Goal: Communication & Community: Answer question/provide support

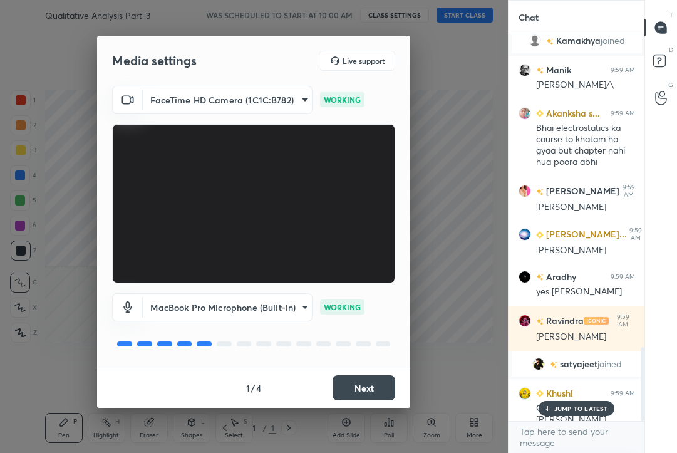
scroll to position [1691, 0]
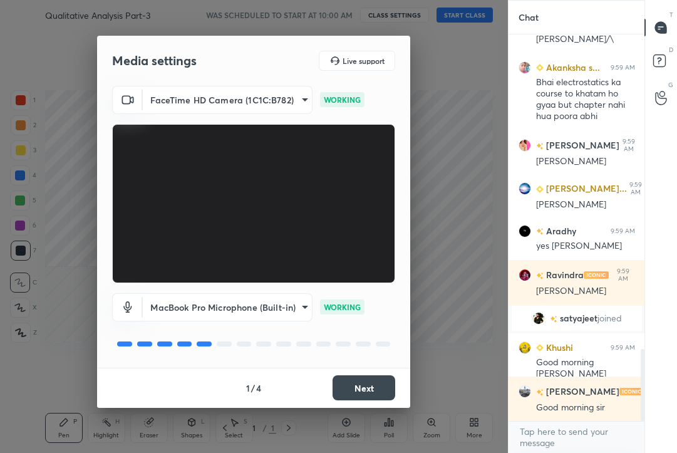
click at [370, 386] on button "Next" at bounding box center [363, 387] width 63 height 25
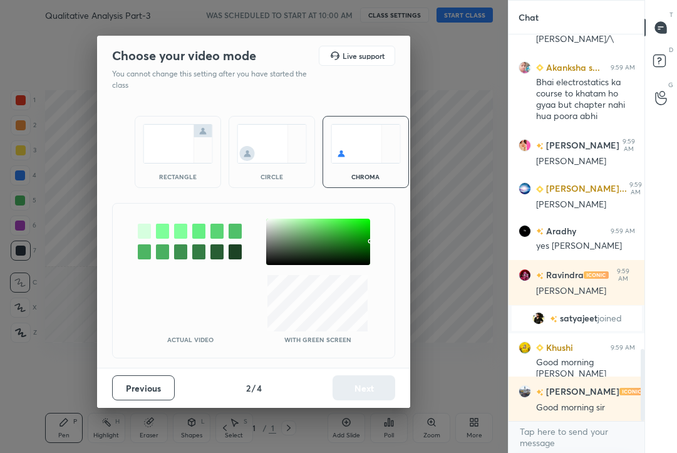
click at [188, 155] on img at bounding box center [178, 143] width 70 height 39
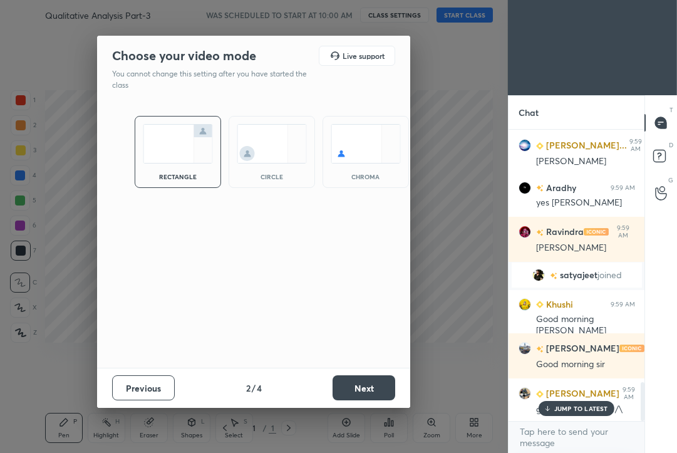
scroll to position [1905, 0]
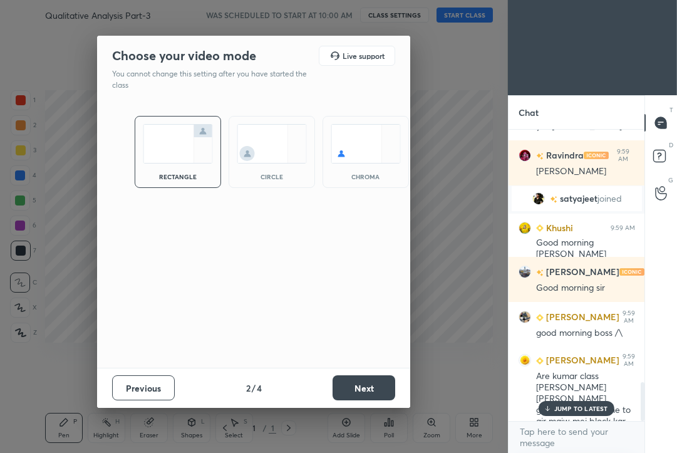
click at [369, 384] on button "Next" at bounding box center [363, 387] width 63 height 25
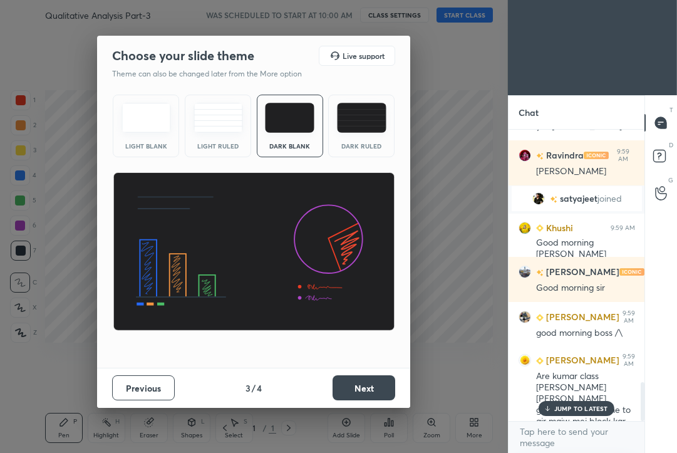
scroll to position [0, 0]
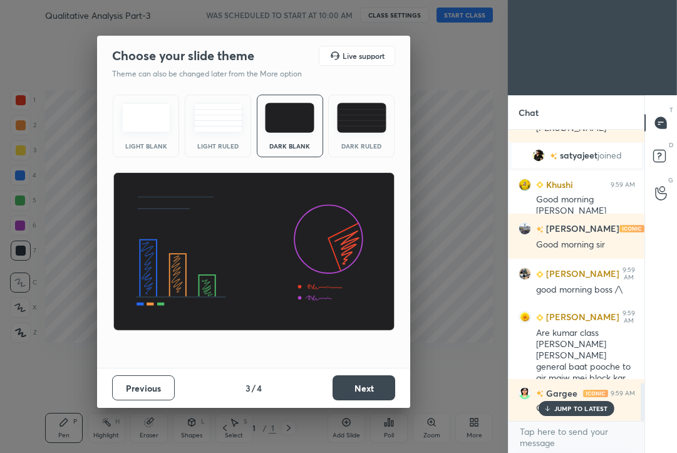
click at [369, 384] on button "Next" at bounding box center [363, 387] width 63 height 25
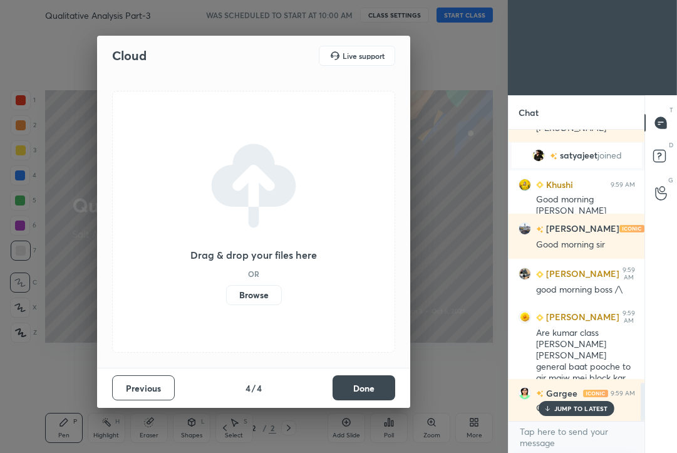
click at [369, 384] on button "Done" at bounding box center [363, 387] width 63 height 25
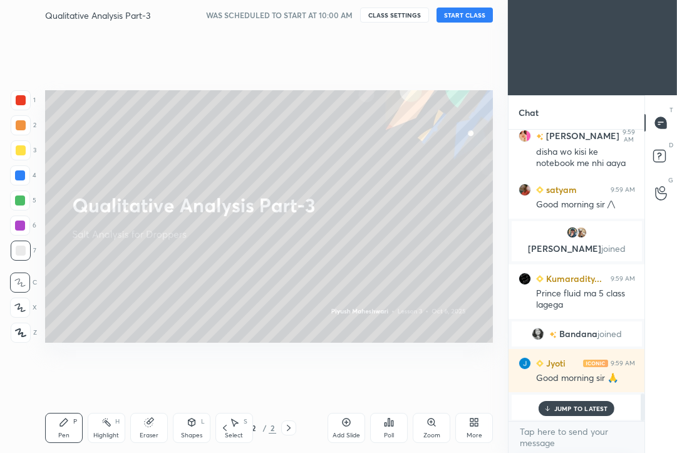
click at [466, 14] on button "START CLASS" at bounding box center [464, 15] width 56 height 15
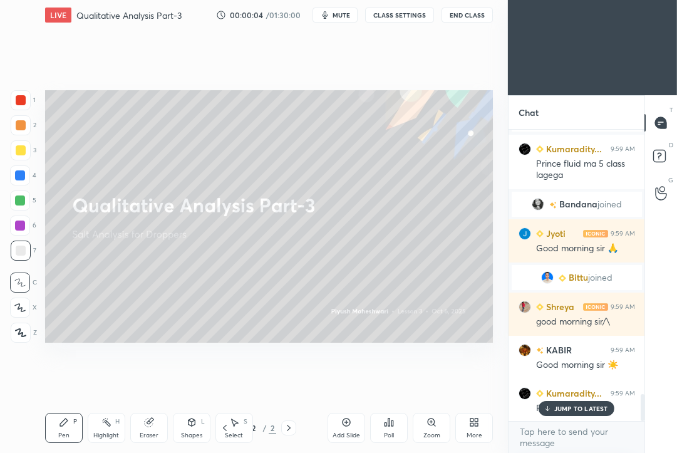
click at [569, 404] on p "JUMP TO LATEST" at bounding box center [581, 408] width 54 height 8
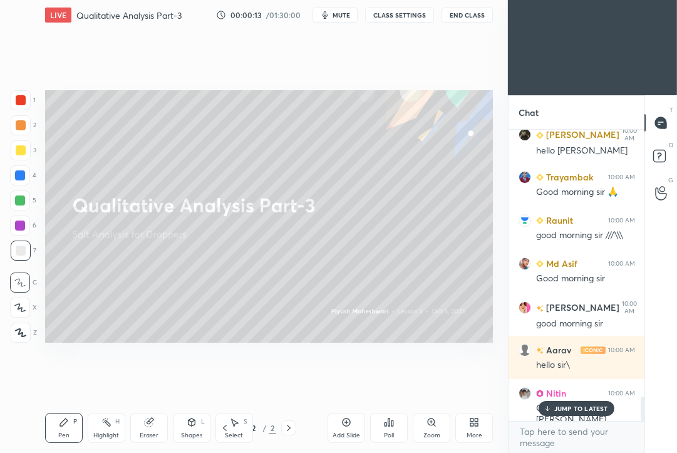
click at [589, 409] on p "JUMP TO LATEST" at bounding box center [581, 408] width 54 height 8
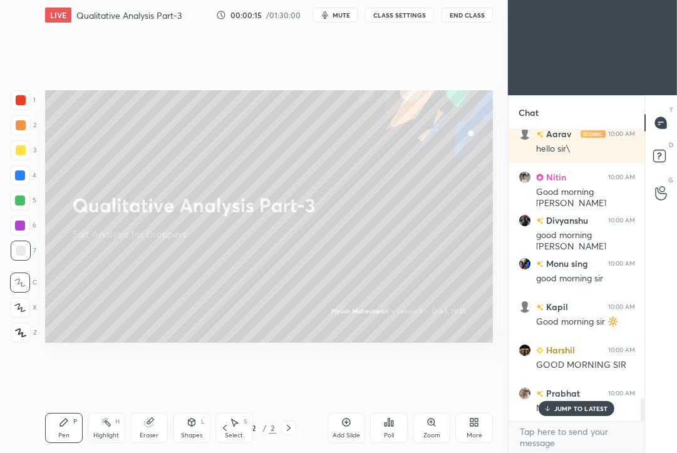
click at [560, 414] on div "JUMP TO LATEST" at bounding box center [575, 408] width 75 height 15
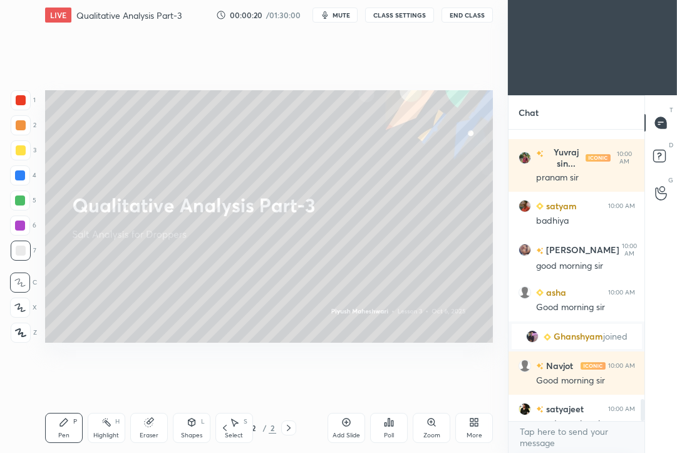
scroll to position [3591, 0]
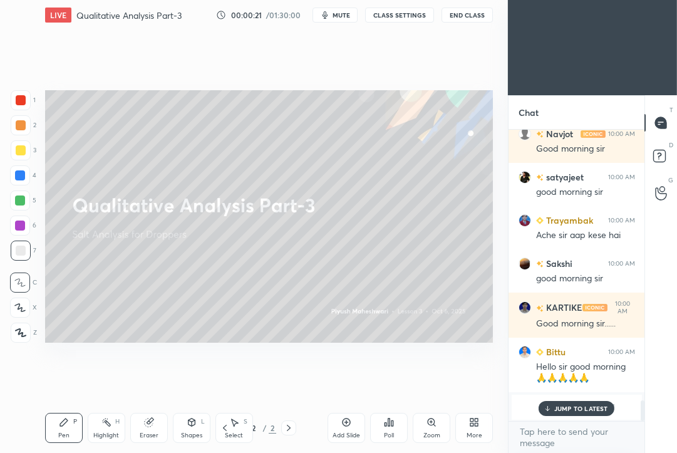
click at [479, 427] on div "More" at bounding box center [474, 428] width 38 height 30
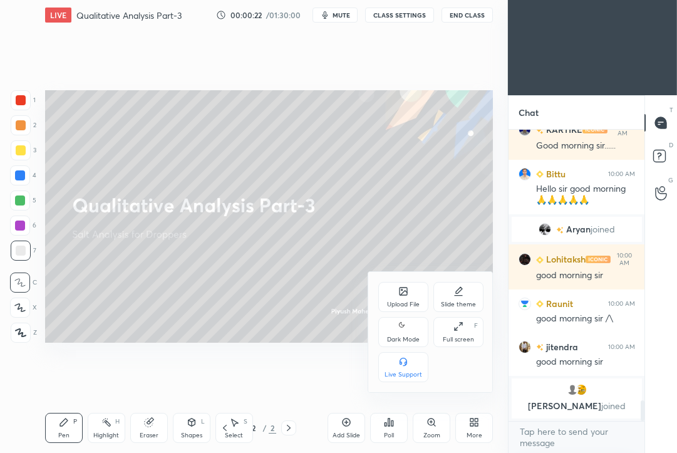
click at [397, 294] on div "Upload File" at bounding box center [403, 297] width 50 height 30
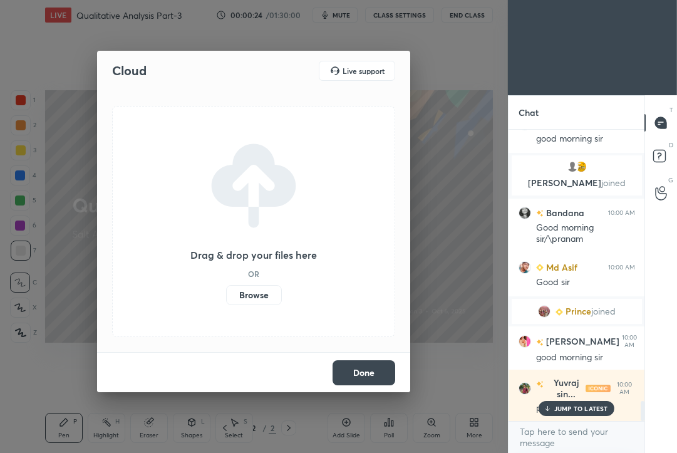
click at [262, 294] on label "Browse" at bounding box center [254, 295] width 56 height 20
click at [226, 294] on input "Browse" at bounding box center [226, 295] width 0 height 20
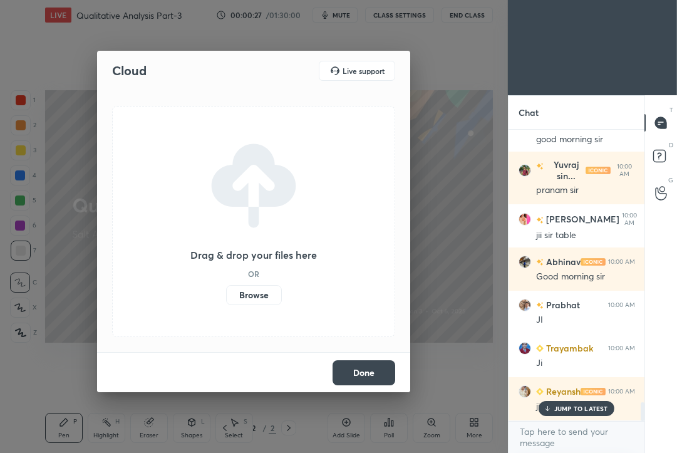
scroll to position [4393, 0]
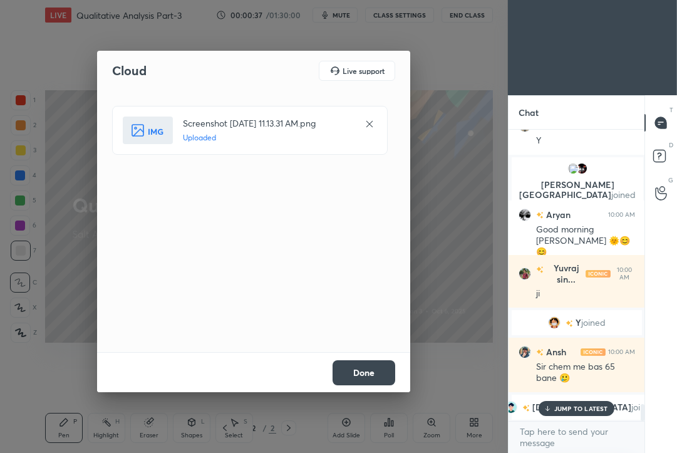
click at [369, 369] on button "Done" at bounding box center [363, 372] width 63 height 25
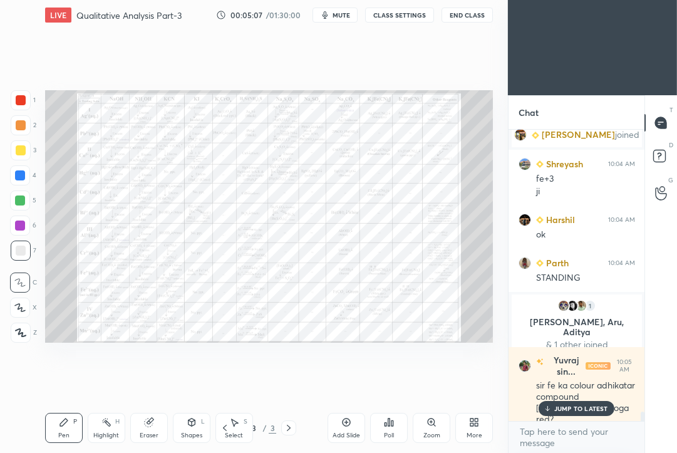
scroll to position [8848, 0]
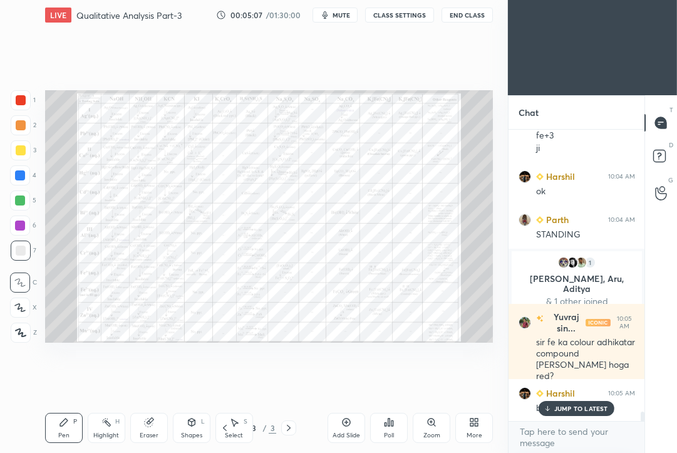
click at [589, 404] on p "JUMP TO LATEST" at bounding box center [581, 408] width 54 height 8
click at [435, 430] on div "Zoom" at bounding box center [432, 428] width 38 height 30
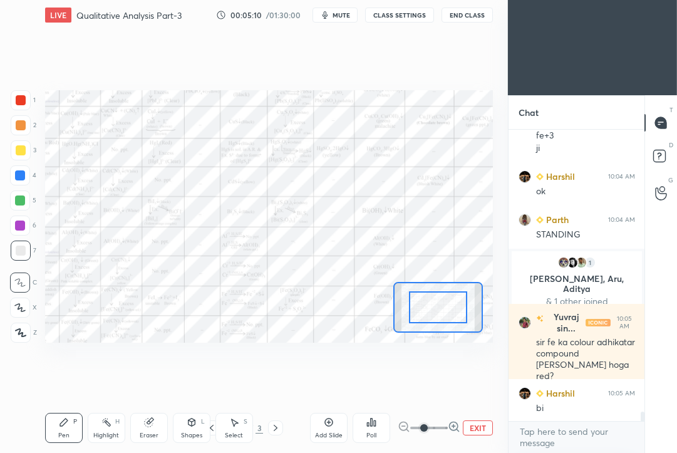
scroll to position [8878, 0]
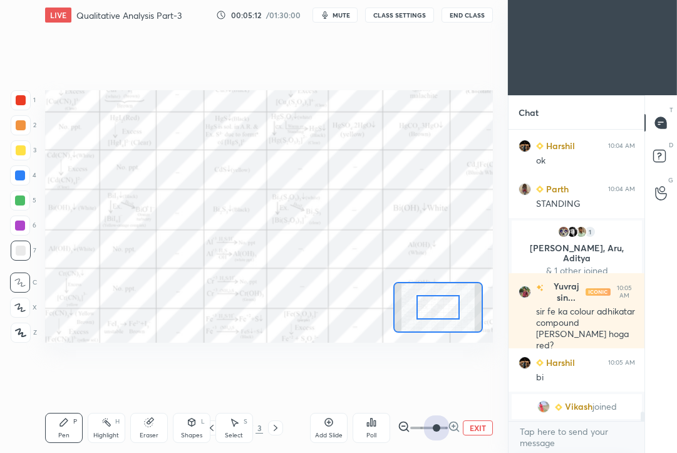
click at [438, 426] on span at bounding box center [429, 427] width 38 height 19
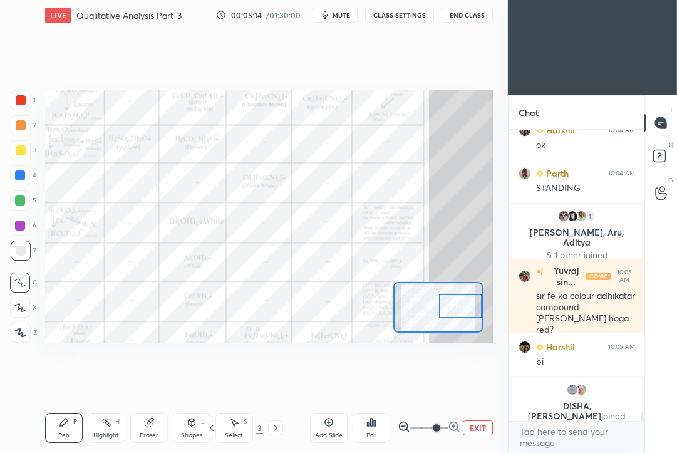
drag, startPoint x: 435, startPoint y: 305, endPoint x: 459, endPoint y: 304, distance: 24.5
click at [459, 304] on div at bounding box center [461, 306] width 44 height 24
click at [468, 420] on button "EXIT" at bounding box center [478, 427] width 30 height 15
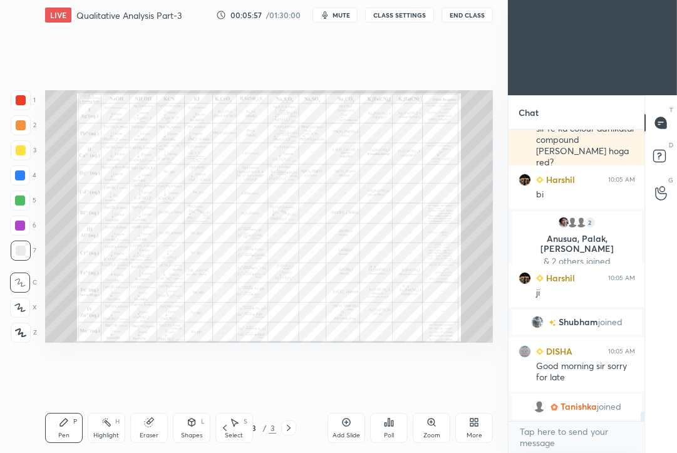
scroll to position [9029, 0]
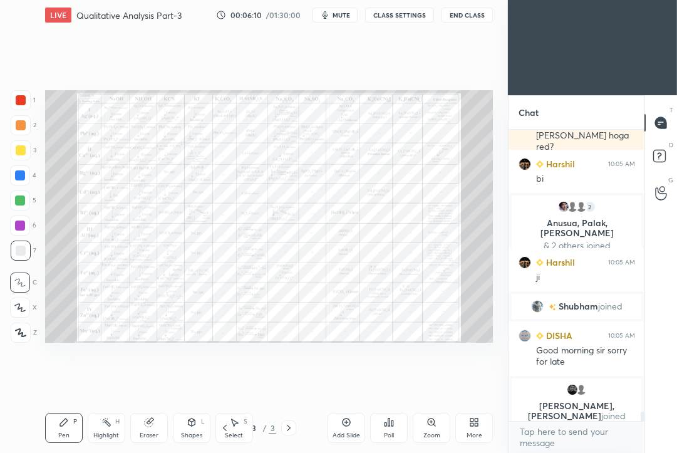
click at [477, 430] on div "More" at bounding box center [474, 428] width 38 height 30
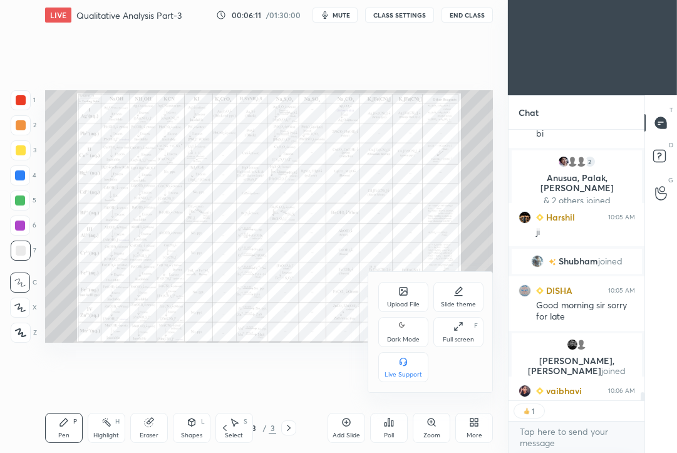
scroll to position [267, 133]
click at [336, 371] on div at bounding box center [338, 226] width 677 height 453
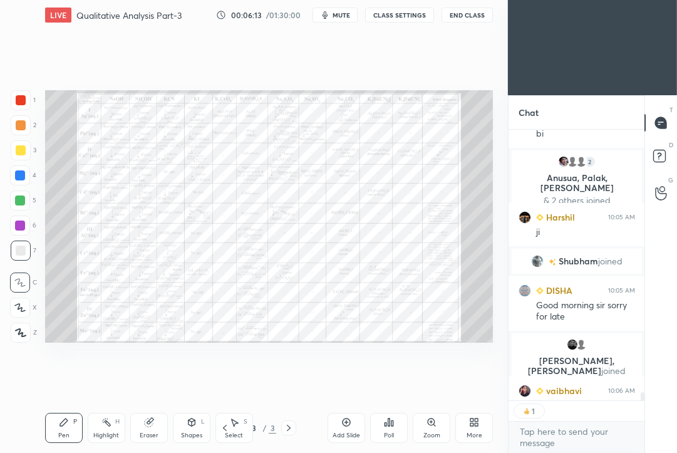
click at [481, 416] on div "More" at bounding box center [474, 428] width 38 height 30
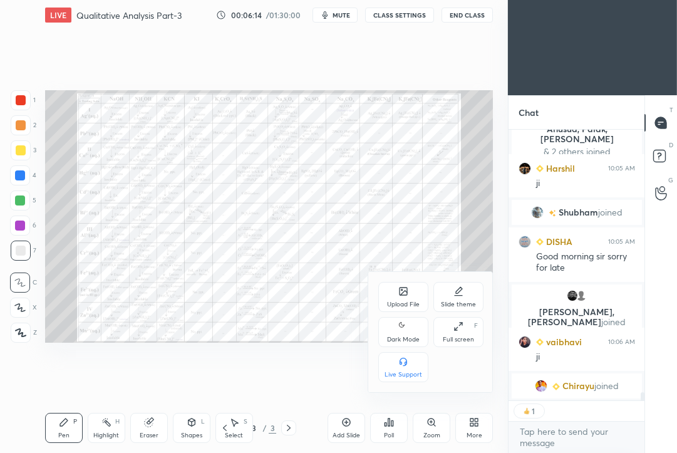
scroll to position [9119, 0]
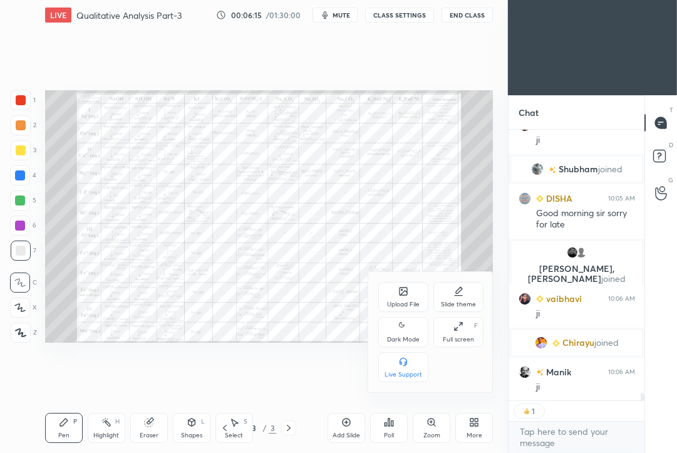
click at [460, 300] on div "Slide theme" at bounding box center [458, 297] width 50 height 30
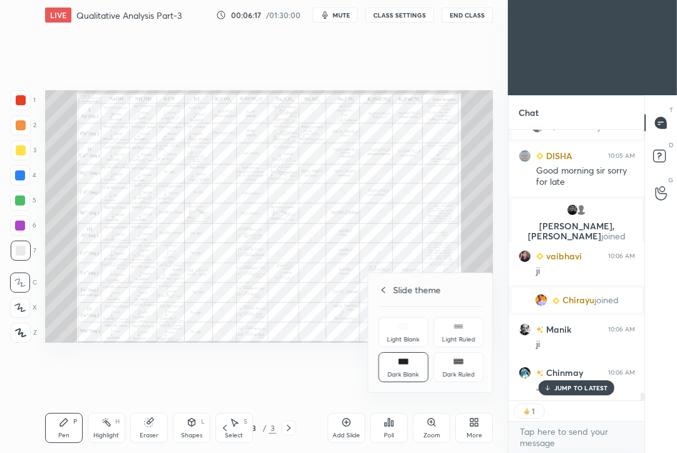
scroll to position [9205, 0]
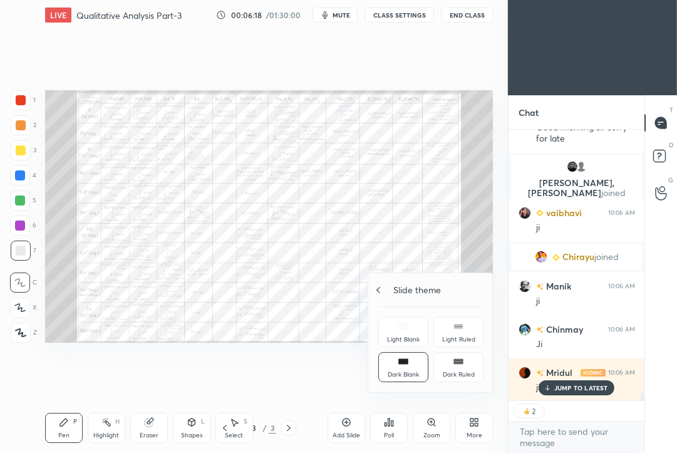
click at [383, 286] on icon at bounding box center [378, 290] width 10 height 10
click at [345, 425] on div at bounding box center [338, 226] width 677 height 453
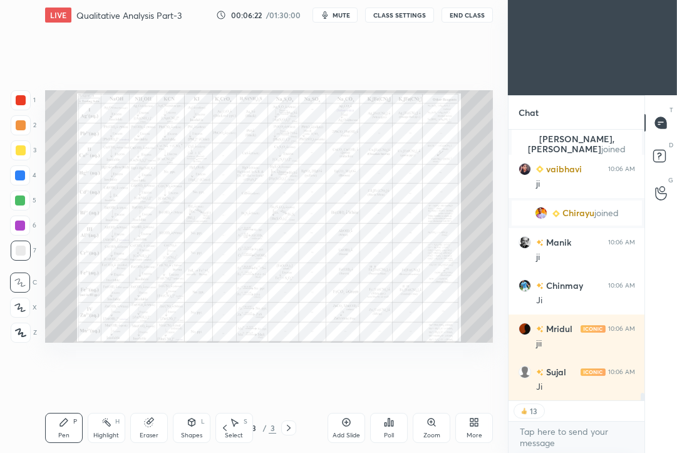
scroll to position [9292, 0]
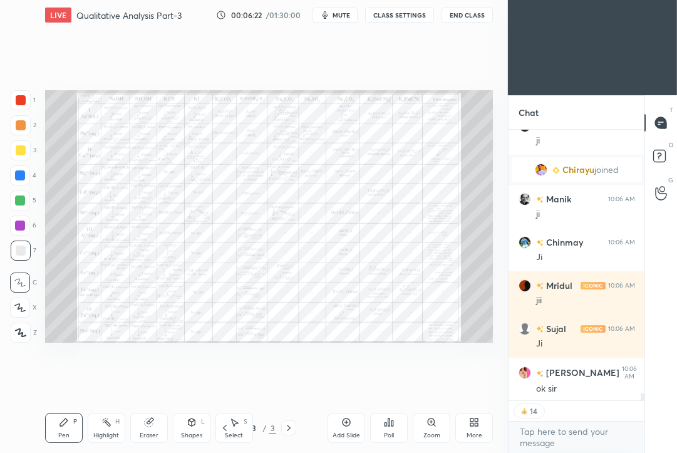
click at [339, 418] on div "Add Slide" at bounding box center [346, 428] width 38 height 30
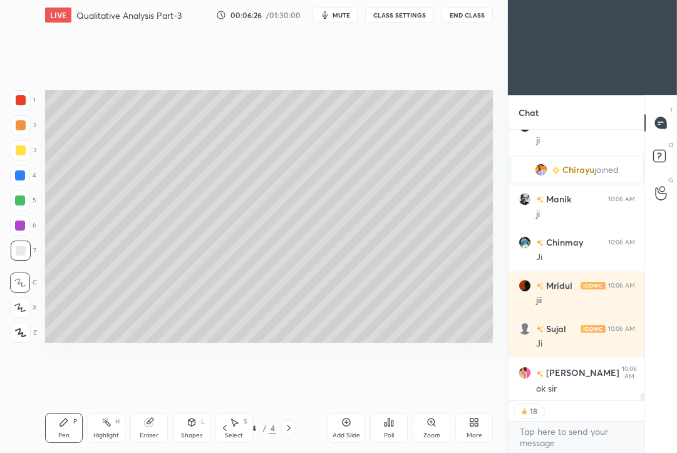
click at [476, 426] on icon at bounding box center [476, 424] width 3 height 3
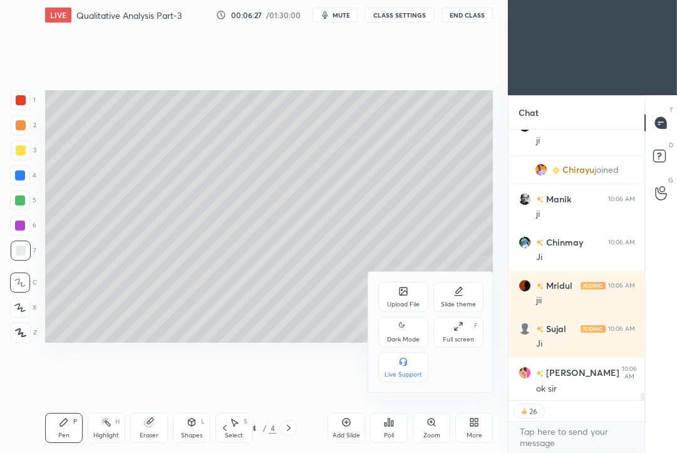
click at [403, 301] on div "Upload File" at bounding box center [403, 304] width 33 height 6
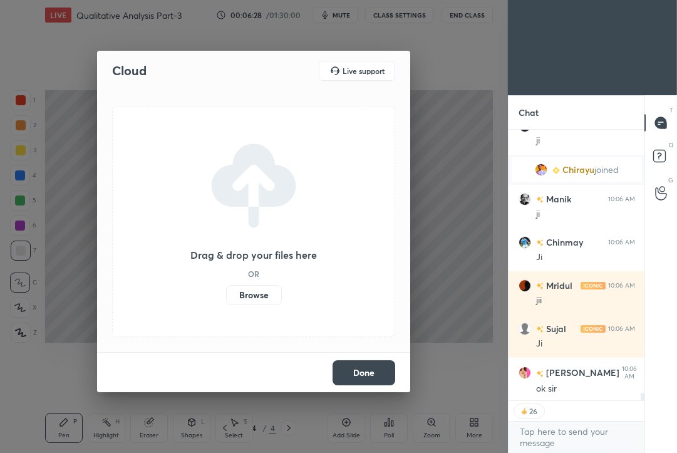
click at [263, 297] on label "Browse" at bounding box center [254, 295] width 56 height 20
click at [226, 297] on input "Browse" at bounding box center [226, 295] width 0 height 20
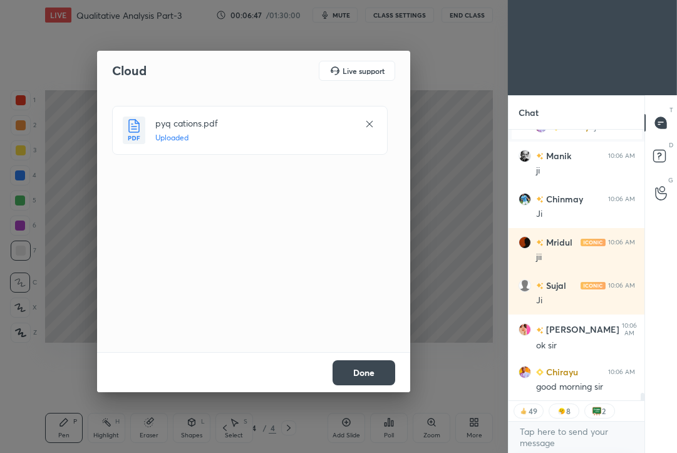
click at [363, 374] on button "Done" at bounding box center [363, 372] width 63 height 25
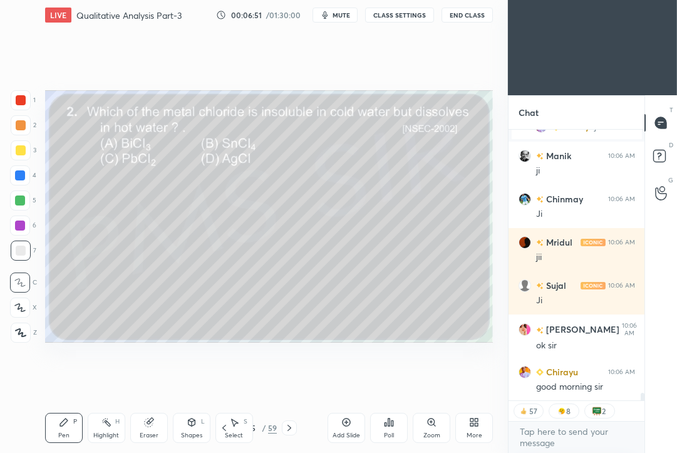
type textarea "x"
click at [392, 426] on icon at bounding box center [389, 422] width 10 height 10
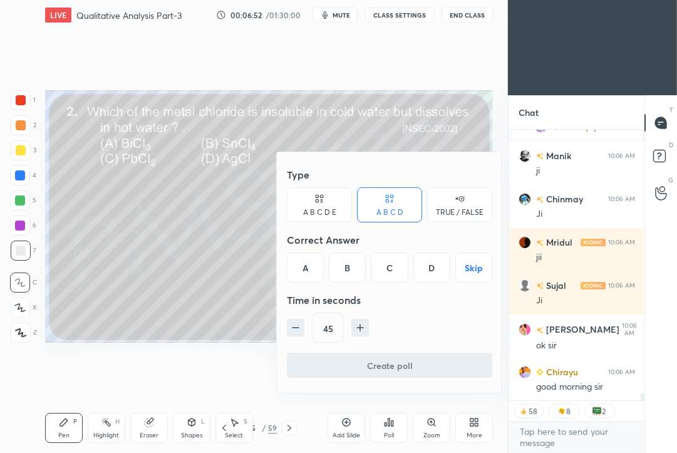
click at [391, 265] on div "C" at bounding box center [389, 267] width 37 height 30
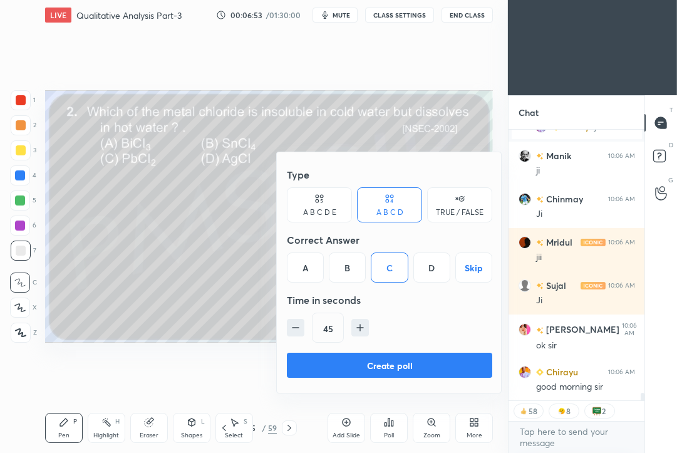
click at [291, 332] on icon "button" at bounding box center [295, 327] width 13 height 13
type input "30"
click at [341, 364] on button "Create poll" at bounding box center [389, 365] width 205 height 25
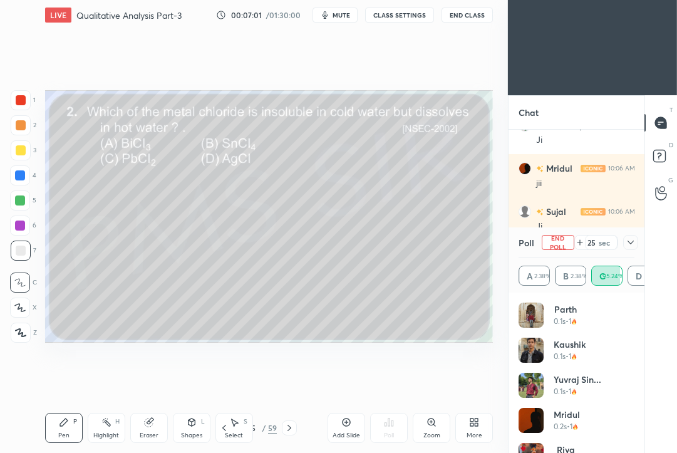
scroll to position [9409, 0]
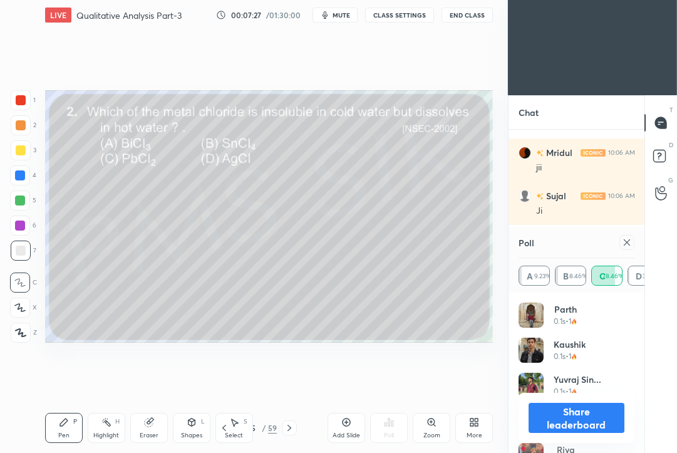
click at [629, 241] on icon at bounding box center [627, 242] width 10 height 10
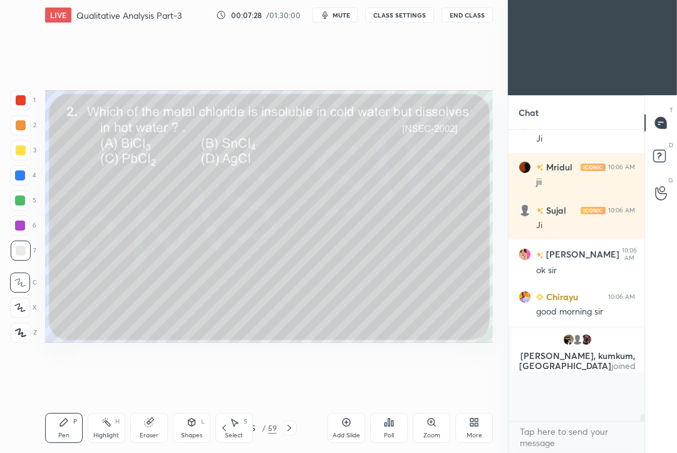
scroll to position [9399, 0]
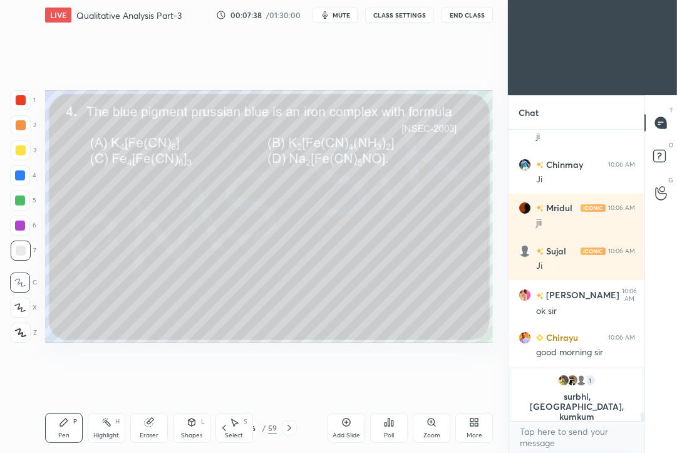
click at [386, 424] on icon at bounding box center [385, 424] width 2 height 3
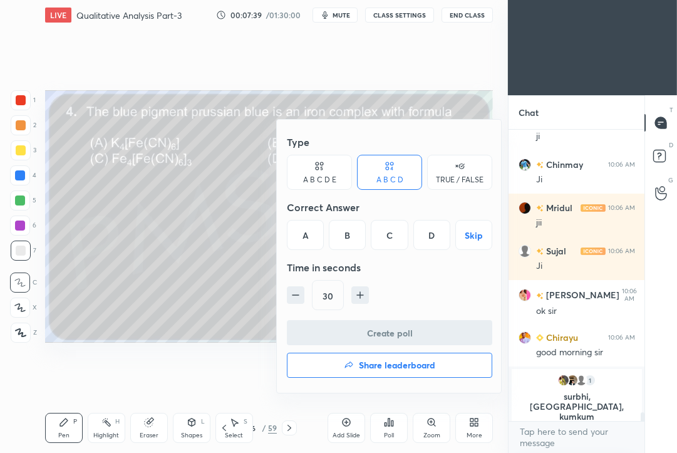
click at [384, 235] on div "C" at bounding box center [389, 235] width 37 height 30
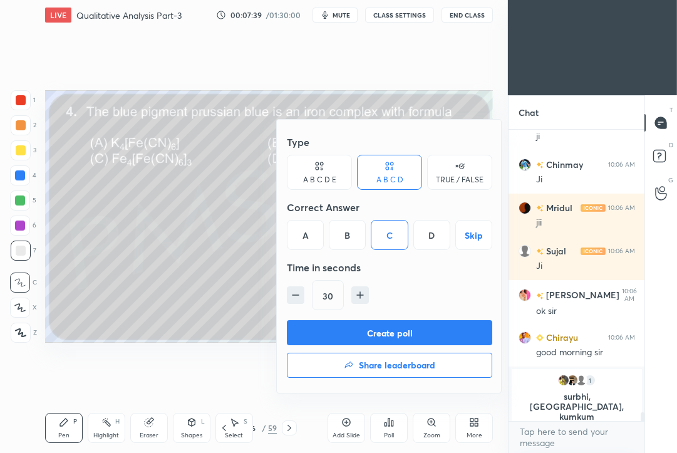
click at [365, 337] on button "Create poll" at bounding box center [389, 332] width 205 height 25
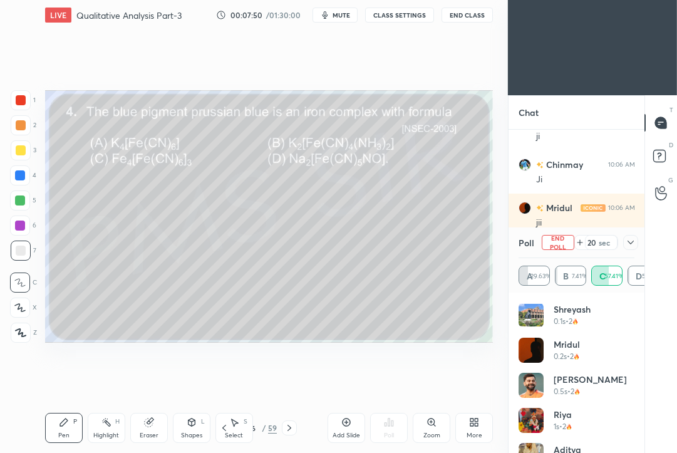
click at [629, 243] on icon at bounding box center [630, 242] width 10 height 10
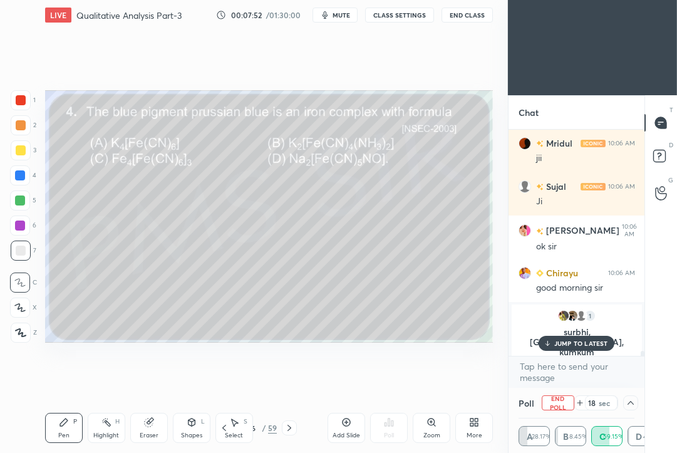
click at [576, 344] on p "JUMP TO LATEST" at bounding box center [581, 343] width 54 height 8
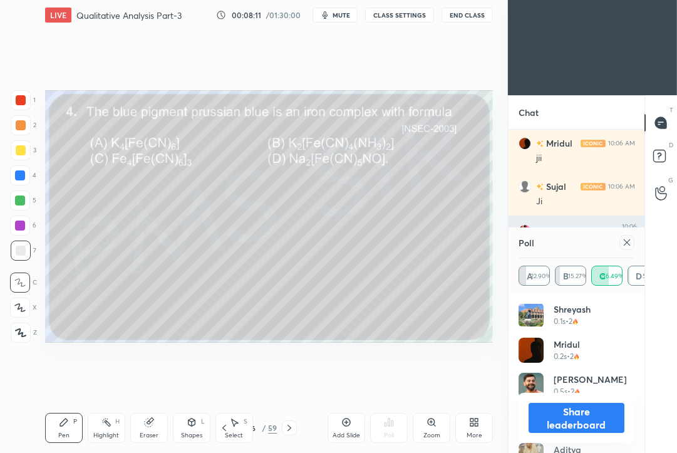
drag, startPoint x: 626, startPoint y: 242, endPoint x: 615, endPoint y: 240, distance: 10.8
click at [626, 240] on icon at bounding box center [627, 242] width 10 height 10
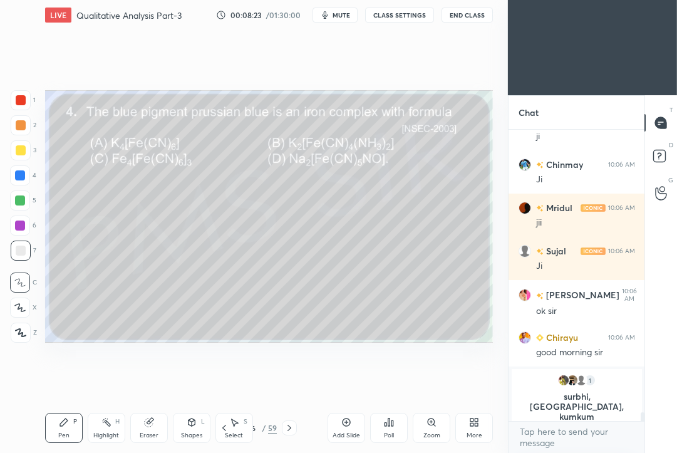
click at [291, 426] on icon at bounding box center [289, 428] width 10 height 10
click at [394, 428] on div "Poll" at bounding box center [389, 428] width 38 height 30
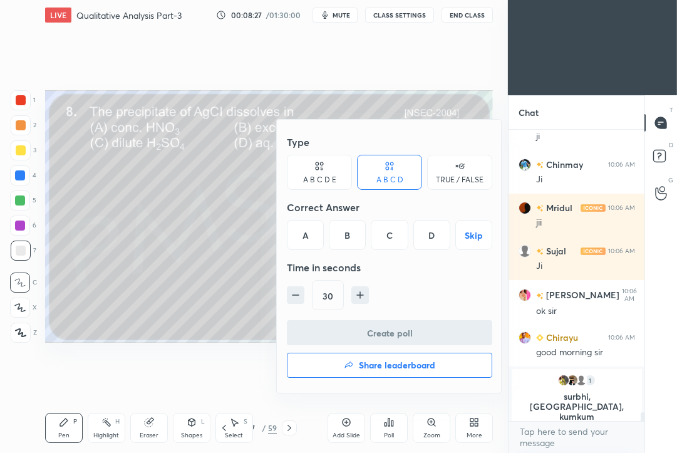
drag, startPoint x: 433, startPoint y: 235, endPoint x: 425, endPoint y: 244, distance: 12.4
click at [433, 235] on div "D" at bounding box center [431, 235] width 37 height 30
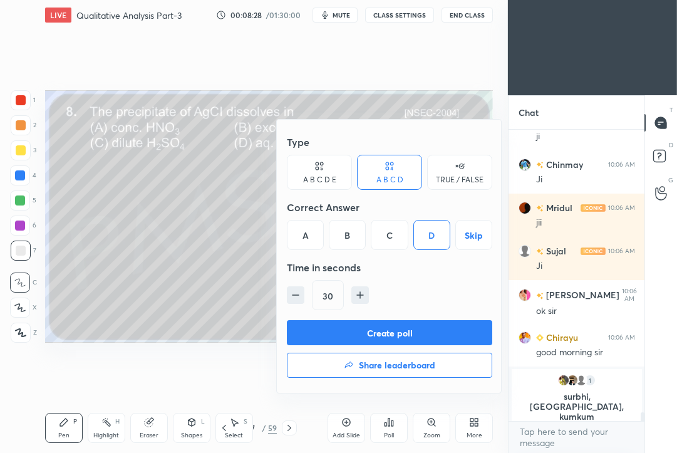
click at [375, 336] on button "Create poll" at bounding box center [389, 332] width 205 height 25
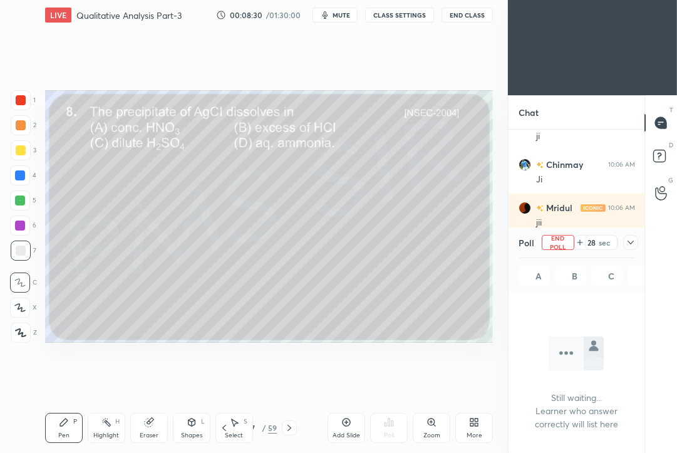
click at [630, 240] on icon at bounding box center [630, 242] width 10 height 10
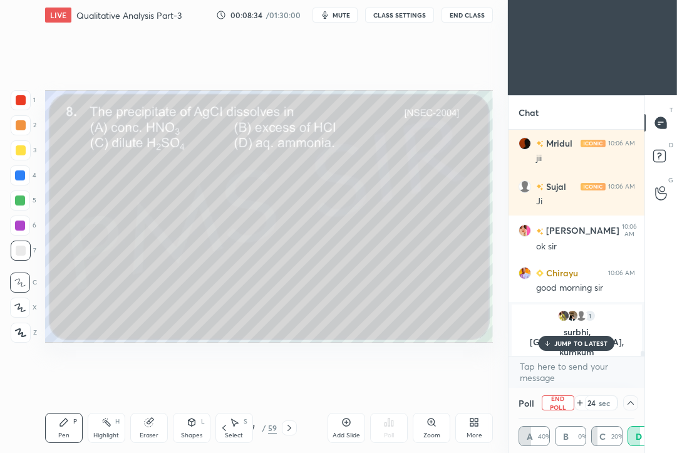
click at [594, 342] on p "JUMP TO LATEST" at bounding box center [581, 343] width 54 height 8
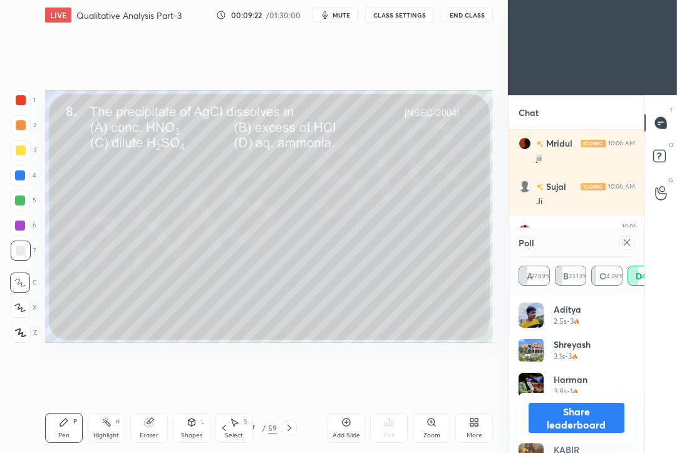
scroll to position [4, 4]
drag, startPoint x: 630, startPoint y: 244, endPoint x: 626, endPoint y: 239, distance: 6.7
click at [627, 240] on icon at bounding box center [627, 242] width 10 height 10
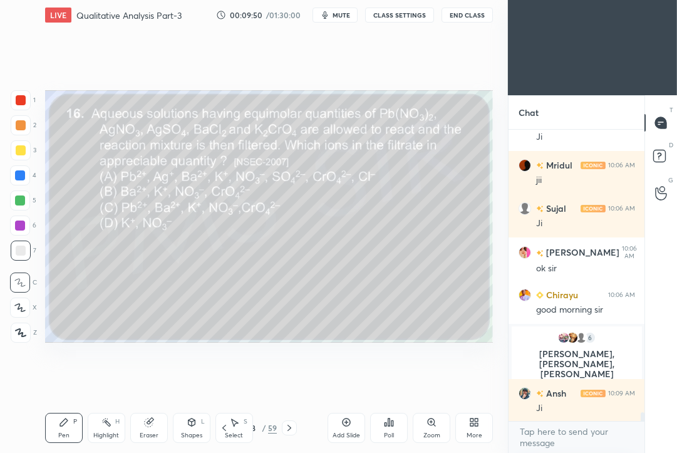
scroll to position [267, 133]
click at [389, 420] on icon at bounding box center [389, 422] width 2 height 8
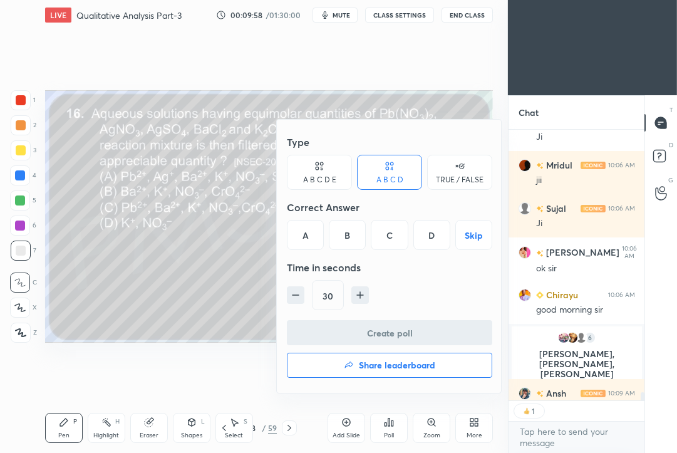
click at [205, 312] on div at bounding box center [338, 226] width 677 height 453
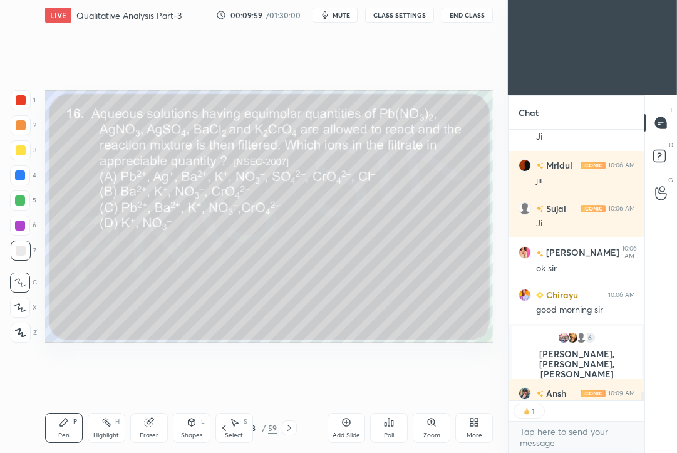
click at [398, 426] on div "Poll" at bounding box center [389, 428] width 38 height 30
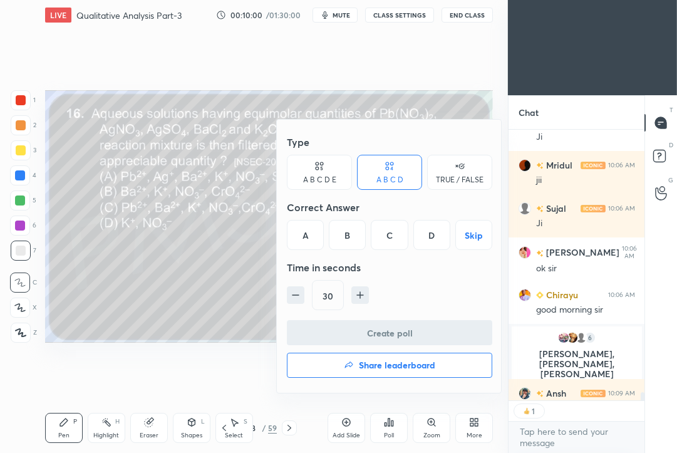
type textarea "x"
drag, startPoint x: 431, startPoint y: 230, endPoint x: 400, endPoint y: 268, distance: 48.5
click at [431, 231] on div "D" at bounding box center [431, 235] width 37 height 30
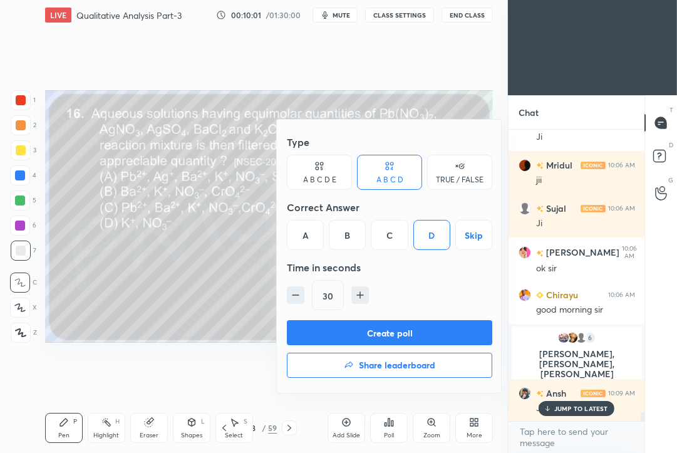
click at [359, 291] on icon "button" at bounding box center [360, 295] width 13 height 13
type input "60"
click at [350, 337] on button "Create poll" at bounding box center [389, 332] width 205 height 25
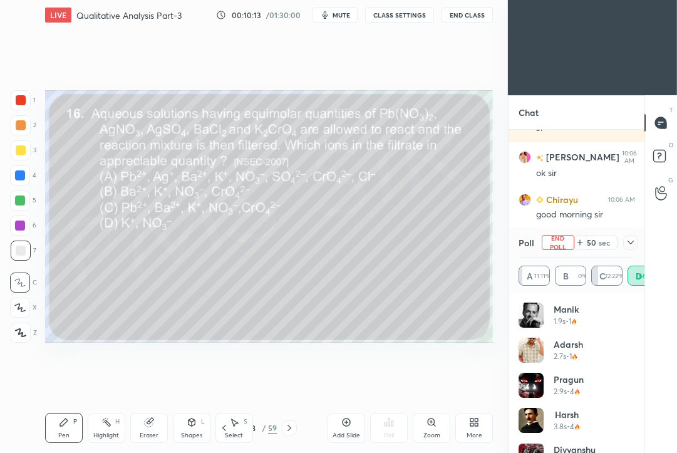
click at [631, 243] on icon at bounding box center [630, 242] width 10 height 10
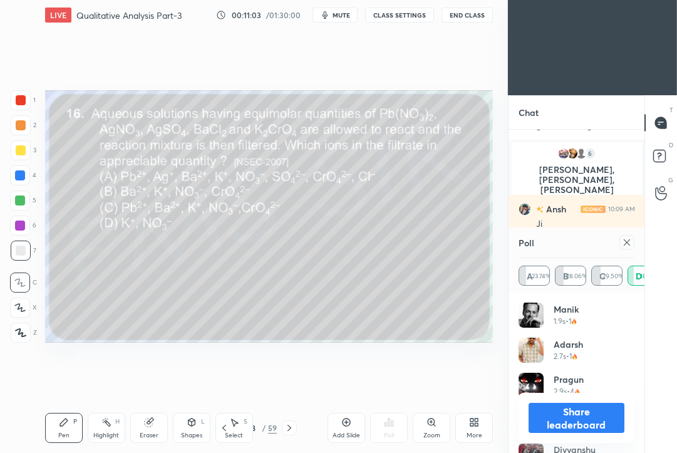
scroll to position [147, 113]
click at [629, 242] on icon at bounding box center [627, 242] width 10 height 10
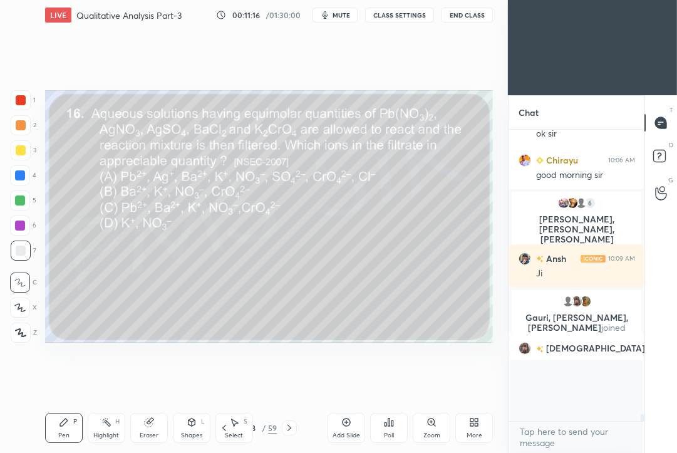
scroll to position [4, 4]
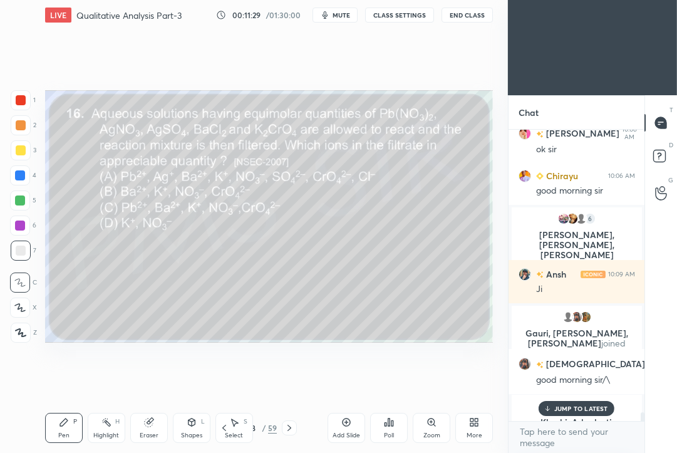
click at [604, 403] on div "JUMP TO LATEST" at bounding box center [575, 408] width 75 height 15
click at [288, 431] on icon at bounding box center [289, 428] width 10 height 10
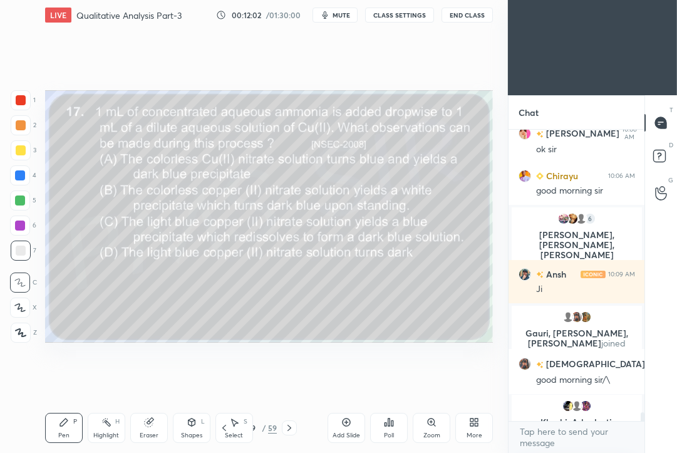
scroll to position [9450, 0]
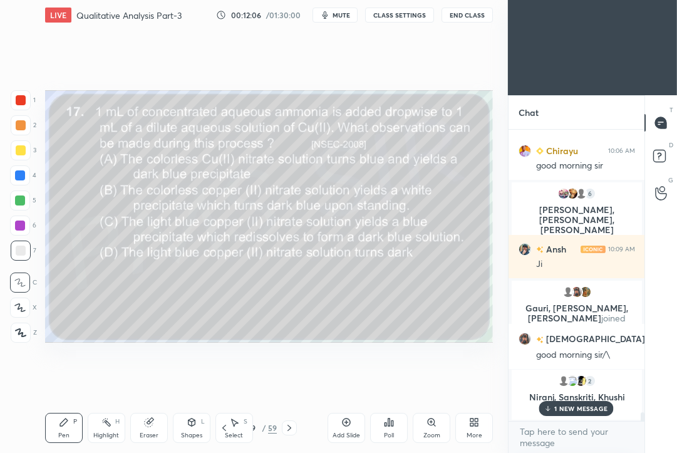
click at [389, 434] on div "Poll" at bounding box center [389, 435] width 10 height 6
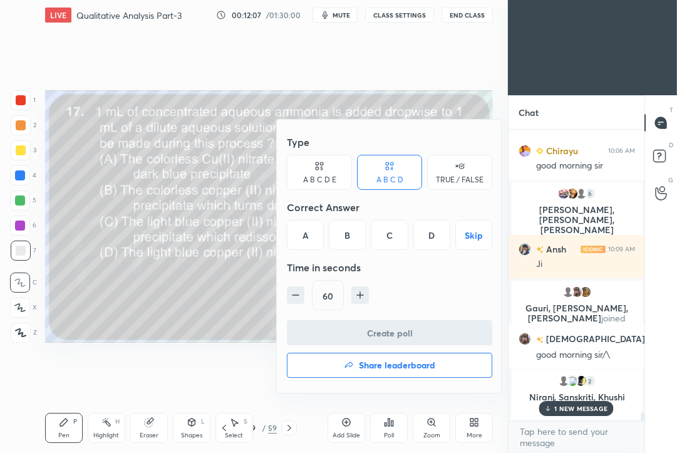
click at [388, 239] on div "C" at bounding box center [389, 235] width 37 height 30
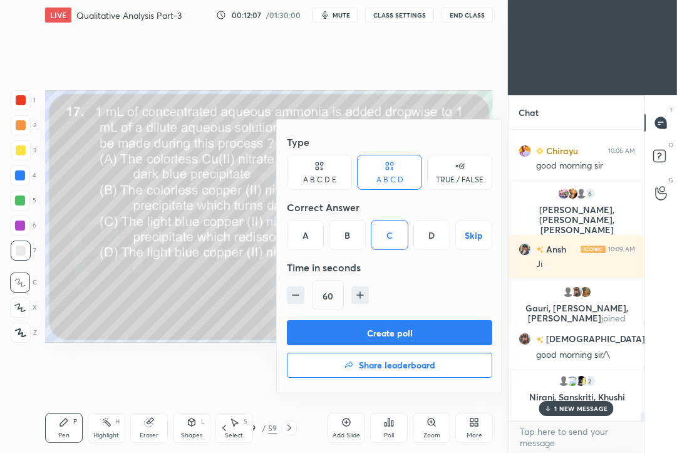
click at [326, 341] on button "Create poll" at bounding box center [389, 332] width 205 height 25
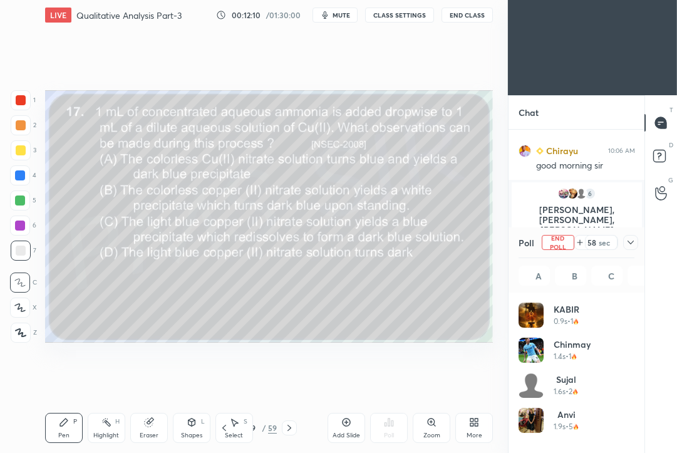
scroll to position [147, 113]
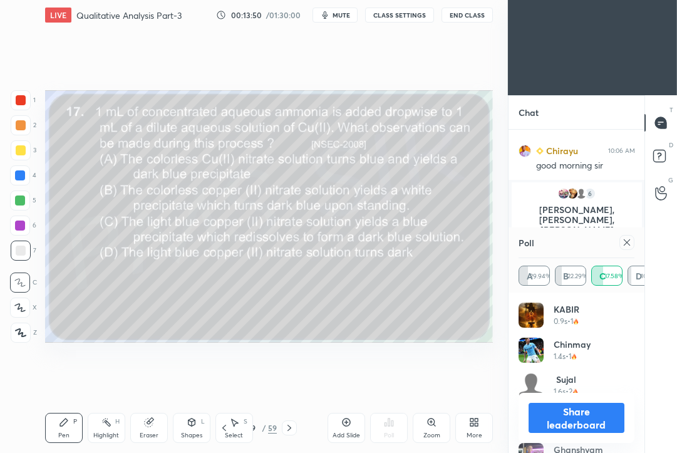
click at [624, 242] on icon at bounding box center [627, 242] width 10 height 10
type textarea "x"
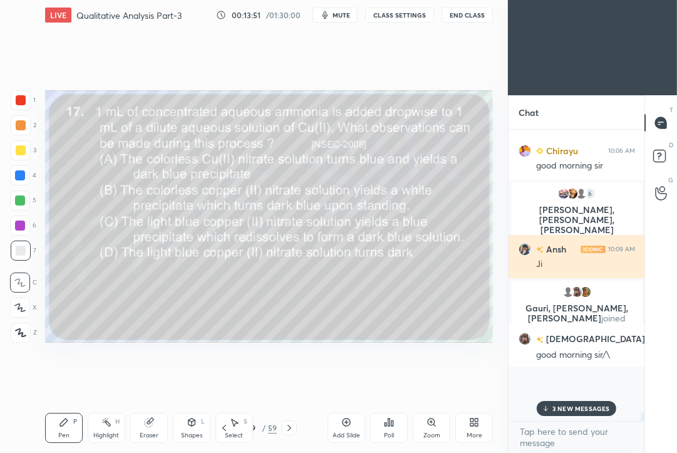
scroll to position [4, 4]
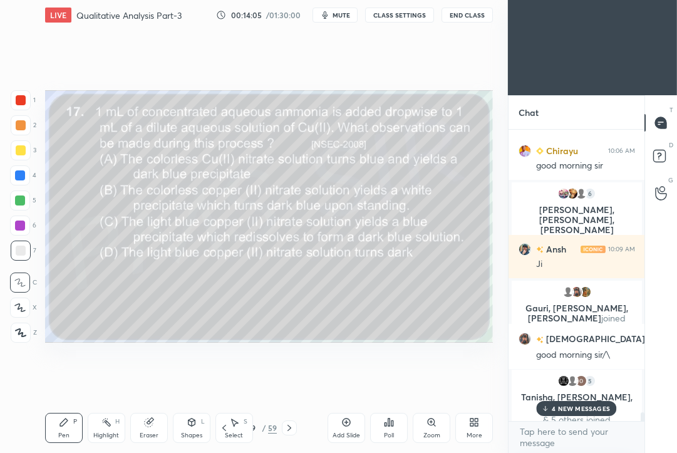
click at [493, 309] on div "Setting up your live class Poll for secs No correct answer Start poll" at bounding box center [269, 216] width 458 height 373
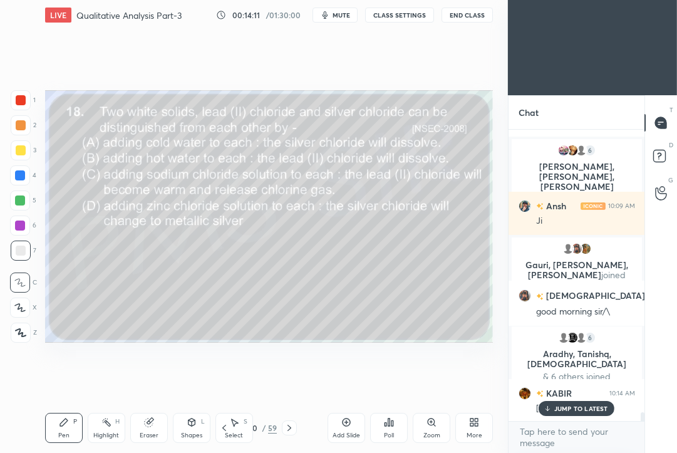
scroll to position [9433, 0]
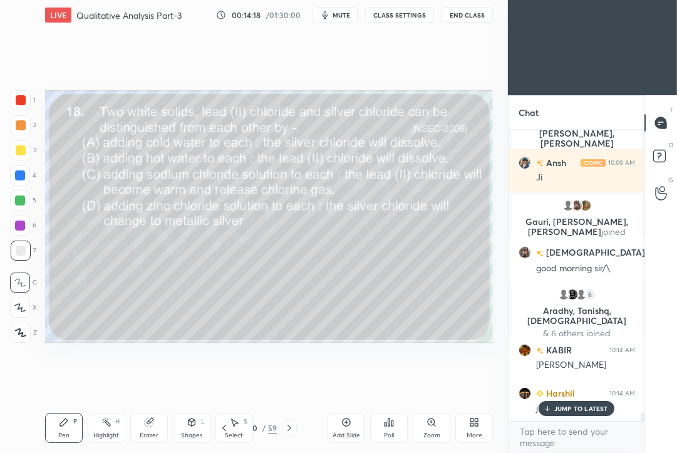
click at [393, 425] on div "Poll" at bounding box center [389, 428] width 38 height 30
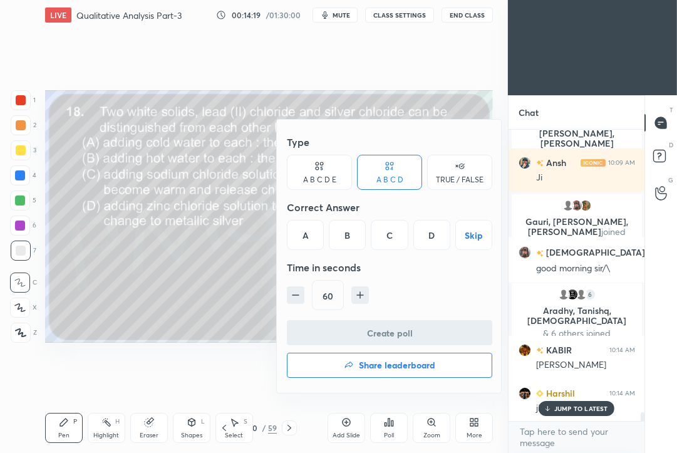
drag, startPoint x: 351, startPoint y: 234, endPoint x: 351, endPoint y: 265, distance: 31.3
click at [350, 235] on div "B" at bounding box center [347, 235] width 37 height 30
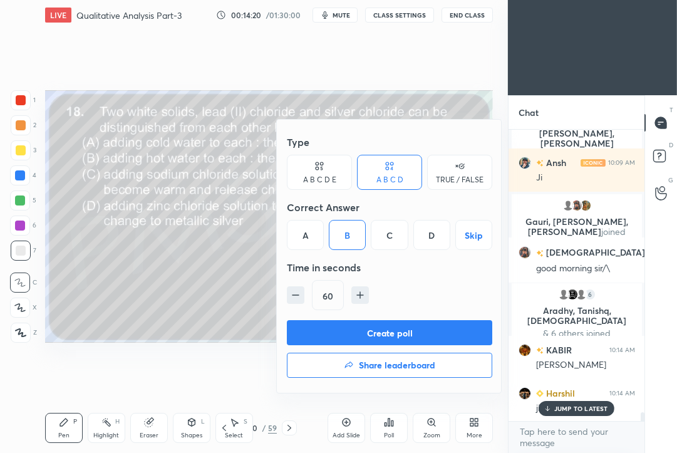
click at [290, 296] on icon "button" at bounding box center [295, 295] width 13 height 13
click at [296, 295] on icon "button" at bounding box center [295, 295] width 13 height 13
type input "30"
click at [314, 336] on button "Create poll" at bounding box center [389, 332] width 205 height 25
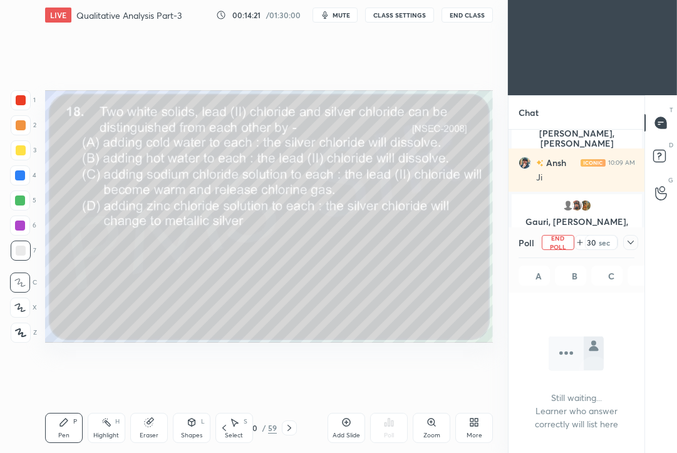
scroll to position [255, 133]
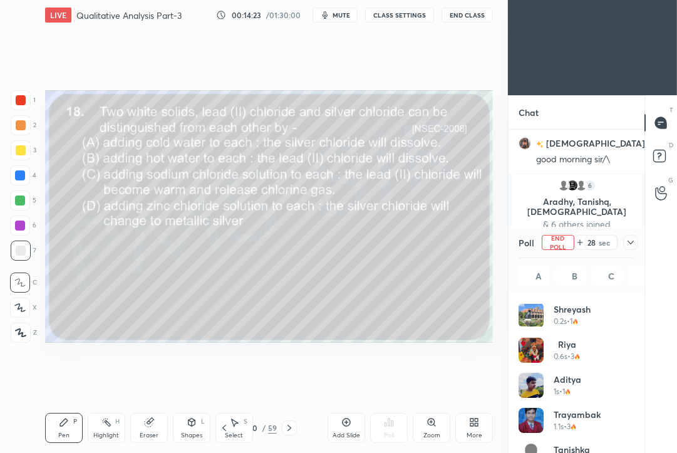
click at [630, 241] on icon at bounding box center [630, 242] width 10 height 10
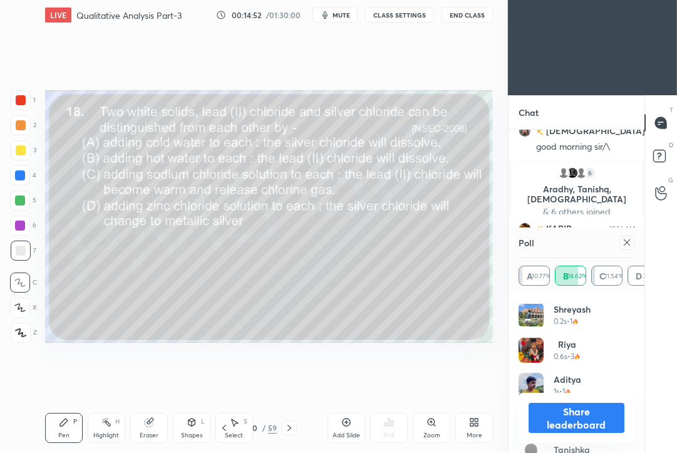
scroll to position [147, 113]
click at [632, 242] on div "Poll A 10.61% B 74.24% C 11.36% D 3.79%" at bounding box center [576, 259] width 136 height 65
click at [628, 242] on icon at bounding box center [627, 242] width 10 height 10
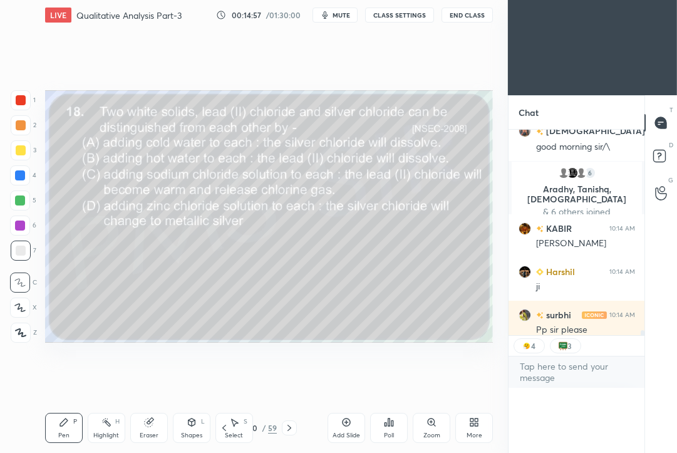
scroll to position [4, 4]
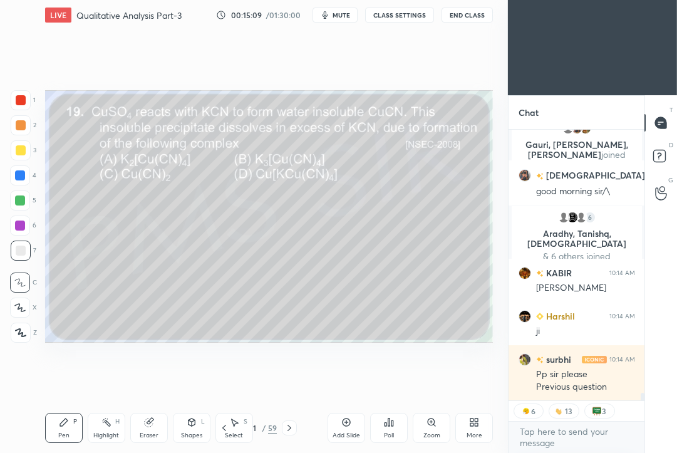
click at [383, 427] on div "Poll" at bounding box center [389, 428] width 38 height 30
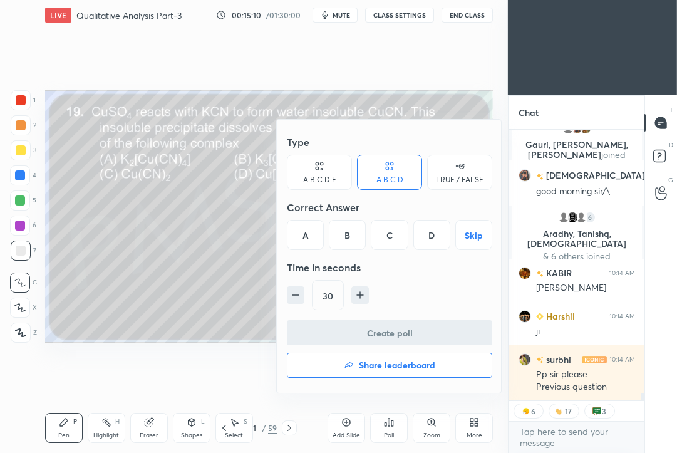
click at [350, 234] on div "B" at bounding box center [347, 235] width 37 height 30
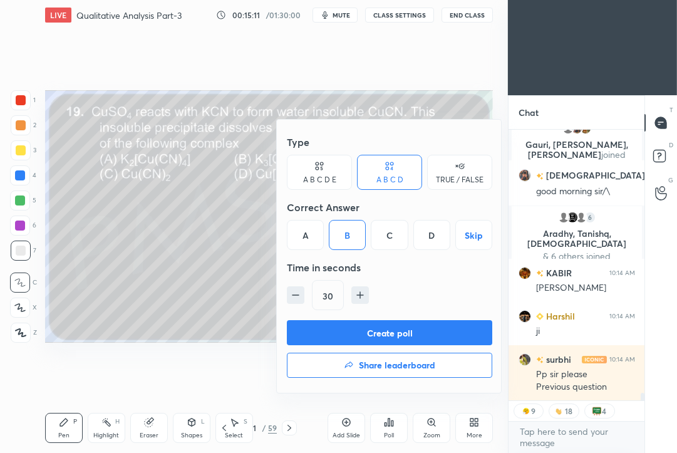
click at [343, 334] on button "Create poll" at bounding box center [389, 332] width 205 height 25
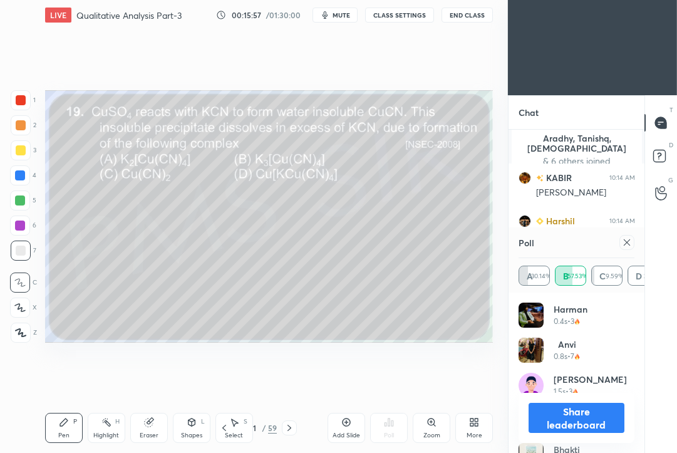
click at [629, 244] on icon at bounding box center [627, 242] width 10 height 10
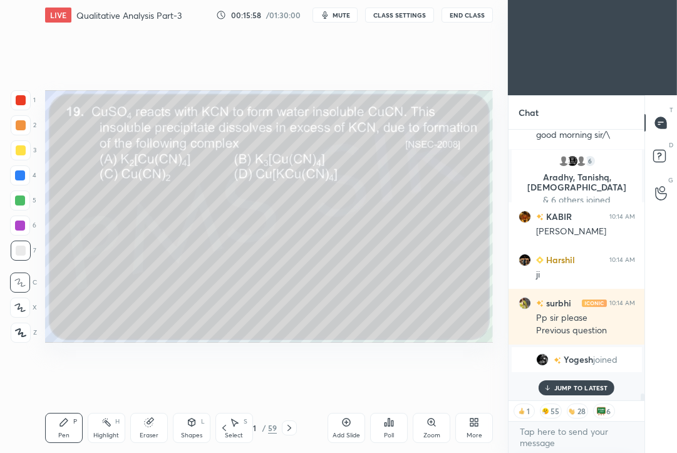
scroll to position [257, 133]
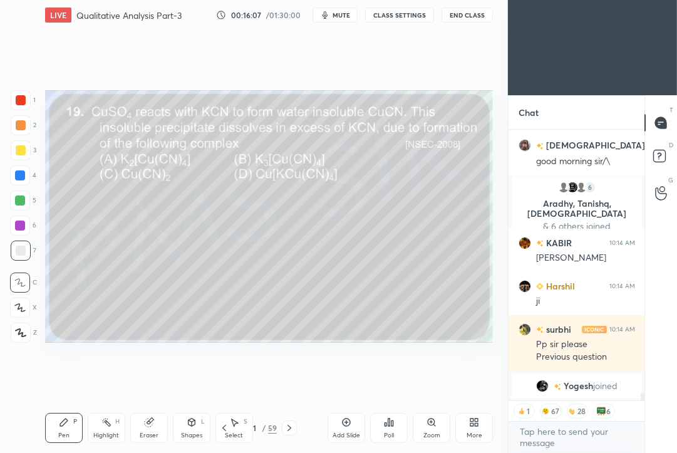
click at [423, 18] on button "CLASS SETTINGS" at bounding box center [399, 15] width 69 height 15
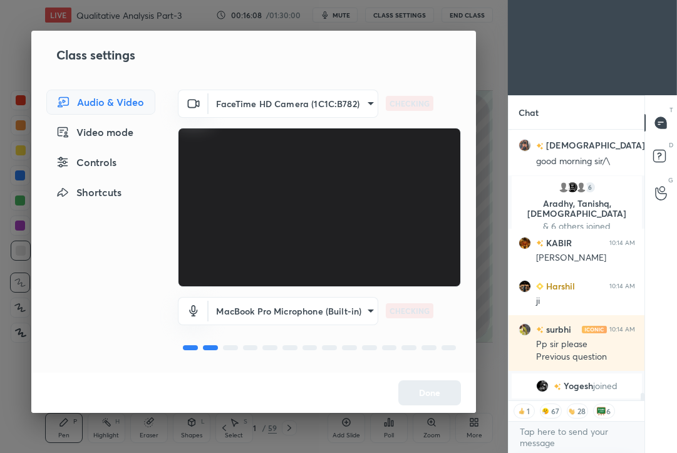
click at [92, 164] on div "Controls" at bounding box center [100, 162] width 109 height 25
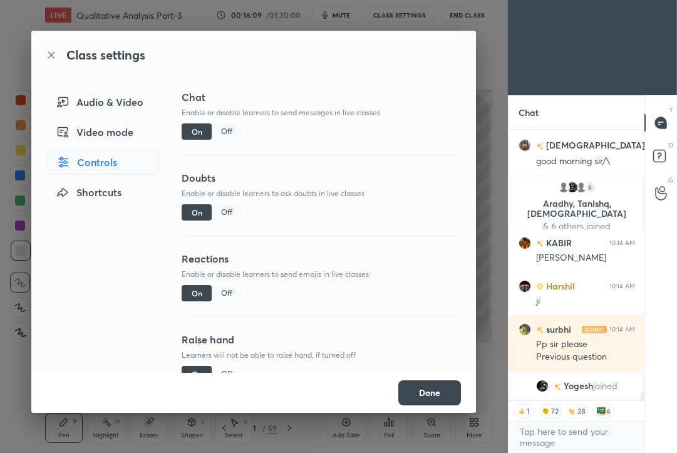
type textarea "x"
click at [220, 290] on div "Off" at bounding box center [227, 293] width 30 height 16
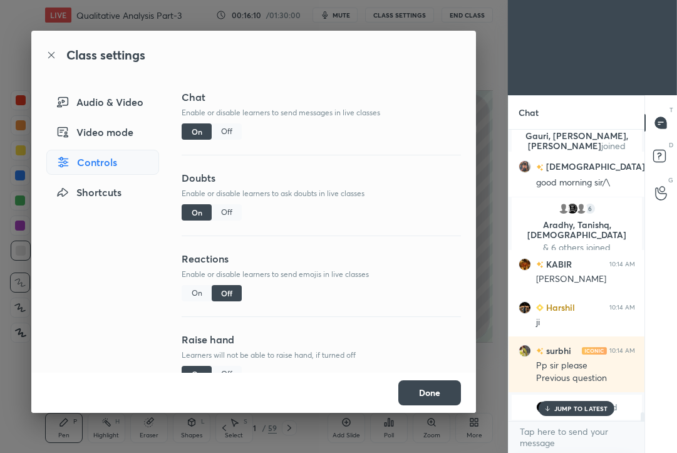
click at [434, 389] on button "Done" at bounding box center [429, 392] width 63 height 25
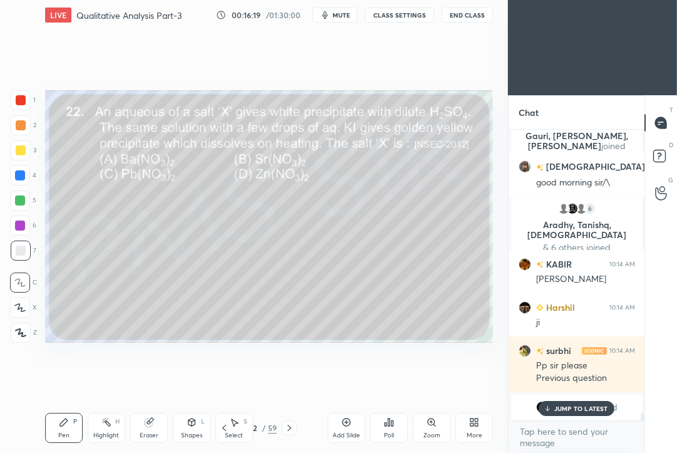
click at [395, 430] on div "Poll" at bounding box center [389, 428] width 38 height 30
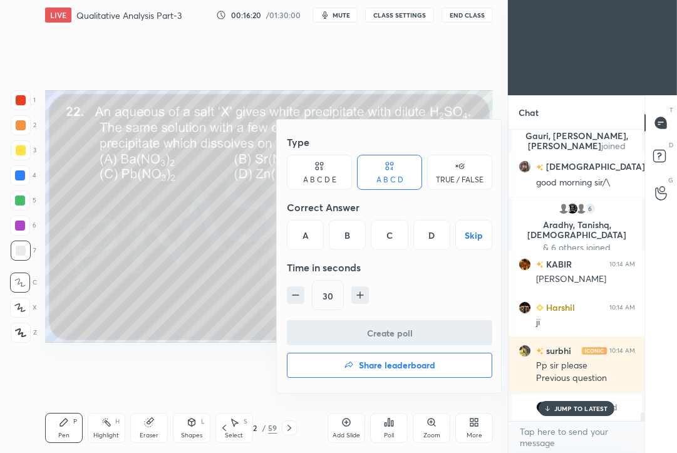
drag, startPoint x: 391, startPoint y: 235, endPoint x: 389, endPoint y: 255, distance: 20.1
click at [390, 235] on div "C" at bounding box center [389, 235] width 37 height 30
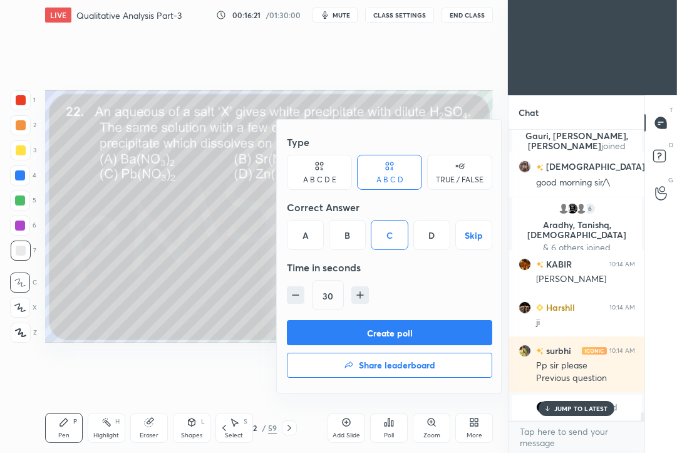
click at [358, 299] on icon "button" at bounding box center [360, 295] width 13 height 13
type input "45"
click at [349, 344] on button "Create poll" at bounding box center [389, 332] width 205 height 25
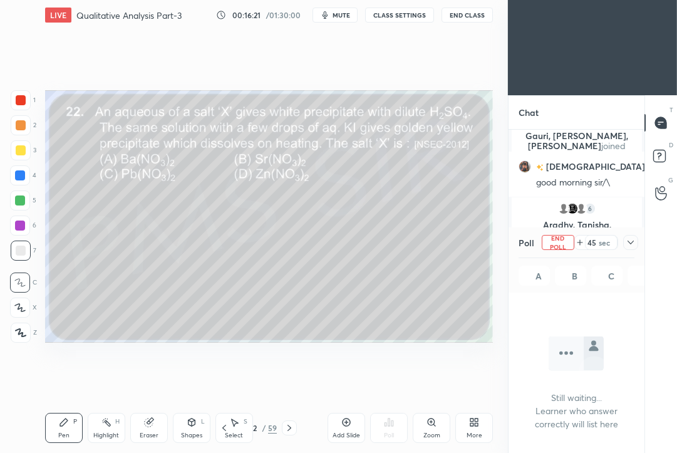
scroll to position [4, 4]
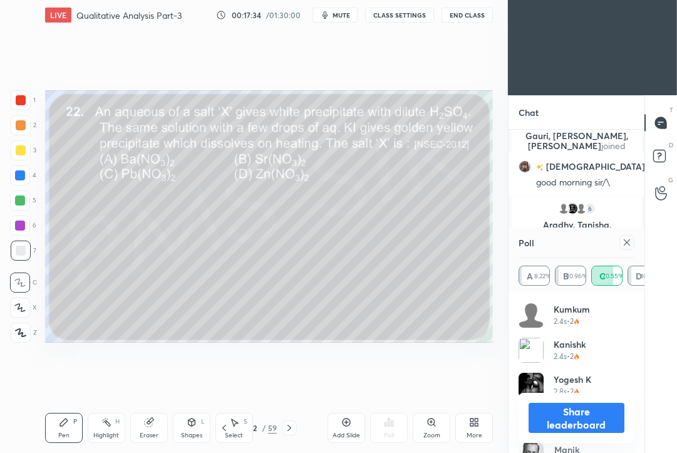
click at [543, 306] on div "1 2 3 4 5 6 7 C X Z C X Z E E Erase all H H LIVE Qualitative Analysis Part-3 00…" at bounding box center [338, 226] width 677 height 453
drag, startPoint x: 624, startPoint y: 242, endPoint x: 594, endPoint y: 245, distance: 30.9
click at [621, 243] on div at bounding box center [626, 242] width 15 height 15
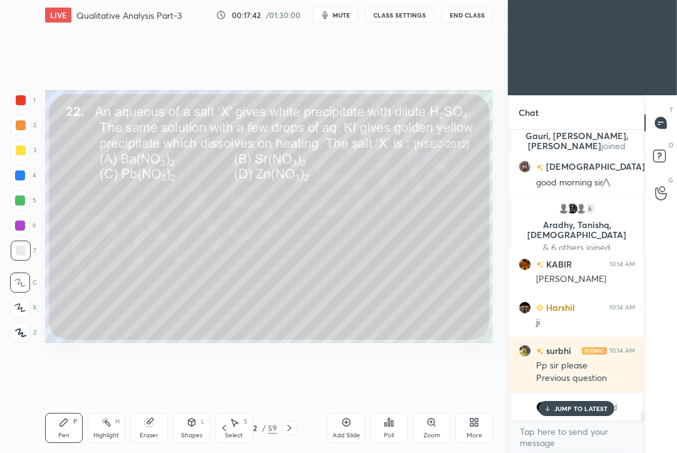
click at [289, 426] on icon at bounding box center [289, 428] width 10 height 10
click at [394, 430] on div "Poll" at bounding box center [389, 428] width 38 height 30
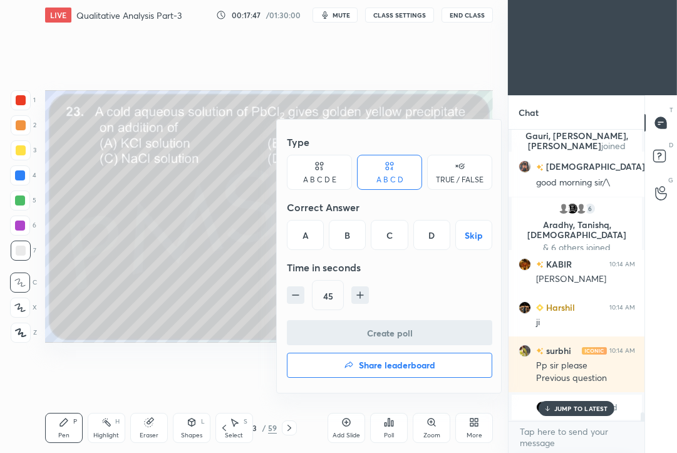
drag, startPoint x: 347, startPoint y: 232, endPoint x: 344, endPoint y: 264, distance: 32.0
click at [346, 237] on div "B" at bounding box center [347, 235] width 37 height 30
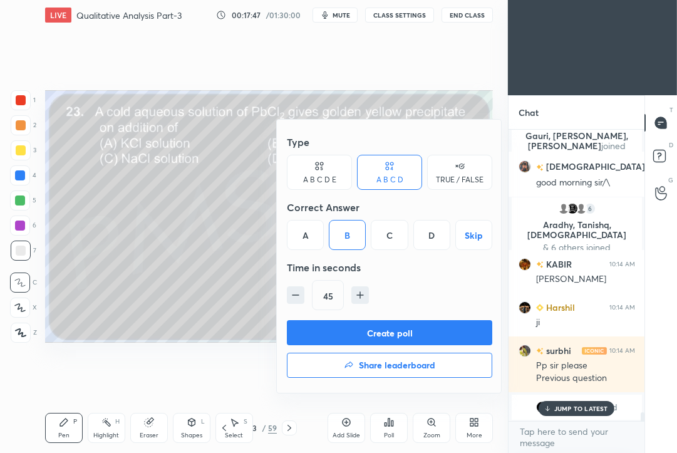
click at [339, 330] on button "Create poll" at bounding box center [389, 332] width 205 height 25
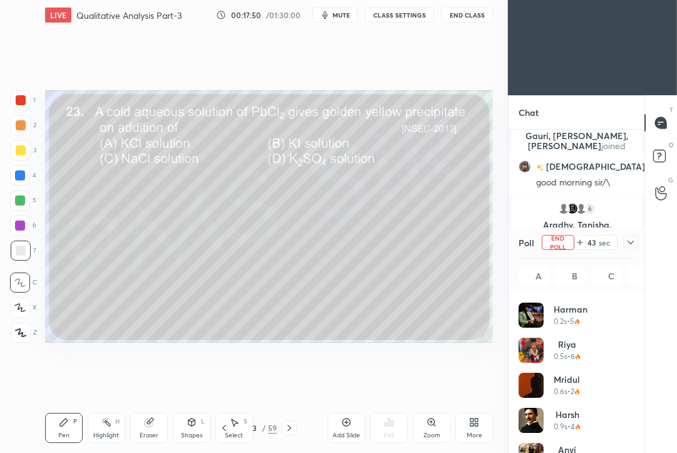
scroll to position [147, 113]
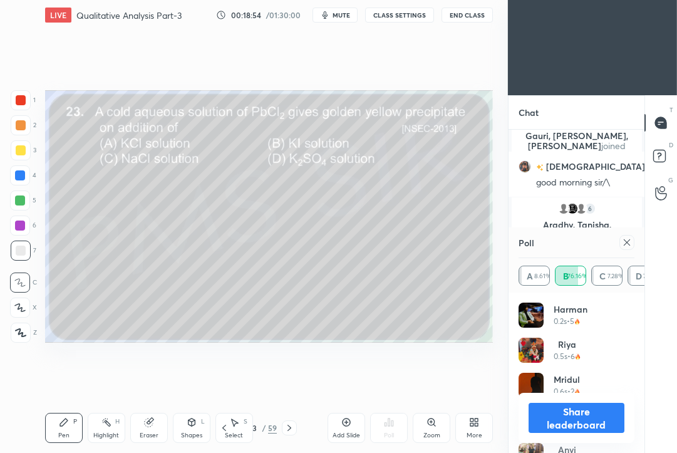
drag, startPoint x: 629, startPoint y: 245, endPoint x: 610, endPoint y: 251, distance: 19.2
click at [628, 245] on icon at bounding box center [627, 242] width 10 height 10
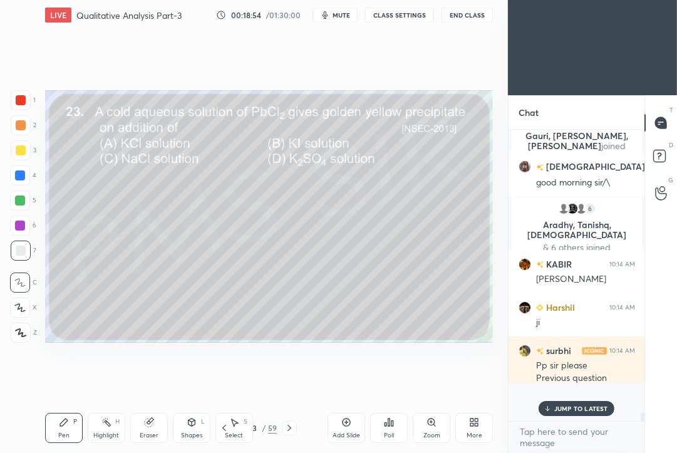
scroll to position [281, 133]
click at [291, 428] on icon at bounding box center [289, 428] width 10 height 10
click at [391, 428] on div "Poll" at bounding box center [389, 428] width 38 height 30
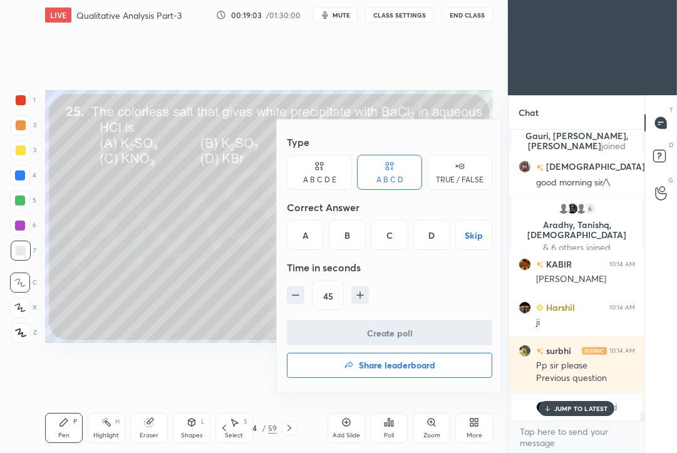
click at [349, 239] on div "B" at bounding box center [347, 235] width 37 height 30
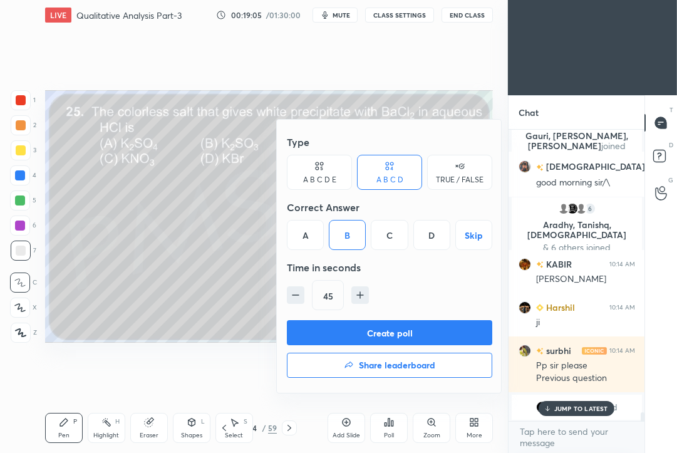
drag, startPoint x: 305, startPoint y: 240, endPoint x: 304, endPoint y: 270, distance: 30.7
click at [305, 241] on div "A" at bounding box center [305, 235] width 37 height 30
click at [312, 324] on button "Create poll" at bounding box center [389, 332] width 205 height 25
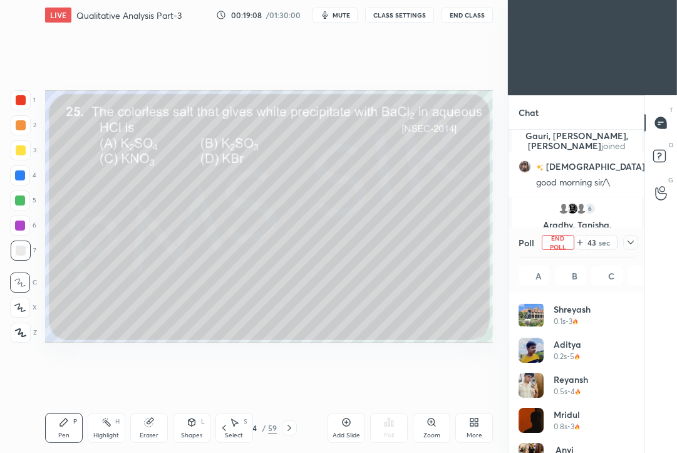
scroll to position [147, 113]
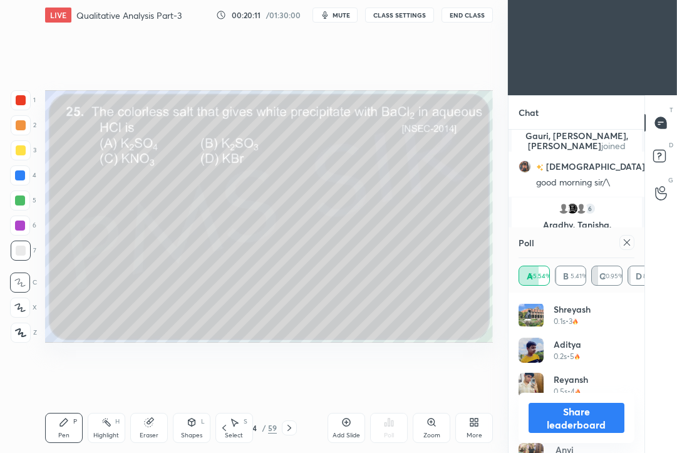
click at [628, 240] on icon at bounding box center [627, 242] width 10 height 10
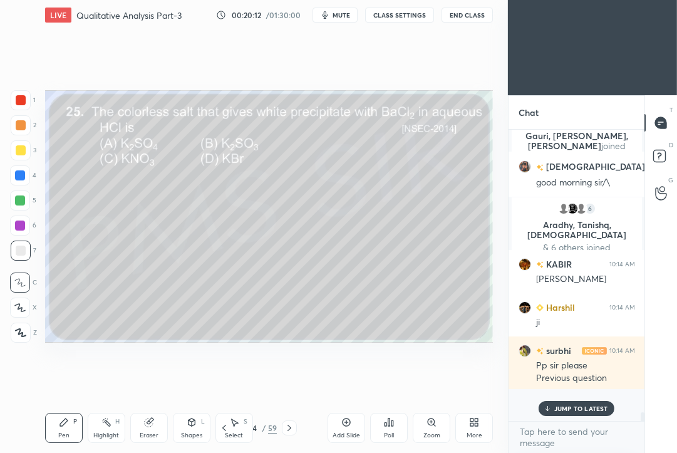
scroll to position [273, 133]
click at [287, 426] on icon at bounding box center [289, 428] width 10 height 10
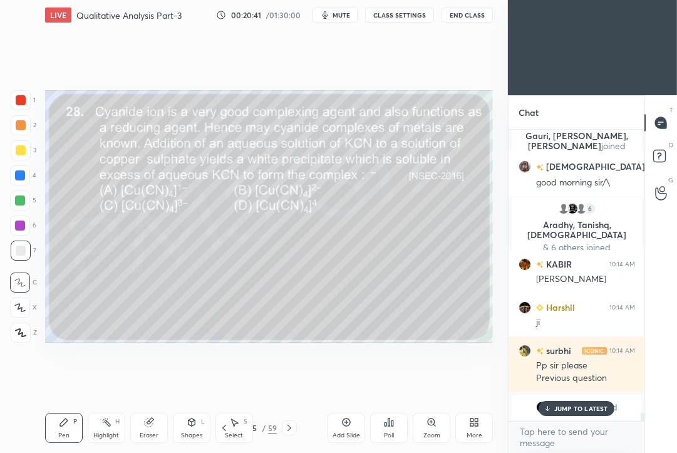
click at [393, 431] on div "Poll" at bounding box center [389, 428] width 38 height 30
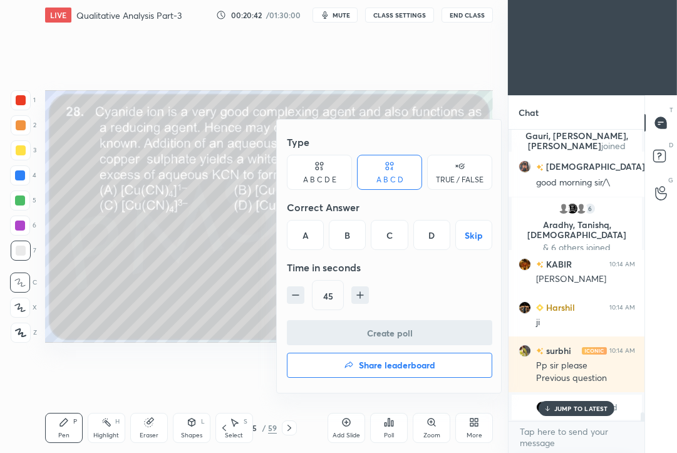
click at [390, 238] on div "C" at bounding box center [389, 235] width 37 height 30
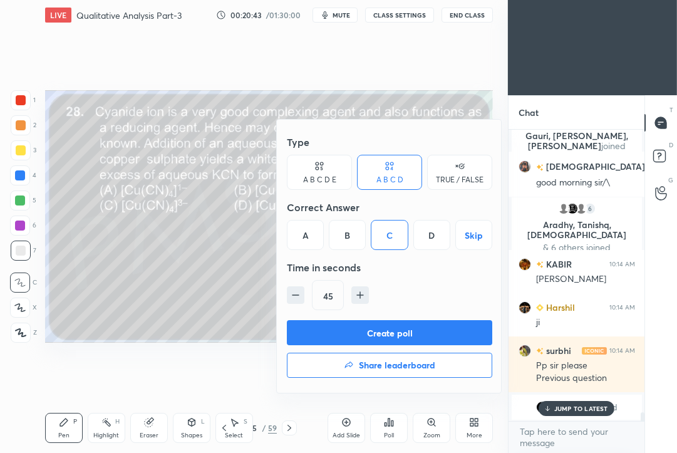
click at [347, 329] on button "Create poll" at bounding box center [389, 332] width 205 height 25
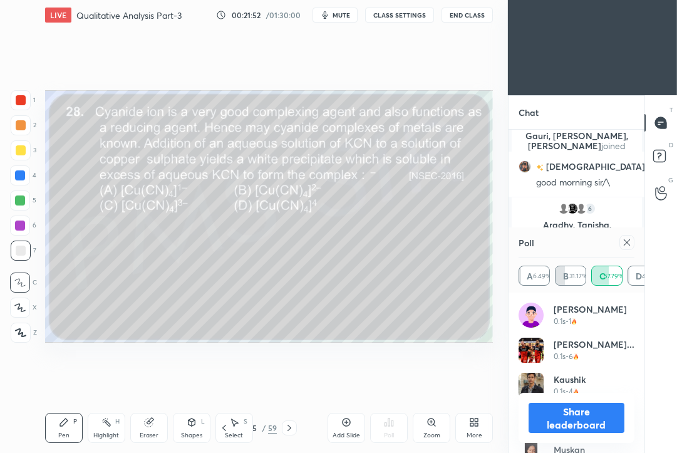
scroll to position [9584, 0]
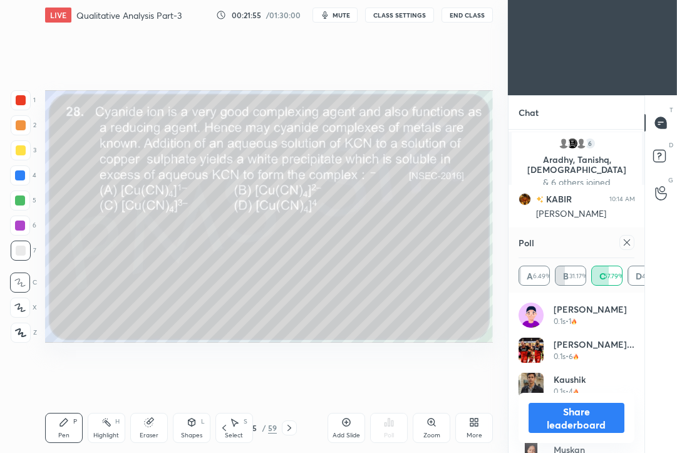
click at [632, 241] on div at bounding box center [626, 242] width 15 height 15
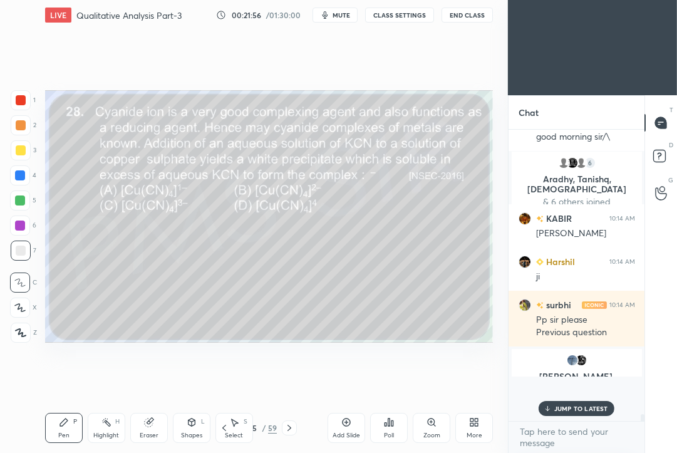
scroll to position [288, 133]
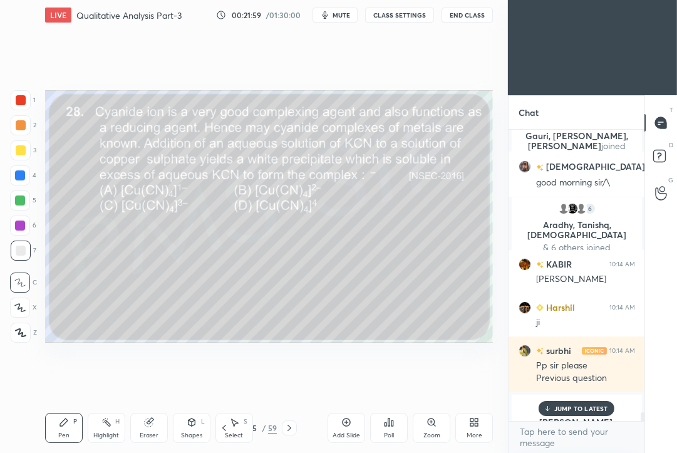
click at [288, 431] on icon at bounding box center [289, 428] width 10 height 10
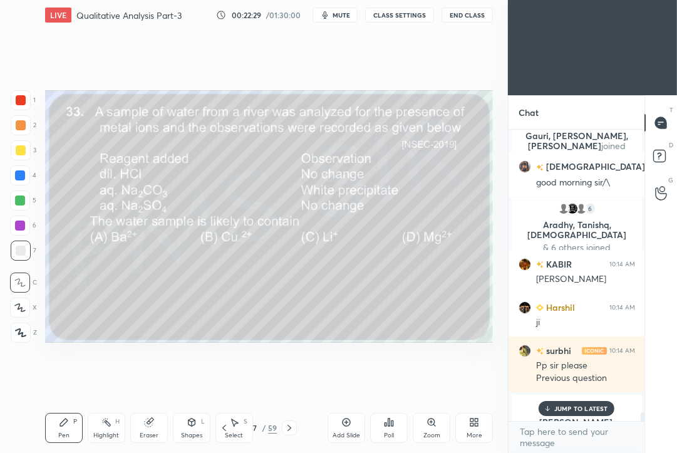
scroll to position [9514, 0]
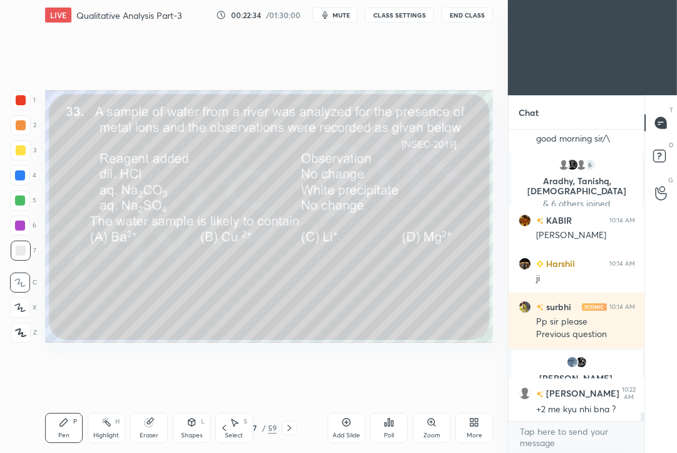
click at [385, 433] on div "Poll" at bounding box center [389, 435] width 10 height 6
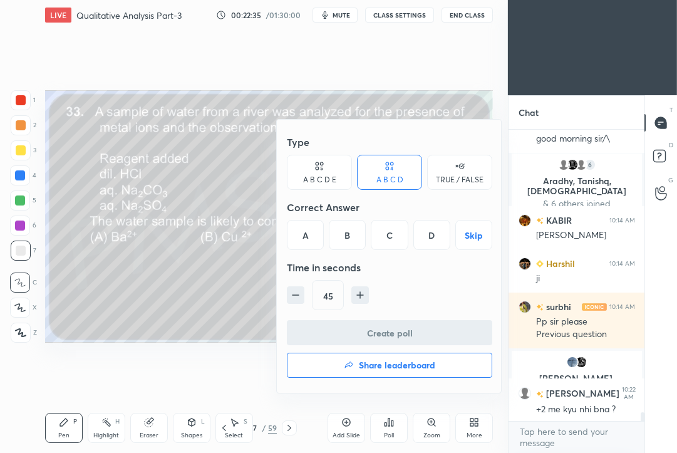
click at [435, 237] on div "D" at bounding box center [431, 235] width 37 height 30
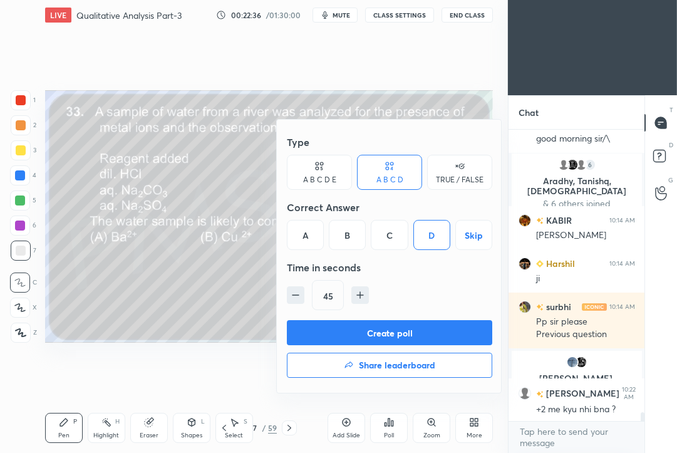
click at [384, 335] on button "Create poll" at bounding box center [389, 332] width 205 height 25
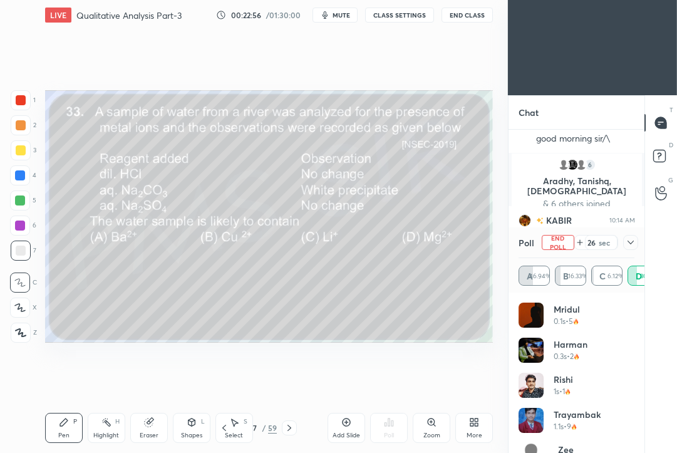
scroll to position [9625, 0]
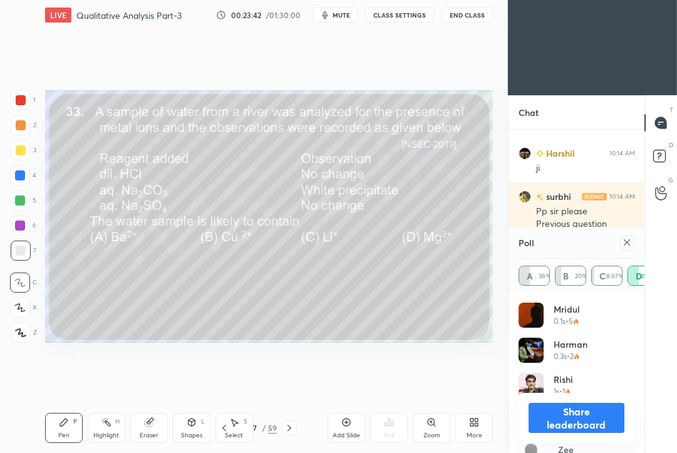
click at [630, 243] on icon at bounding box center [627, 242] width 10 height 10
type textarea "x"
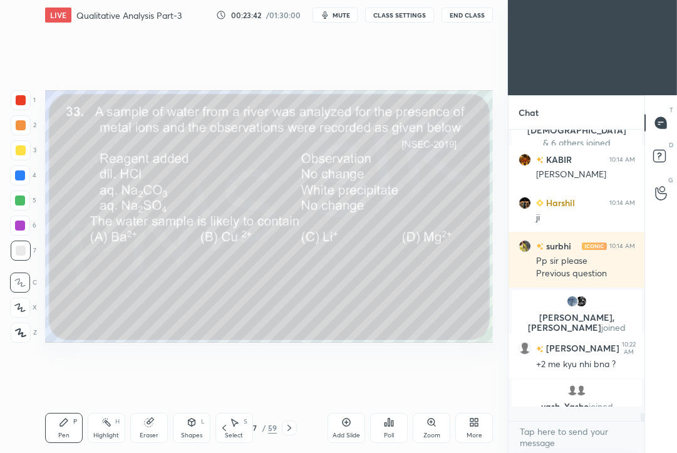
scroll to position [282, 133]
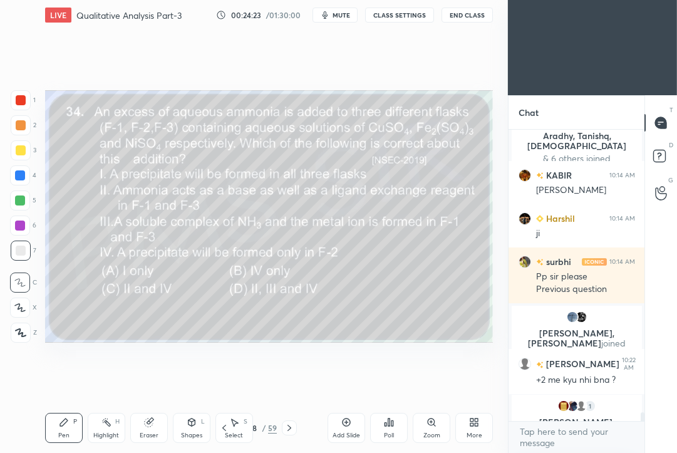
click at [393, 435] on div "Poll" at bounding box center [389, 435] width 10 height 6
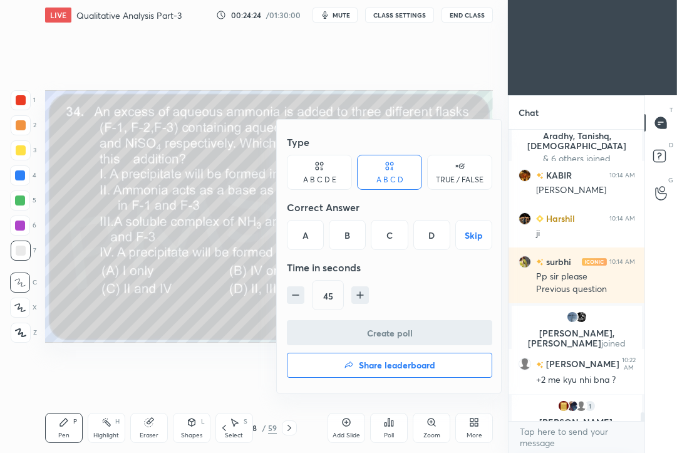
click at [433, 231] on div "D" at bounding box center [431, 235] width 37 height 30
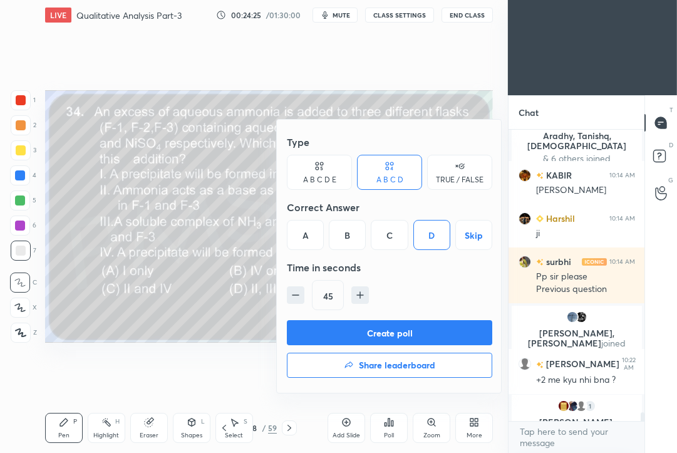
drag, startPoint x: 361, startPoint y: 292, endPoint x: 359, endPoint y: 301, distance: 9.1
click at [362, 292] on icon "button" at bounding box center [360, 295] width 13 height 13
type input "60"
click at [344, 336] on button "Create poll" at bounding box center [389, 332] width 205 height 25
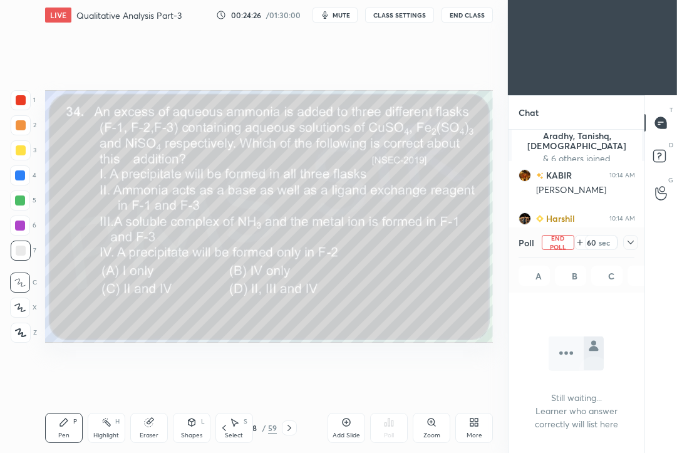
scroll to position [223, 133]
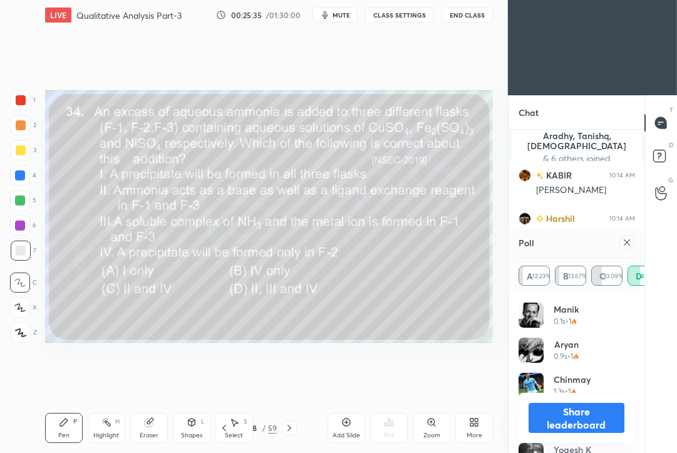
click at [629, 248] on div at bounding box center [626, 242] width 15 height 15
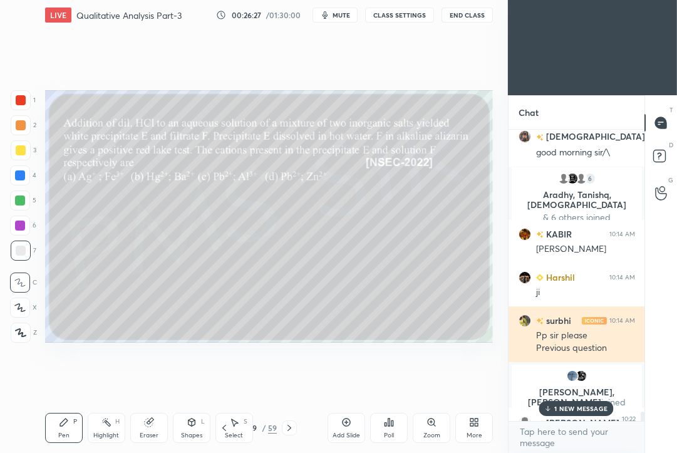
scroll to position [9560, 0]
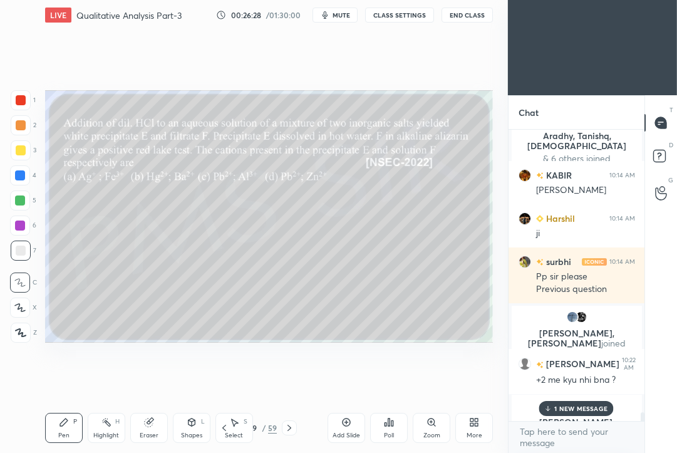
click at [574, 404] on p "1 NEW MESSAGE" at bounding box center [580, 408] width 53 height 8
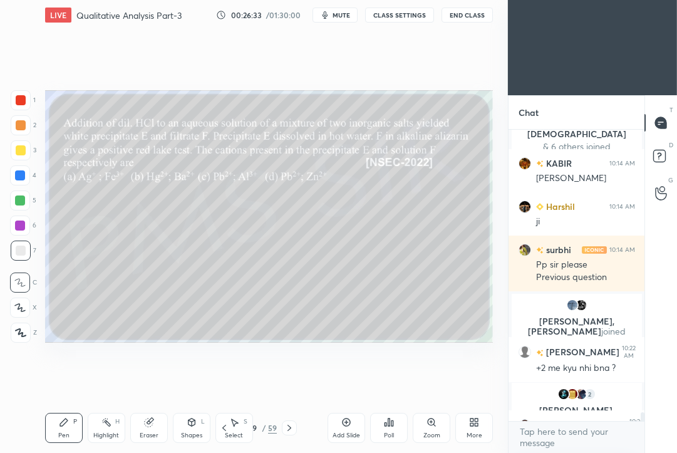
scroll to position [9600, 0]
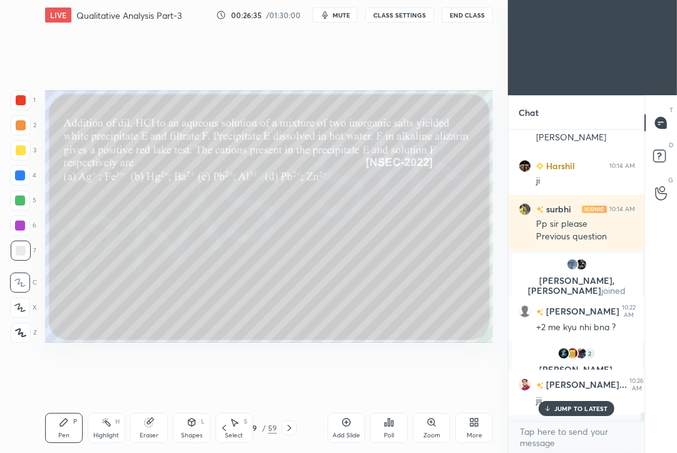
click at [567, 411] on p "JUMP TO LATEST" at bounding box center [581, 408] width 54 height 8
click at [290, 428] on icon at bounding box center [289, 428] width 4 height 6
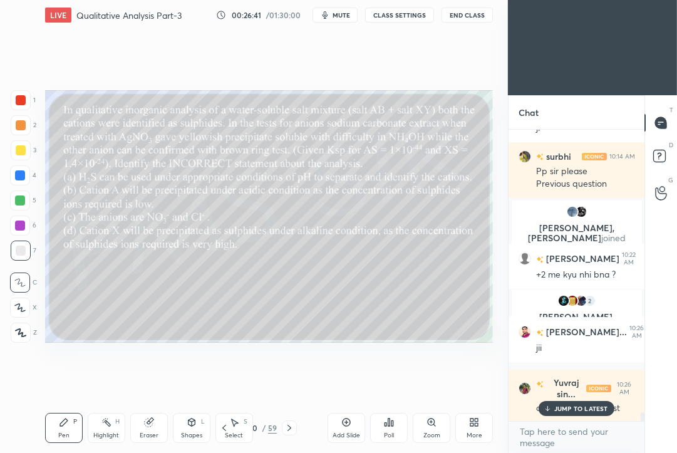
scroll to position [9696, 0]
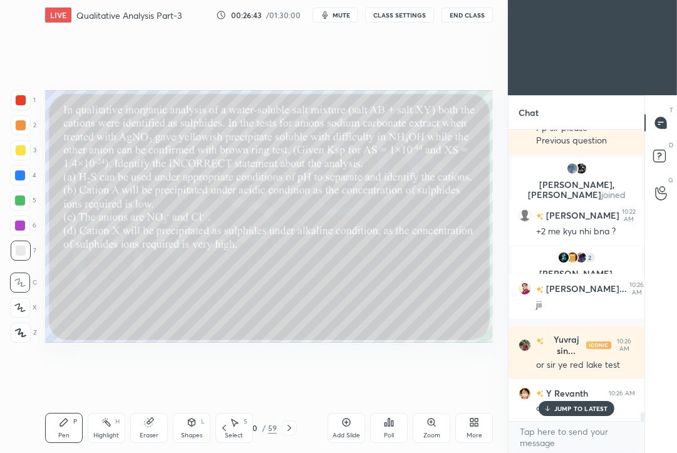
drag, startPoint x: 573, startPoint y: 414, endPoint x: 551, endPoint y: 412, distance: 22.1
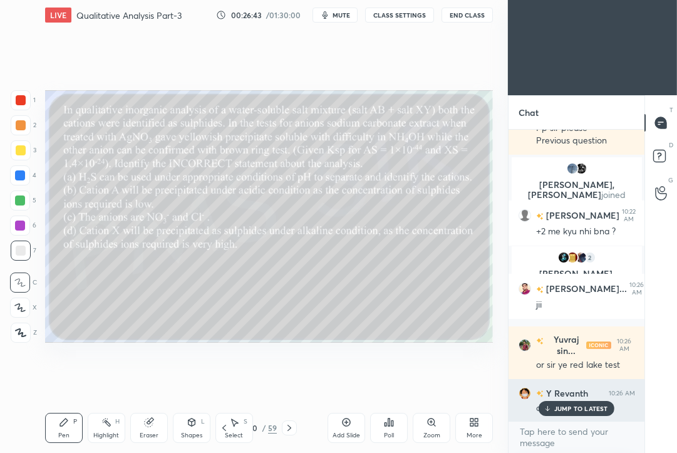
click at [573, 414] on div "JUMP TO LATEST" at bounding box center [575, 408] width 75 height 15
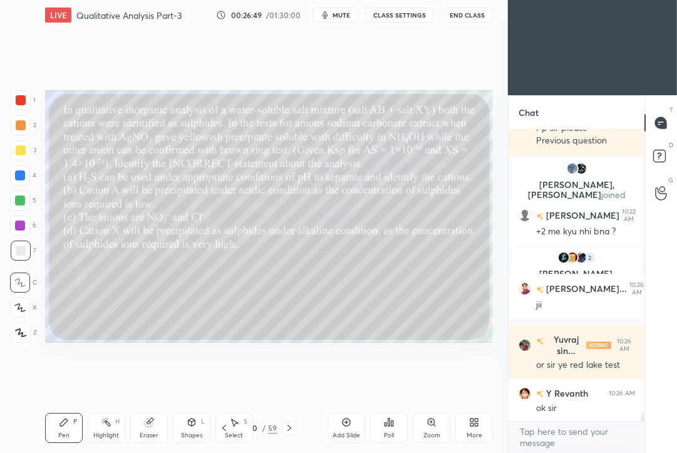
click at [395, 423] on div "Poll" at bounding box center [389, 428] width 38 height 30
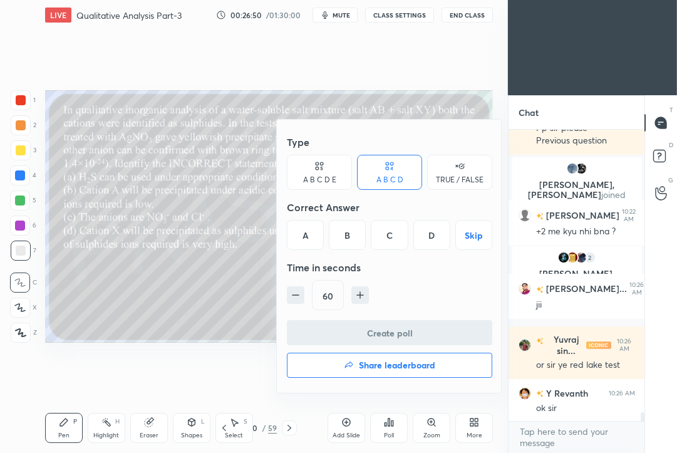
click at [386, 237] on div "C" at bounding box center [389, 235] width 37 height 30
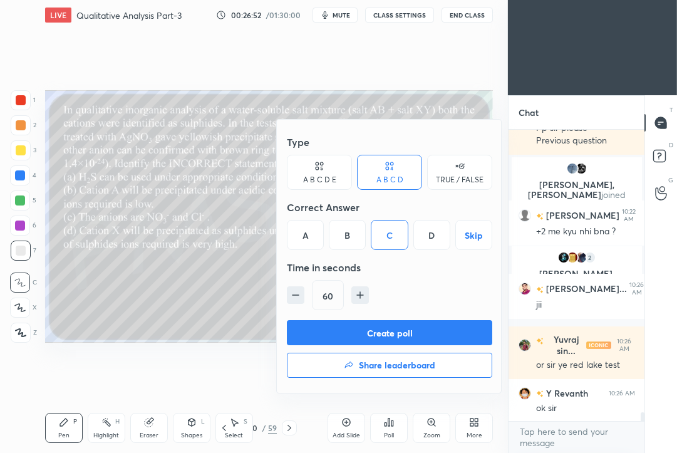
click at [356, 332] on button "Create poll" at bounding box center [389, 332] width 205 height 25
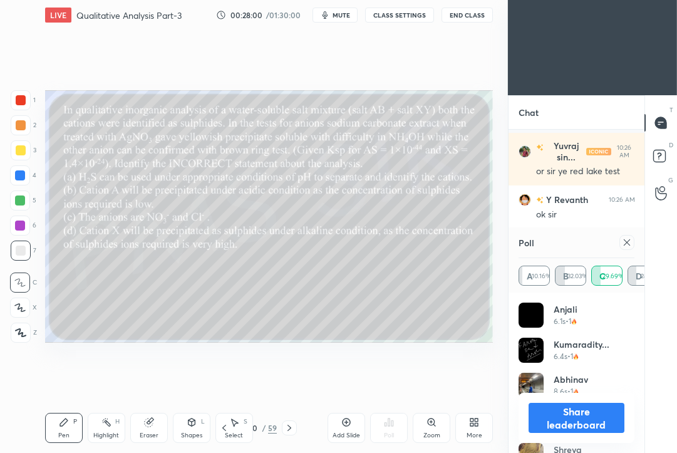
scroll to position [9932, 0]
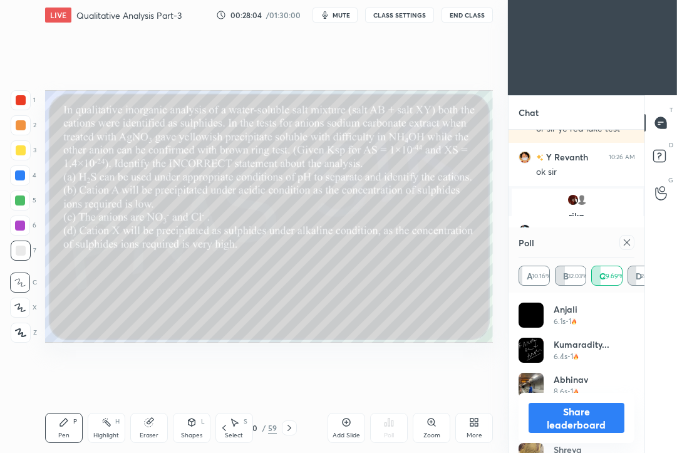
click at [627, 243] on icon at bounding box center [627, 242] width 10 height 10
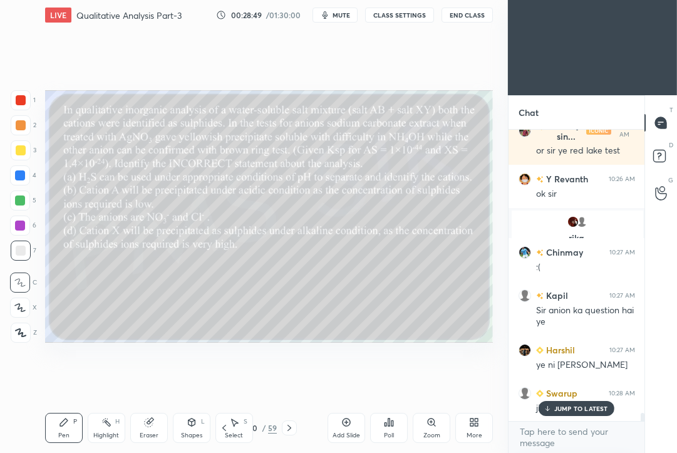
scroll to position [9953, 0]
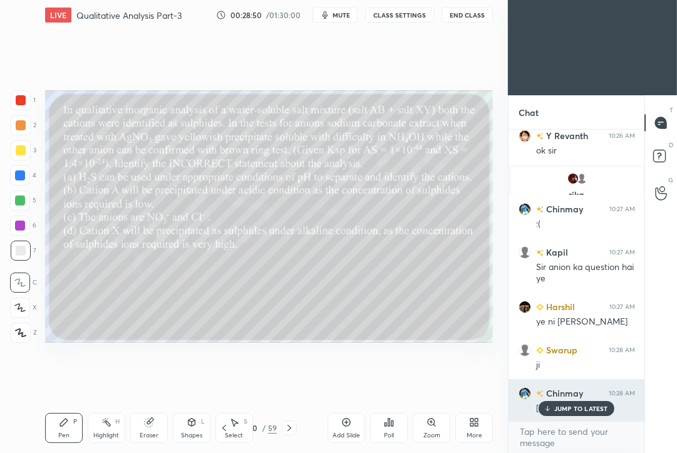
drag, startPoint x: 552, startPoint y: 407, endPoint x: 546, endPoint y: 404, distance: 6.4
click at [550, 410] on icon at bounding box center [547, 408] width 8 height 8
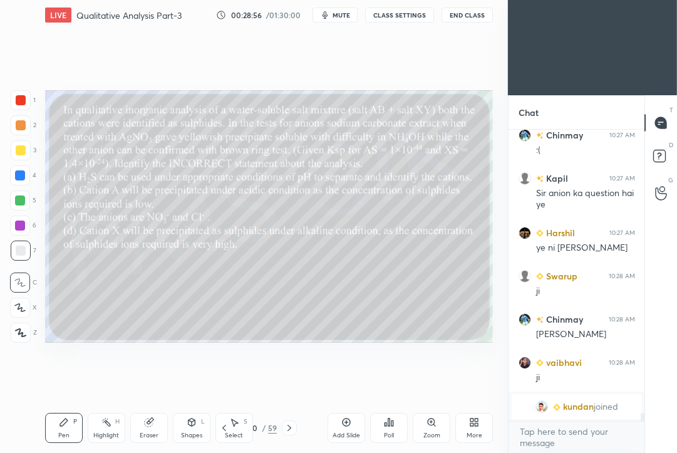
scroll to position [10070, 0]
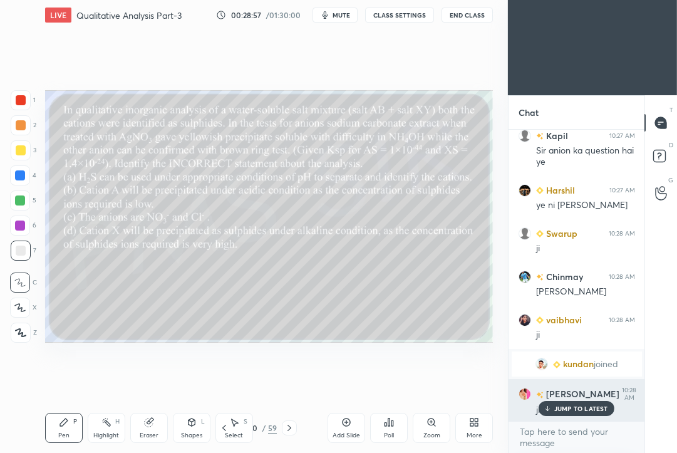
drag, startPoint x: 555, startPoint y: 412, endPoint x: 550, endPoint y: 404, distance: 9.0
click at [555, 411] on div "JUMP TO LATEST" at bounding box center [575, 408] width 75 height 15
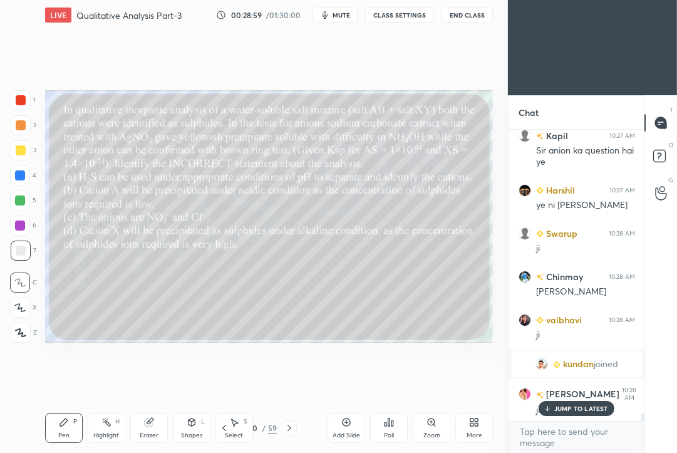
scroll to position [10113, 0]
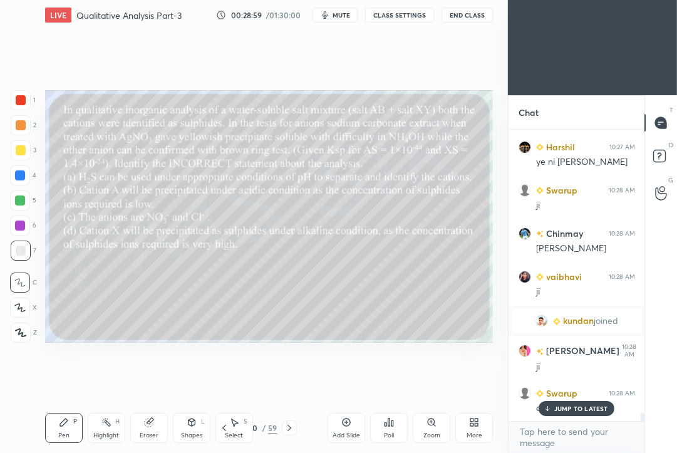
click at [287, 429] on icon at bounding box center [289, 428] width 10 height 10
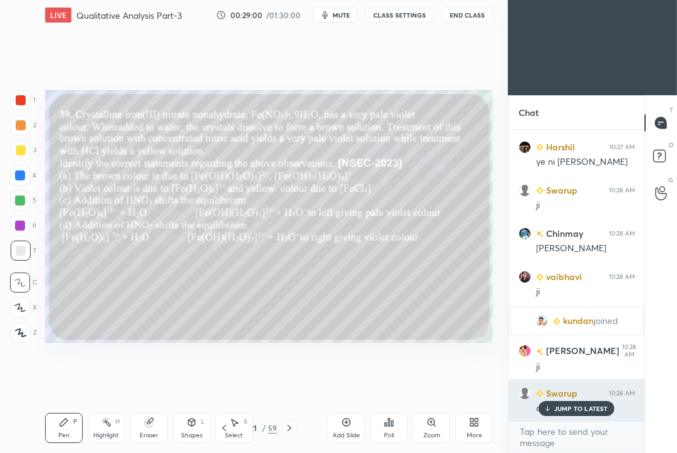
click at [553, 413] on div "JUMP TO LATEST" at bounding box center [575, 408] width 75 height 15
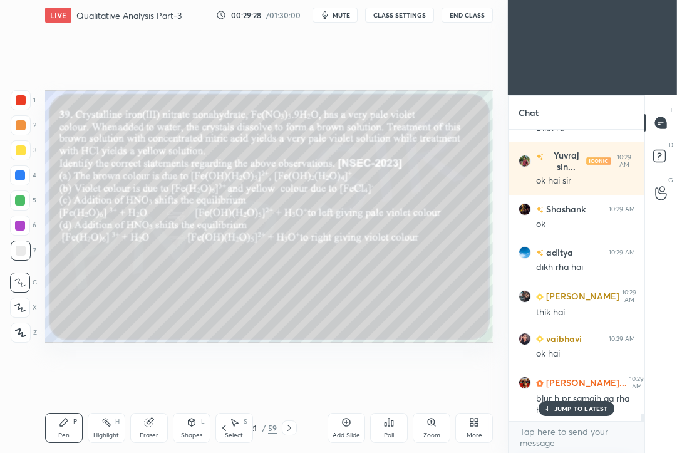
scroll to position [11008, 0]
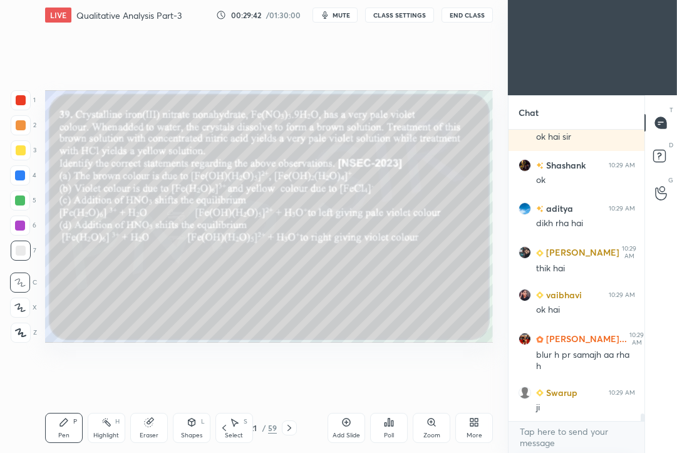
drag, startPoint x: 396, startPoint y: 428, endPoint x: 397, endPoint y: 422, distance: 6.3
click at [397, 422] on div "Poll" at bounding box center [389, 428] width 38 height 30
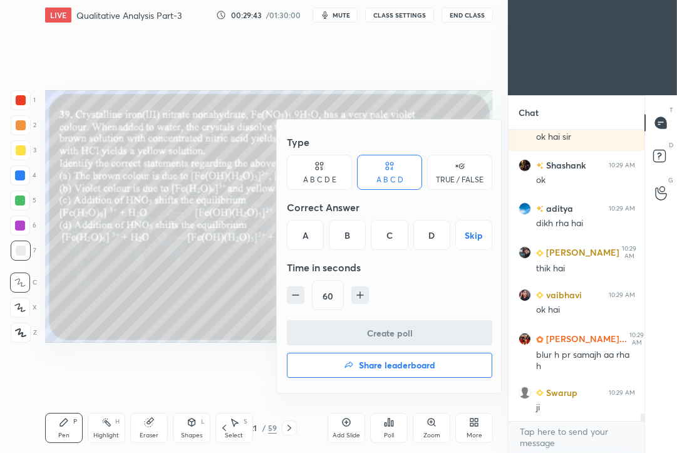
drag, startPoint x: 431, startPoint y: 235, endPoint x: 398, endPoint y: 282, distance: 58.0
click at [431, 235] on div "D" at bounding box center [431, 235] width 37 height 30
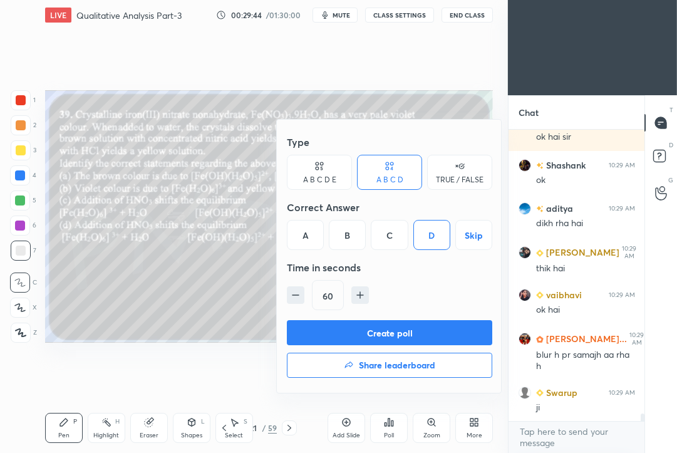
click at [366, 329] on button "Create poll" at bounding box center [389, 332] width 205 height 25
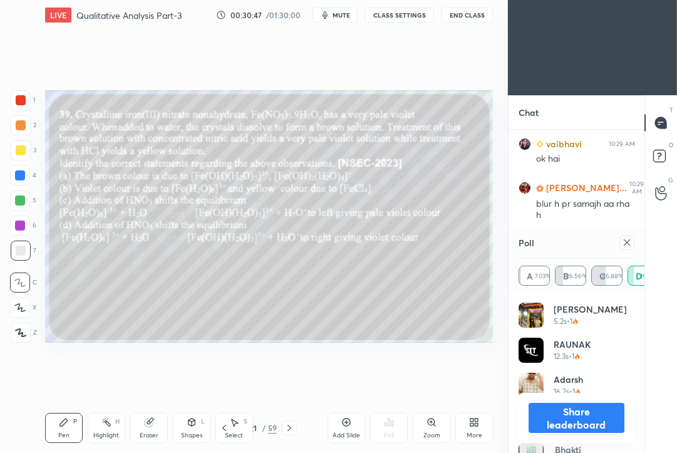
scroll to position [11202, 0]
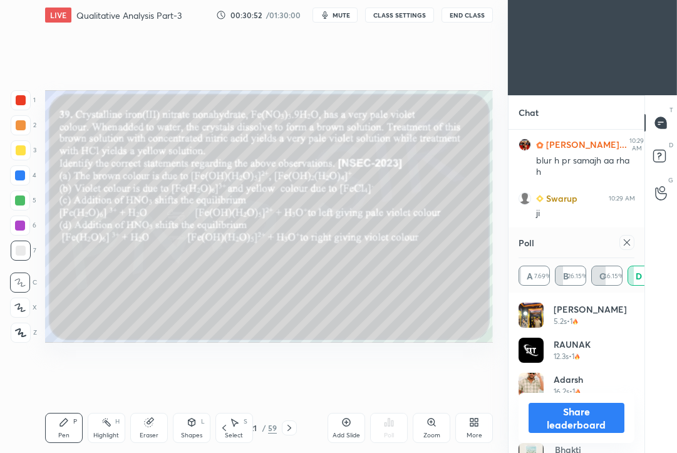
click at [628, 243] on icon at bounding box center [627, 242] width 10 height 10
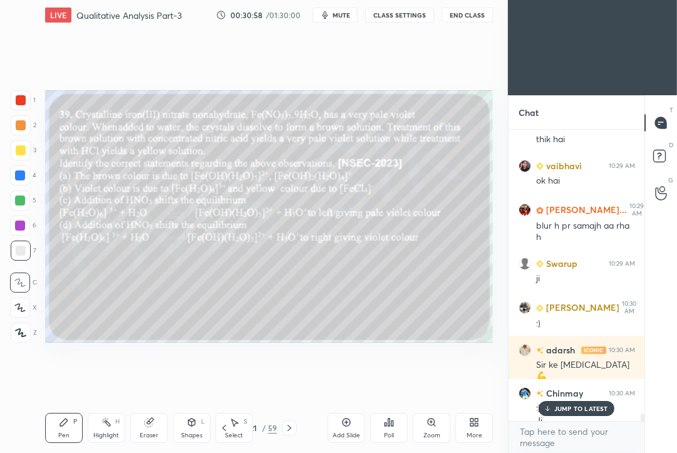
scroll to position [11149, 0]
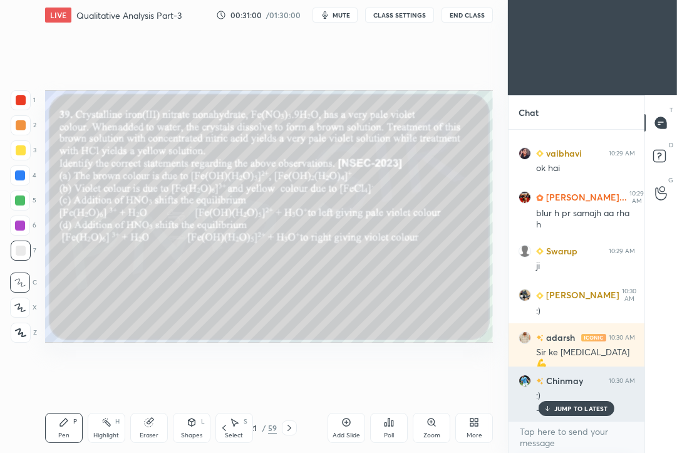
click at [560, 410] on p "JUMP TO LATEST" at bounding box center [581, 408] width 54 height 8
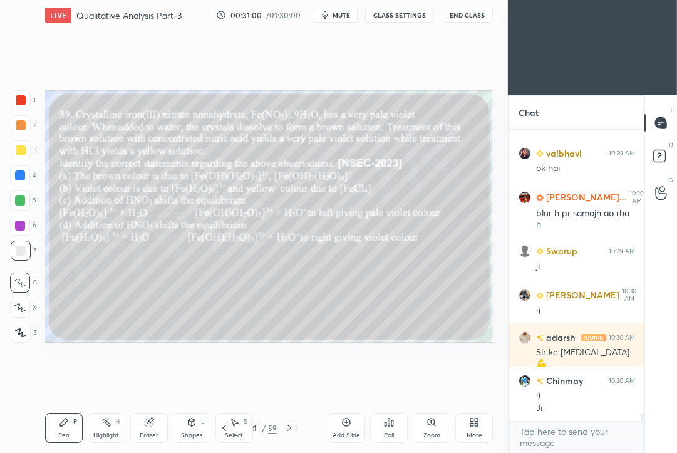
scroll to position [11192, 0]
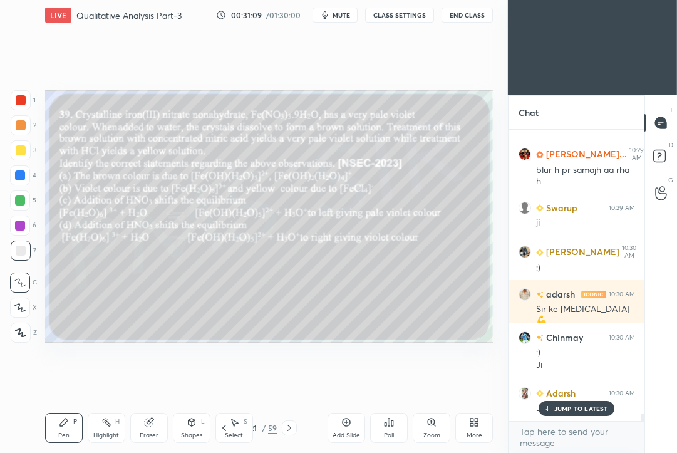
click at [570, 409] on p "JUMP TO LATEST" at bounding box center [581, 408] width 54 height 8
click at [287, 430] on icon at bounding box center [289, 428] width 10 height 10
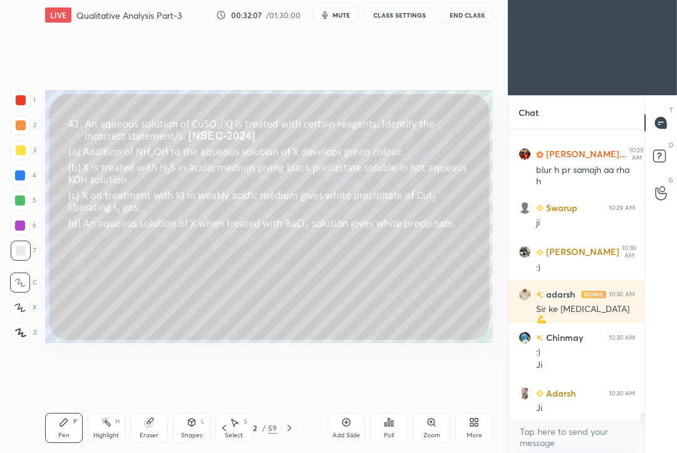
click at [390, 432] on div "Poll" at bounding box center [389, 435] width 10 height 6
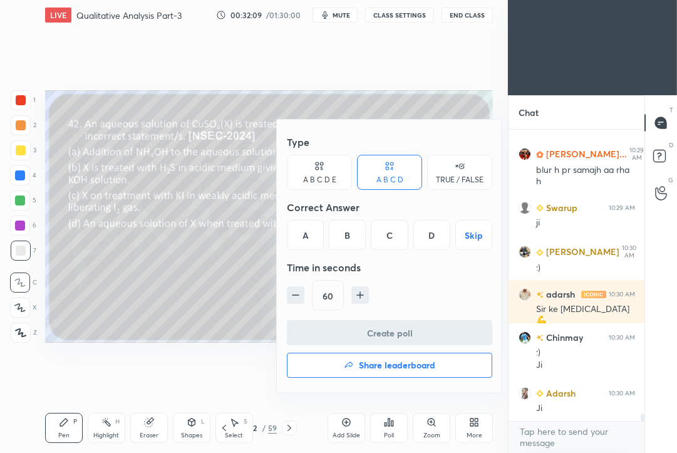
click at [434, 233] on div "D" at bounding box center [431, 235] width 37 height 30
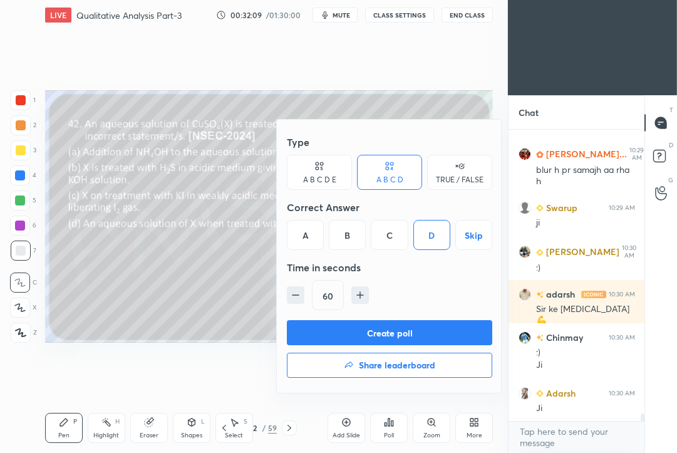
click at [368, 332] on button "Create poll" at bounding box center [389, 332] width 205 height 25
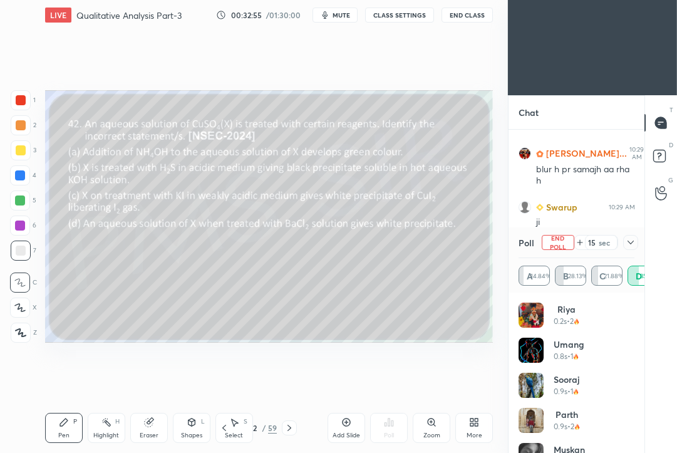
scroll to position [11303, 0]
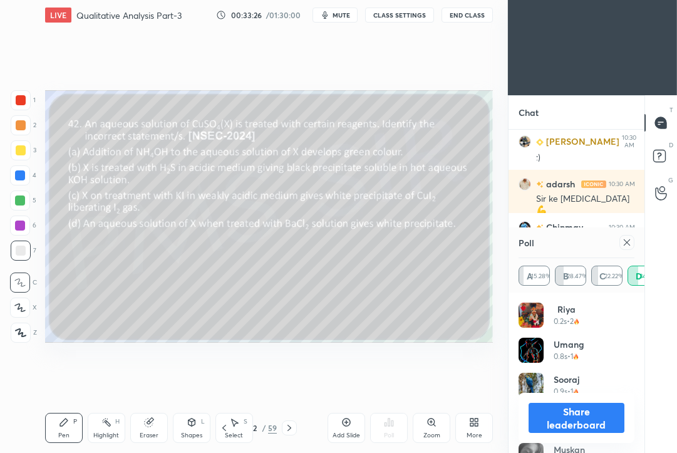
drag, startPoint x: 619, startPoint y: 279, endPoint x: 626, endPoint y: 272, distance: 9.3
click at [621, 277] on div "A 15.28% B 28.47% C 22.22% D 34.03%" at bounding box center [576, 275] width 116 height 20
drag, startPoint x: 629, startPoint y: 244, endPoint x: 611, endPoint y: 250, distance: 19.2
click at [628, 242] on icon at bounding box center [627, 242] width 10 height 10
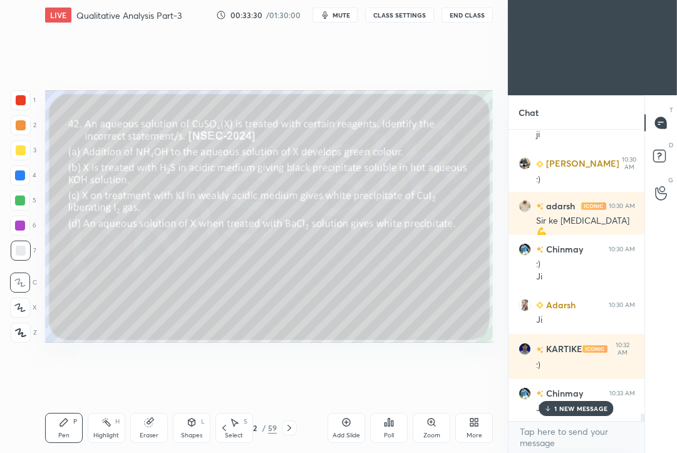
scroll to position [11324, 0]
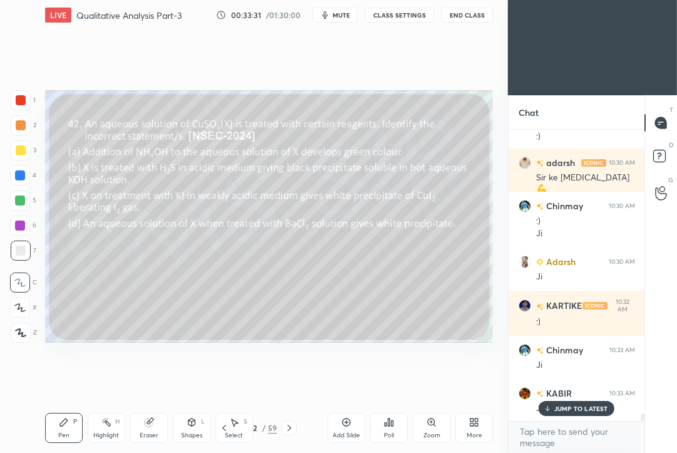
click at [593, 408] on p "JUMP TO LATEST" at bounding box center [581, 408] width 54 height 8
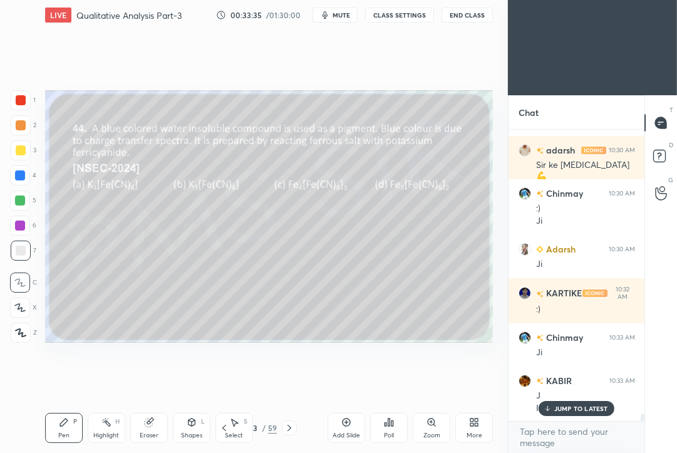
scroll to position [11380, 0]
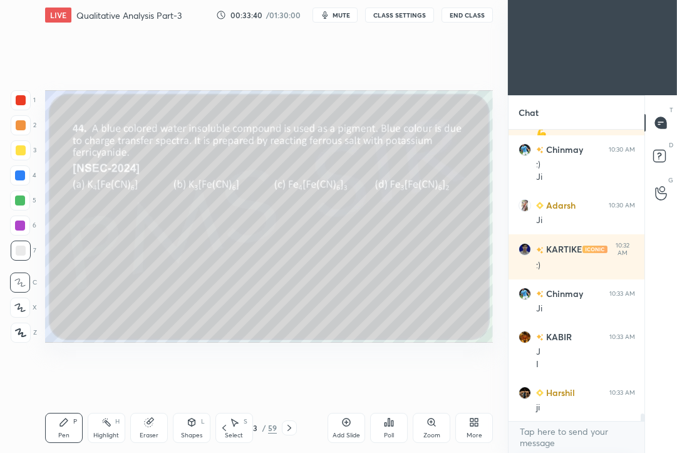
click at [393, 423] on icon at bounding box center [389, 422] width 10 height 10
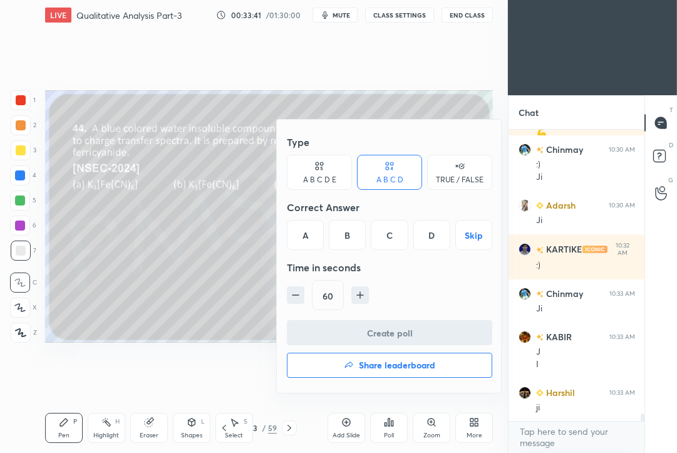
click at [432, 234] on div "D" at bounding box center [431, 235] width 37 height 30
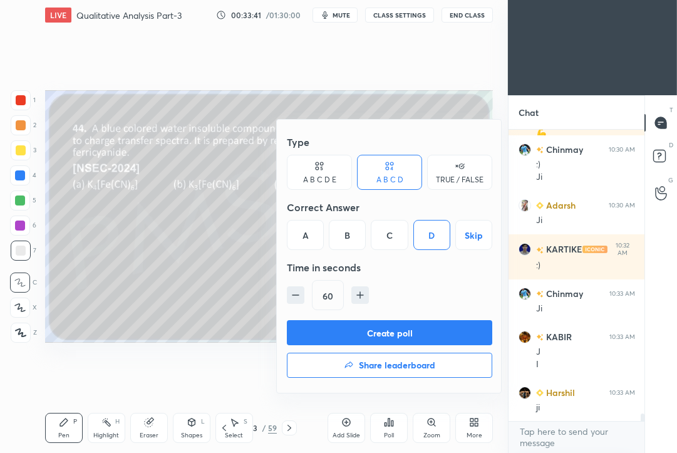
click at [367, 332] on button "Create poll" at bounding box center [389, 332] width 205 height 25
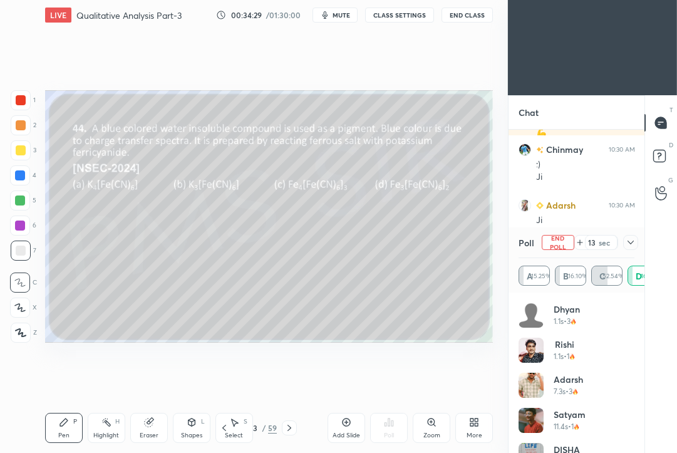
scroll to position [11475, 0]
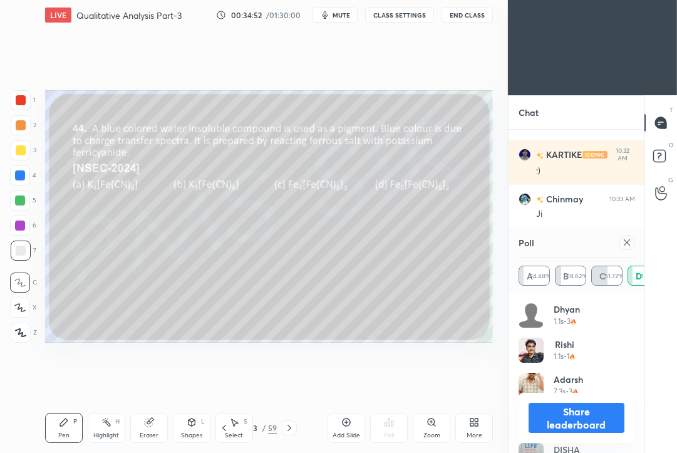
drag, startPoint x: 627, startPoint y: 242, endPoint x: 602, endPoint y: 257, distance: 28.9
click at [622, 243] on icon at bounding box center [627, 242] width 10 height 10
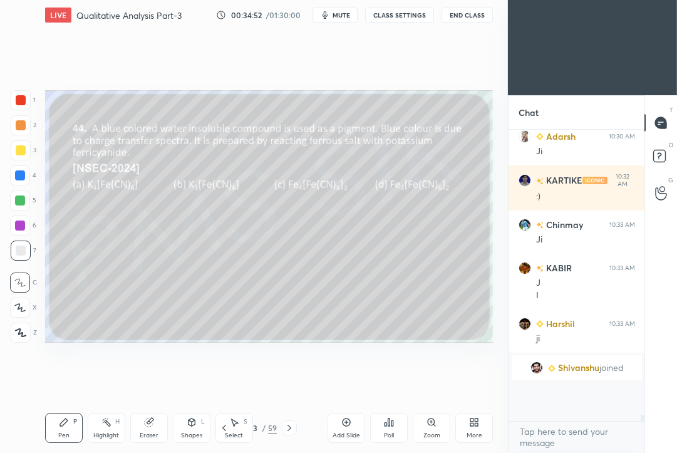
scroll to position [313, 133]
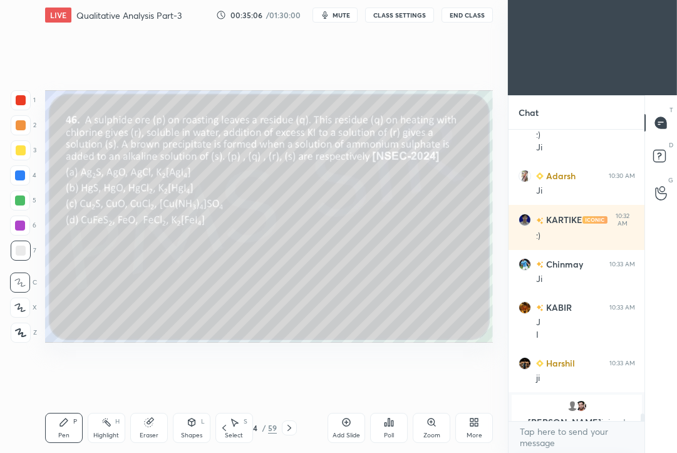
click at [392, 432] on div "Poll" at bounding box center [389, 435] width 10 height 6
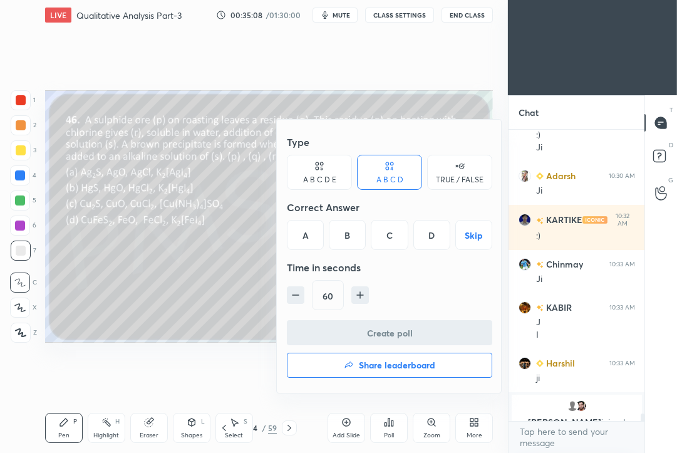
drag, startPoint x: 348, startPoint y: 235, endPoint x: 344, endPoint y: 249, distance: 14.5
click at [347, 235] on div "B" at bounding box center [347, 235] width 37 height 30
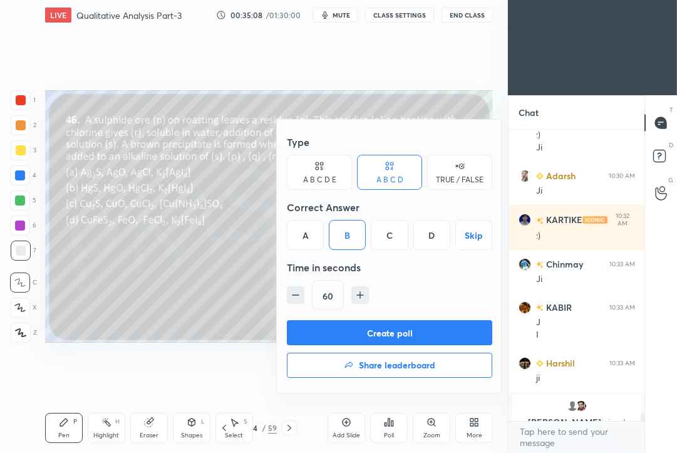
click at [337, 332] on button "Create poll" at bounding box center [389, 332] width 205 height 25
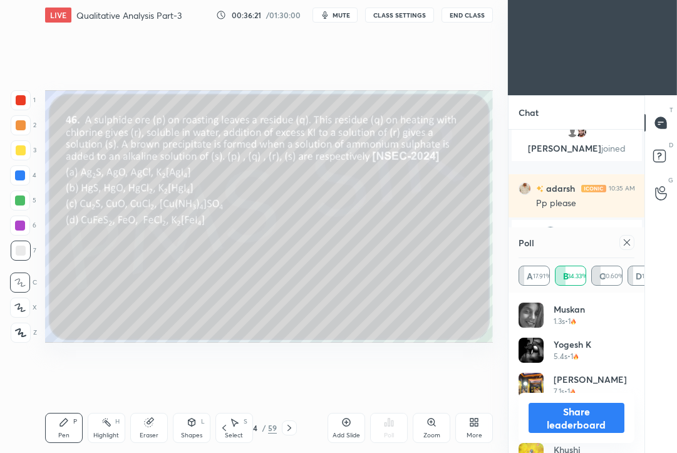
scroll to position [11140, 0]
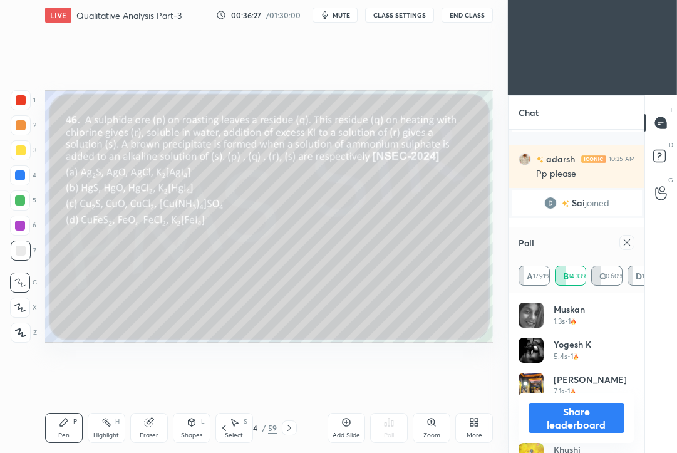
click at [631, 246] on icon at bounding box center [627, 242] width 10 height 10
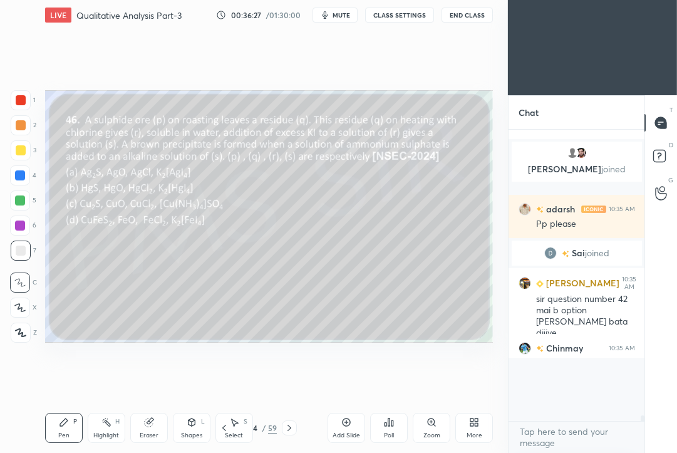
scroll to position [4, 4]
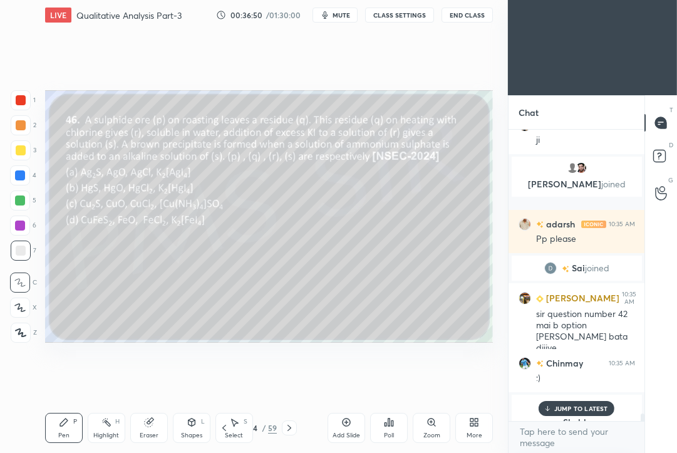
click at [579, 402] on div "JUMP TO LATEST" at bounding box center [575, 408] width 75 height 15
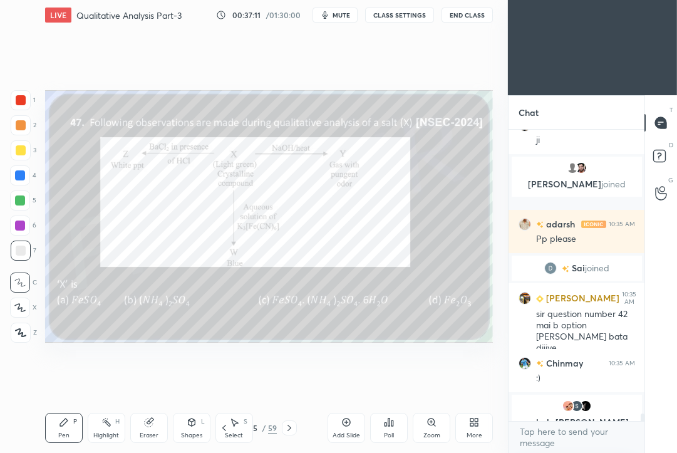
click at [389, 434] on div "Poll" at bounding box center [389, 435] width 10 height 6
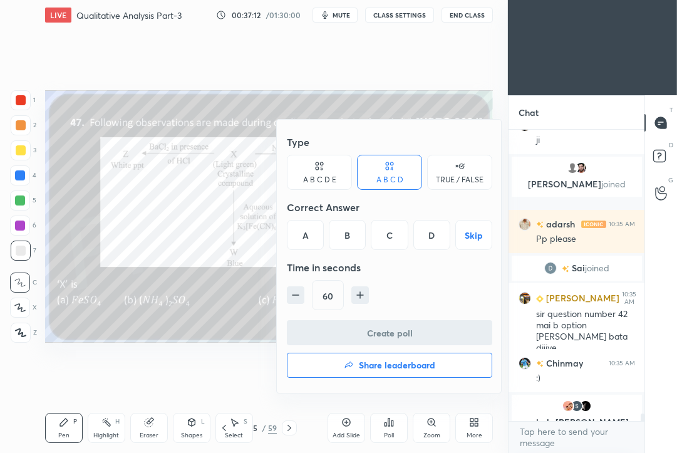
drag, startPoint x: 389, startPoint y: 237, endPoint x: 388, endPoint y: 255, distance: 18.8
click at [389, 237] on div "C" at bounding box center [389, 235] width 37 height 30
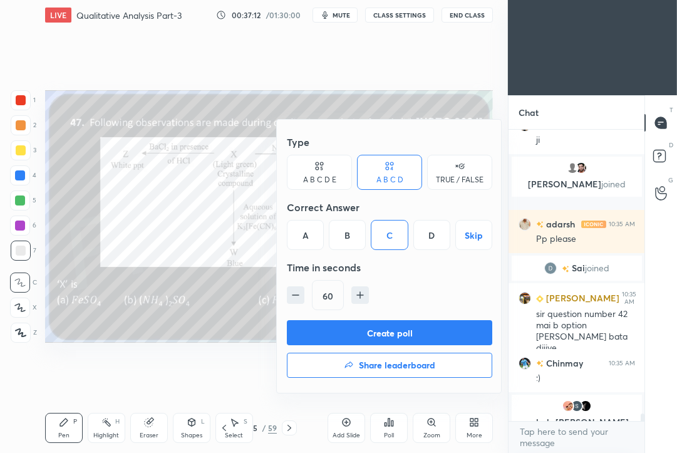
click at [364, 331] on button "Create poll" at bounding box center [389, 332] width 205 height 25
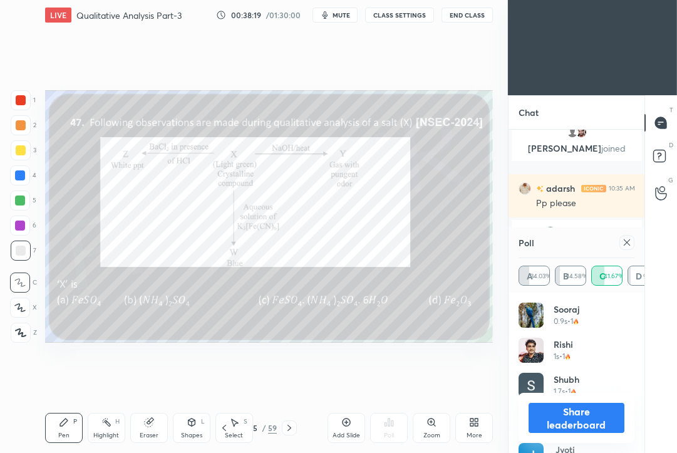
scroll to position [11148, 0]
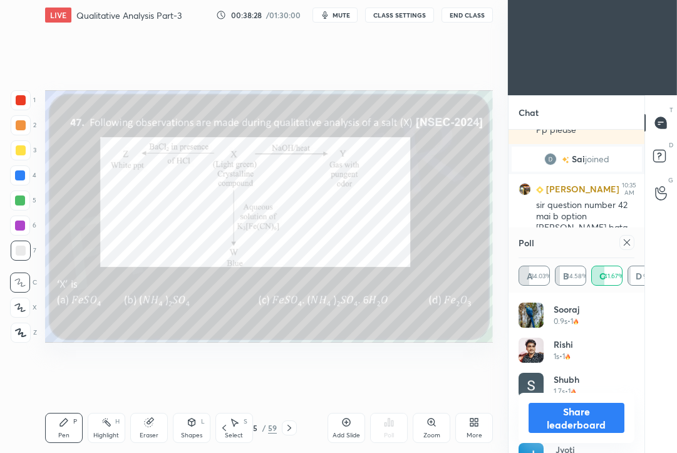
drag, startPoint x: 630, startPoint y: 246, endPoint x: 620, endPoint y: 245, distance: 9.5
click at [627, 245] on icon at bounding box center [627, 242] width 10 height 10
type textarea "x"
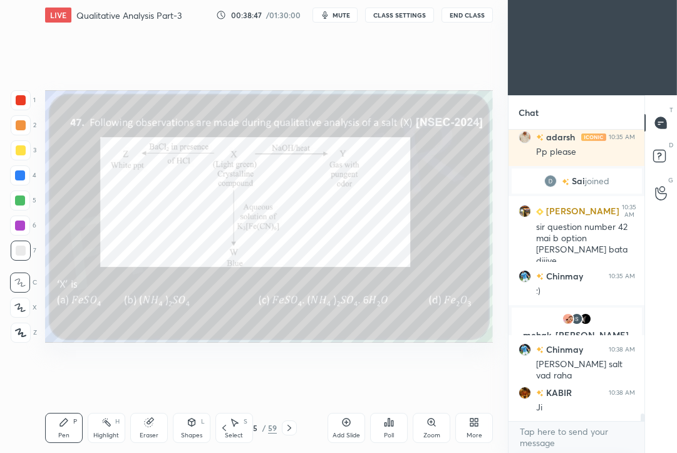
scroll to position [11169, 0]
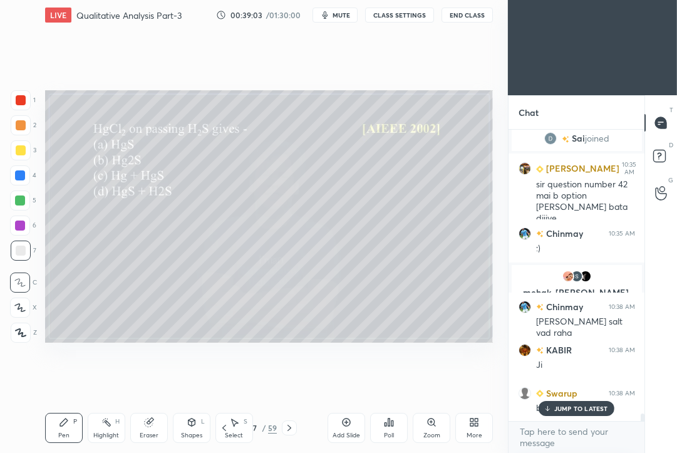
click at [389, 425] on div "Poll" at bounding box center [389, 428] width 38 height 30
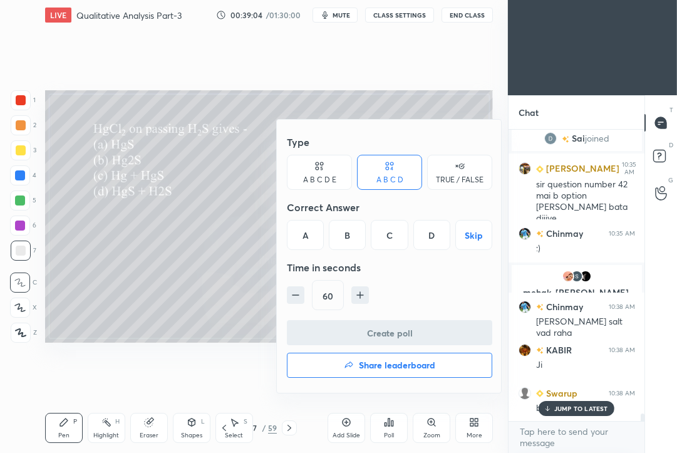
click at [306, 233] on div "A" at bounding box center [305, 235] width 37 height 30
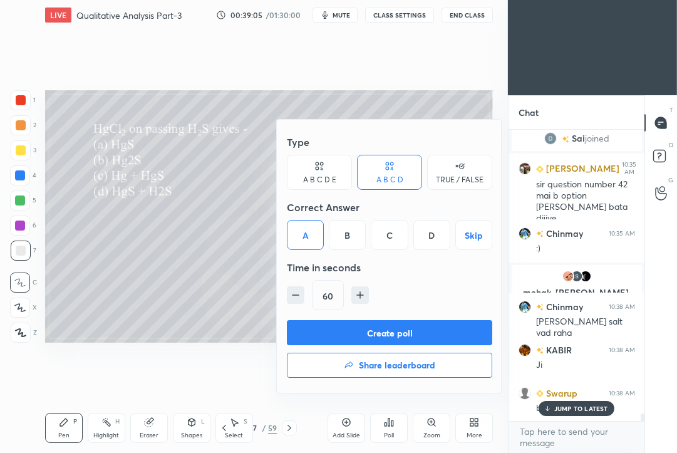
click at [295, 291] on icon "button" at bounding box center [295, 295] width 13 height 13
drag, startPoint x: 297, startPoint y: 294, endPoint x: 297, endPoint y: 300, distance: 6.3
click at [297, 295] on icon "button" at bounding box center [295, 295] width 6 height 0
type input "30"
click at [306, 329] on button "Create poll" at bounding box center [389, 332] width 205 height 25
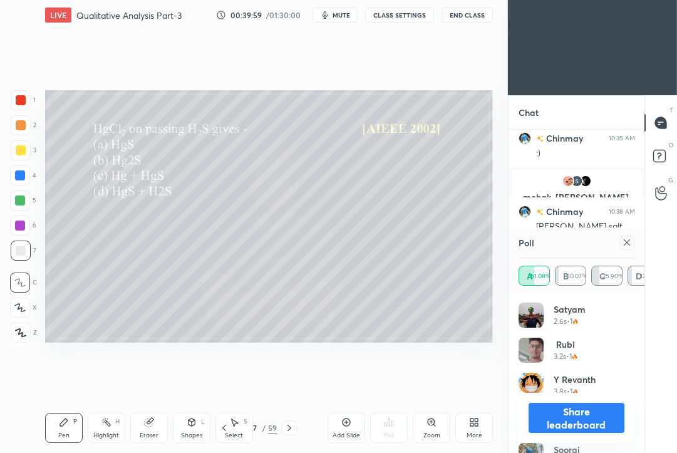
scroll to position [11308, 0]
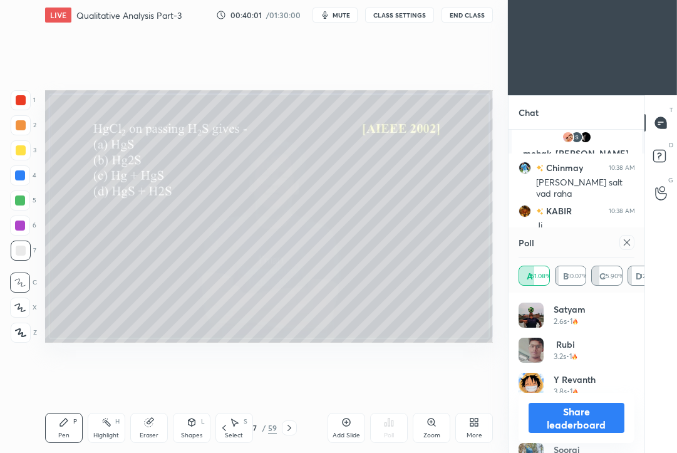
click at [630, 239] on icon at bounding box center [627, 242] width 10 height 10
type textarea "x"
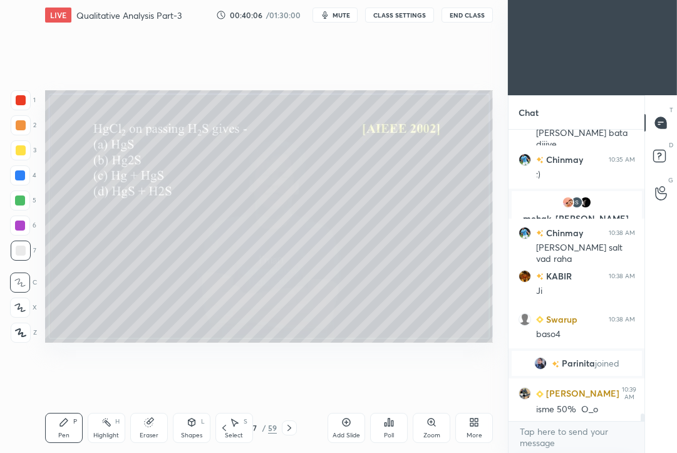
scroll to position [11286, 0]
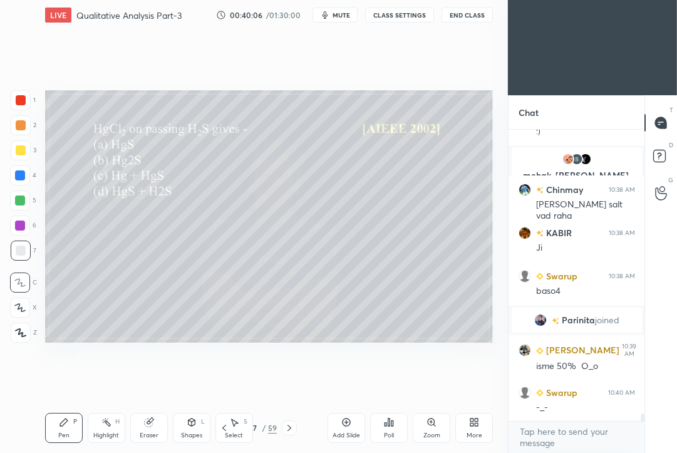
click at [289, 428] on icon at bounding box center [289, 428] width 10 height 10
click at [392, 426] on div "Poll" at bounding box center [389, 428] width 38 height 30
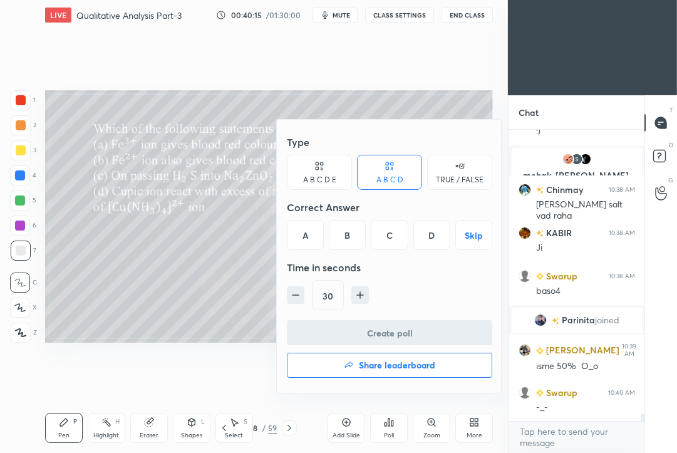
click at [352, 238] on div "B" at bounding box center [347, 235] width 37 height 30
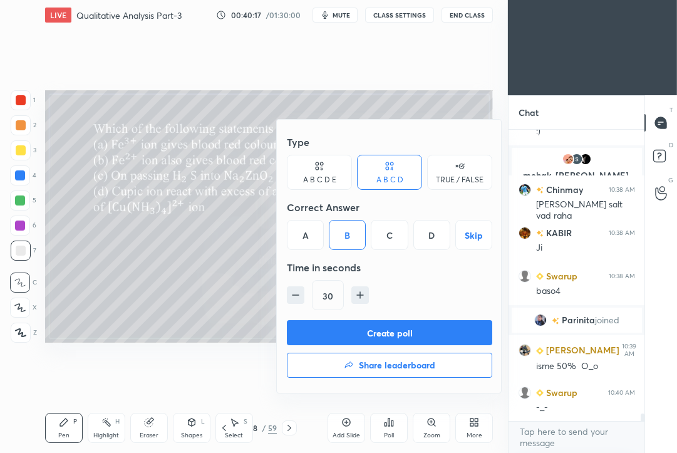
drag, startPoint x: 356, startPoint y: 294, endPoint x: 354, endPoint y: 301, distance: 7.1
click at [357, 295] on icon "button" at bounding box center [360, 295] width 6 height 0
type input "45"
click at [346, 329] on button "Create poll" at bounding box center [389, 332] width 205 height 25
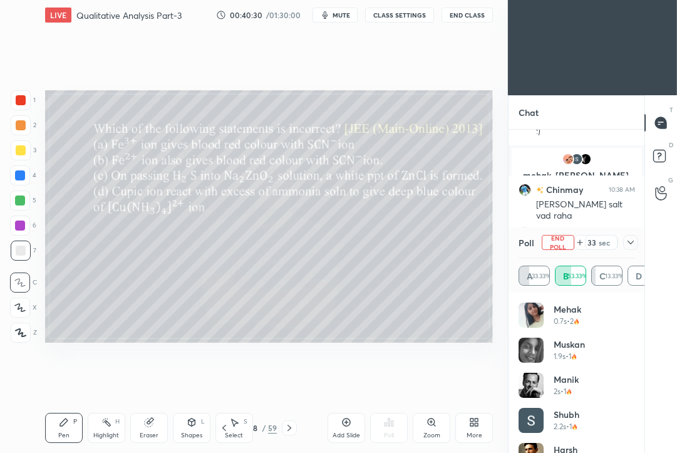
scroll to position [11393, 0]
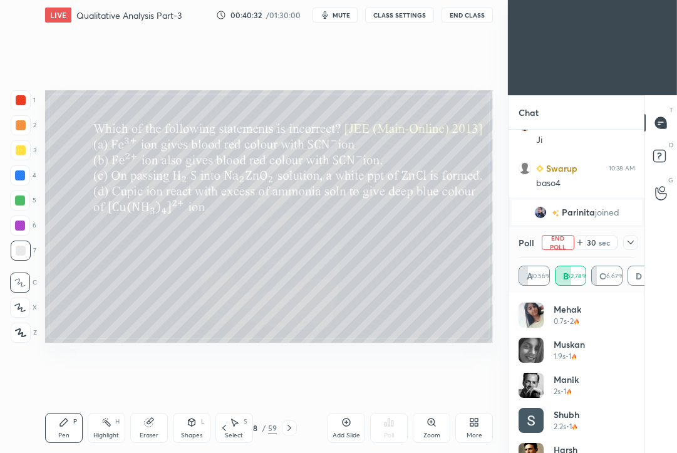
click at [631, 244] on icon at bounding box center [630, 242] width 10 height 10
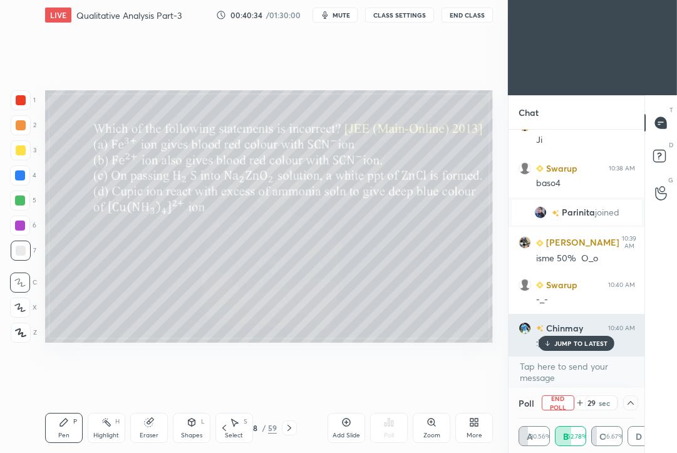
click at [560, 350] on div "[PERSON_NAME] 10:33 AM [PERSON_NAME] 10:33 AM [PERSON_NAME] 10:33 AM ji [PERSON…" at bounding box center [576, 243] width 136 height 226
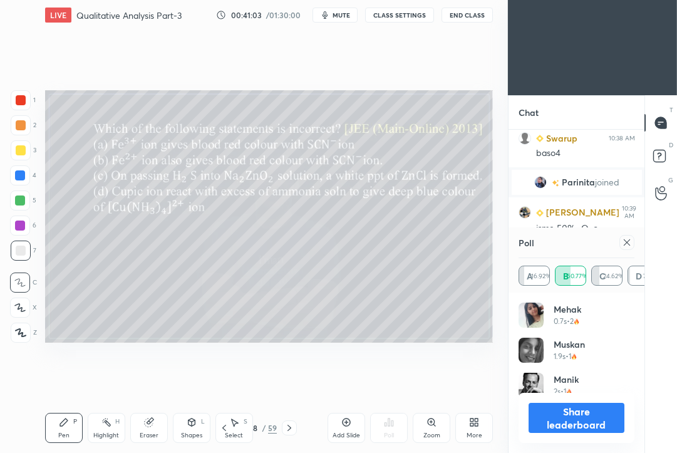
scroll to position [147, 113]
click at [627, 240] on icon at bounding box center [627, 242] width 10 height 10
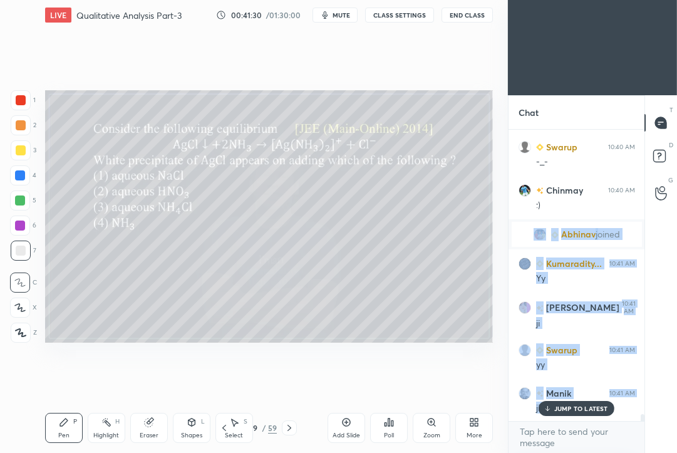
scroll to position [11574, 0]
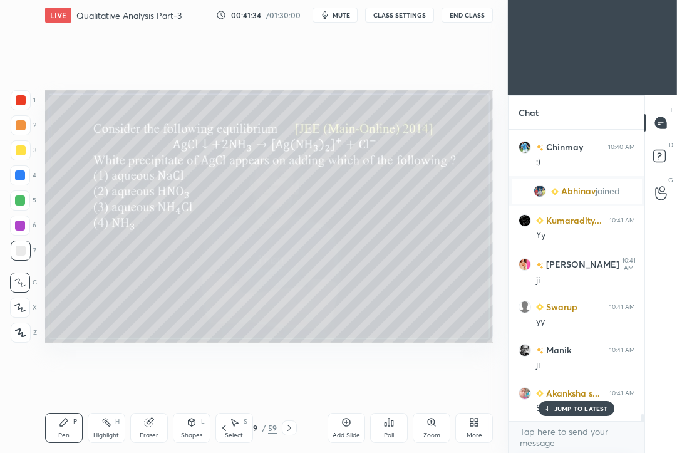
drag, startPoint x: 594, startPoint y: 415, endPoint x: 577, endPoint y: 414, distance: 17.0
click at [594, 416] on div "[PERSON_NAME] 10:35 AM Pp please [PERSON_NAME] joined [PERSON_NAME] 10:35 AM si…" at bounding box center [576, 275] width 136 height 291
click at [574, 406] on p "JUMP TO LATEST" at bounding box center [581, 408] width 54 height 8
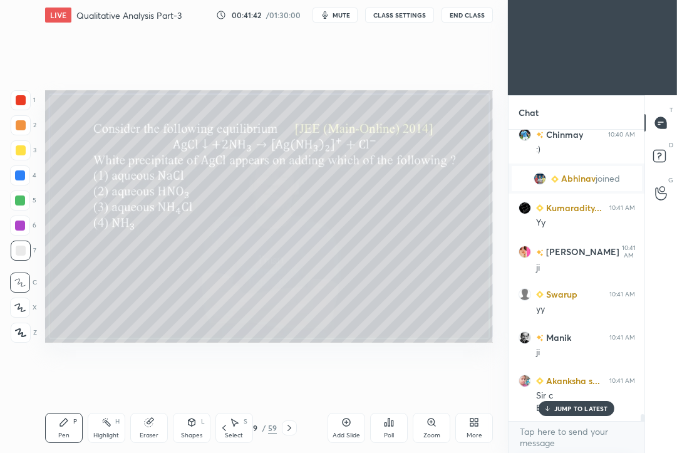
click at [228, 429] on icon at bounding box center [224, 428] width 10 height 10
drag, startPoint x: 292, startPoint y: 428, endPoint x: 291, endPoint y: 419, distance: 8.2
click at [292, 427] on icon at bounding box center [289, 428] width 10 height 10
drag, startPoint x: 576, startPoint y: 414, endPoint x: 525, endPoint y: 420, distance: 51.1
click at [574, 414] on div "JUMP TO LATEST" at bounding box center [575, 408] width 75 height 15
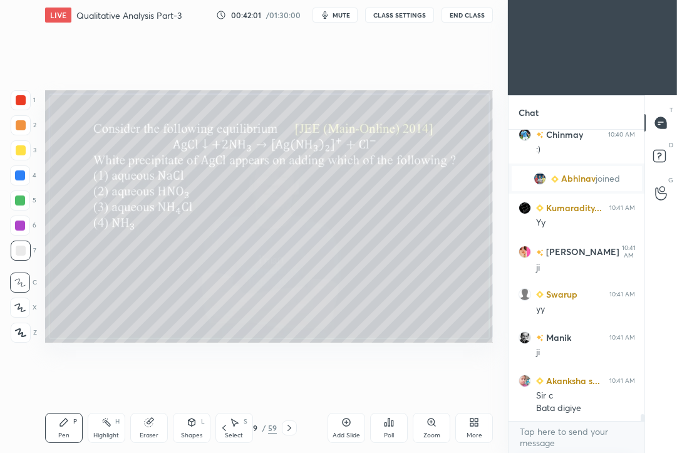
click at [291, 425] on icon at bounding box center [289, 428] width 10 height 10
click at [226, 427] on icon at bounding box center [224, 428] width 10 height 10
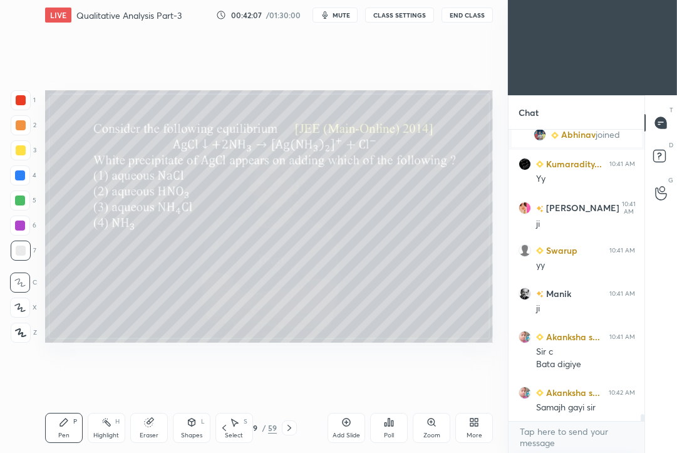
click at [390, 430] on div "Poll" at bounding box center [389, 428] width 38 height 30
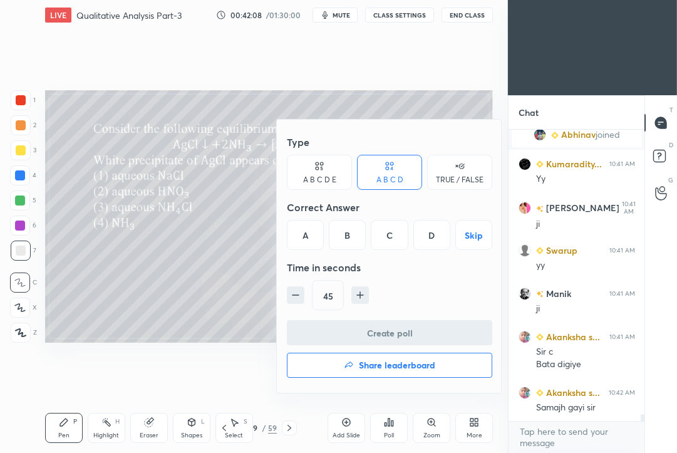
drag, startPoint x: 348, startPoint y: 231, endPoint x: 347, endPoint y: 255, distance: 23.8
click at [348, 232] on div "B" at bounding box center [347, 235] width 37 height 30
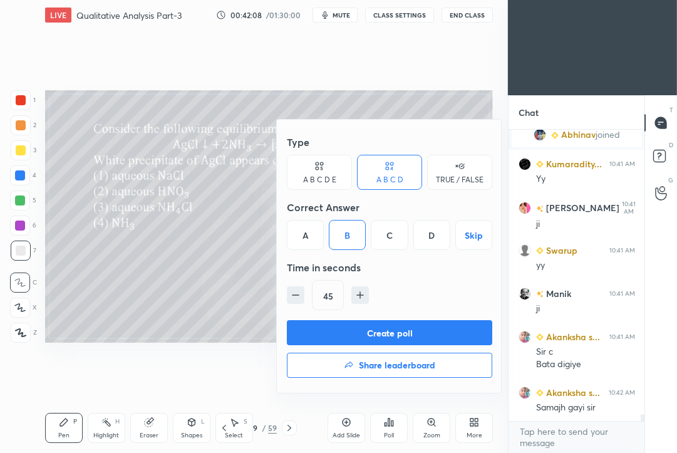
drag, startPoint x: 338, startPoint y: 332, endPoint x: 339, endPoint y: 326, distance: 6.4
click at [339, 333] on button "Create poll" at bounding box center [389, 332] width 205 height 25
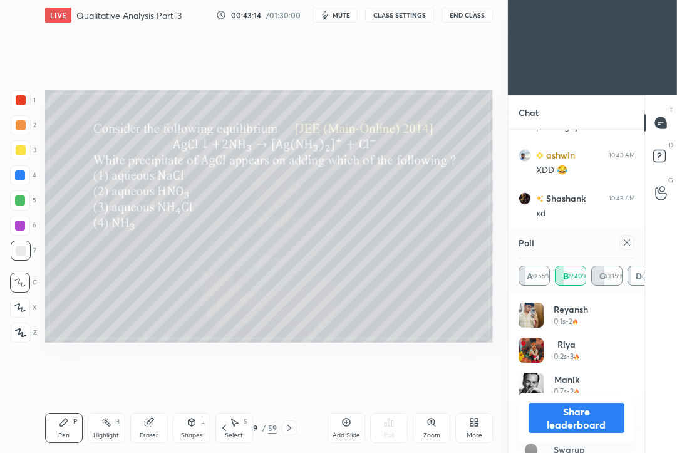
scroll to position [12345, 0]
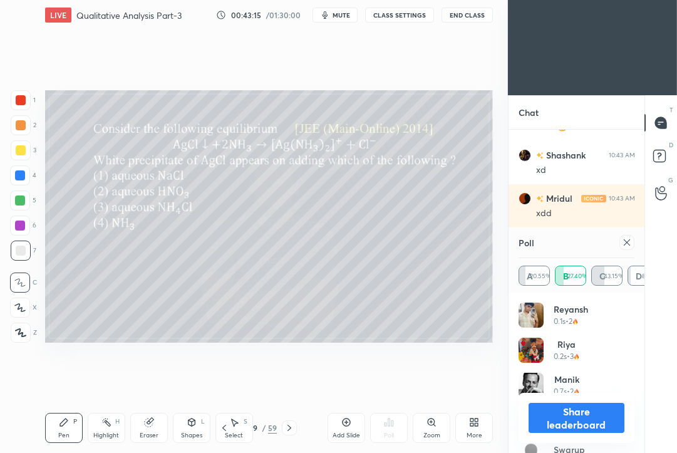
click at [629, 245] on icon at bounding box center [627, 242] width 10 height 10
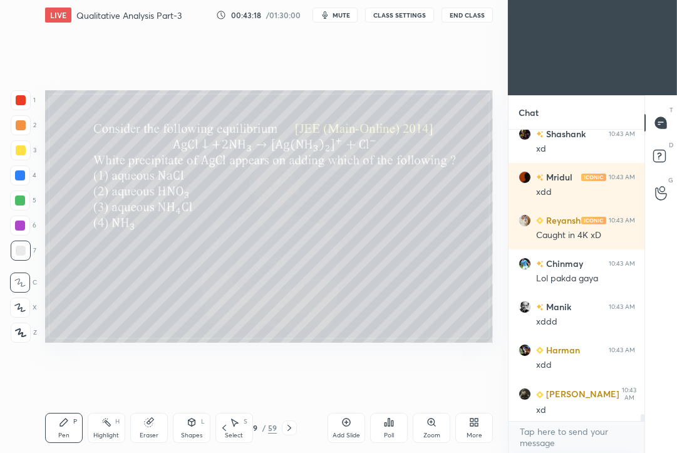
scroll to position [12410, 0]
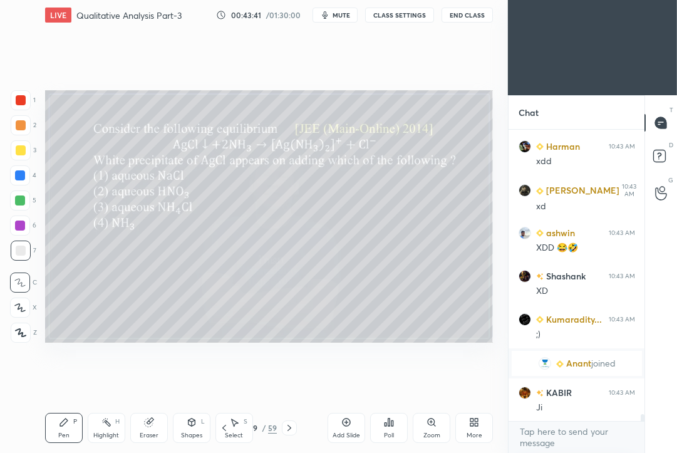
click at [286, 430] on icon at bounding box center [289, 428] width 10 height 10
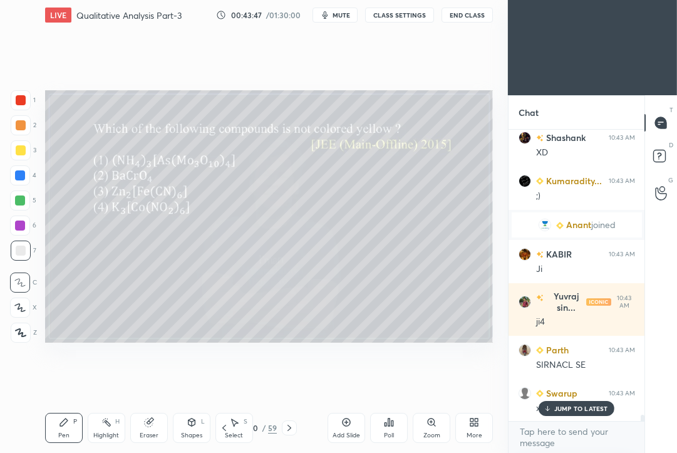
click at [388, 421] on icon at bounding box center [389, 422] width 10 height 10
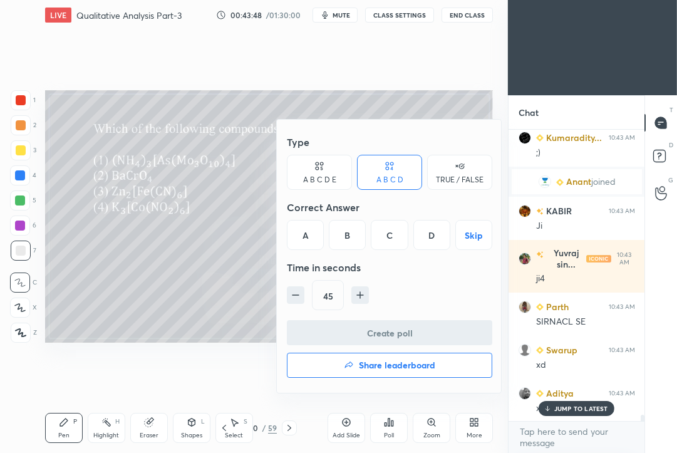
click at [386, 236] on div "C" at bounding box center [389, 235] width 37 height 30
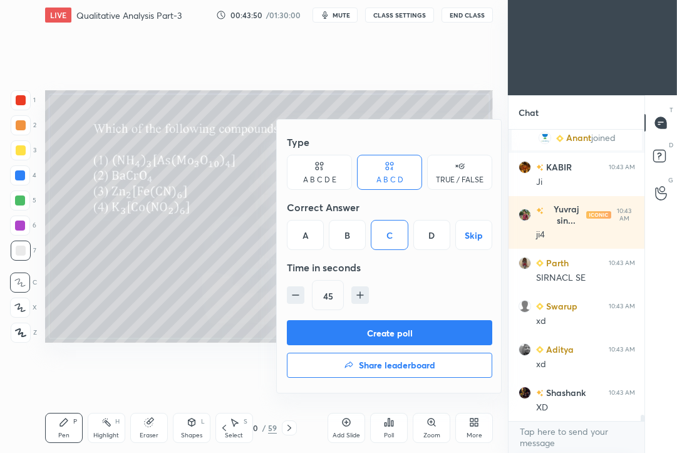
click at [364, 336] on button "Create poll" at bounding box center [389, 332] width 205 height 25
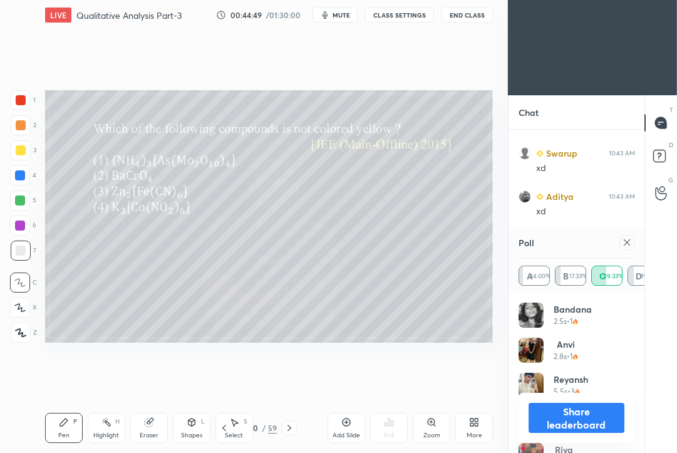
click at [626, 245] on icon at bounding box center [627, 242] width 10 height 10
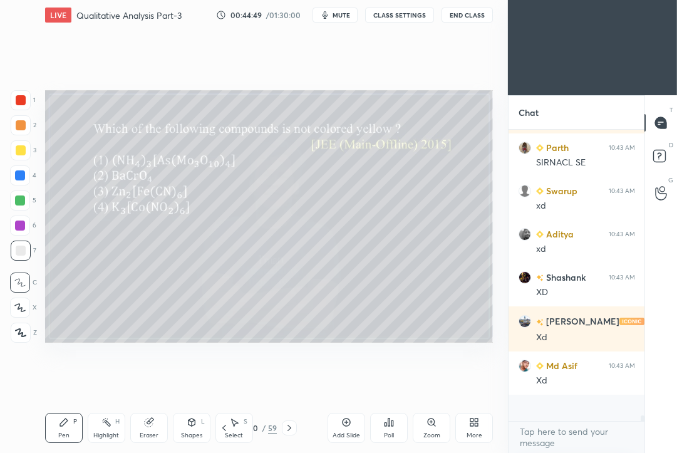
scroll to position [320, 133]
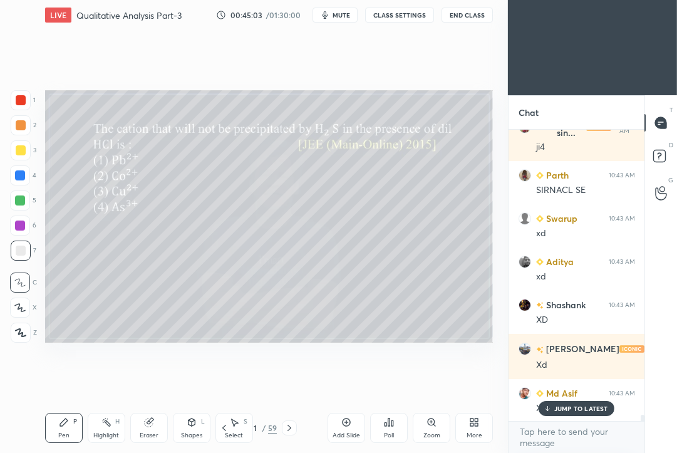
click at [570, 401] on div "JUMP TO LATEST" at bounding box center [575, 408] width 75 height 15
click at [391, 424] on icon at bounding box center [392, 423] width 2 height 6
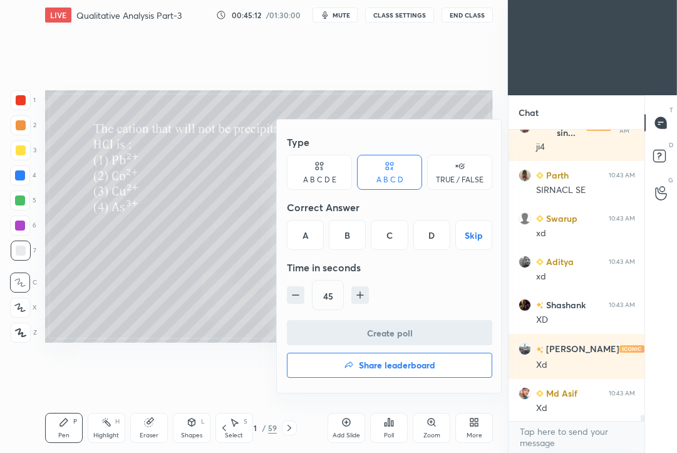
drag, startPoint x: 346, startPoint y: 230, endPoint x: 343, endPoint y: 268, distance: 37.7
click at [345, 234] on div "B" at bounding box center [347, 235] width 37 height 30
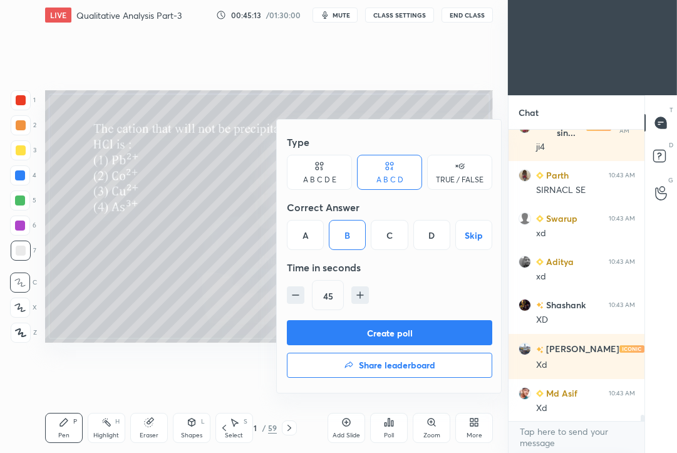
click at [329, 336] on button "Create poll" at bounding box center [389, 332] width 205 height 25
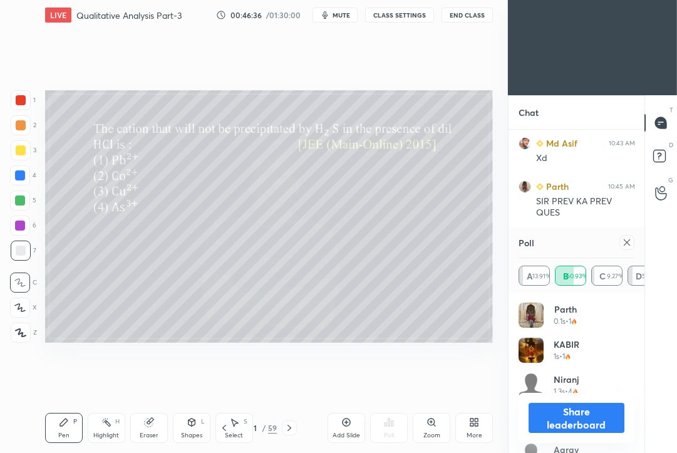
scroll to position [13175, 0]
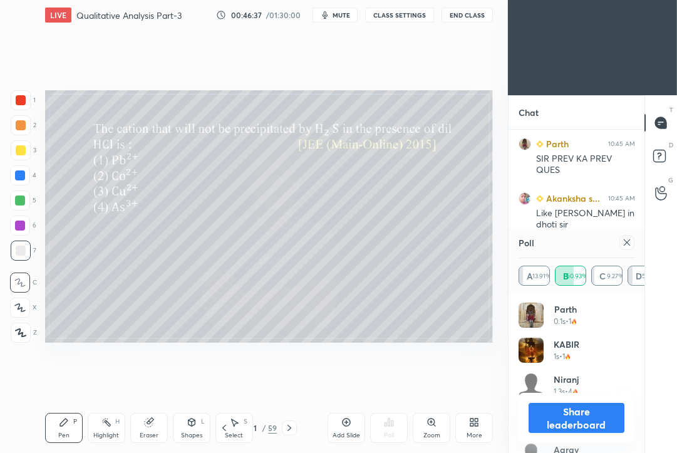
click at [632, 242] on div at bounding box center [626, 242] width 15 height 15
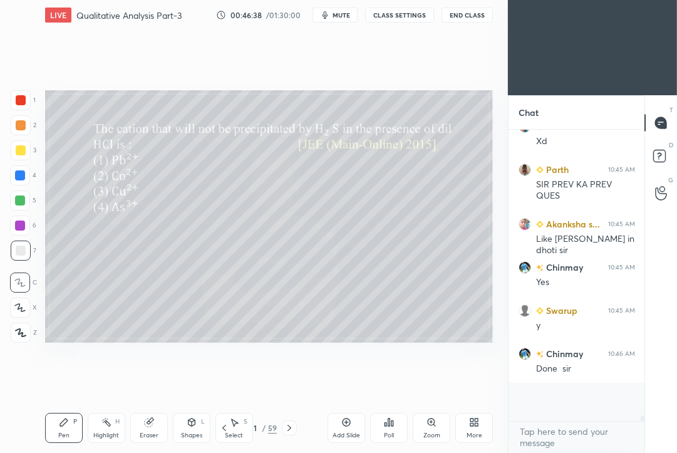
scroll to position [281, 133]
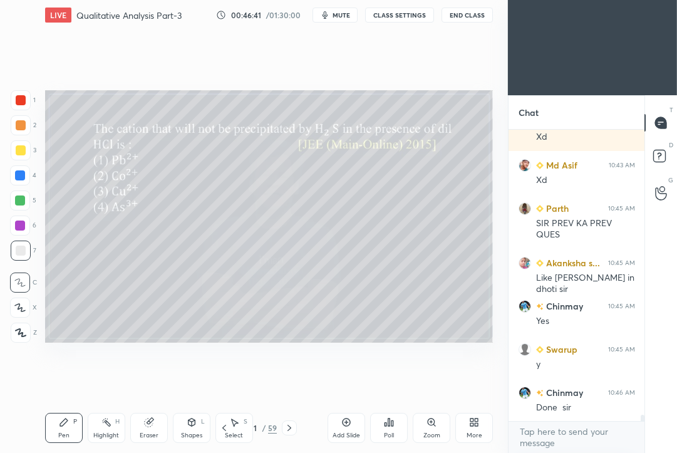
click at [291, 430] on icon at bounding box center [289, 428] width 10 height 10
click at [389, 432] on div "Poll" at bounding box center [389, 435] width 10 height 6
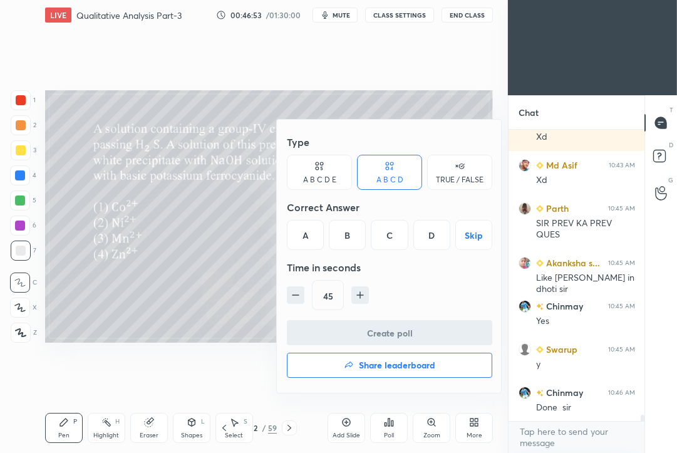
click at [432, 234] on div "D" at bounding box center [431, 235] width 37 height 30
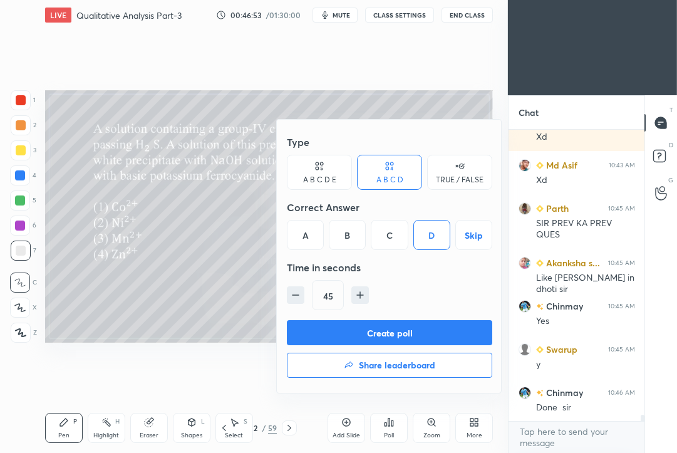
click at [373, 334] on button "Create poll" at bounding box center [389, 332] width 205 height 25
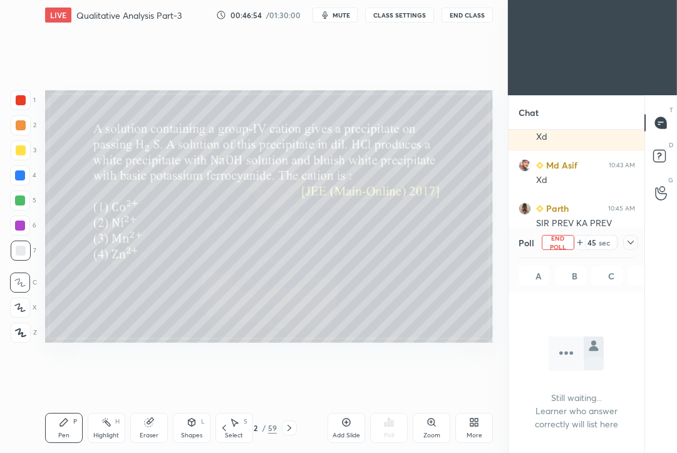
scroll to position [255, 133]
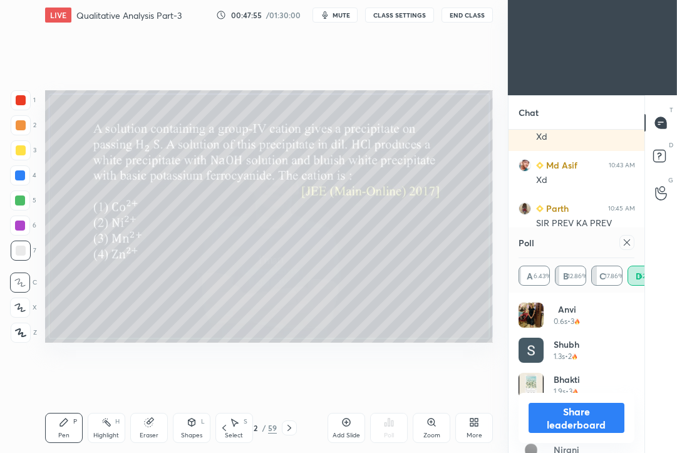
click at [630, 240] on div at bounding box center [626, 242] width 15 height 15
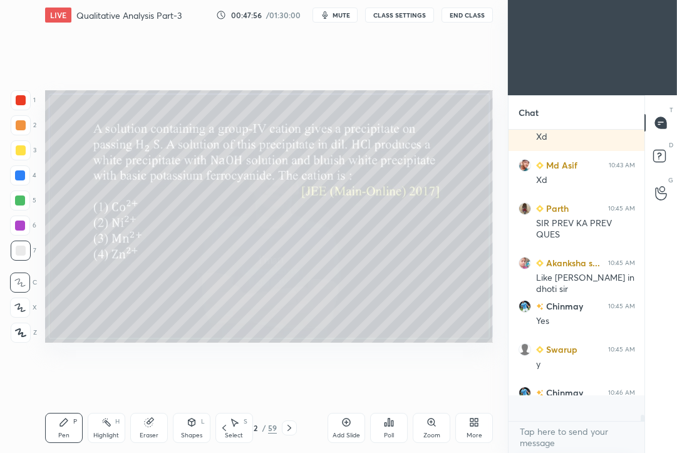
scroll to position [4, 4]
click at [289, 428] on icon at bounding box center [289, 428] width 4 height 6
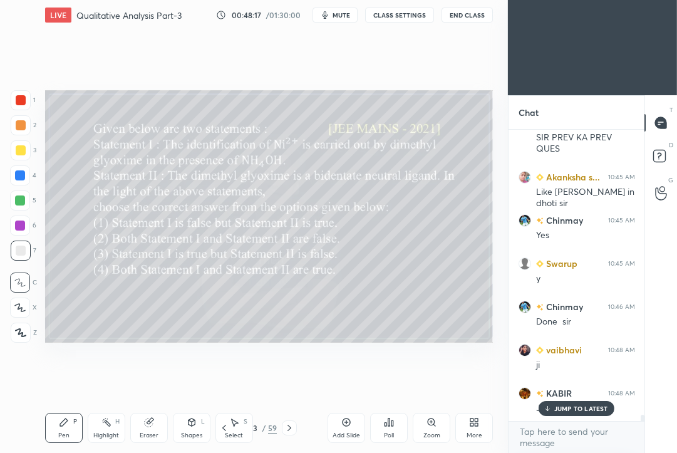
scroll to position [13240, 0]
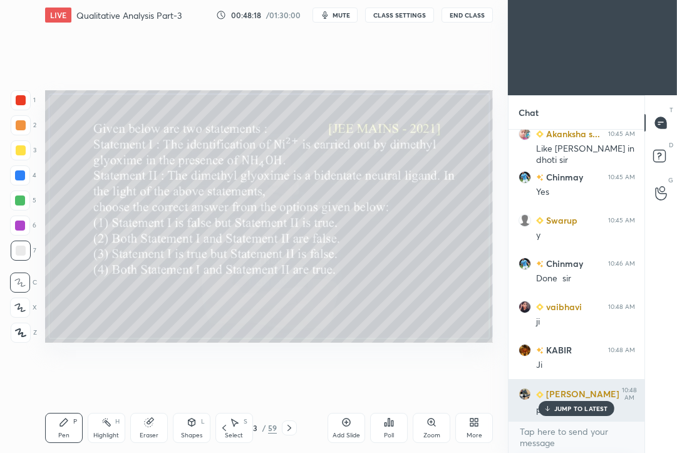
drag, startPoint x: 566, startPoint y: 412, endPoint x: 556, endPoint y: 413, distance: 10.0
click at [564, 412] on div "JUMP TO LATEST" at bounding box center [575, 408] width 75 height 15
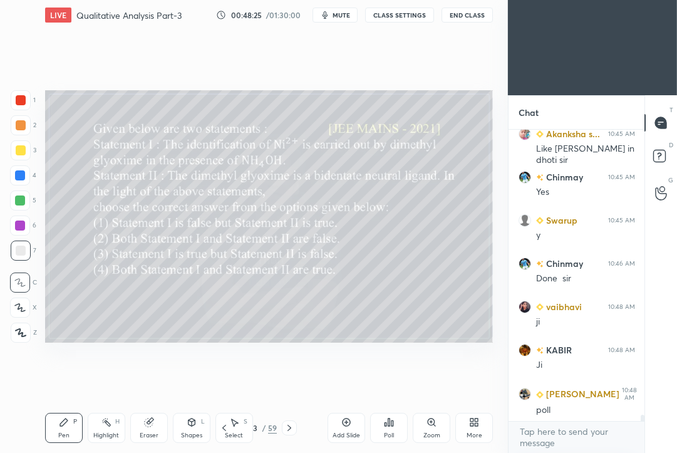
click at [391, 424] on icon at bounding box center [392, 423] width 2 height 6
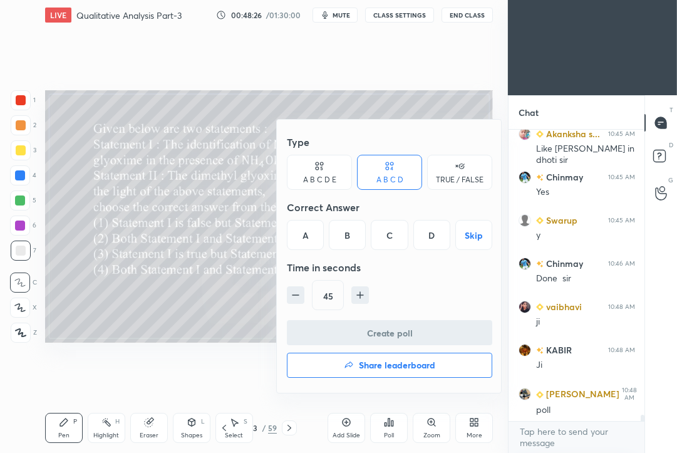
drag, startPoint x: 433, startPoint y: 232, endPoint x: 422, endPoint y: 247, distance: 18.8
click at [433, 234] on div "D" at bounding box center [431, 235] width 37 height 30
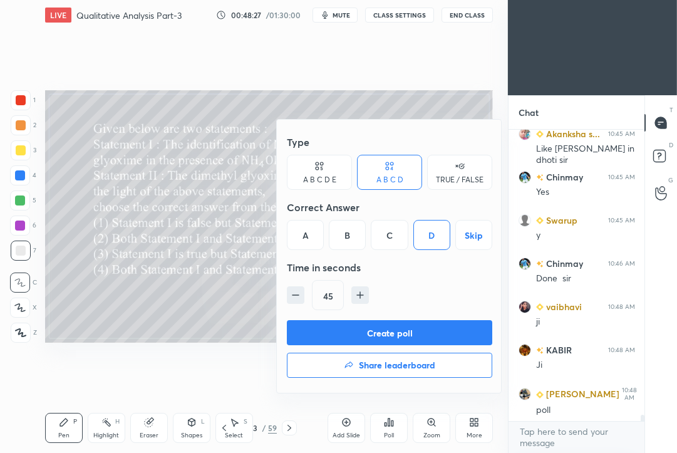
drag, startPoint x: 368, startPoint y: 330, endPoint x: 359, endPoint y: 331, distance: 8.9
click at [368, 331] on button "Create poll" at bounding box center [389, 332] width 205 height 25
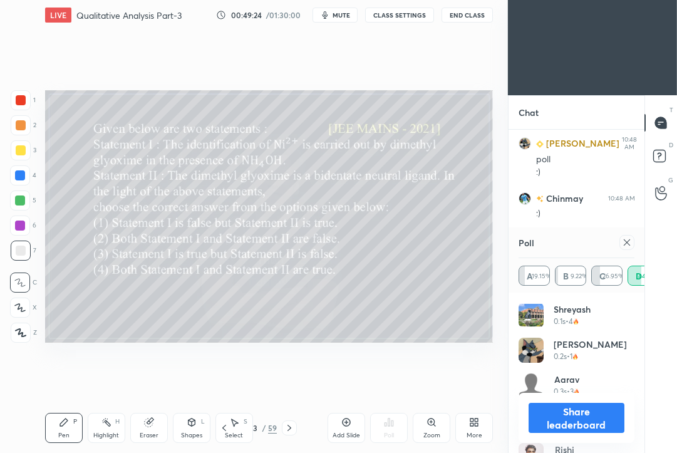
scroll to position [13545, 0]
click at [631, 242] on icon at bounding box center [627, 242] width 10 height 10
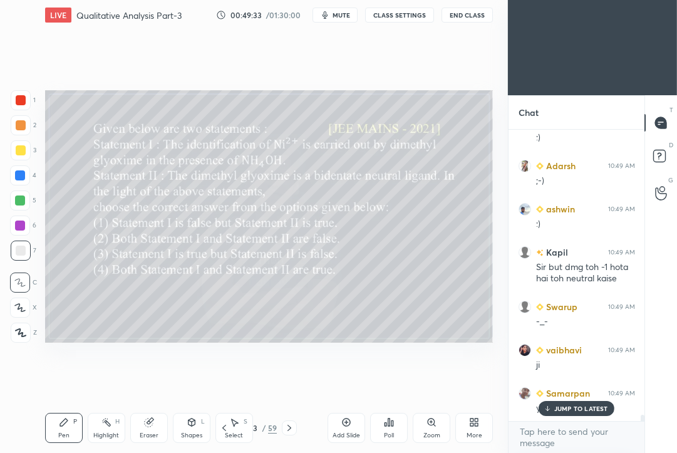
scroll to position [13653, 0]
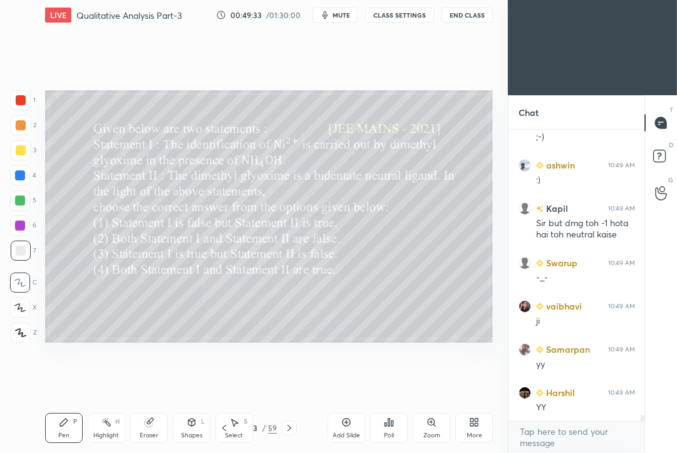
click at [571, 406] on div "Kumaradity... 10:48 AM :) [PERSON_NAME] 10:49 AM ;-) ashwin 10:49 AM :) Kapil 1…" at bounding box center [576, 276] width 136 height 292
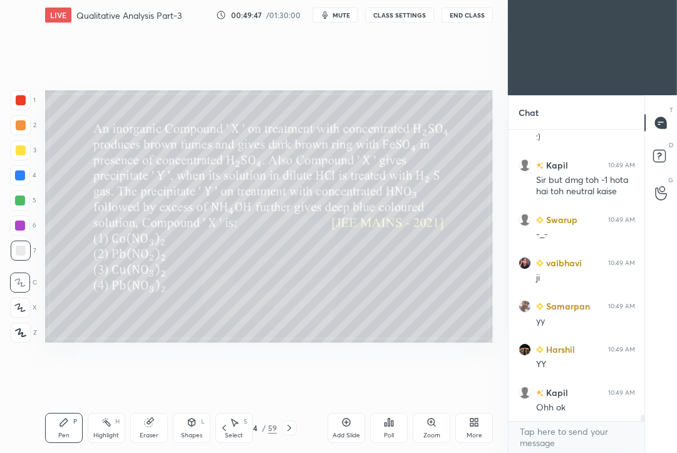
scroll to position [13739, 0]
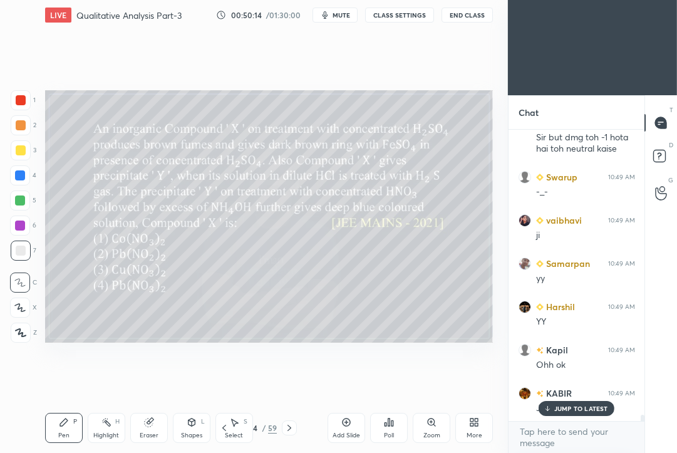
click at [388, 425] on icon at bounding box center [389, 422] width 2 height 8
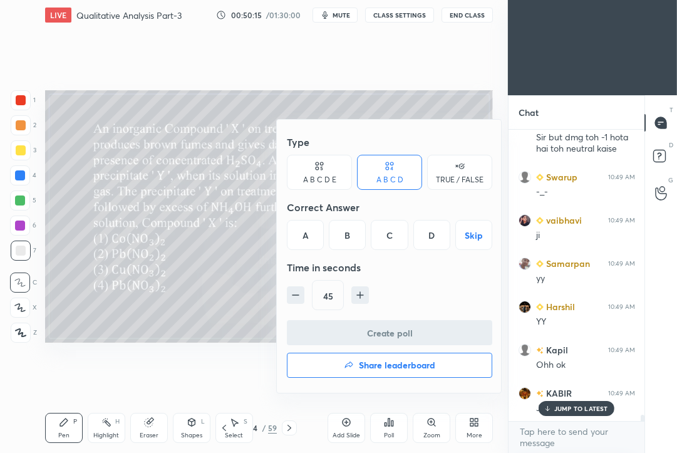
drag, startPoint x: 386, startPoint y: 237, endPoint x: 371, endPoint y: 283, distance: 48.5
click at [384, 238] on div "C" at bounding box center [389, 235] width 37 height 30
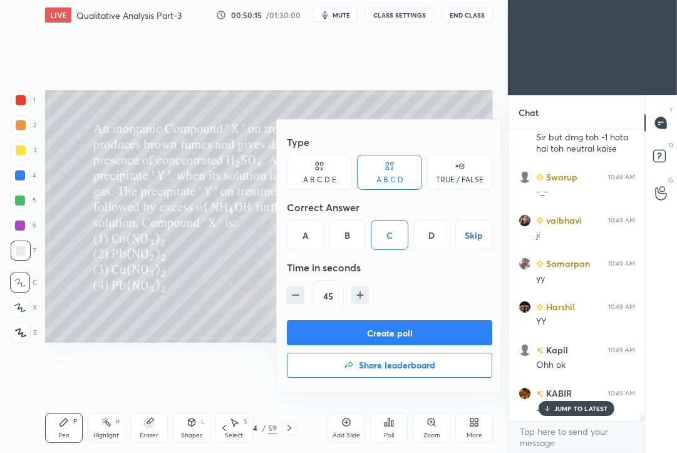
click at [348, 329] on button "Create poll" at bounding box center [389, 332] width 205 height 25
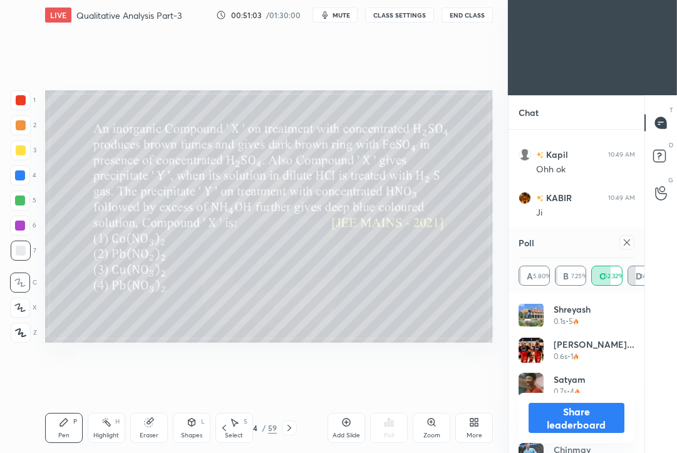
scroll to position [13977, 0]
click at [635, 242] on div "Poll A 5.80% B 7.25% C 62.32% D 24.63%" at bounding box center [576, 259] width 136 height 65
click at [629, 240] on icon at bounding box center [627, 242] width 10 height 10
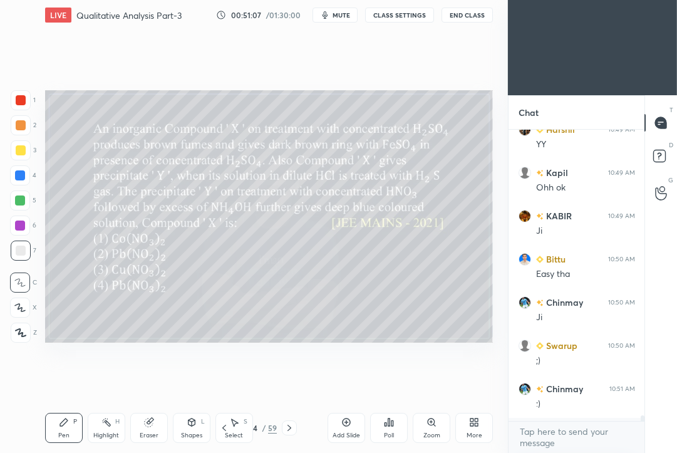
scroll to position [13912, 0]
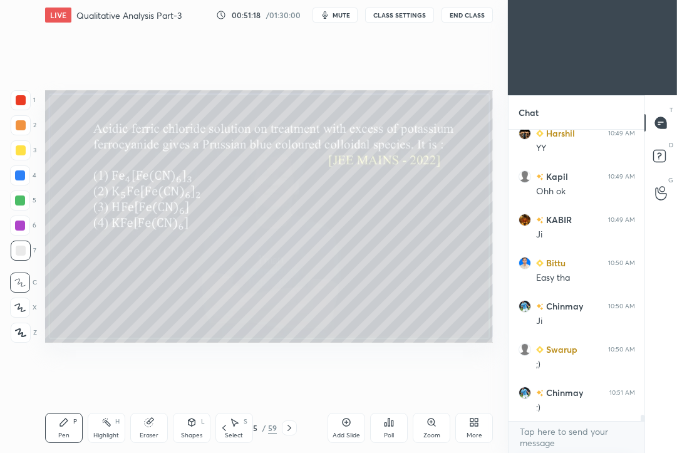
click at [390, 426] on icon at bounding box center [389, 422] width 10 height 10
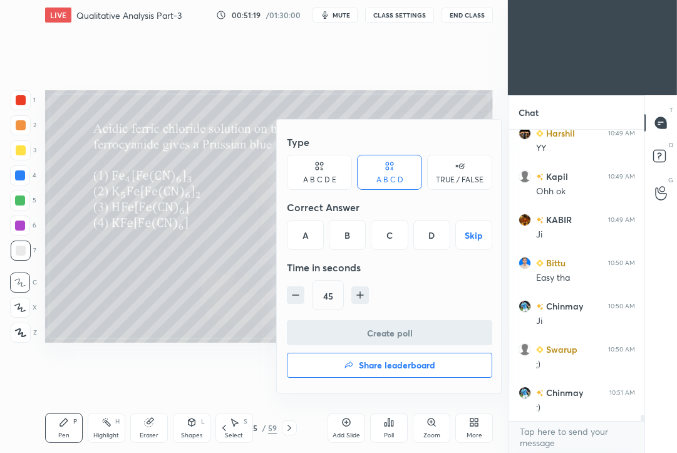
click at [427, 235] on div "D" at bounding box center [431, 235] width 37 height 30
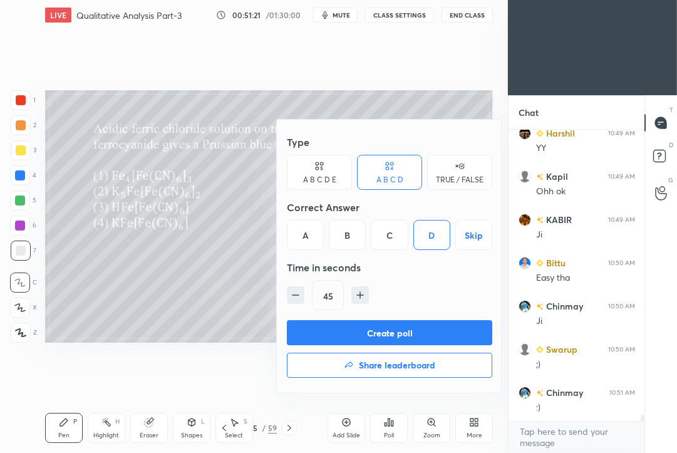
click at [390, 329] on button "Create poll" at bounding box center [389, 332] width 205 height 25
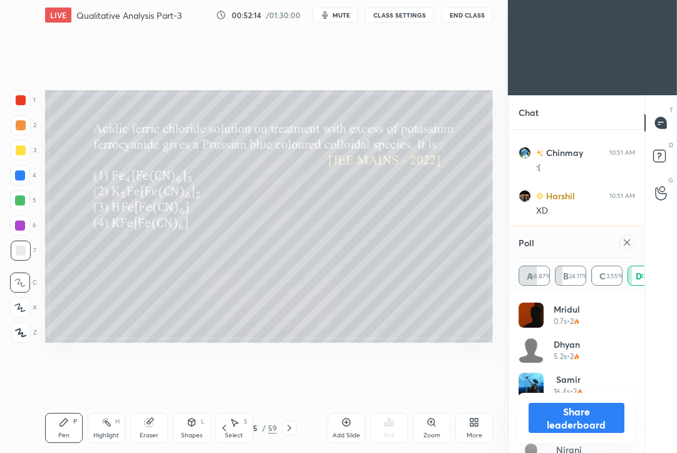
scroll to position [14324, 0]
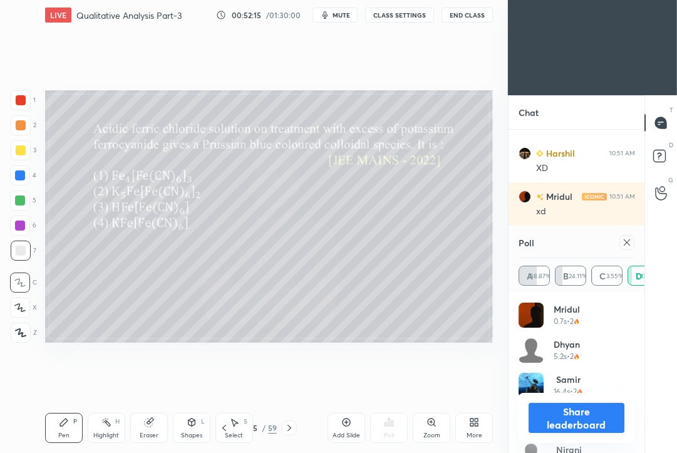
click at [623, 242] on icon at bounding box center [627, 242] width 10 height 10
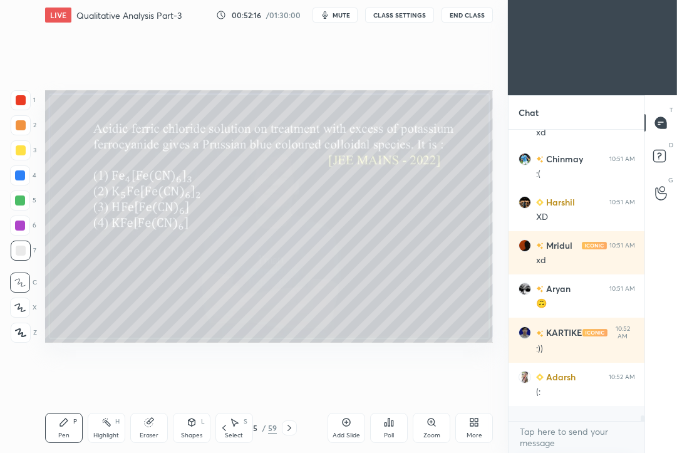
scroll to position [14260, 0]
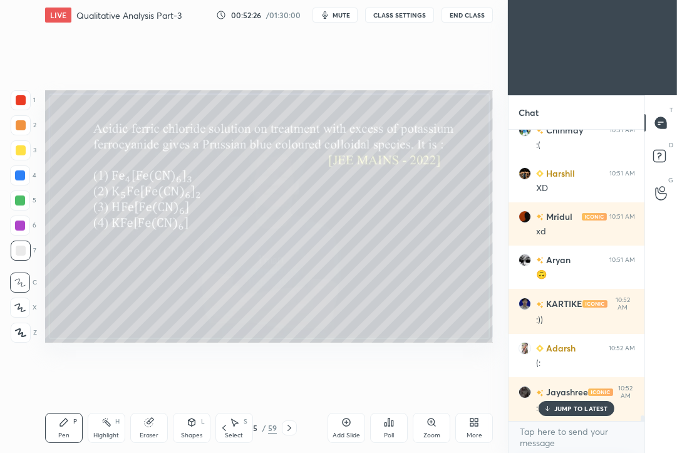
click at [576, 415] on div "JUMP TO LATEST" at bounding box center [575, 408] width 75 height 15
click at [287, 429] on icon at bounding box center [289, 428] width 10 height 10
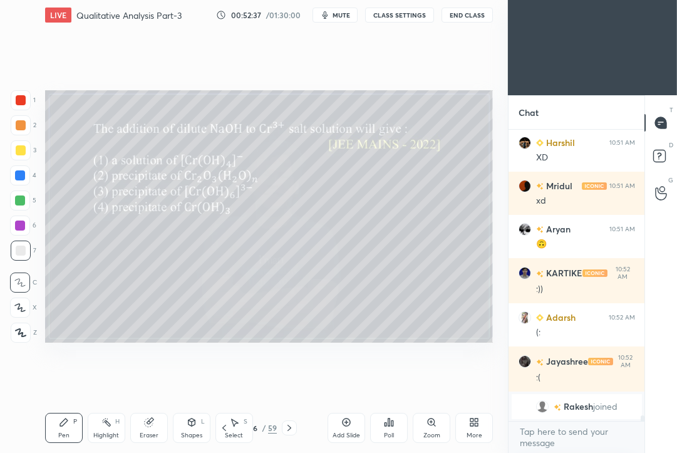
click at [391, 417] on icon at bounding box center [389, 422] width 10 height 10
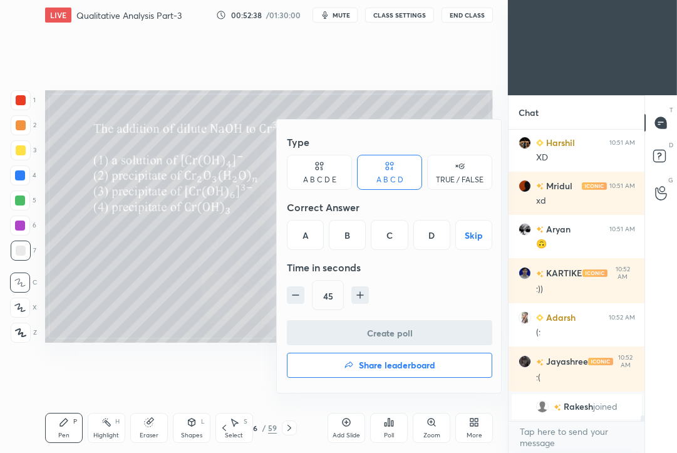
click at [346, 238] on div "B" at bounding box center [347, 235] width 37 height 30
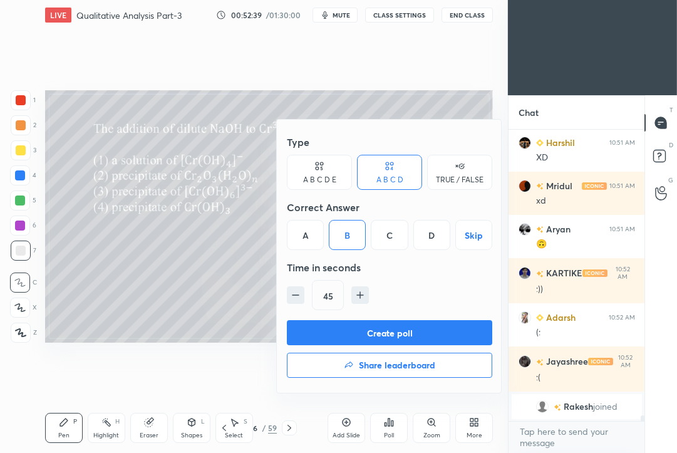
click at [311, 330] on button "Create poll" at bounding box center [389, 332] width 205 height 25
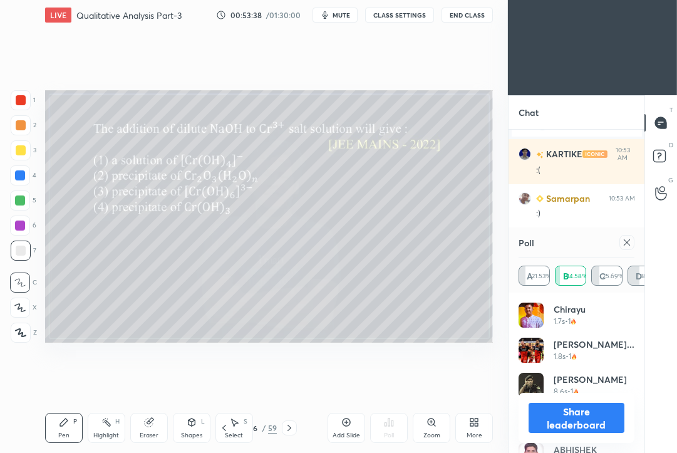
scroll to position [13845, 0]
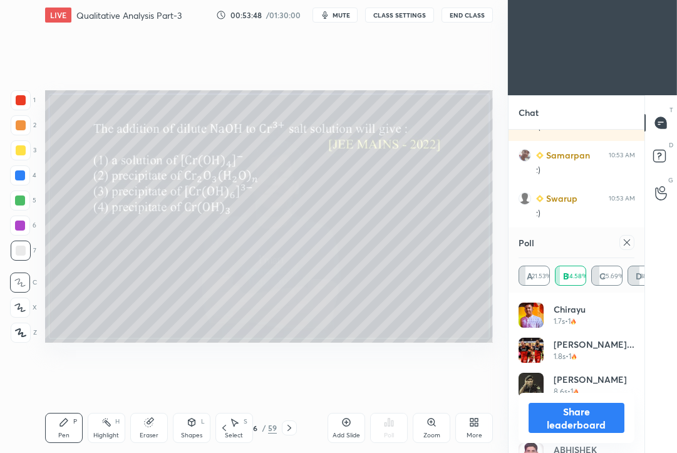
click at [627, 243] on icon at bounding box center [627, 242] width 6 height 6
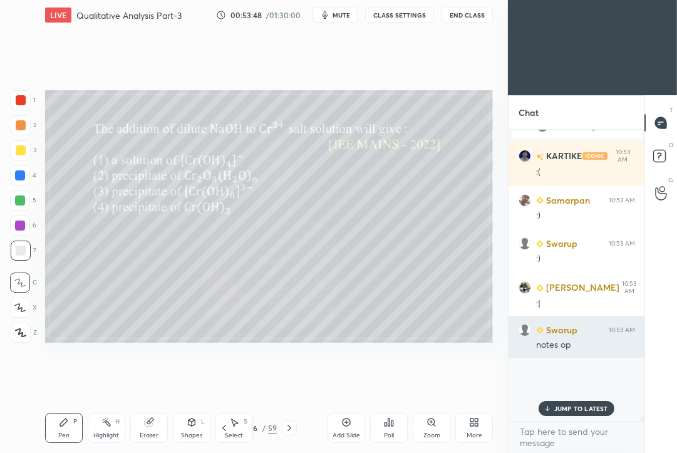
scroll to position [4, 4]
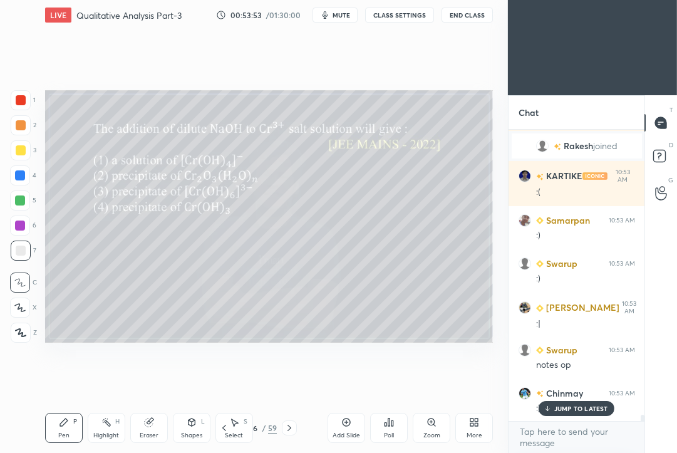
click at [289, 426] on icon at bounding box center [289, 428] width 10 height 10
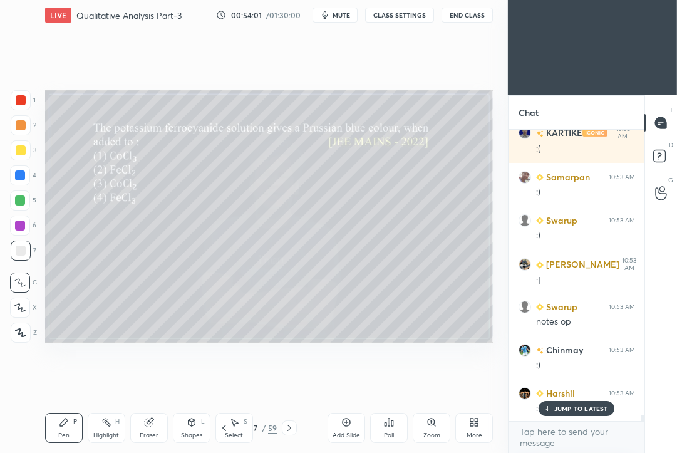
click at [393, 427] on div "Poll" at bounding box center [389, 428] width 38 height 30
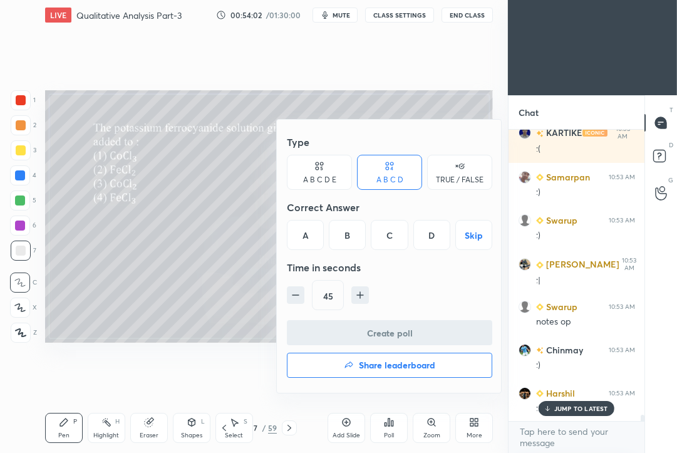
click at [428, 240] on div "D" at bounding box center [431, 235] width 37 height 30
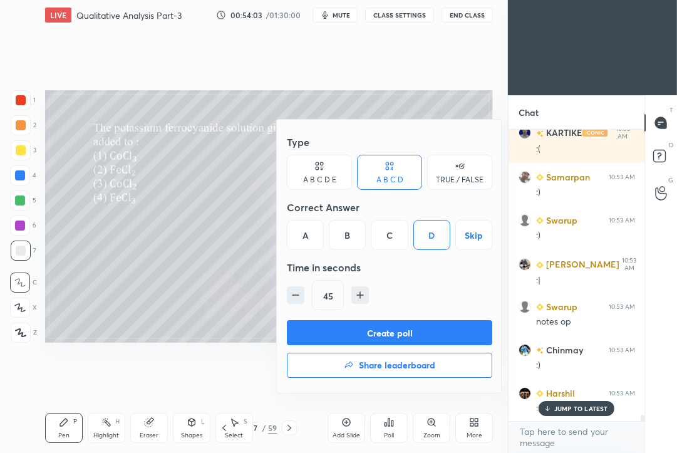
click at [380, 332] on button "Create poll" at bounding box center [389, 332] width 205 height 25
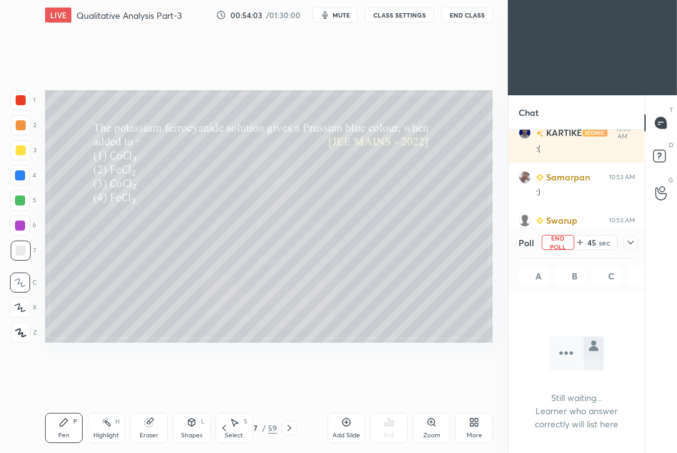
scroll to position [4, 4]
click at [630, 240] on icon at bounding box center [630, 242] width 10 height 10
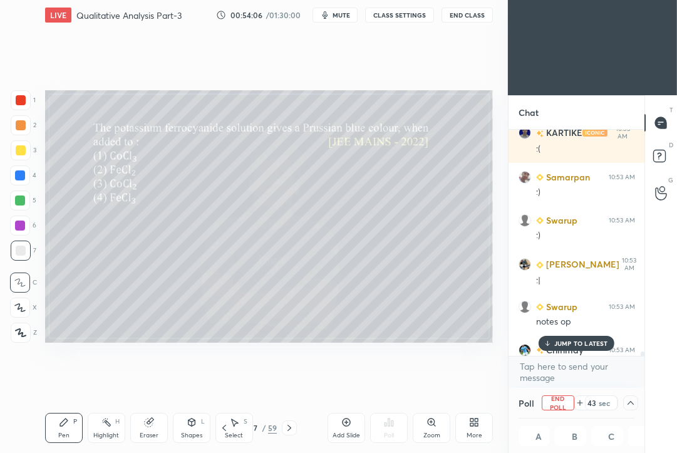
drag, startPoint x: 577, startPoint y: 341, endPoint x: 577, endPoint y: 351, distance: 10.0
click at [577, 341] on p "JUMP TO LATEST" at bounding box center [581, 343] width 54 height 8
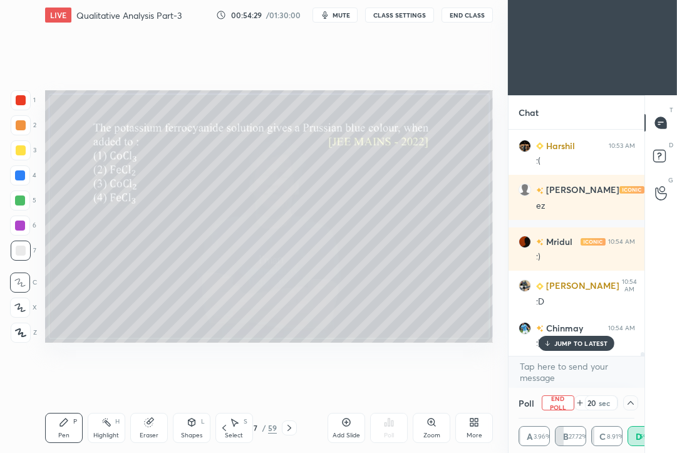
click at [341, 16] on span "mute" at bounding box center [341, 15] width 18 height 9
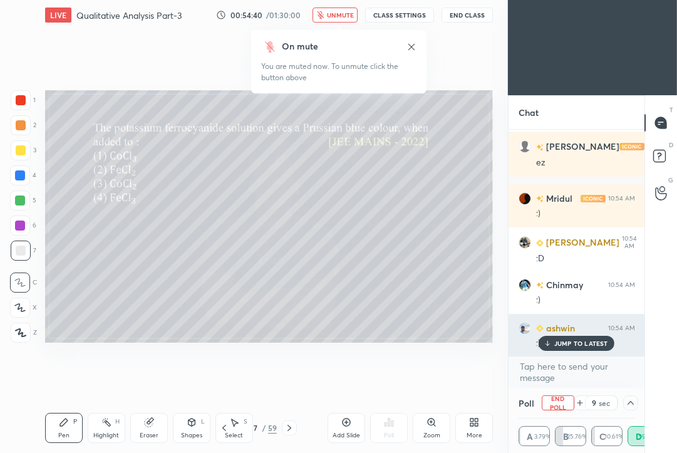
drag, startPoint x: 569, startPoint y: 346, endPoint x: 541, endPoint y: 350, distance: 27.8
click at [567, 346] on p "JUMP TO LATEST" at bounding box center [581, 343] width 54 height 8
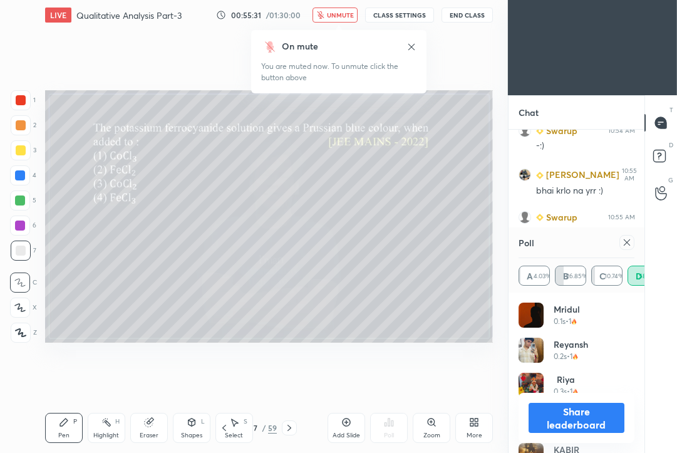
scroll to position [14454, 0]
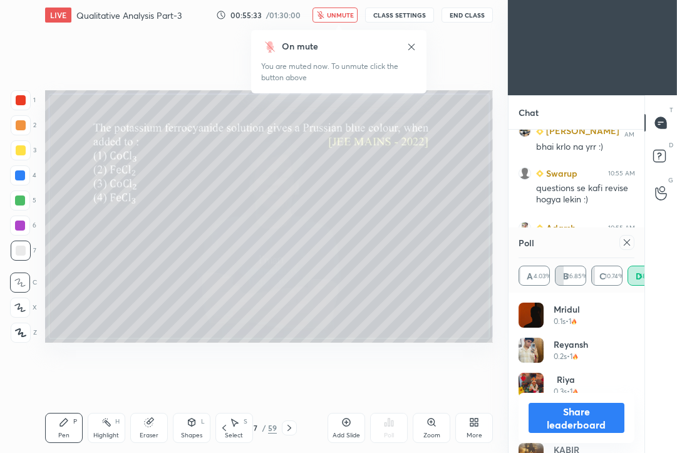
click at [630, 244] on icon at bounding box center [627, 242] width 10 height 10
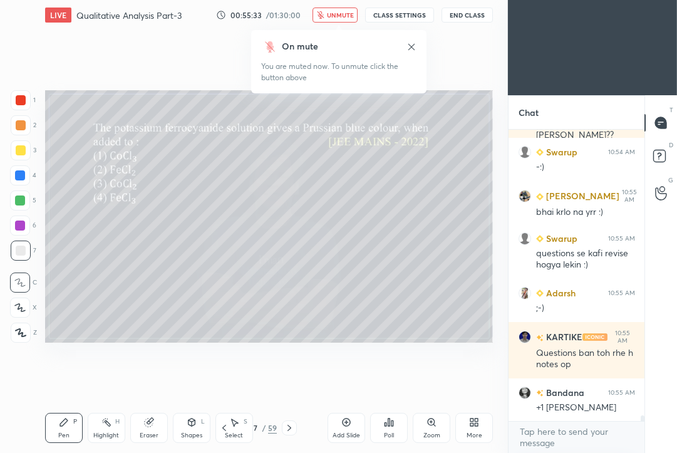
scroll to position [288, 133]
click at [291, 427] on icon at bounding box center [289, 428] width 10 height 10
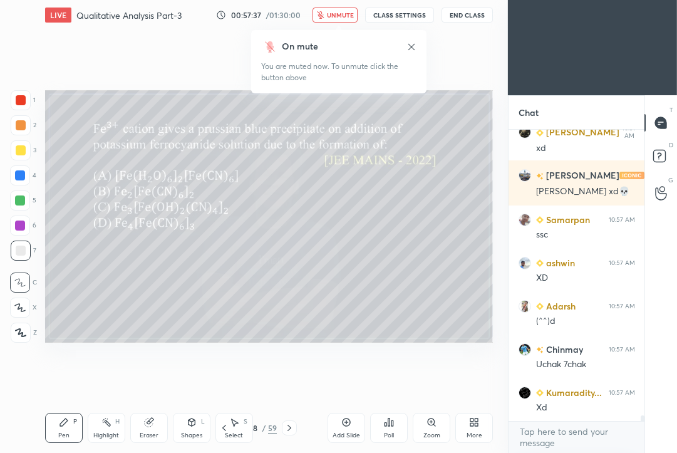
scroll to position [15414, 0]
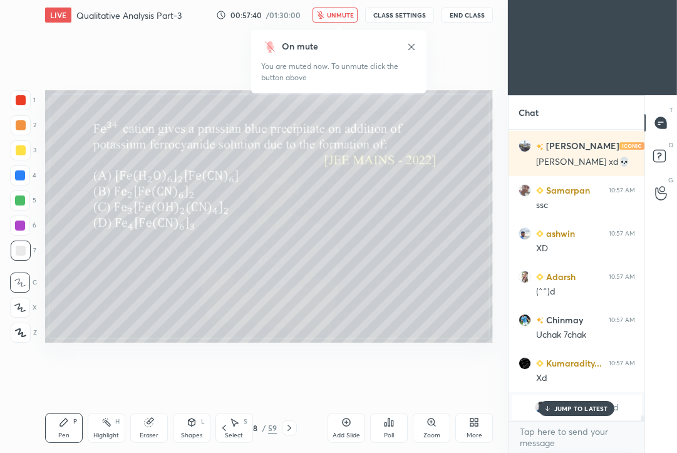
click at [392, 431] on div "Poll" at bounding box center [389, 428] width 38 height 30
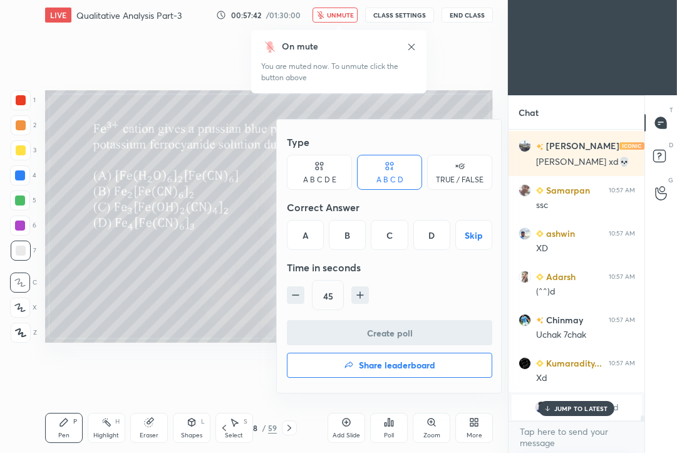
click at [428, 236] on div "D" at bounding box center [431, 235] width 37 height 30
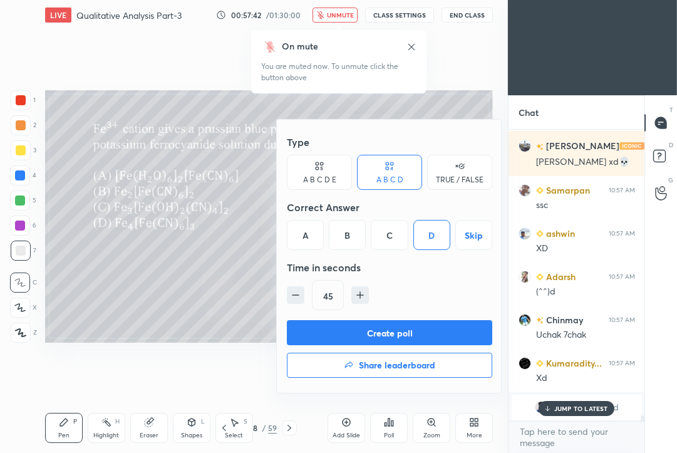
click at [374, 333] on button "Create poll" at bounding box center [389, 332] width 205 height 25
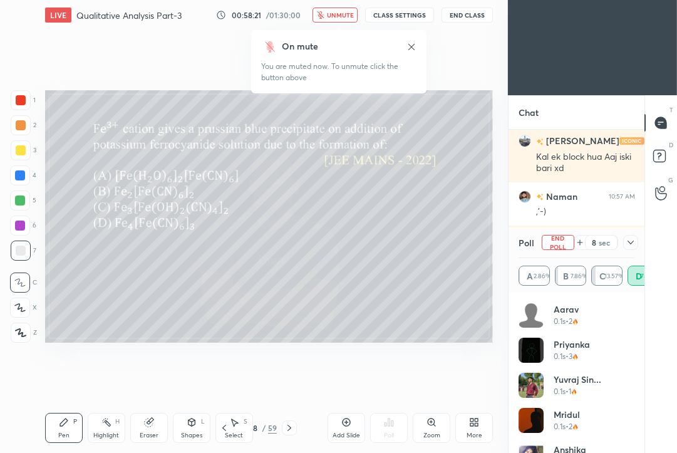
scroll to position [15215, 0]
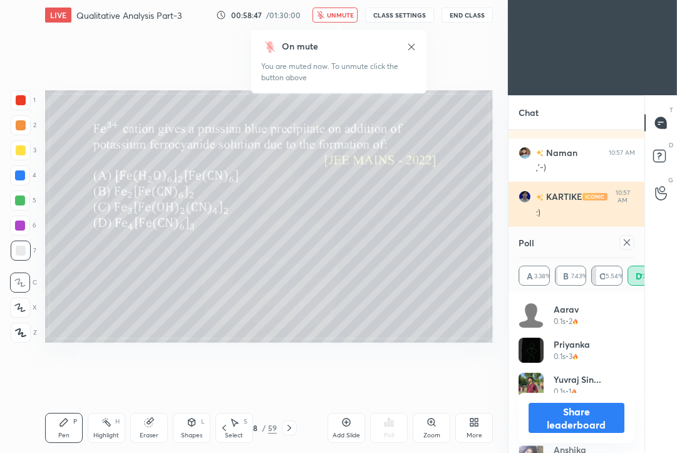
drag, startPoint x: 629, startPoint y: 242, endPoint x: 600, endPoint y: 223, distance: 33.9
click at [627, 240] on icon at bounding box center [627, 242] width 10 height 10
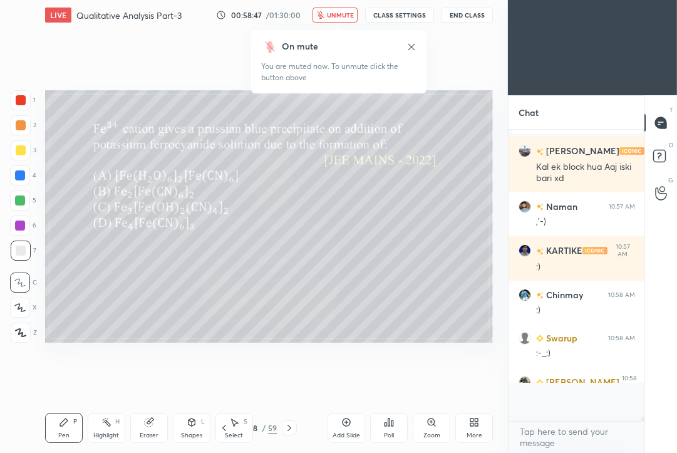
scroll to position [282, 133]
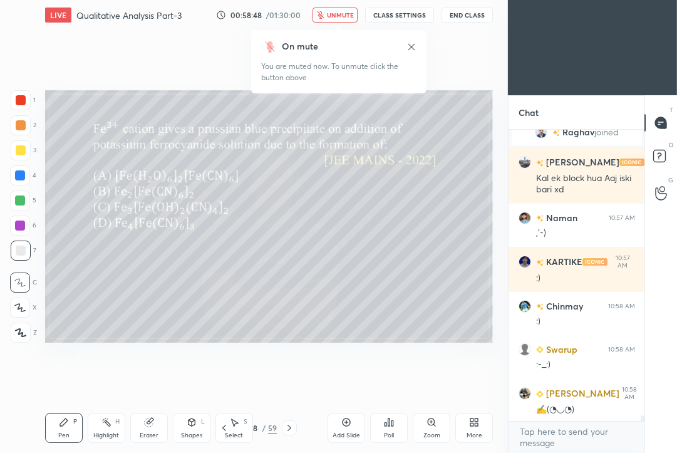
click at [345, 17] on span "unmute" at bounding box center [340, 15] width 27 height 9
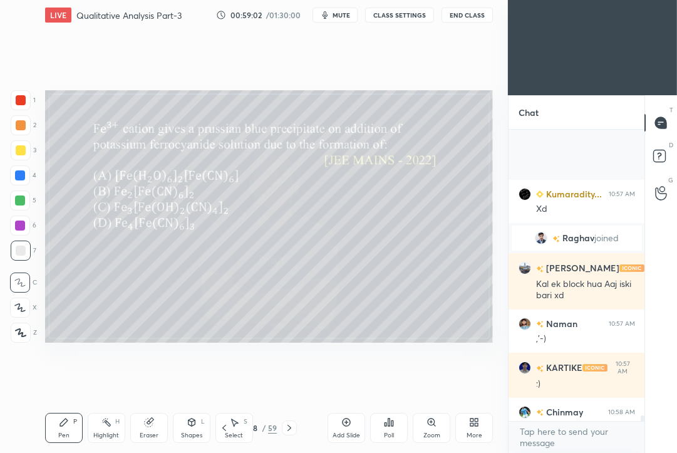
scroll to position [15377, 0]
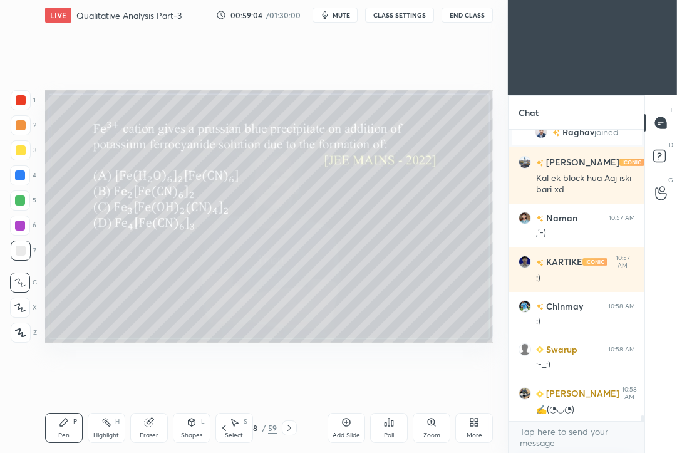
click at [289, 426] on icon at bounding box center [289, 428] width 4 height 6
click at [389, 432] on div "Poll" at bounding box center [389, 435] width 10 height 6
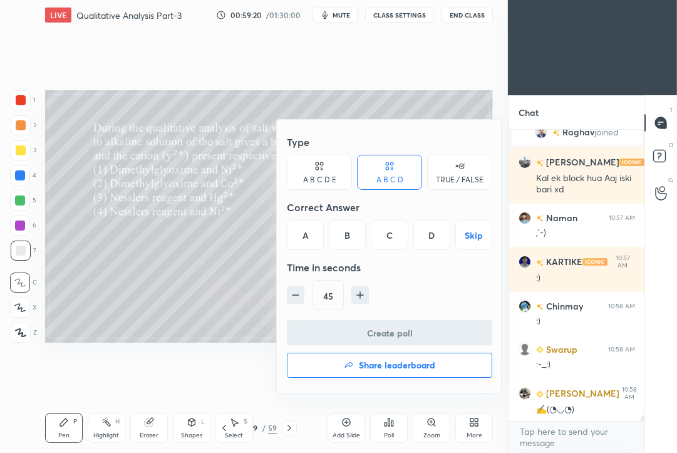
drag, startPoint x: 304, startPoint y: 232, endPoint x: 302, endPoint y: 277, distance: 45.1
click at [302, 234] on div "A" at bounding box center [305, 235] width 37 height 30
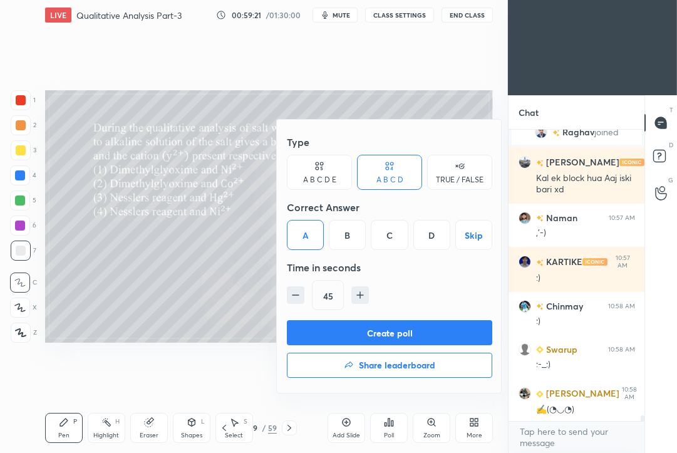
click at [314, 328] on button "Create poll" at bounding box center [389, 332] width 205 height 25
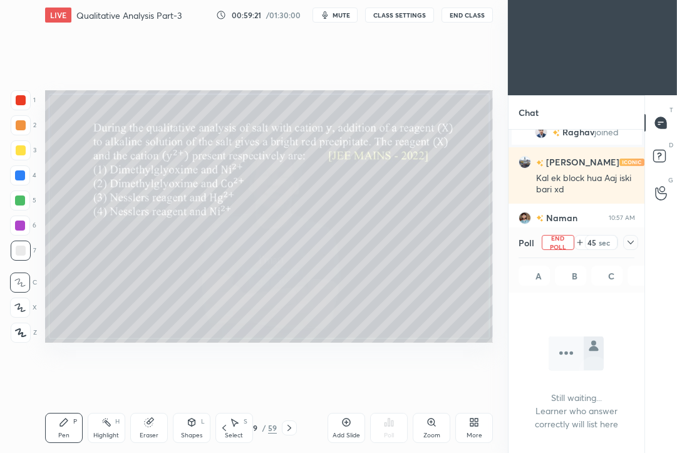
scroll to position [223, 133]
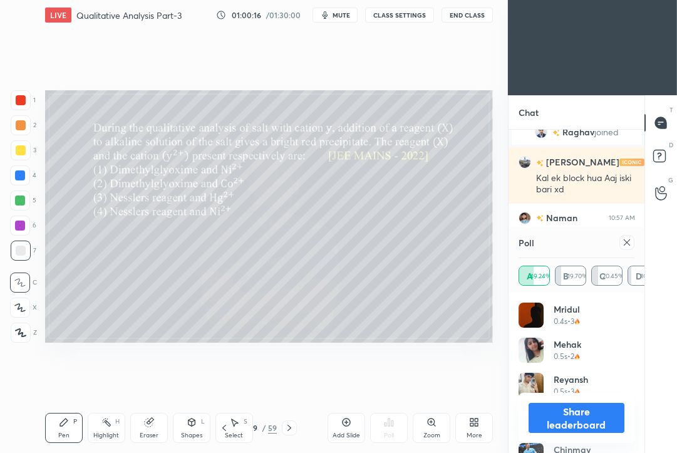
click at [347, 15] on span "mute" at bounding box center [341, 15] width 18 height 9
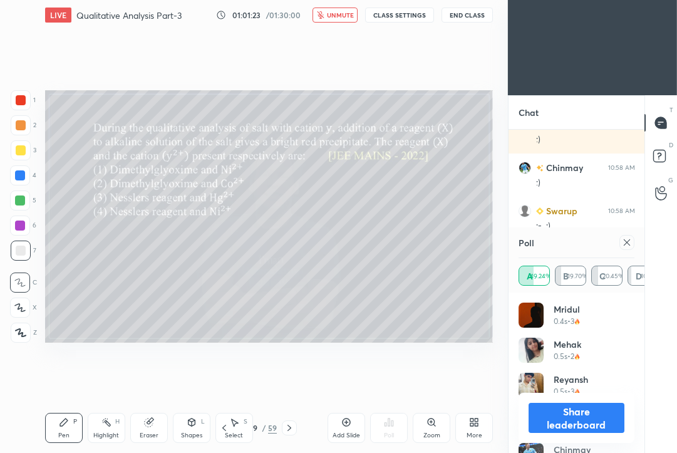
scroll to position [15213, 0]
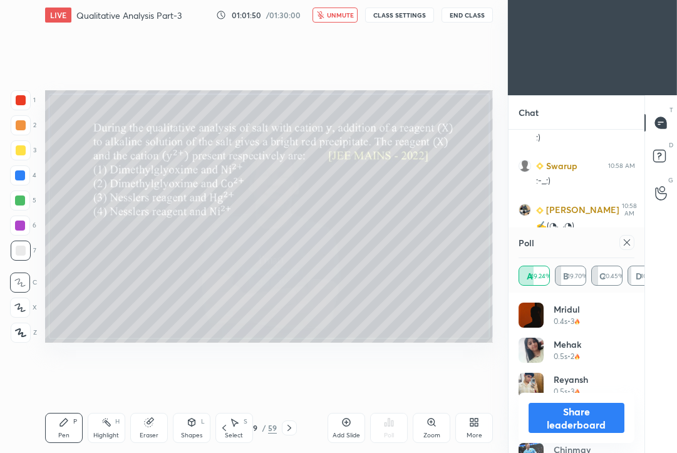
click at [630, 245] on icon at bounding box center [627, 242] width 10 height 10
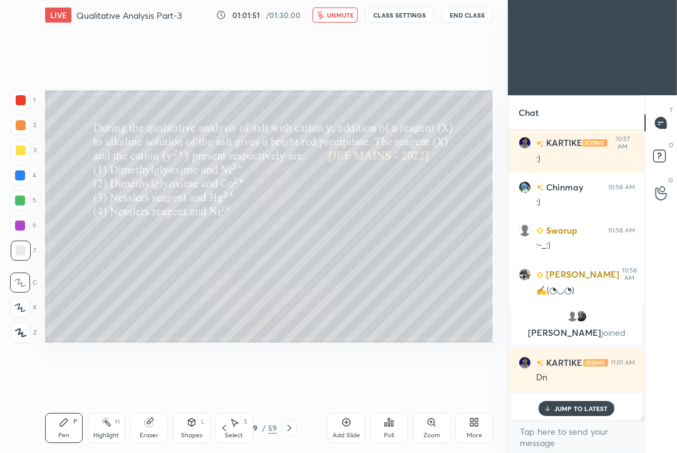
scroll to position [288, 133]
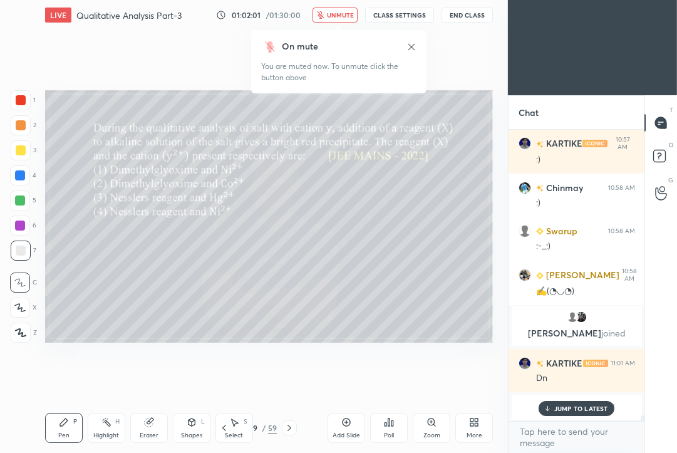
click at [290, 425] on icon at bounding box center [289, 428] width 10 height 10
click at [399, 423] on div "Poll" at bounding box center [389, 428] width 38 height 30
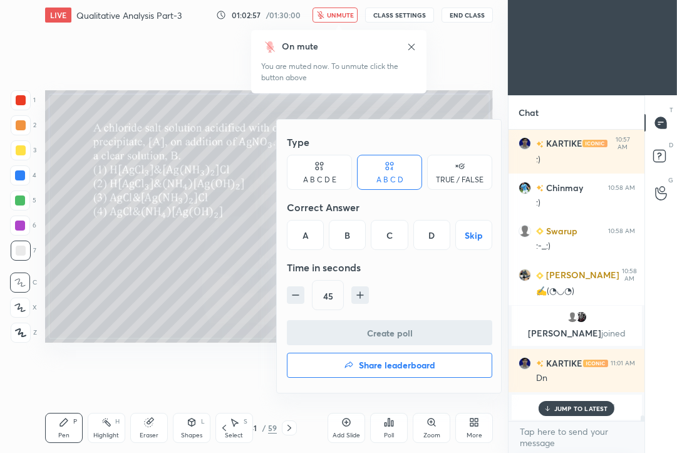
drag, startPoint x: 392, startPoint y: 230, endPoint x: 383, endPoint y: 249, distance: 20.7
click at [392, 230] on div "C" at bounding box center [389, 235] width 37 height 30
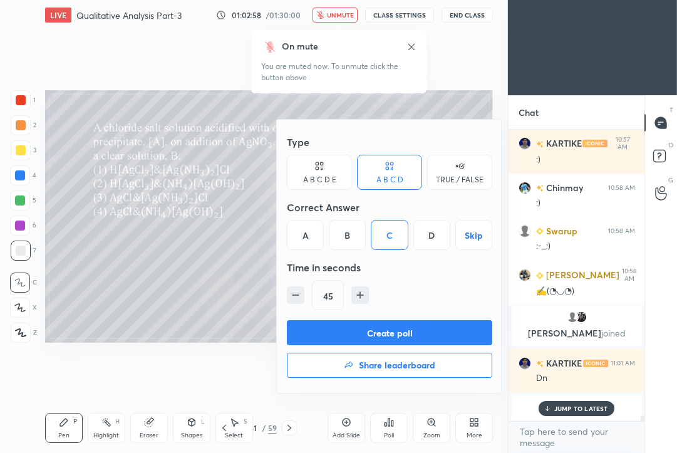
click at [360, 329] on button "Create poll" at bounding box center [389, 332] width 205 height 25
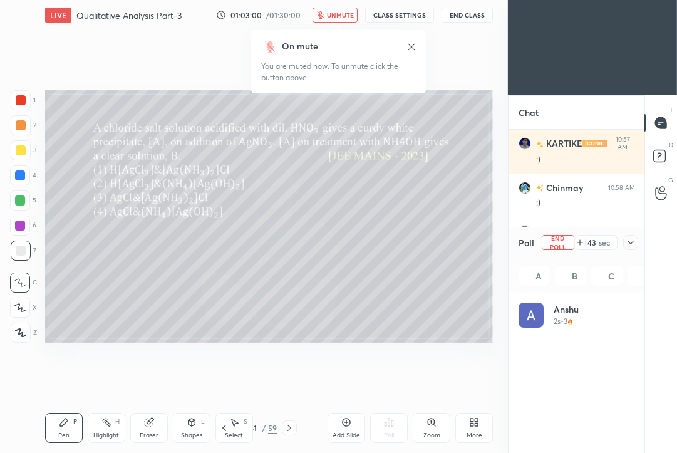
scroll to position [147, 113]
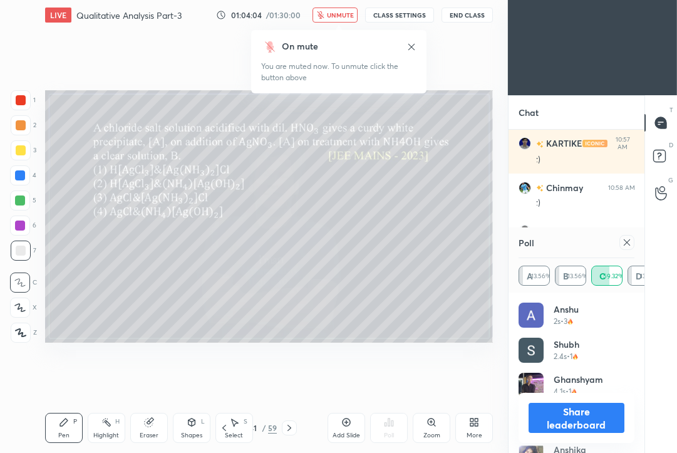
click at [630, 243] on icon at bounding box center [627, 242] width 10 height 10
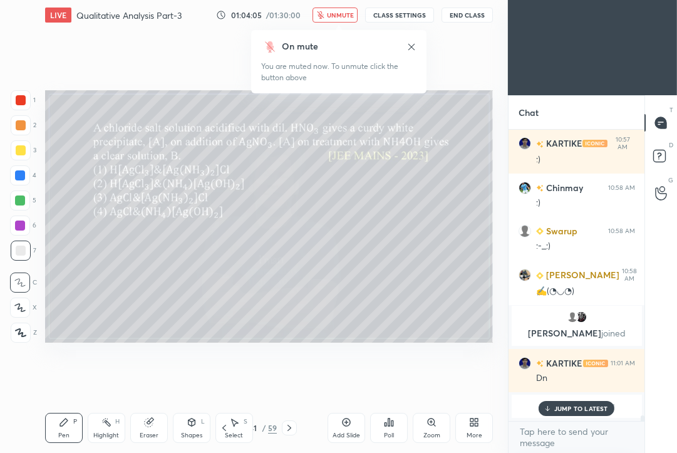
scroll to position [4, 4]
click at [341, 14] on span "unmute" at bounding box center [340, 15] width 27 height 9
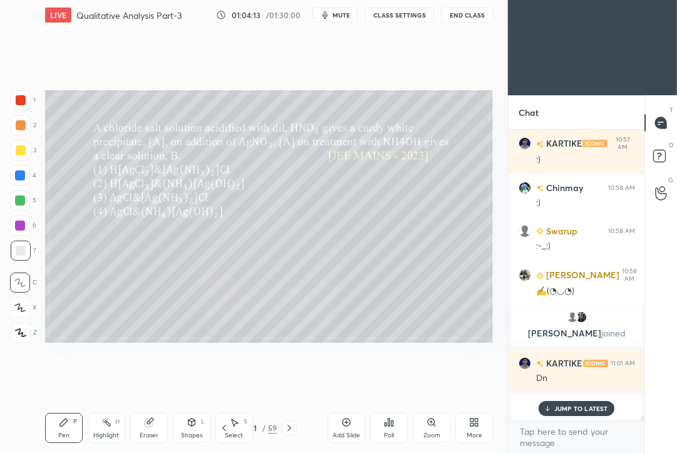
click at [573, 409] on p "JUMP TO LATEST" at bounding box center [581, 408] width 54 height 8
click at [390, 429] on div "Poll" at bounding box center [389, 428] width 38 height 30
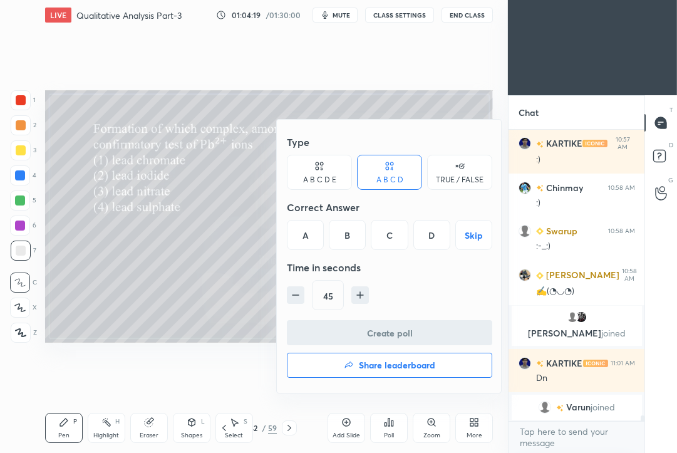
click at [389, 235] on div "C" at bounding box center [389, 235] width 37 height 30
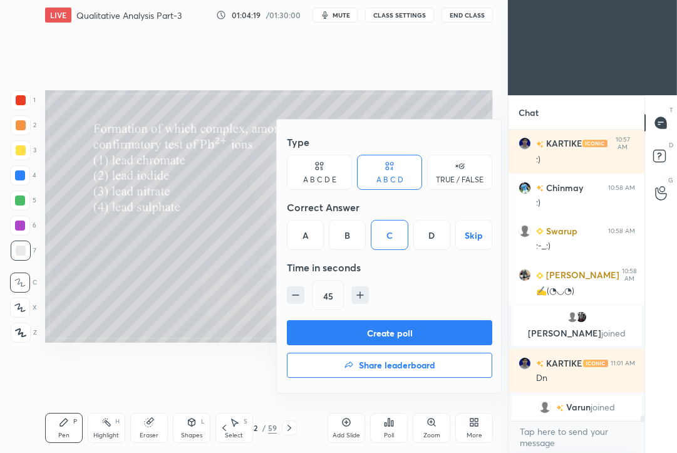
click at [372, 325] on button "Create poll" at bounding box center [389, 332] width 205 height 25
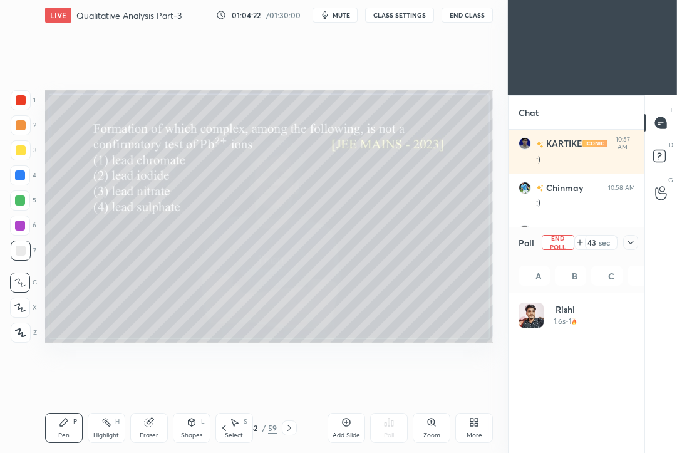
scroll to position [147, 113]
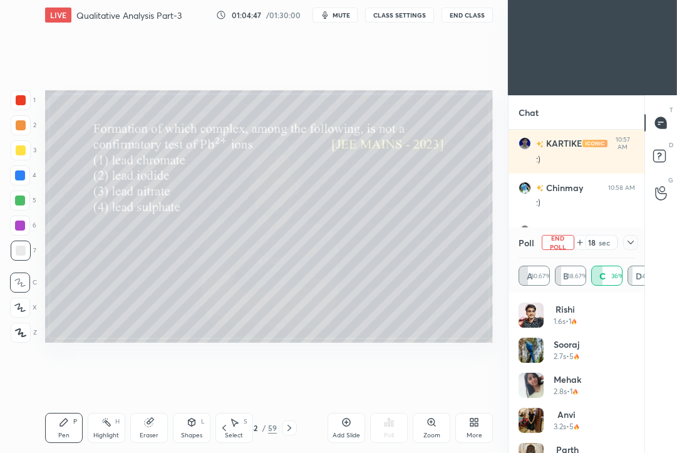
drag, startPoint x: 343, startPoint y: 16, endPoint x: 297, endPoint y: 62, distance: 64.6
click at [341, 17] on span "mute" at bounding box center [341, 15] width 18 height 9
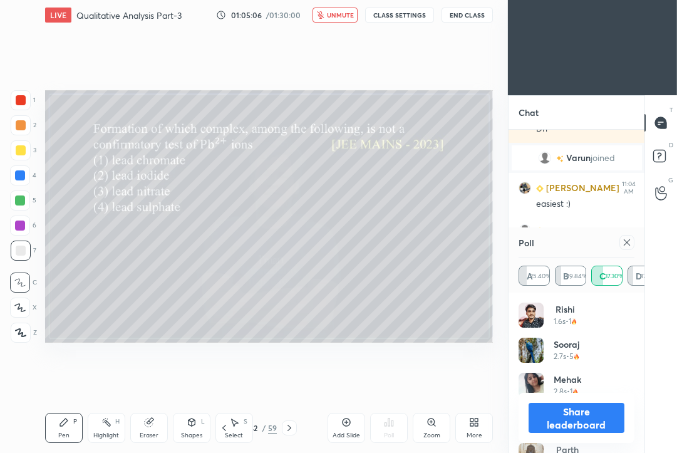
scroll to position [15441, 0]
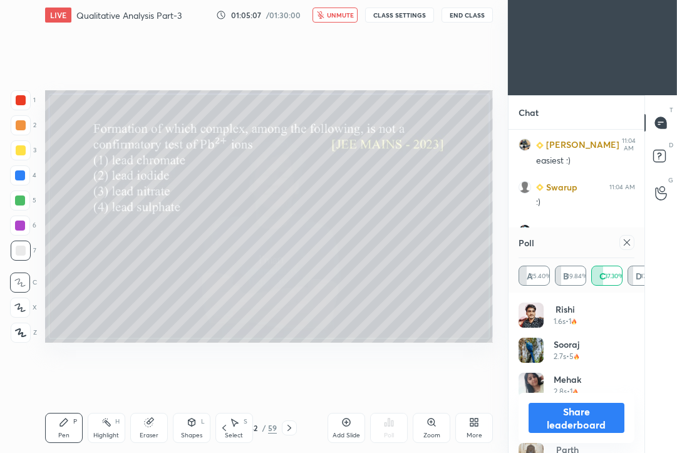
click at [629, 245] on icon at bounding box center [627, 242] width 10 height 10
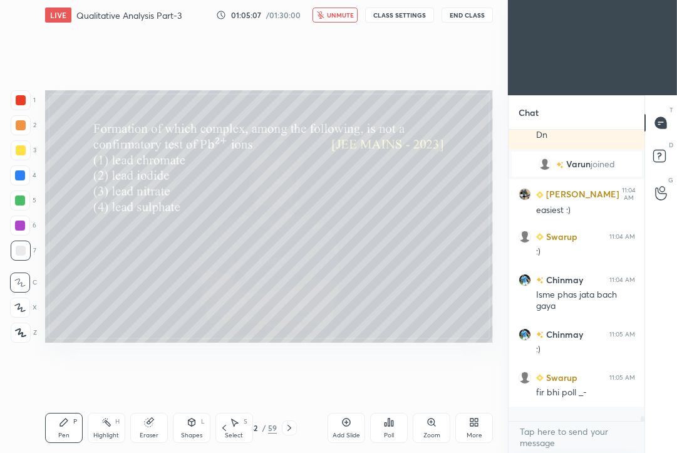
scroll to position [15381, 0]
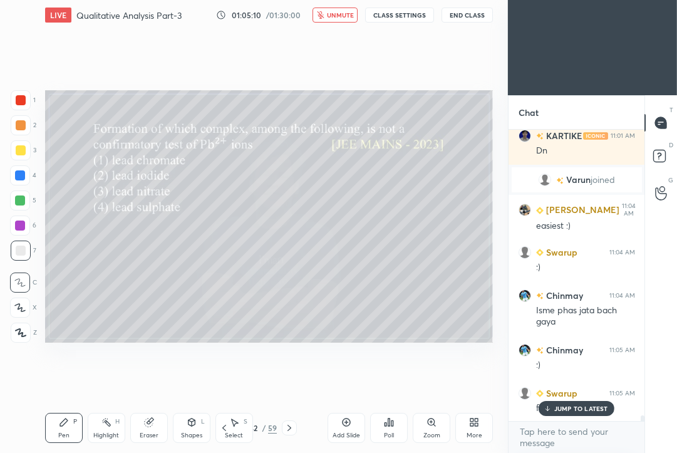
click at [342, 11] on span "unmute" at bounding box center [340, 15] width 27 height 9
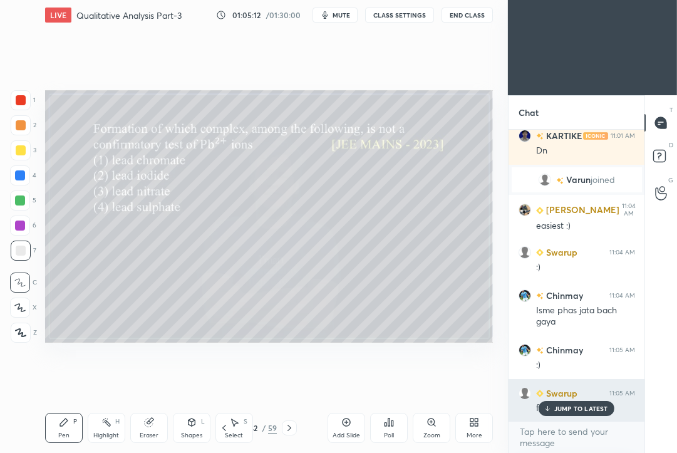
click at [570, 403] on div "JUMP TO LATEST" at bounding box center [575, 408] width 75 height 15
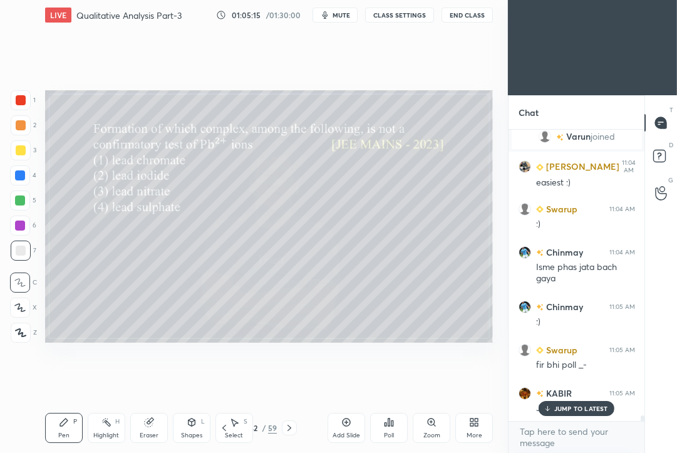
click at [572, 406] on p "JUMP TO LATEST" at bounding box center [581, 408] width 54 height 8
drag, startPoint x: 291, startPoint y: 426, endPoint x: 299, endPoint y: 419, distance: 10.3
click at [290, 425] on icon at bounding box center [289, 428] width 10 height 10
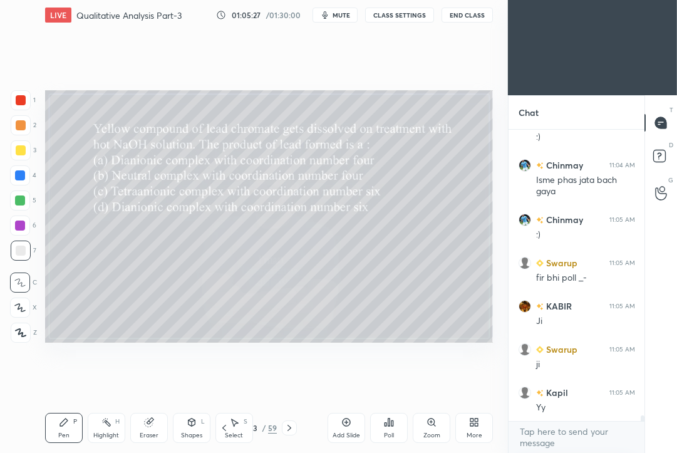
click at [393, 425] on icon at bounding box center [392, 423] width 2 height 6
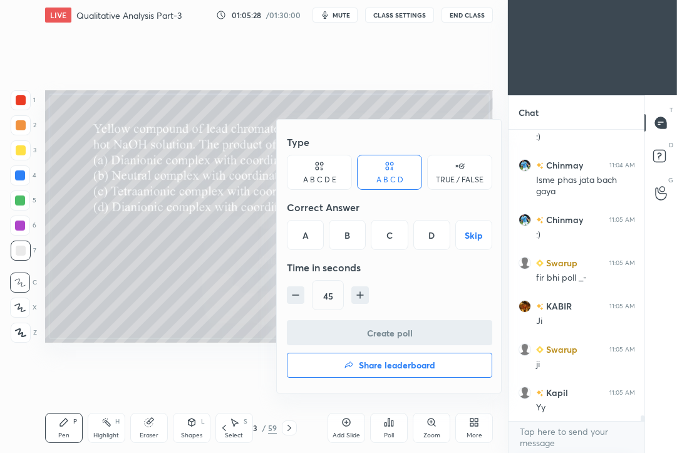
drag, startPoint x: 307, startPoint y: 237, endPoint x: 306, endPoint y: 249, distance: 12.0
click at [307, 239] on div "A" at bounding box center [305, 235] width 37 height 30
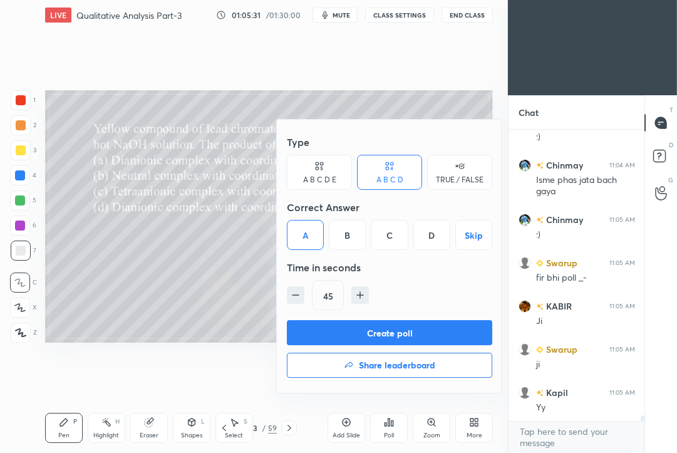
scroll to position [15570, 0]
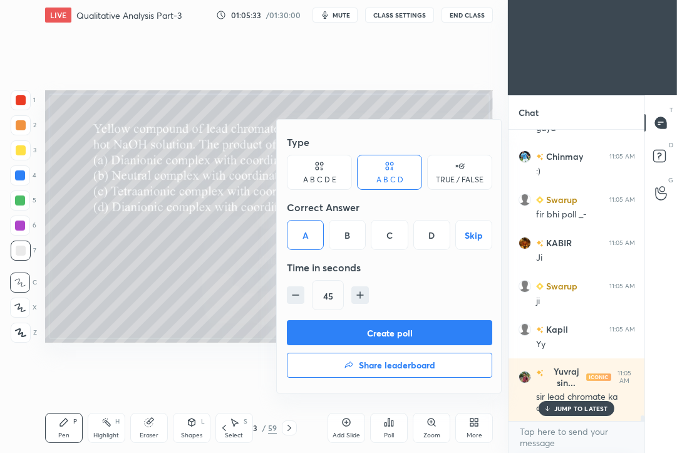
click at [329, 339] on button "Create poll" at bounding box center [389, 332] width 205 height 25
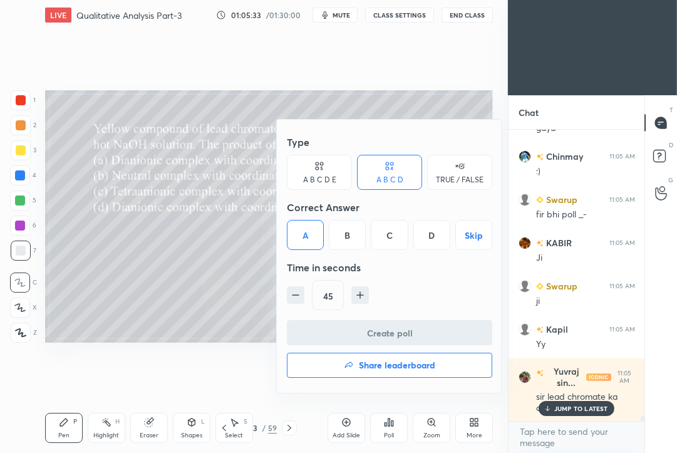
scroll to position [4, 4]
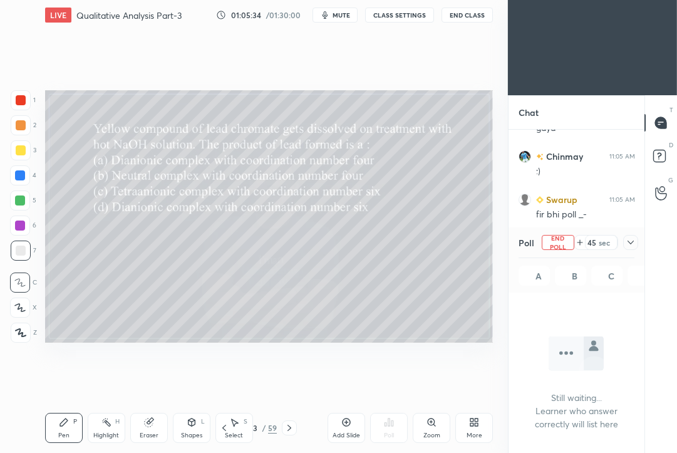
click at [627, 240] on icon at bounding box center [630, 242] width 10 height 10
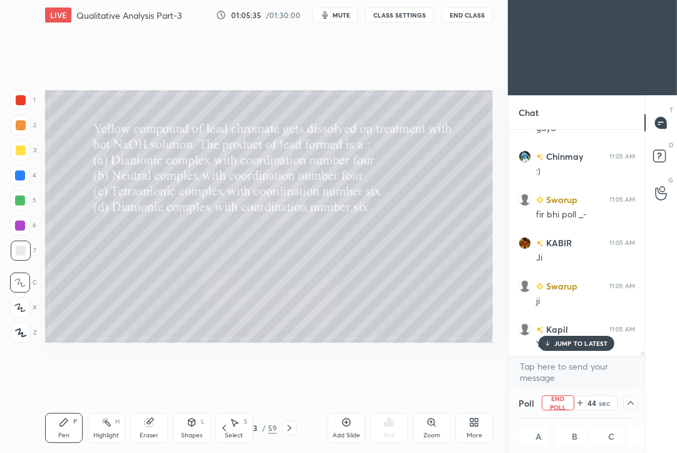
click at [576, 346] on p "JUMP TO LATEST" at bounding box center [581, 343] width 54 height 8
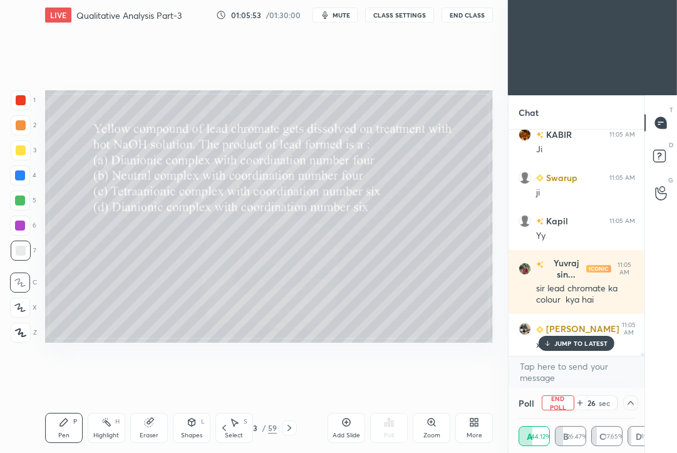
click at [346, 11] on span "mute" at bounding box center [341, 15] width 18 height 9
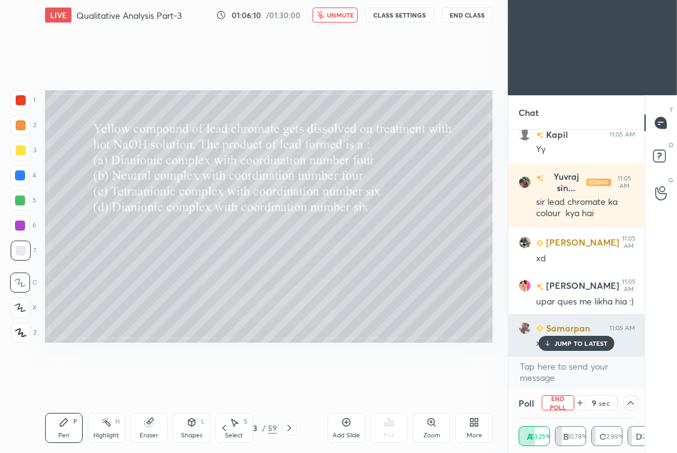
drag, startPoint x: 565, startPoint y: 345, endPoint x: 558, endPoint y: 344, distance: 7.0
click at [564, 344] on p "JUMP TO LATEST" at bounding box center [581, 343] width 54 height 8
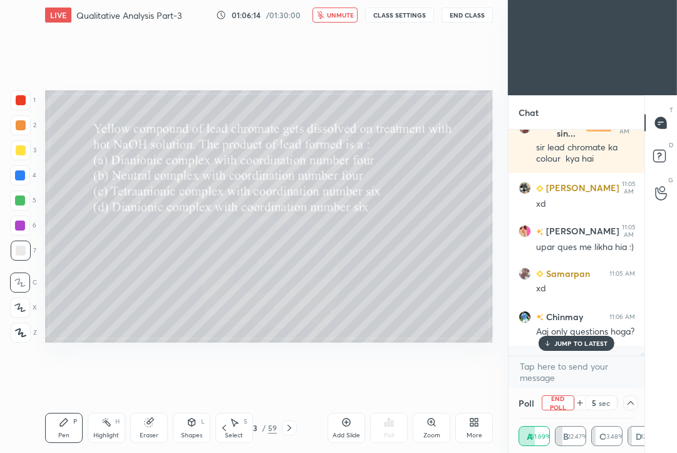
click at [569, 348] on div "JUMP TO LATEST" at bounding box center [575, 343] width 75 height 15
drag, startPoint x: 345, startPoint y: 13, endPoint x: 319, endPoint y: 46, distance: 42.0
click at [344, 13] on span "unmute" at bounding box center [340, 15] width 27 height 9
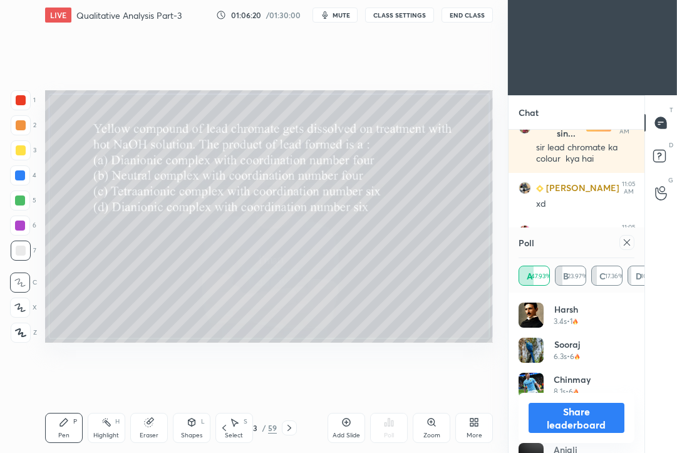
scroll to position [15863, 0]
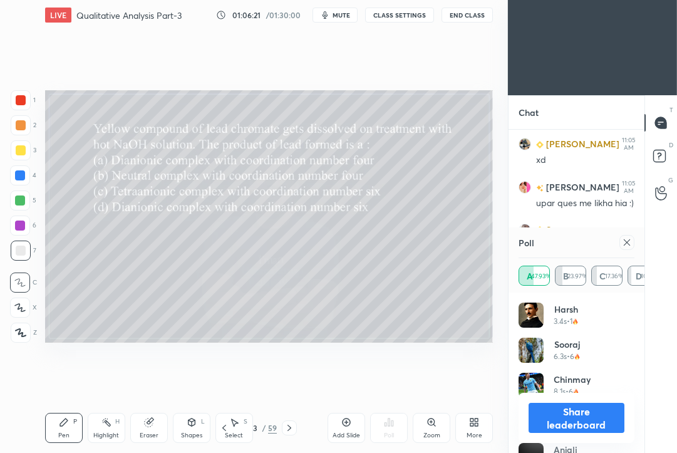
click at [630, 241] on icon at bounding box center [627, 242] width 10 height 10
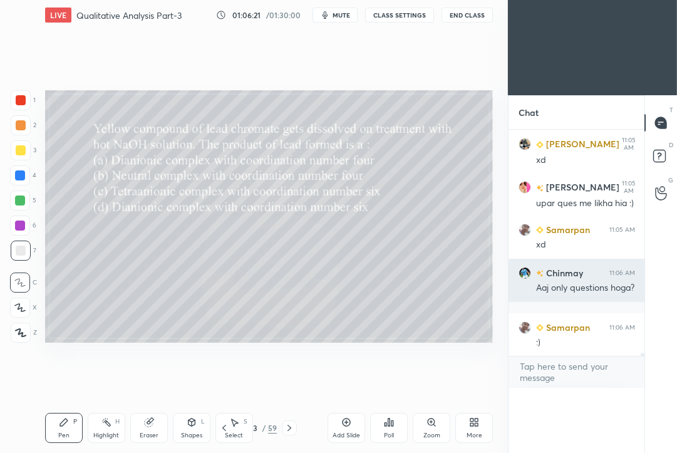
scroll to position [243, 133]
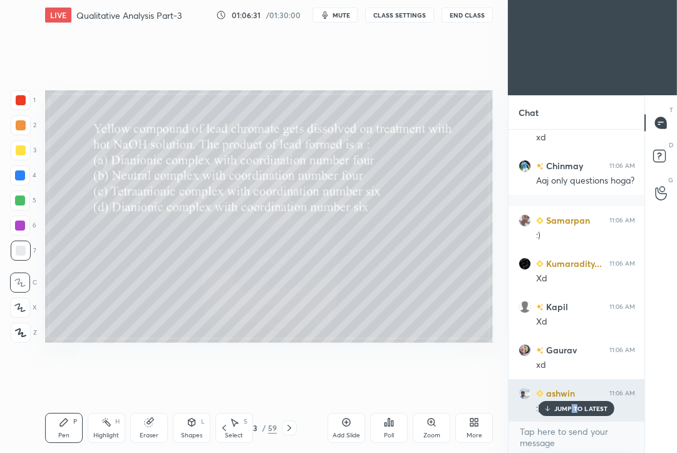
click at [572, 408] on p "JUMP TO LATEST" at bounding box center [581, 408] width 54 height 8
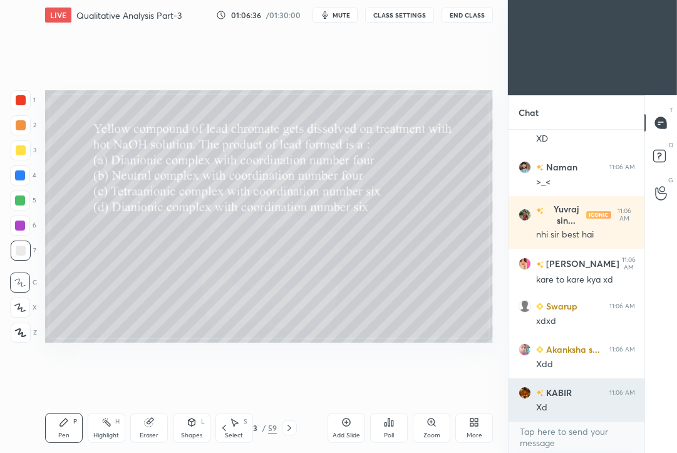
click at [561, 414] on div "KABIR 11:06 AM Xd" at bounding box center [576, 399] width 136 height 43
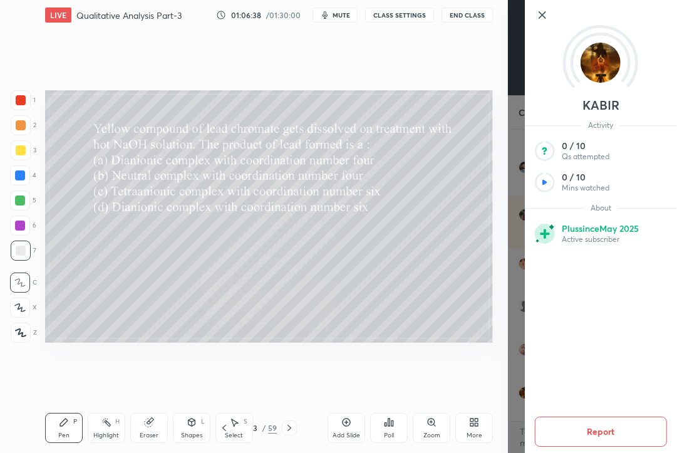
drag, startPoint x: 542, startPoint y: 14, endPoint x: 532, endPoint y: 26, distance: 15.6
click at [542, 14] on icon at bounding box center [542, 15] width 15 height 15
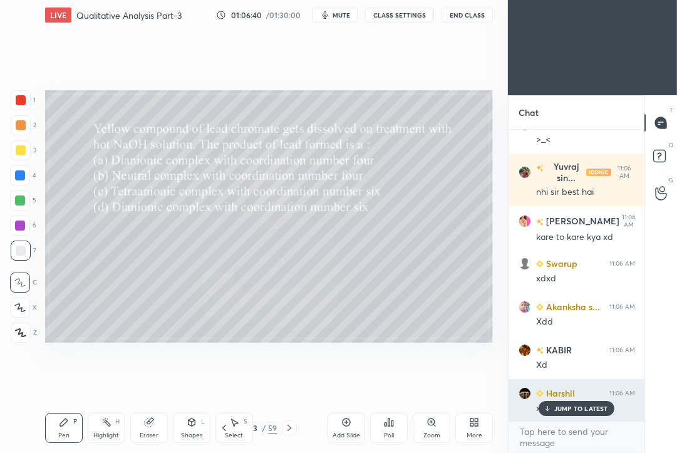
click at [562, 413] on div "JUMP TO LATEST" at bounding box center [575, 408] width 75 height 15
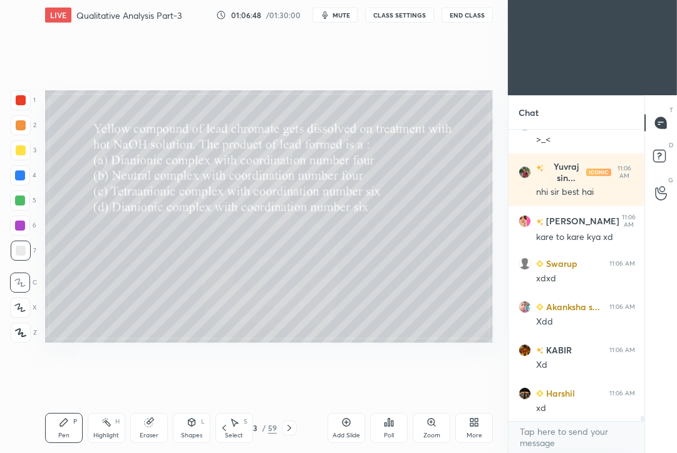
click at [342, 9] on button "mute" at bounding box center [334, 15] width 45 height 15
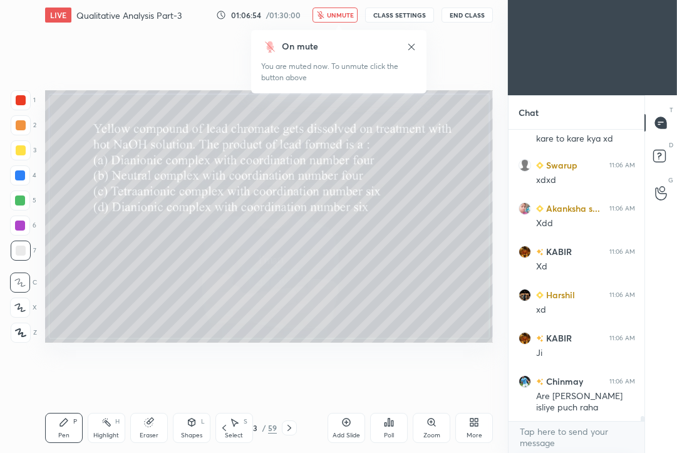
click at [287, 426] on icon at bounding box center [289, 428] width 10 height 10
click at [346, 9] on button "unmute" at bounding box center [334, 15] width 45 height 15
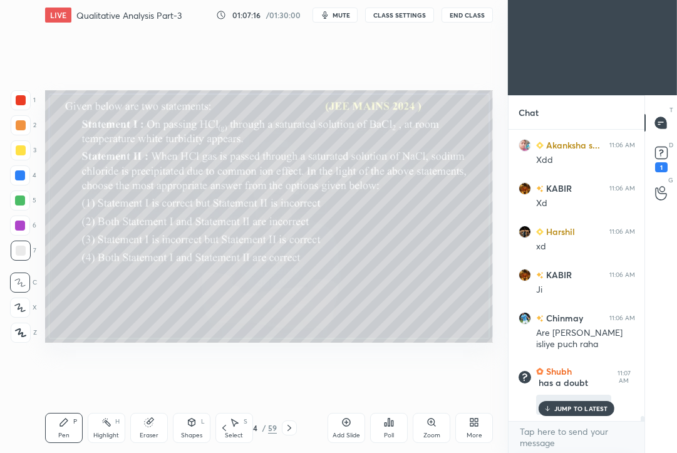
drag, startPoint x: 588, startPoint y: 411, endPoint x: 567, endPoint y: 411, distance: 21.3
click at [588, 410] on p "JUMP TO LATEST" at bounding box center [581, 408] width 54 height 8
drag, startPoint x: 288, startPoint y: 431, endPoint x: 299, endPoint y: 428, distance: 11.1
click at [289, 431] on icon at bounding box center [289, 428] width 10 height 10
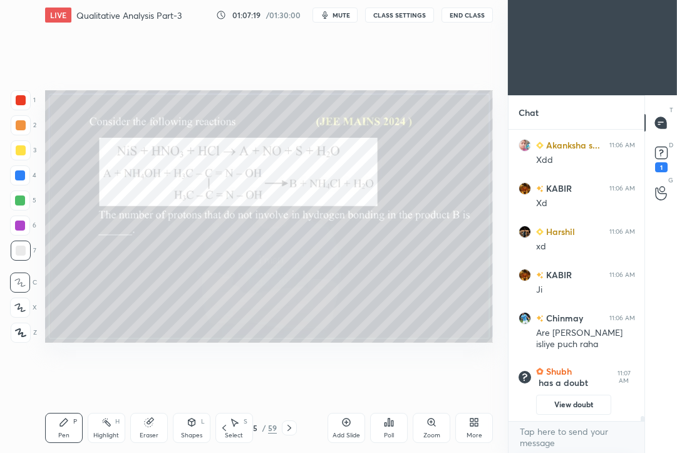
click at [344, 14] on span "mute" at bounding box center [341, 15] width 18 height 9
click at [391, 428] on div "Poll" at bounding box center [389, 428] width 38 height 30
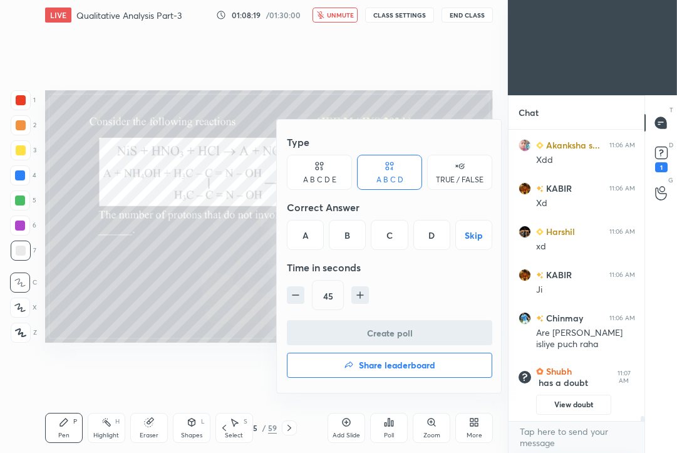
click at [431, 232] on div "D" at bounding box center [431, 235] width 37 height 30
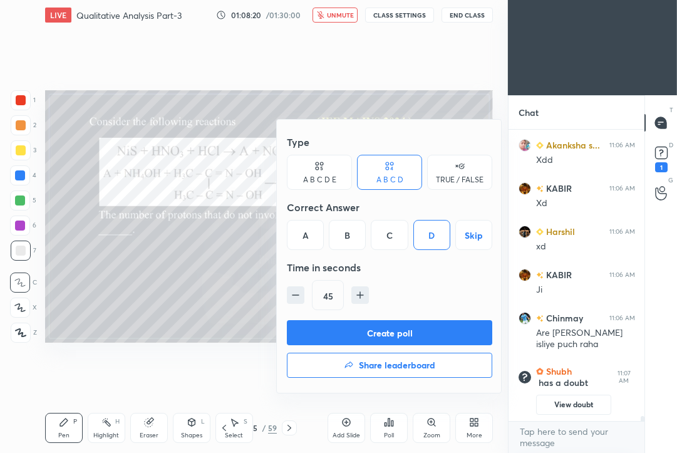
click at [382, 331] on button "Create poll" at bounding box center [389, 332] width 205 height 25
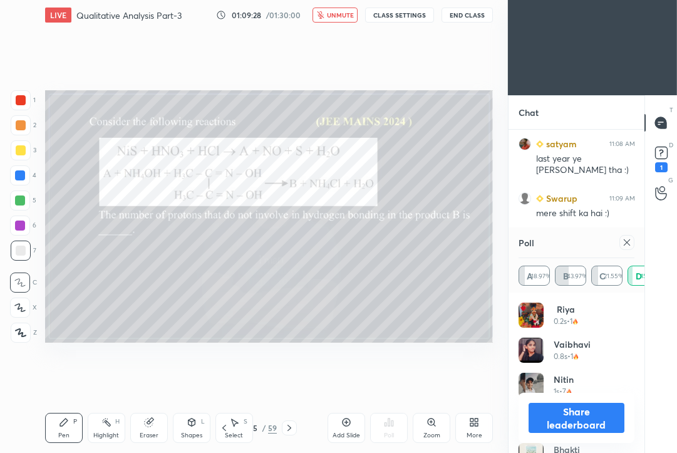
scroll to position [16429, 0]
click at [630, 240] on icon at bounding box center [627, 242] width 10 height 10
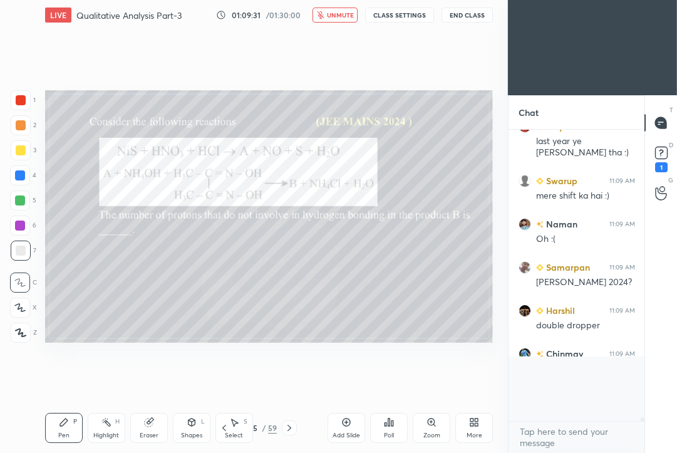
scroll to position [284, 133]
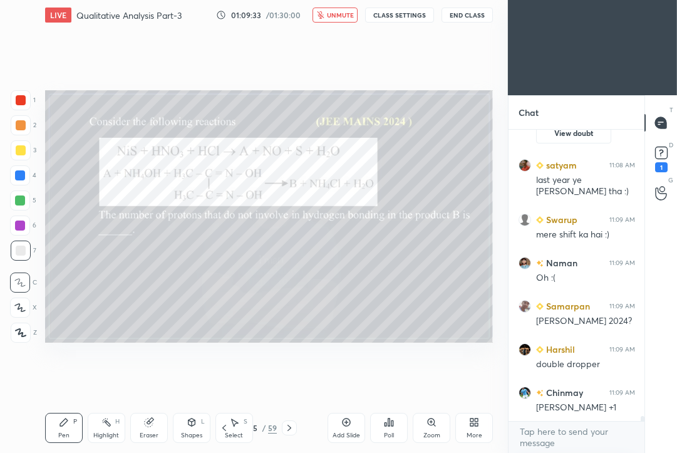
drag, startPoint x: 336, startPoint y: 18, endPoint x: 314, endPoint y: 47, distance: 35.8
click at [336, 19] on span "unmute" at bounding box center [340, 15] width 27 height 9
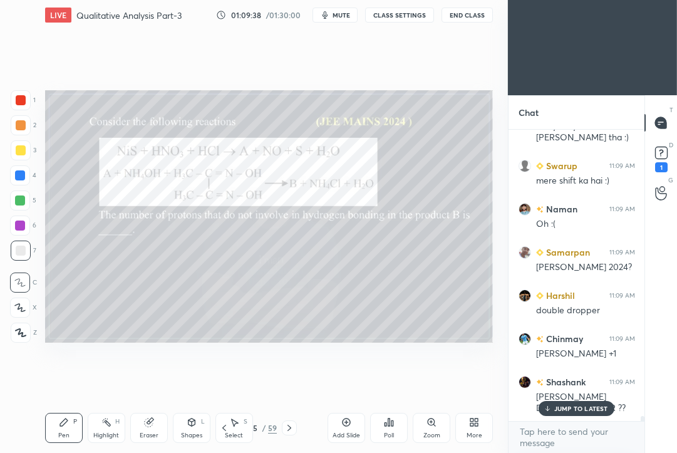
click at [20, 225] on div at bounding box center [20, 225] width 10 height 10
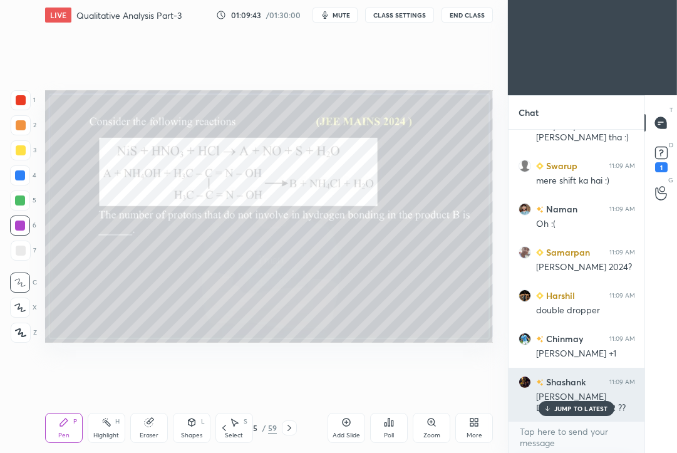
click at [562, 411] on p "JUMP TO LATEST" at bounding box center [581, 408] width 54 height 8
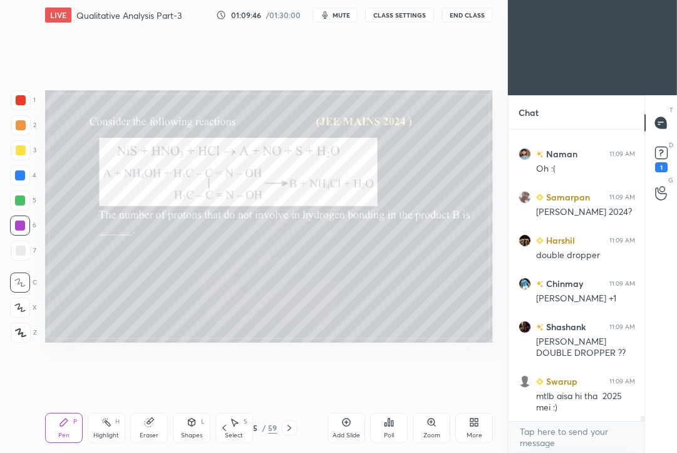
scroll to position [16516, 0]
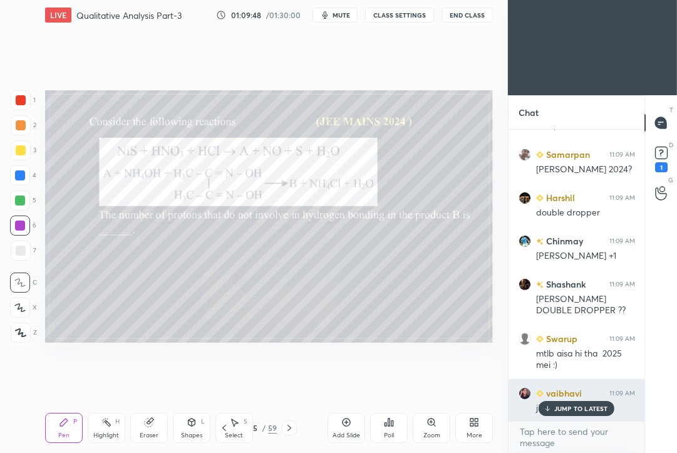
click at [565, 407] on p "JUMP TO LATEST" at bounding box center [581, 408] width 54 height 8
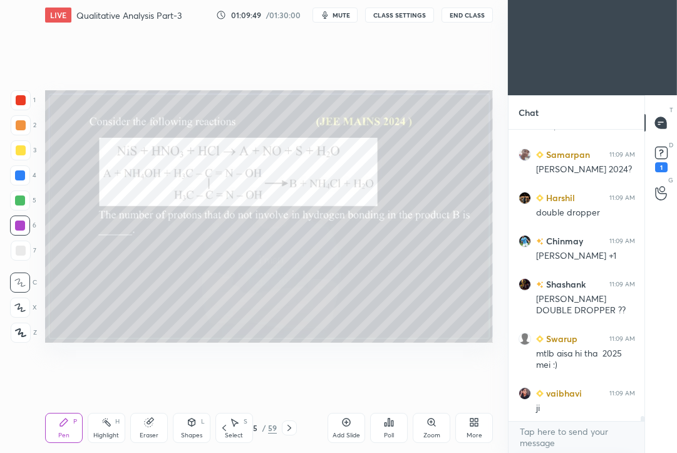
drag, startPoint x: 287, startPoint y: 430, endPoint x: 292, endPoint y: 426, distance: 6.7
click at [287, 430] on icon at bounding box center [289, 428] width 10 height 10
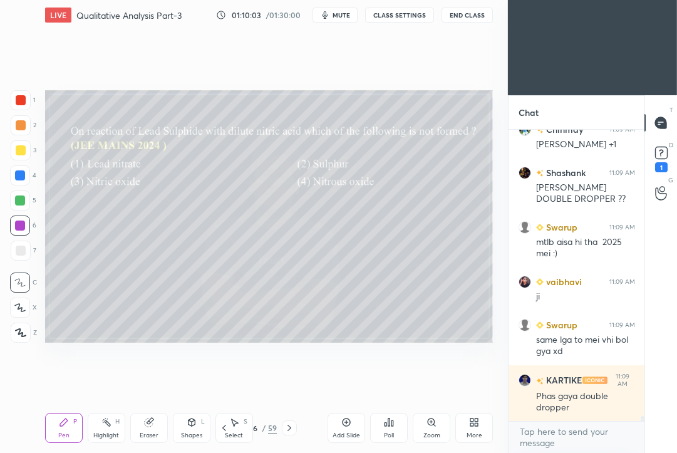
scroll to position [16670, 0]
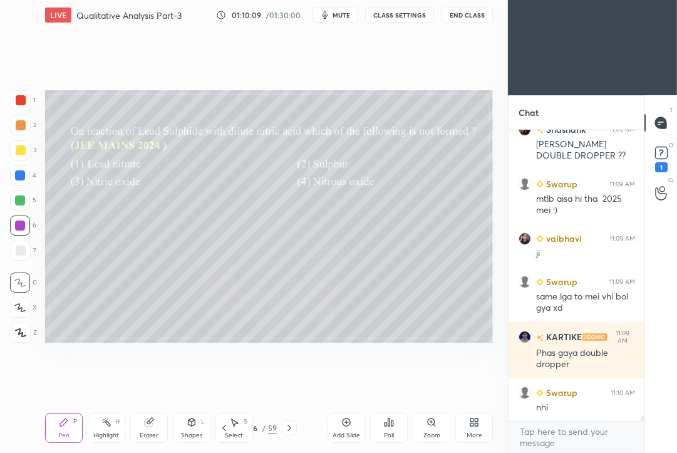
click at [396, 430] on div "Poll" at bounding box center [389, 428] width 38 height 30
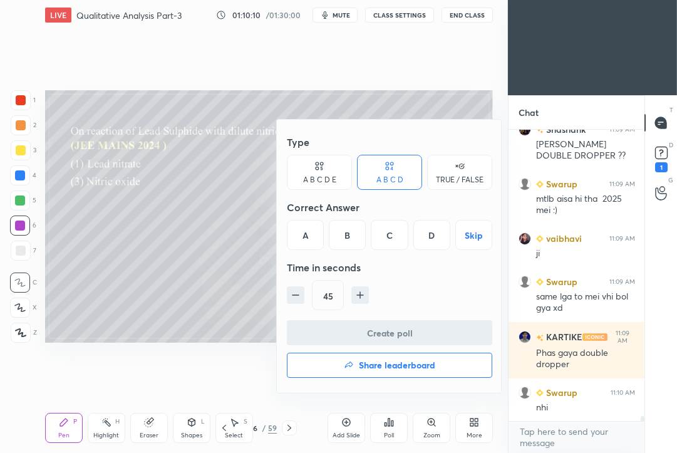
drag, startPoint x: 435, startPoint y: 234, endPoint x: 411, endPoint y: 279, distance: 51.5
click at [435, 235] on div "D" at bounding box center [431, 235] width 37 height 30
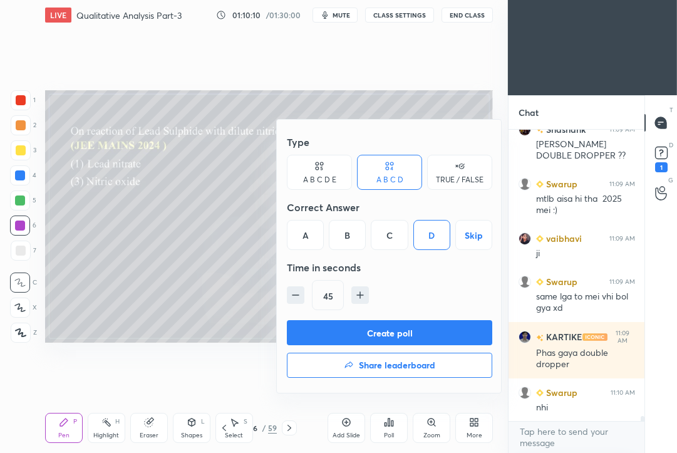
click at [375, 334] on button "Create poll" at bounding box center [389, 332] width 205 height 25
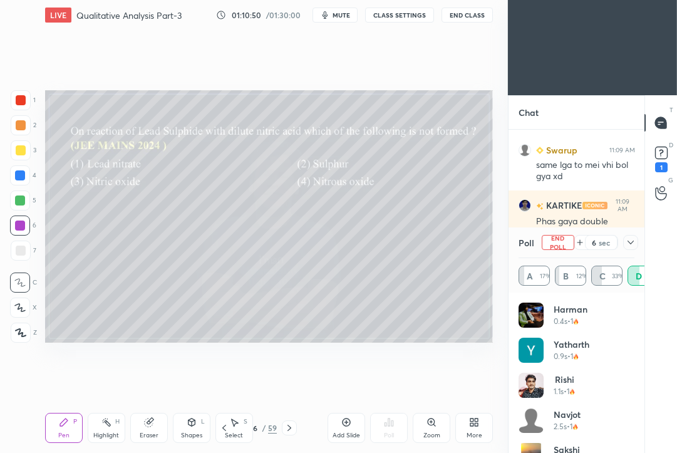
scroll to position [16846, 0]
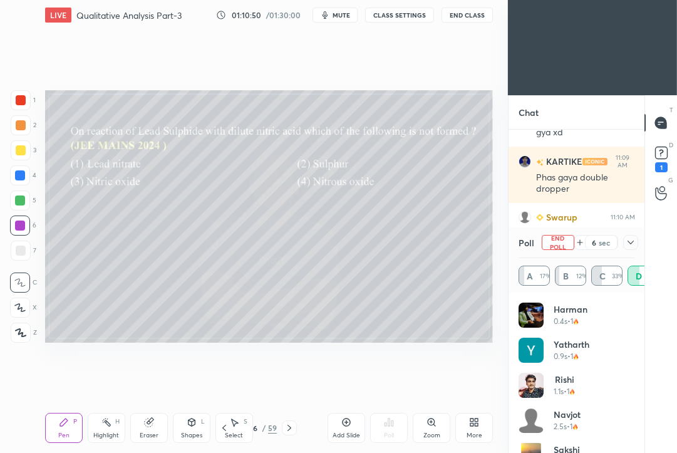
click at [632, 240] on icon at bounding box center [630, 242] width 10 height 10
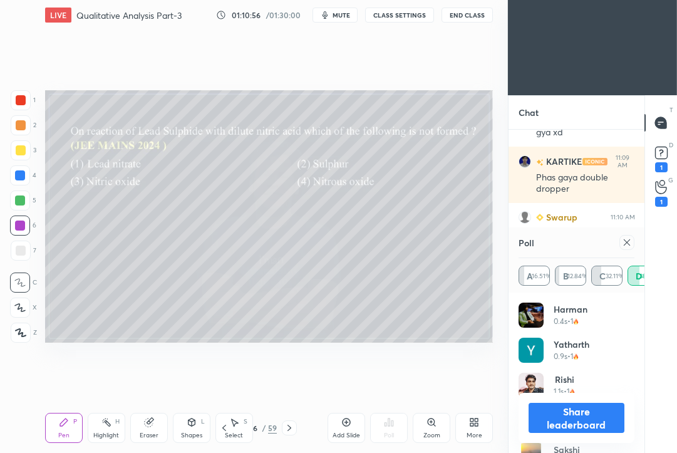
scroll to position [147, 113]
click at [629, 244] on icon at bounding box center [627, 242] width 6 height 6
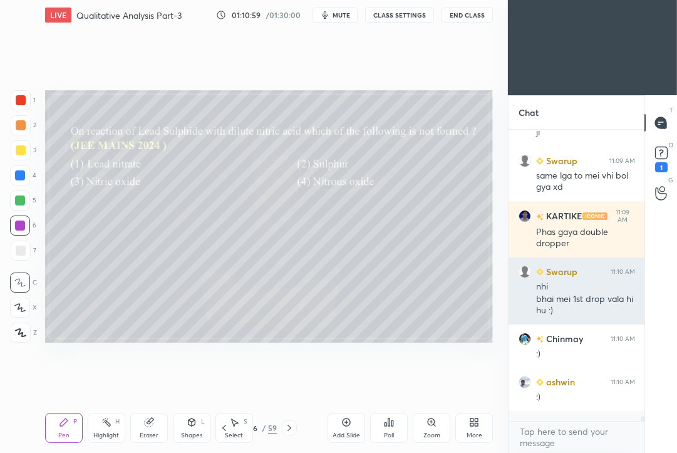
scroll to position [282, 133]
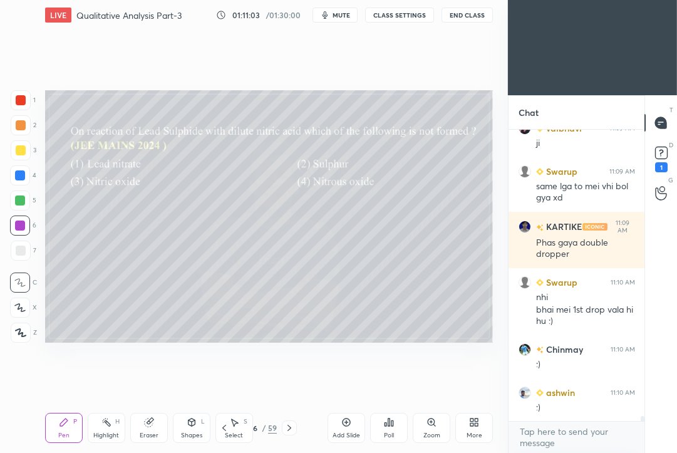
drag, startPoint x: 19, startPoint y: 147, endPoint x: 43, endPoint y: 150, distance: 24.6
click at [17, 149] on div at bounding box center [21, 150] width 10 height 10
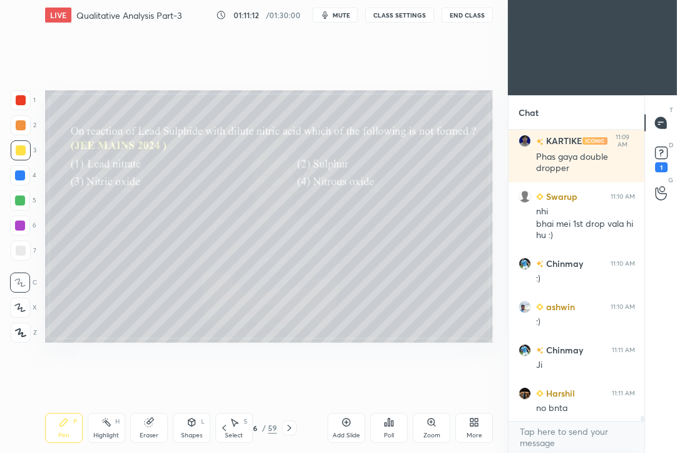
scroll to position [16734, 0]
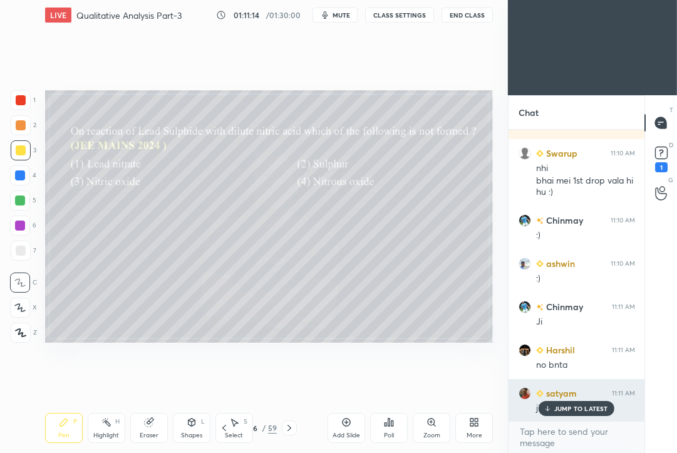
drag, startPoint x: 577, startPoint y: 413, endPoint x: 552, endPoint y: 409, distance: 24.7
click at [577, 411] on div "JUMP TO LATEST" at bounding box center [575, 408] width 75 height 15
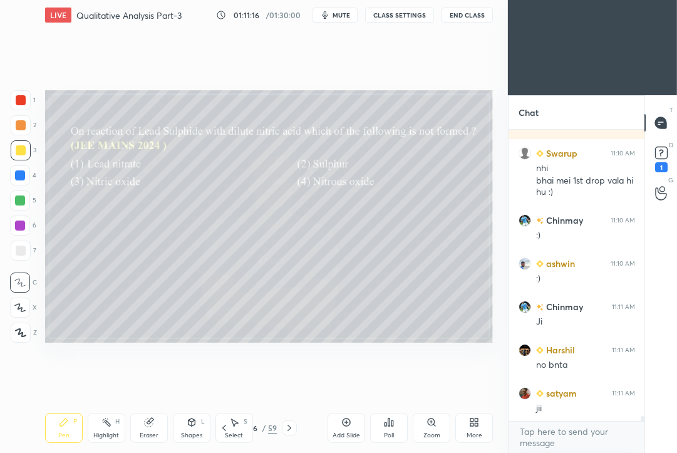
click at [289, 429] on icon at bounding box center [289, 428] width 10 height 10
click at [394, 426] on div "Poll" at bounding box center [389, 428] width 38 height 30
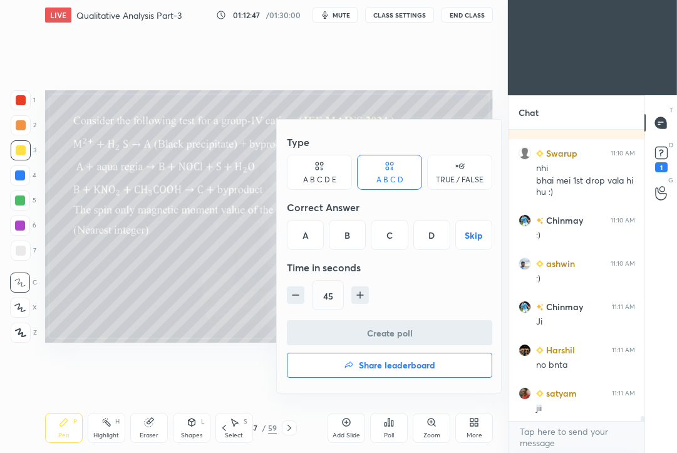
drag, startPoint x: 307, startPoint y: 236, endPoint x: 309, endPoint y: 245, distance: 8.9
click at [309, 238] on div "A" at bounding box center [305, 235] width 37 height 30
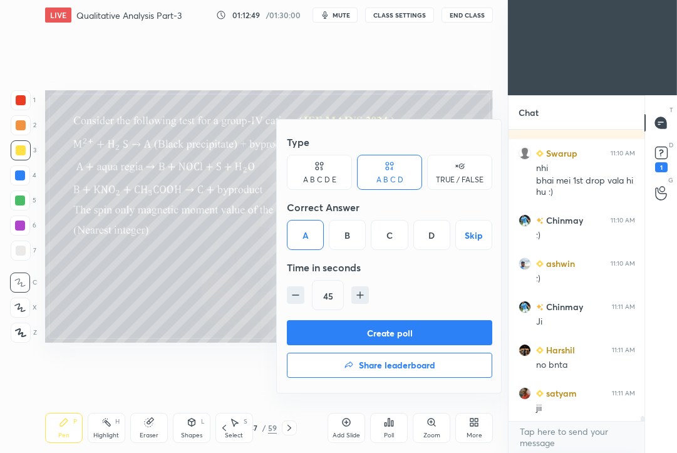
drag, startPoint x: 316, startPoint y: 334, endPoint x: 316, endPoint y: 327, distance: 6.9
click at [316, 332] on button "Create poll" at bounding box center [389, 332] width 205 height 25
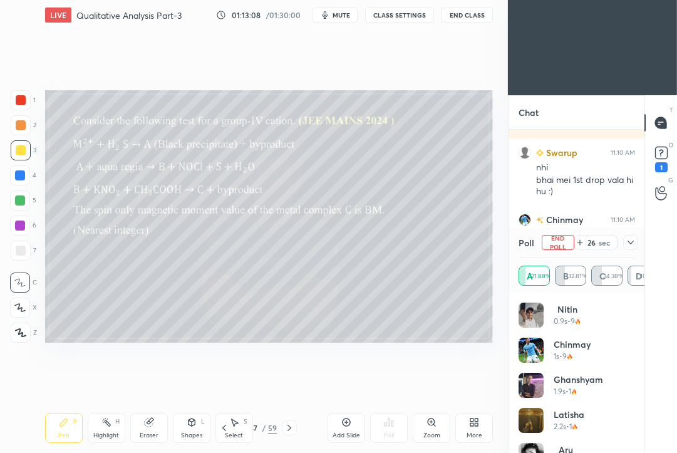
scroll to position [16829, 0]
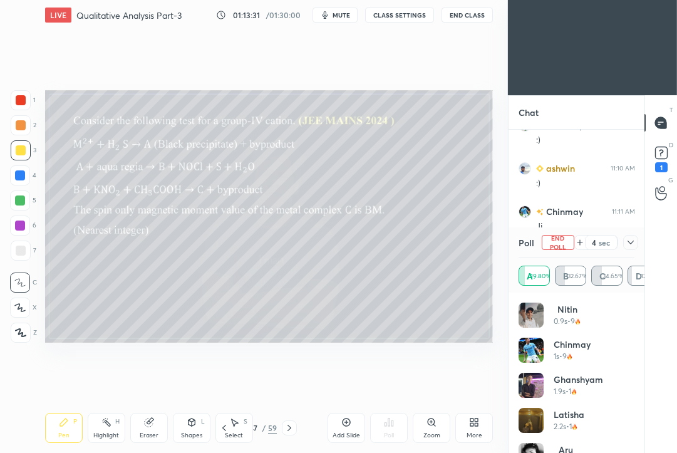
click at [629, 242] on icon at bounding box center [630, 242] width 10 height 10
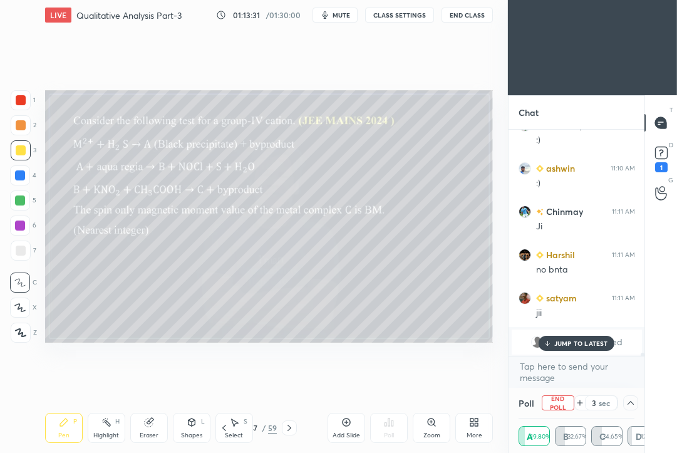
scroll to position [1, 4]
click at [566, 341] on p "JUMP TO LATEST" at bounding box center [581, 343] width 54 height 8
drag, startPoint x: 339, startPoint y: 13, endPoint x: 328, endPoint y: 9, distance: 11.9
click at [340, 12] on span "mute" at bounding box center [341, 15] width 18 height 9
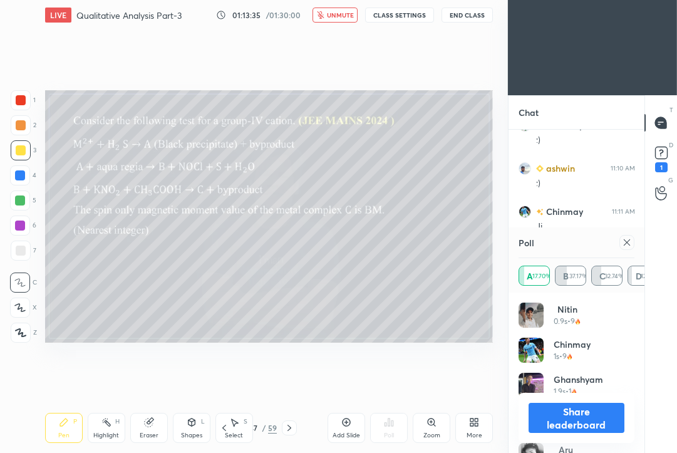
scroll to position [147, 113]
click at [632, 242] on div at bounding box center [626, 242] width 15 height 15
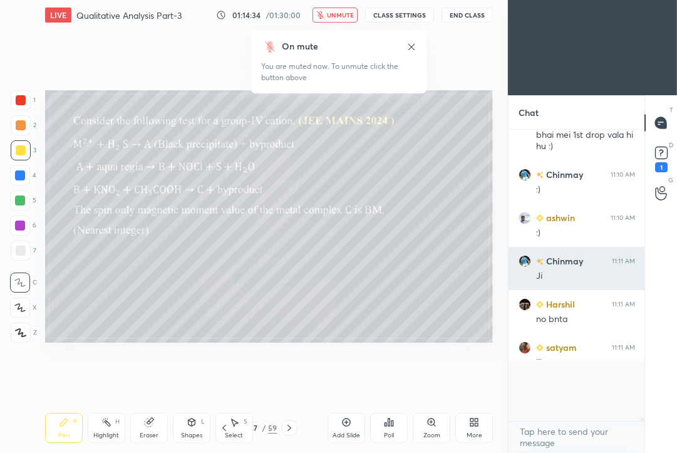
scroll to position [4, 4]
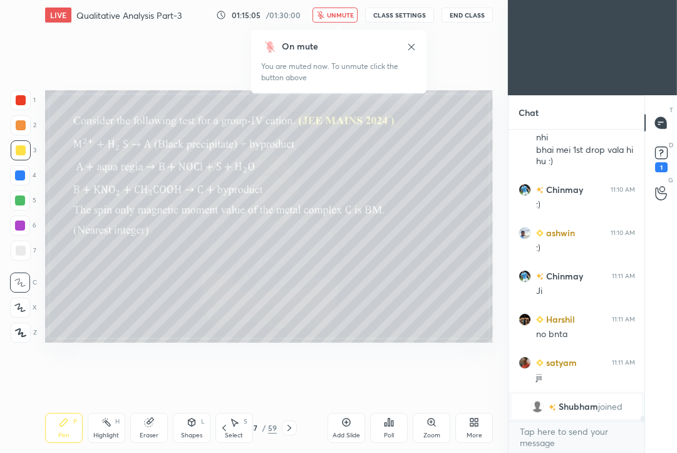
click at [292, 430] on icon at bounding box center [289, 428] width 10 height 10
click at [386, 427] on div "Poll" at bounding box center [389, 428] width 38 height 30
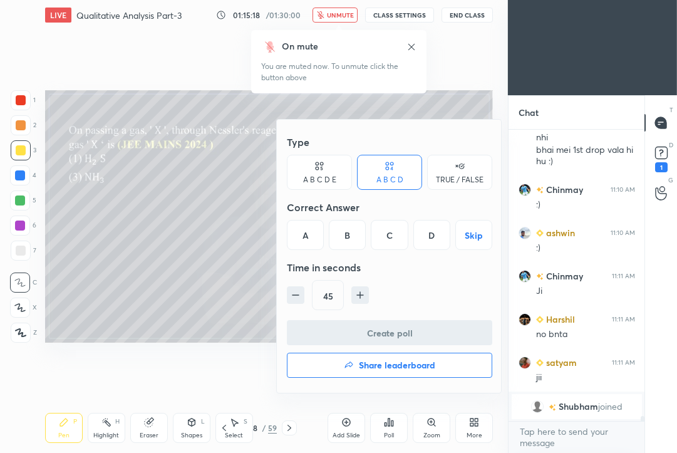
click at [389, 234] on div "C" at bounding box center [389, 235] width 37 height 30
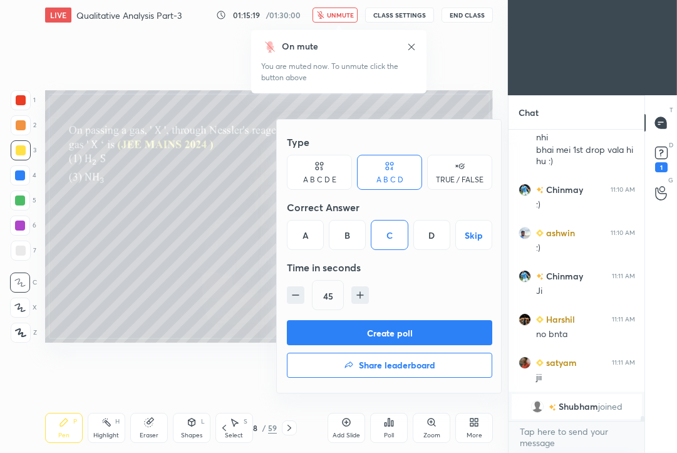
click at [322, 325] on button "Create poll" at bounding box center [389, 332] width 205 height 25
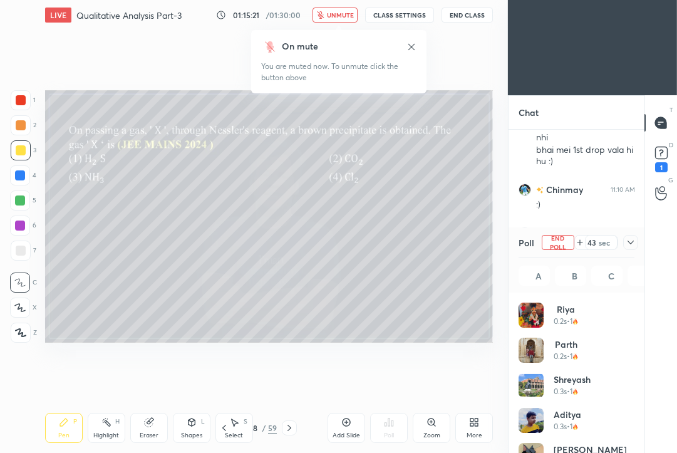
scroll to position [147, 113]
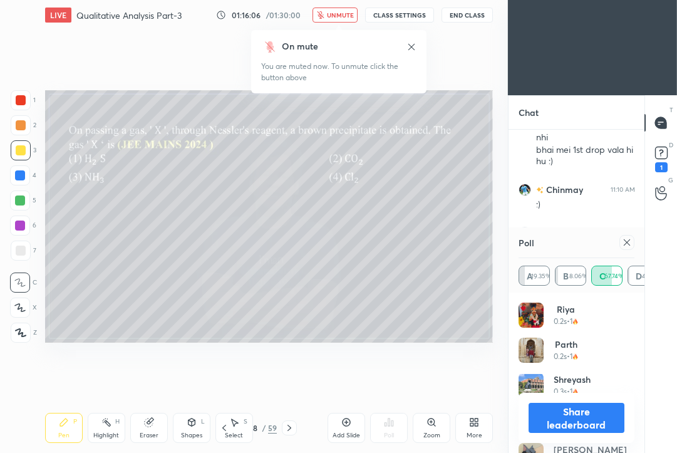
click at [629, 244] on icon at bounding box center [627, 242] width 6 height 6
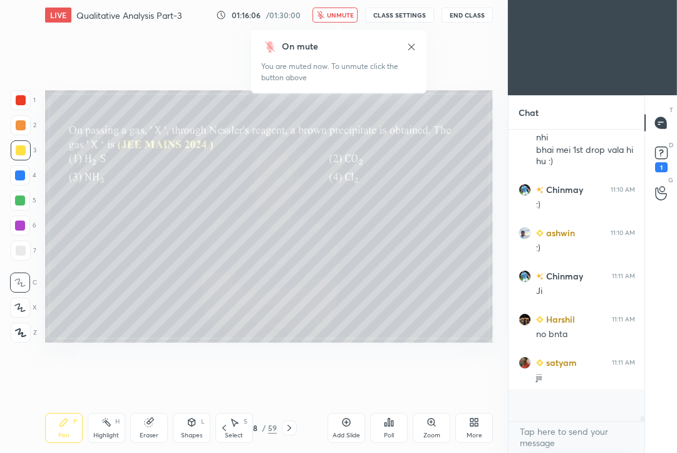
scroll to position [320, 133]
click at [386, 421] on icon at bounding box center [389, 422] width 10 height 10
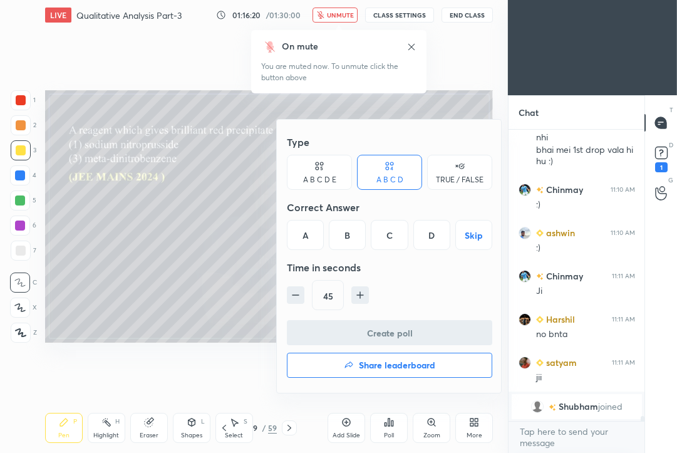
click at [433, 236] on div "D" at bounding box center [431, 235] width 37 height 30
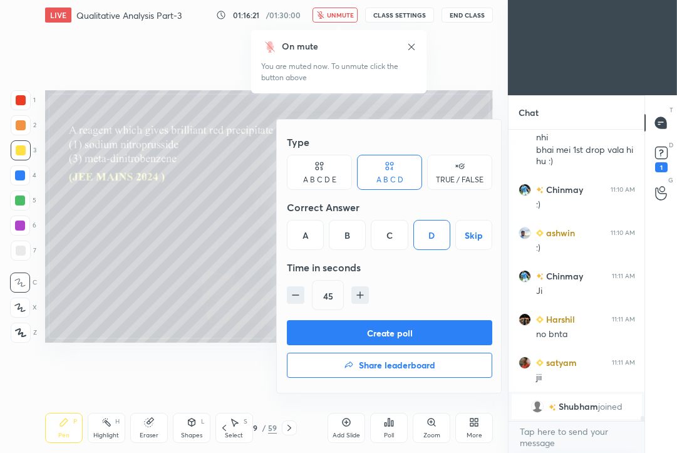
click at [376, 331] on button "Create poll" at bounding box center [389, 332] width 205 height 25
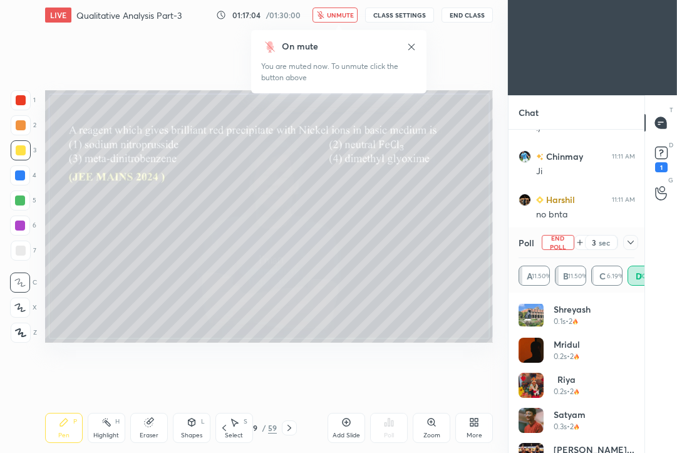
scroll to position [16848, 0]
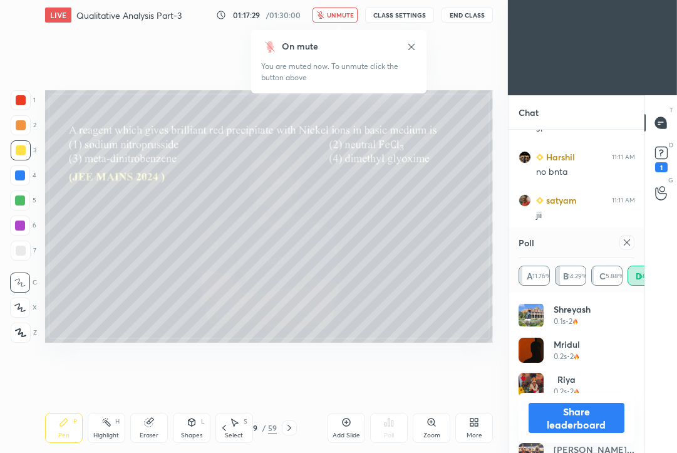
click at [630, 244] on icon at bounding box center [627, 242] width 10 height 10
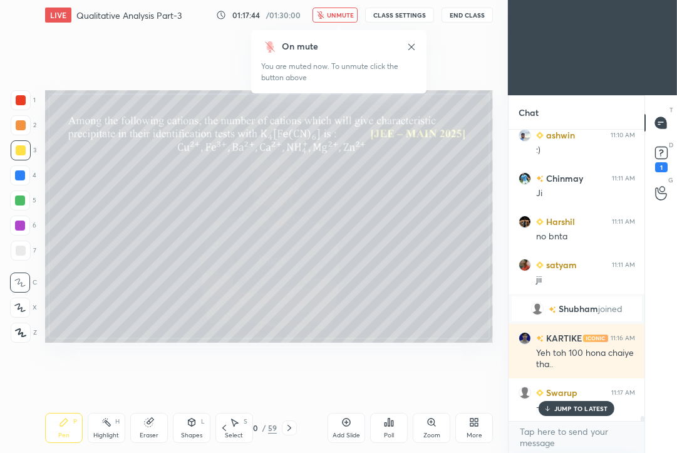
scroll to position [16812, 0]
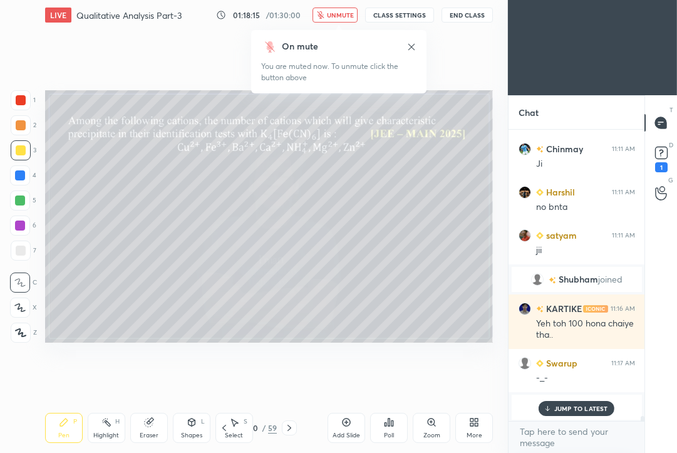
click at [394, 427] on div "Poll" at bounding box center [389, 428] width 38 height 30
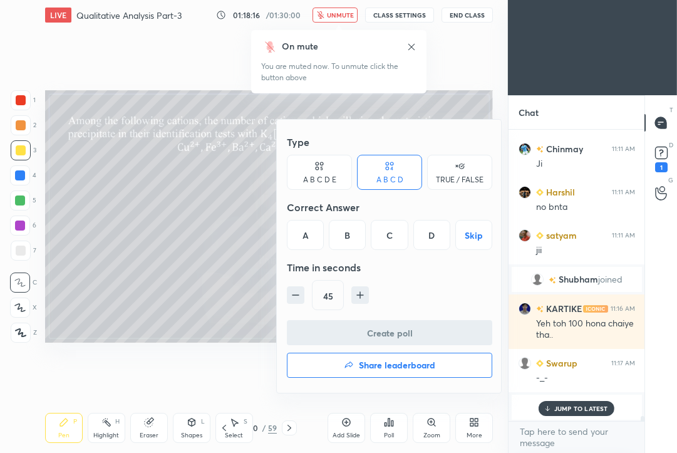
drag, startPoint x: 435, startPoint y: 234, endPoint x: 432, endPoint y: 249, distance: 16.0
click at [435, 234] on div "D" at bounding box center [431, 235] width 37 height 30
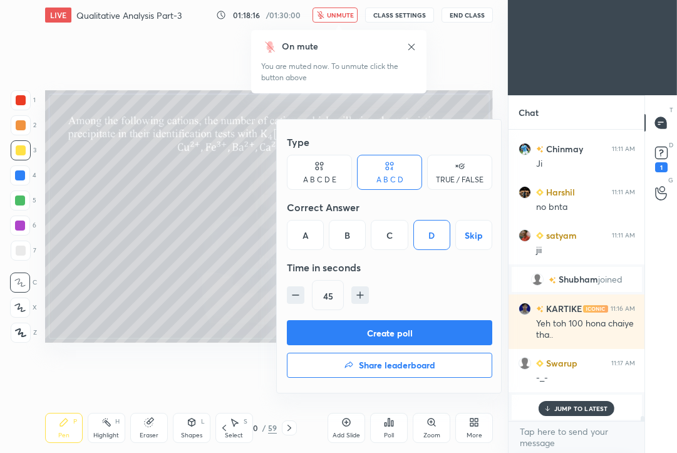
click at [408, 327] on button "Create poll" at bounding box center [389, 332] width 205 height 25
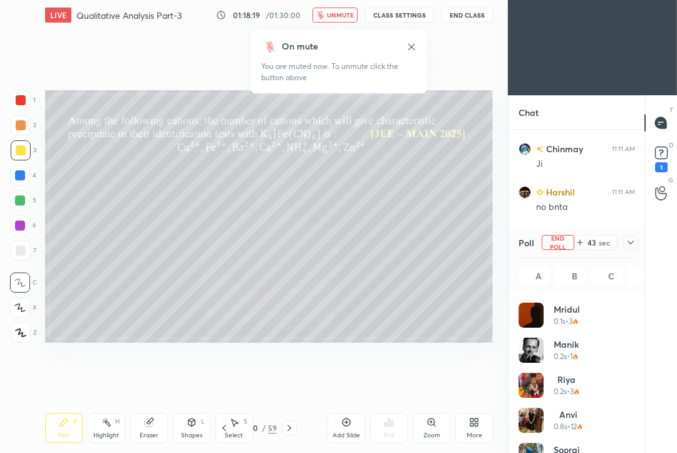
scroll to position [147, 113]
click at [634, 240] on div at bounding box center [630, 242] width 15 height 15
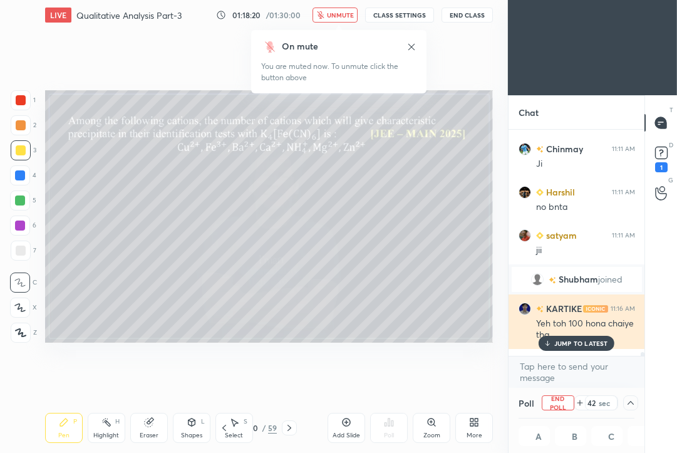
scroll to position [1, 4]
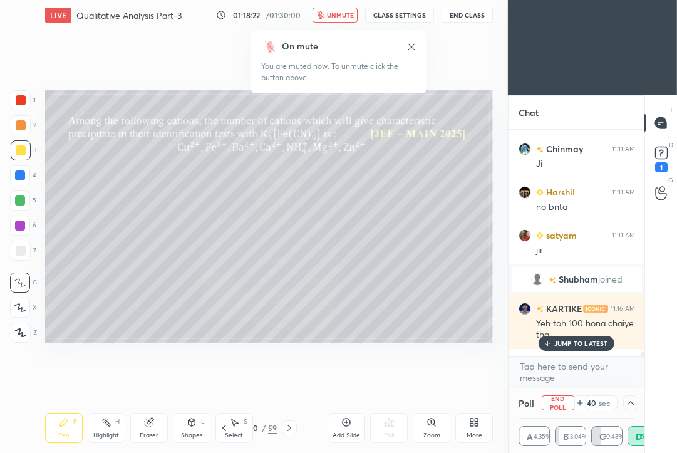
drag, startPoint x: 574, startPoint y: 344, endPoint x: 564, endPoint y: 345, distance: 10.0
click at [573, 344] on p "JUMP TO LATEST" at bounding box center [581, 343] width 54 height 8
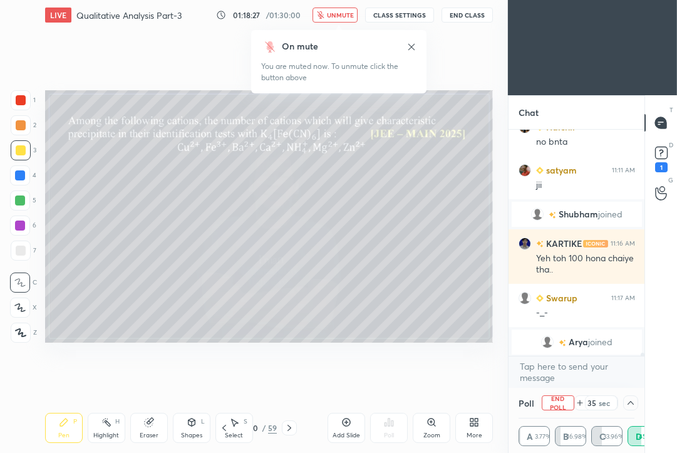
click at [340, 11] on span "unmute" at bounding box center [340, 15] width 27 height 9
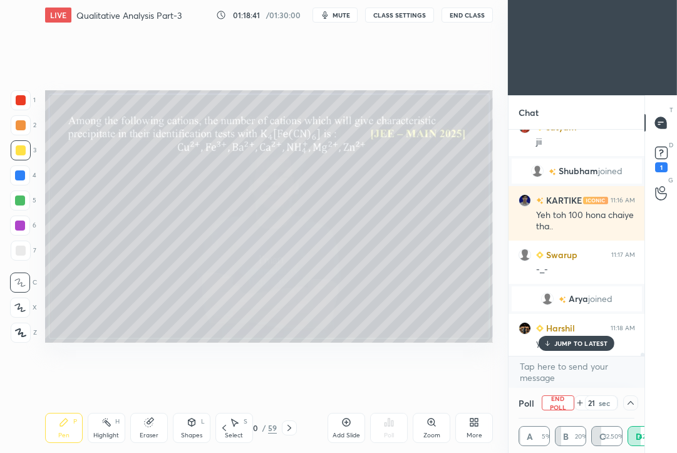
scroll to position [16940, 0]
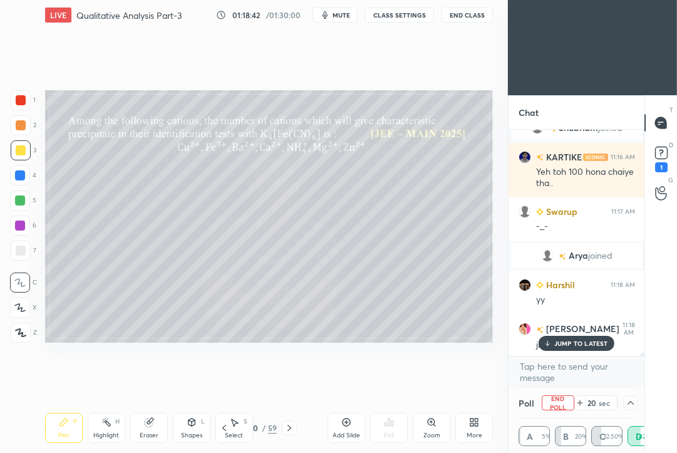
click at [586, 343] on p "JUMP TO LATEST" at bounding box center [581, 343] width 54 height 8
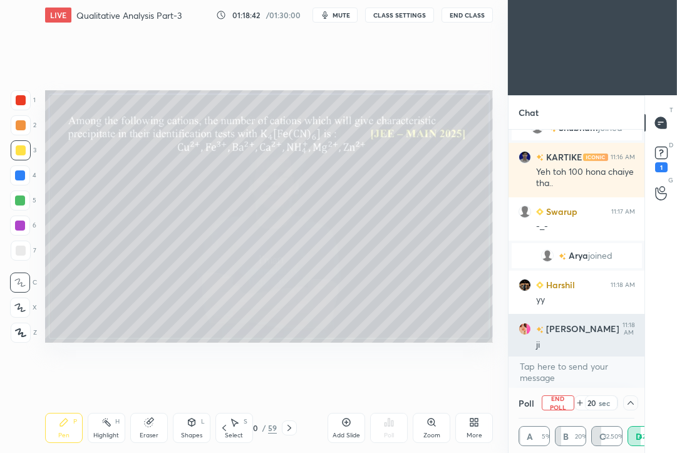
scroll to position [16933, 0]
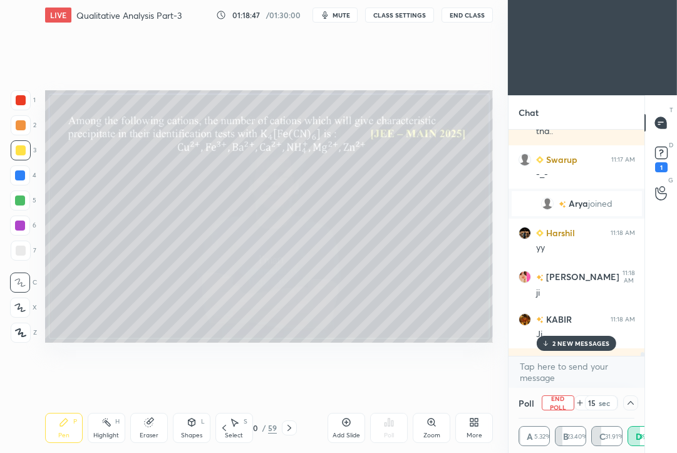
click at [578, 345] on p "2 NEW MESSAGES" at bounding box center [581, 343] width 58 height 8
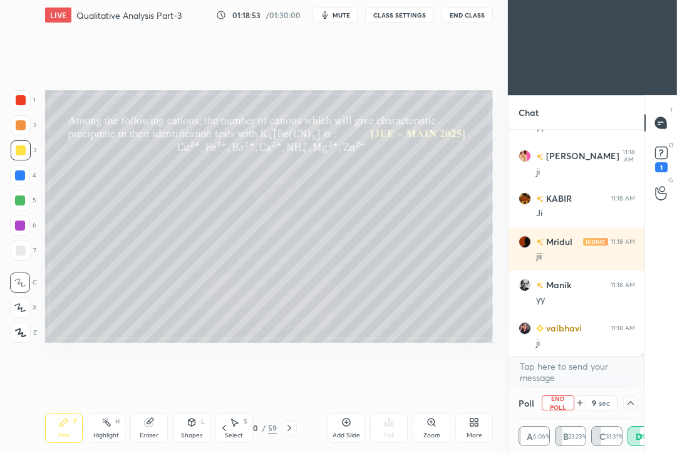
scroll to position [17097, 0]
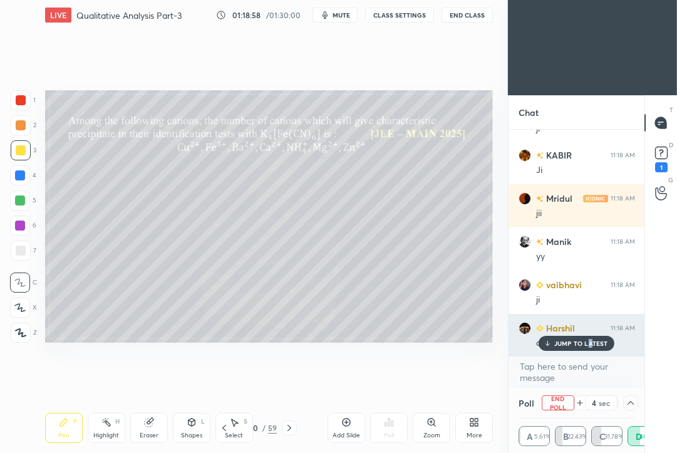
click at [587, 346] on p "JUMP TO LATEST" at bounding box center [581, 343] width 54 height 8
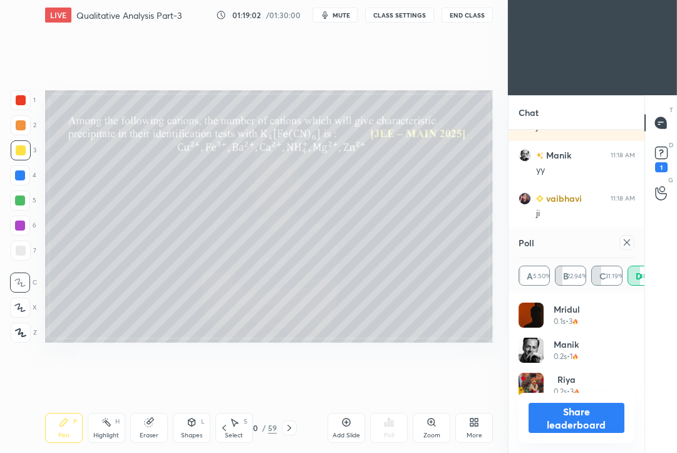
scroll to position [4, 4]
drag, startPoint x: 554, startPoint y: 341, endPoint x: 547, endPoint y: 339, distance: 7.9
click at [553, 341] on h4 "Manik" at bounding box center [565, 343] width 25 height 13
drag, startPoint x: 624, startPoint y: 245, endPoint x: 586, endPoint y: 247, distance: 38.2
click at [625, 244] on icon at bounding box center [627, 242] width 10 height 10
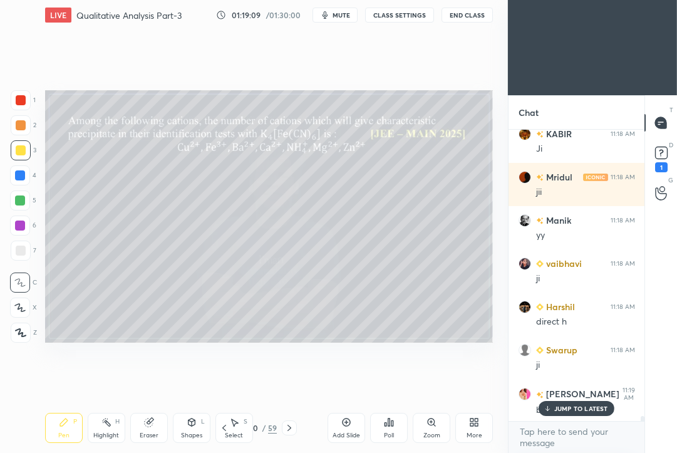
click at [580, 411] on p "JUMP TO LATEST" at bounding box center [581, 408] width 54 height 8
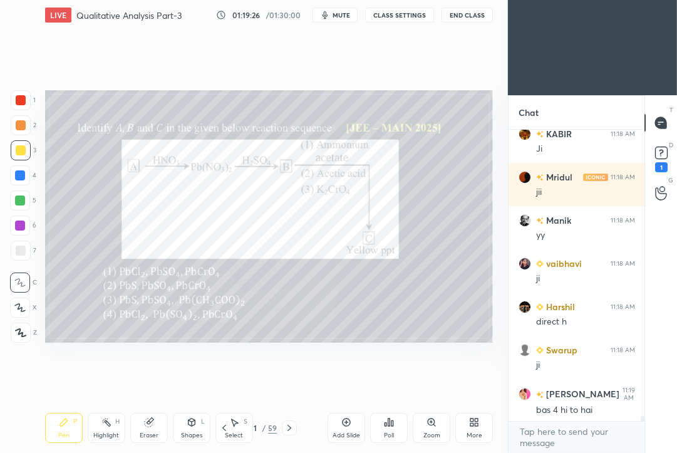
click at [404, 423] on div "Poll" at bounding box center [389, 428] width 38 height 30
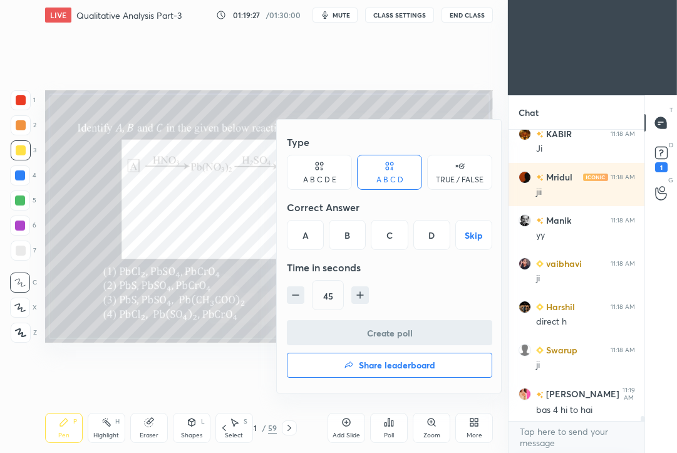
click at [350, 237] on div "B" at bounding box center [347, 235] width 37 height 30
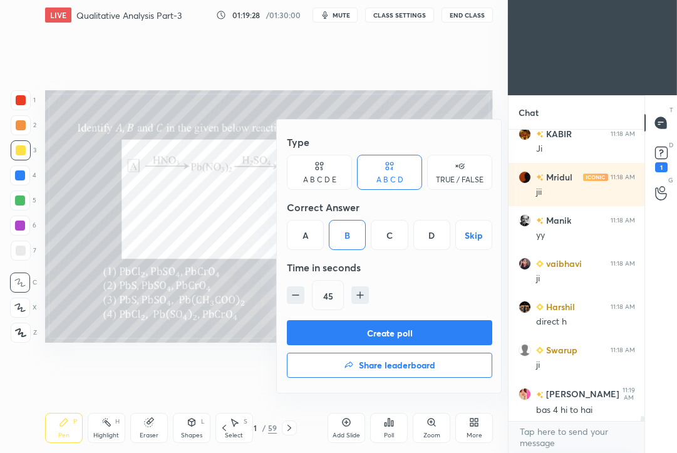
click at [336, 330] on button "Create poll" at bounding box center [389, 332] width 205 height 25
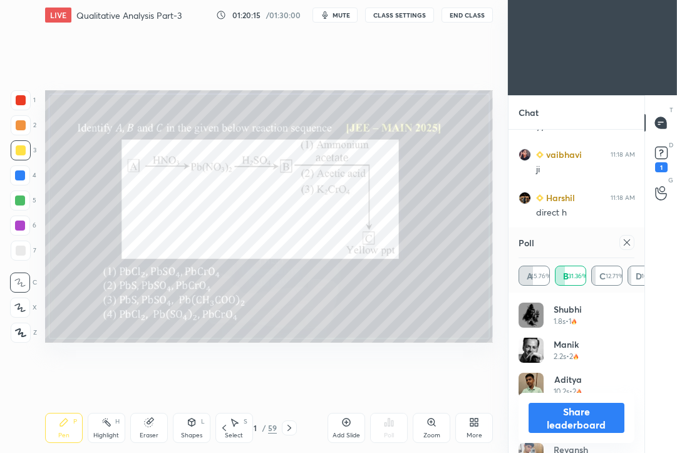
scroll to position [17270, 0]
drag, startPoint x: 630, startPoint y: 244, endPoint x: 622, endPoint y: 255, distance: 13.9
click at [630, 244] on icon at bounding box center [627, 242] width 10 height 10
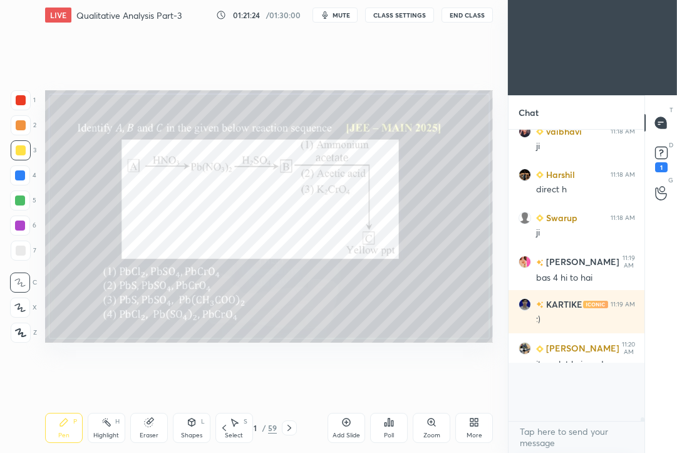
scroll to position [281, 133]
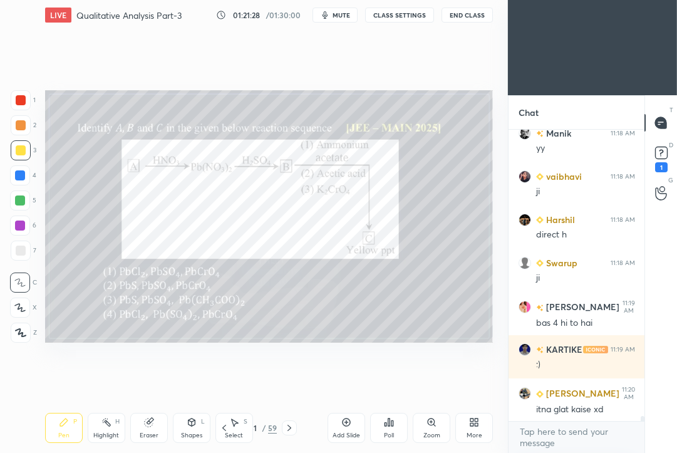
click at [24, 224] on div at bounding box center [20, 225] width 10 height 10
click at [290, 428] on icon at bounding box center [289, 428] width 10 height 10
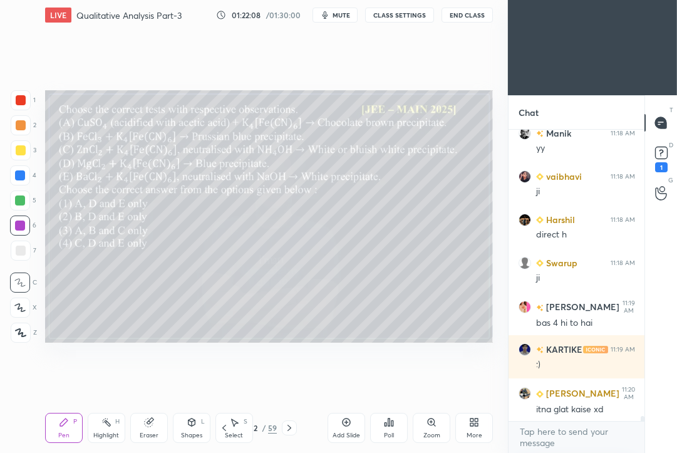
click at [379, 432] on div "Poll" at bounding box center [389, 428] width 38 height 30
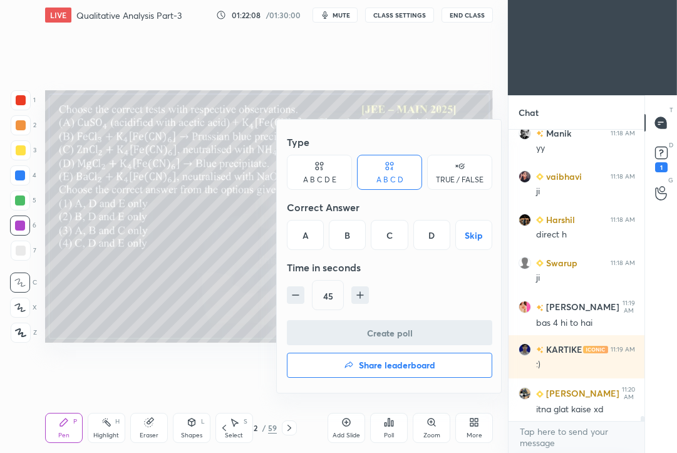
click at [388, 236] on div "C" at bounding box center [389, 235] width 37 height 30
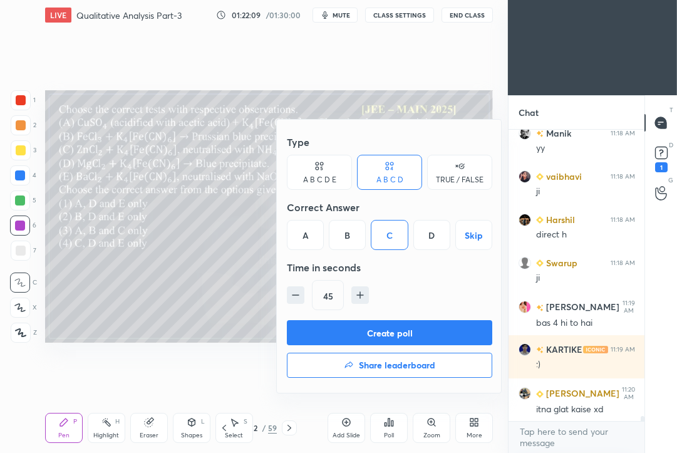
click at [359, 333] on button "Create poll" at bounding box center [389, 332] width 205 height 25
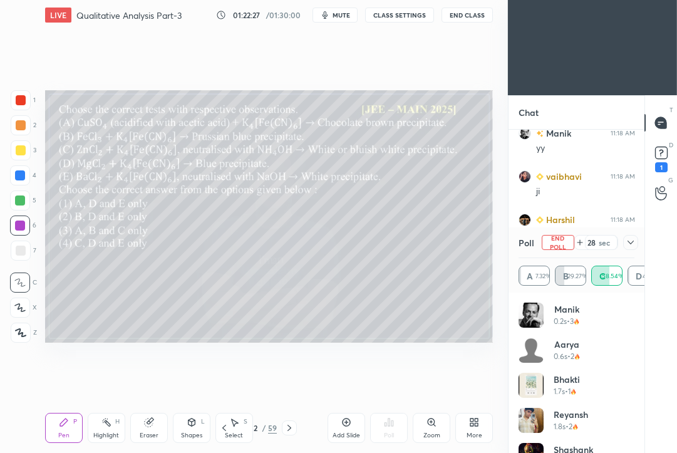
scroll to position [17300, 0]
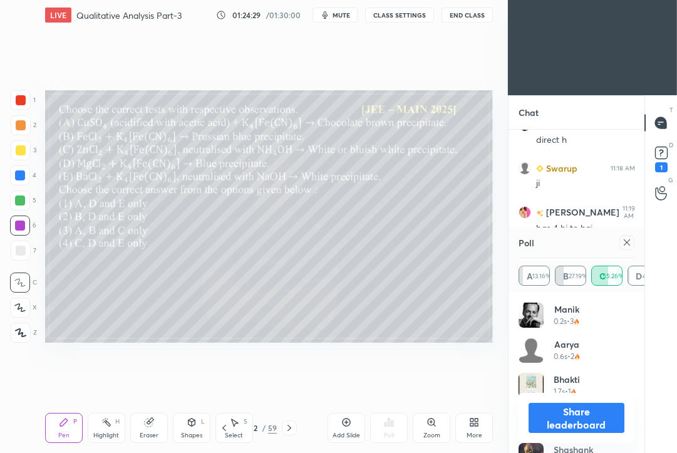
click at [629, 239] on icon at bounding box center [627, 242] width 6 height 6
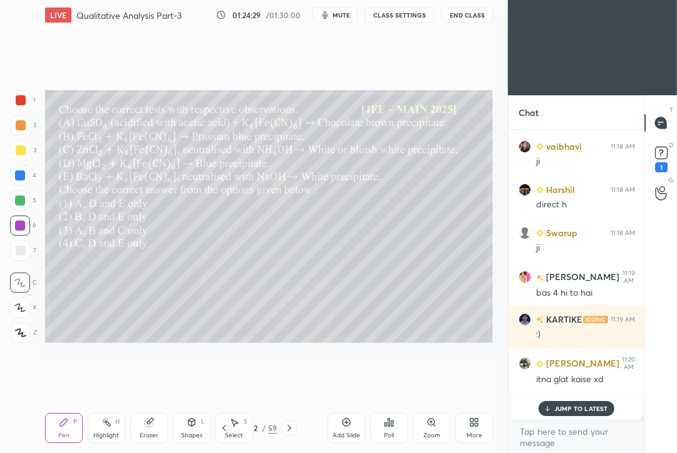
scroll to position [288, 133]
click at [19, 153] on div at bounding box center [21, 150] width 10 height 10
click at [288, 427] on icon at bounding box center [289, 428] width 10 height 10
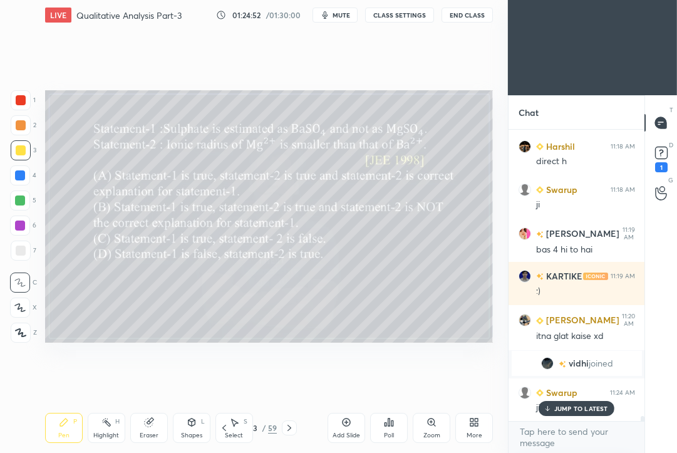
scroll to position [17154, 0]
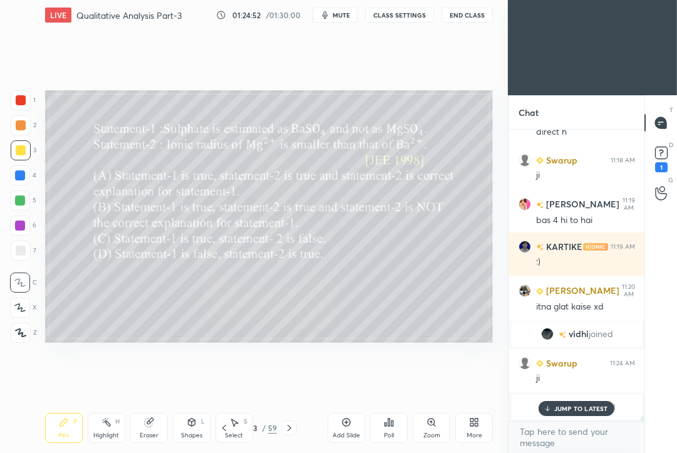
click at [388, 429] on div "Poll" at bounding box center [389, 428] width 38 height 30
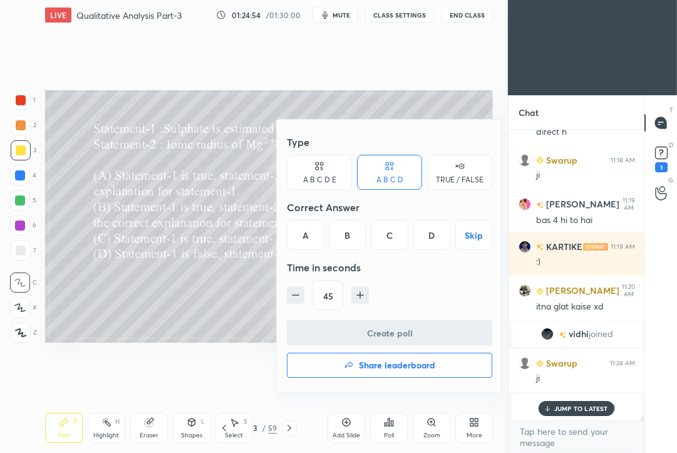
drag, startPoint x: 350, startPoint y: 239, endPoint x: 346, endPoint y: 249, distance: 10.7
click at [350, 239] on div "B" at bounding box center [347, 235] width 37 height 30
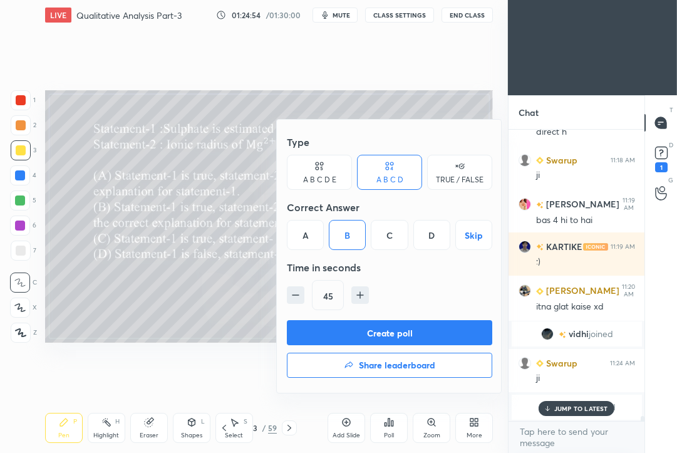
click at [326, 331] on button "Create poll" at bounding box center [389, 332] width 205 height 25
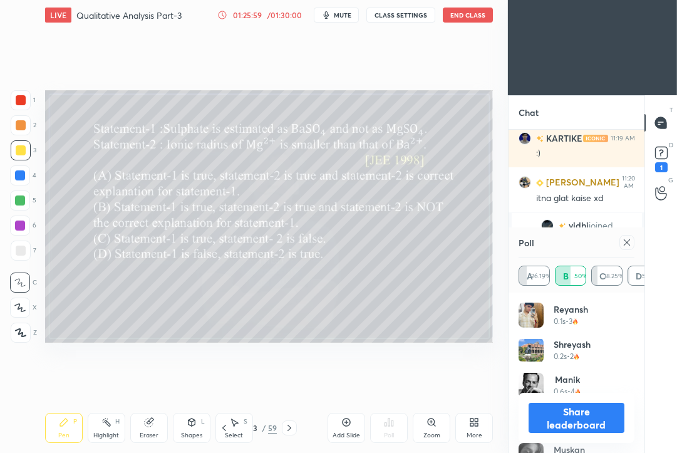
scroll to position [17281, 0]
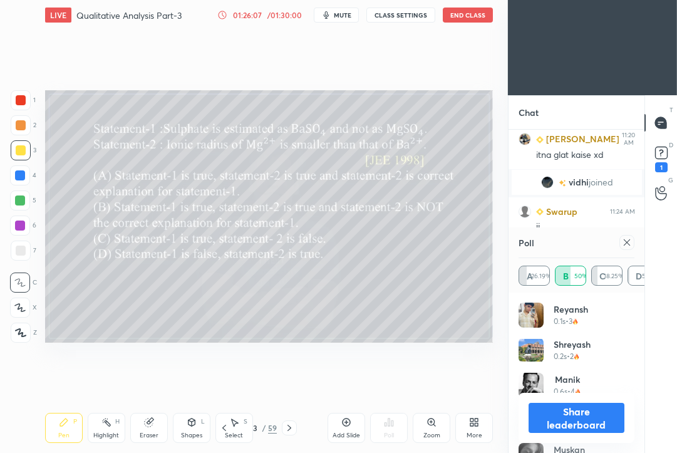
click at [627, 243] on icon at bounding box center [627, 242] width 10 height 10
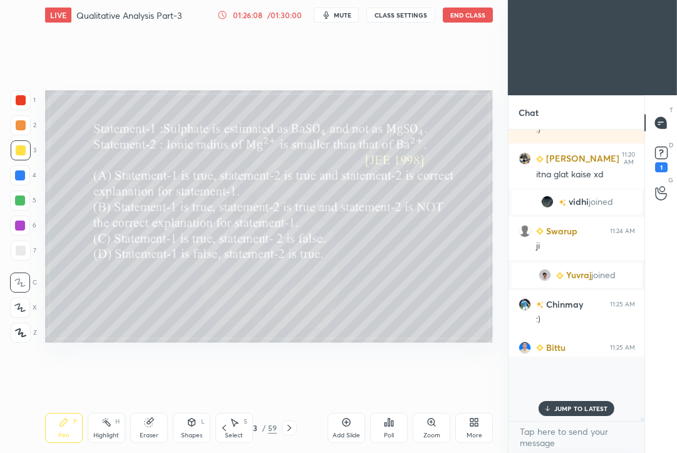
scroll to position [17223, 0]
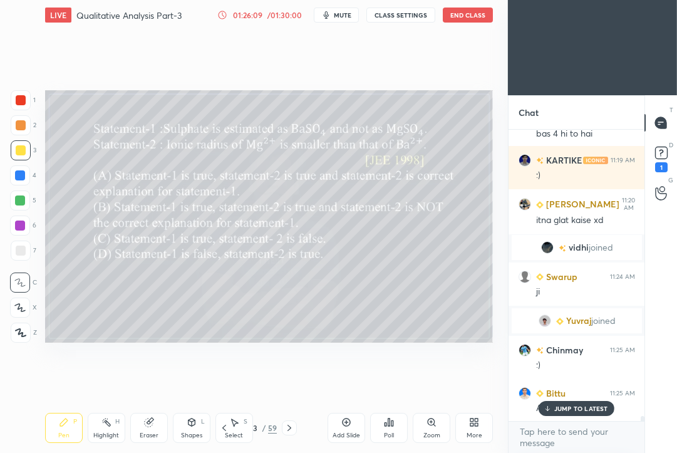
click at [582, 411] on p "JUMP TO LATEST" at bounding box center [581, 408] width 54 height 8
click at [289, 423] on icon at bounding box center [289, 428] width 10 height 10
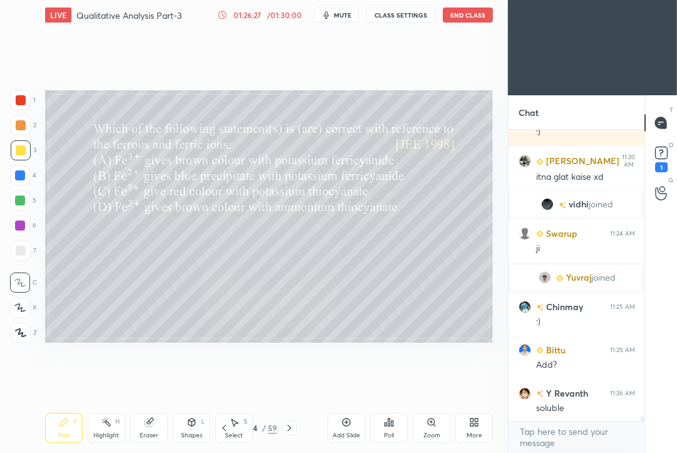
scroll to position [17303, 0]
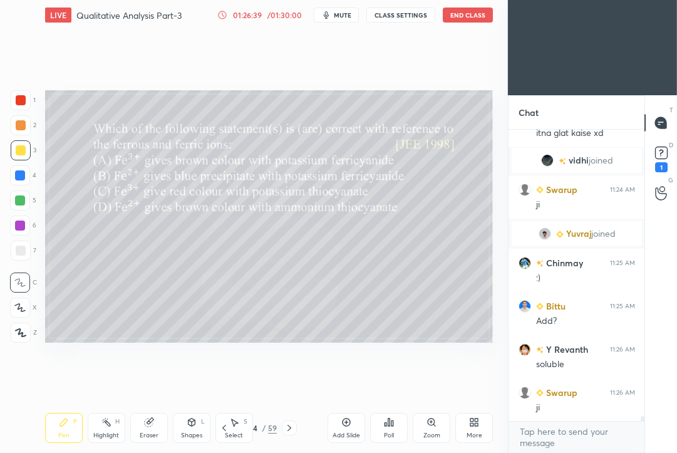
click at [399, 428] on div "Poll" at bounding box center [389, 428] width 38 height 30
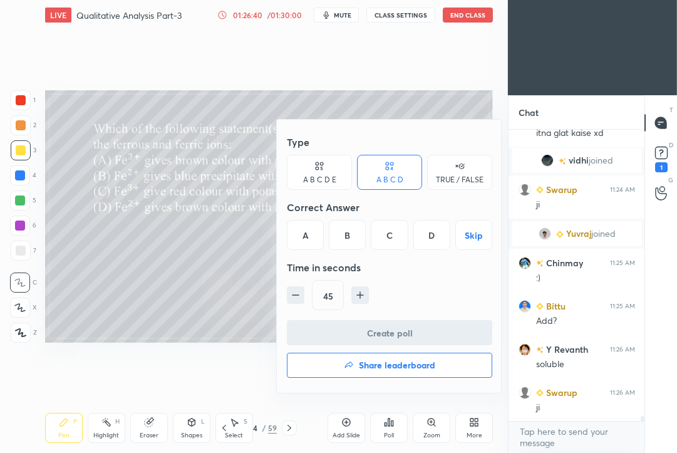
drag, startPoint x: 431, startPoint y: 232, endPoint x: 425, endPoint y: 243, distance: 12.3
click at [431, 232] on div "D" at bounding box center [431, 235] width 37 height 30
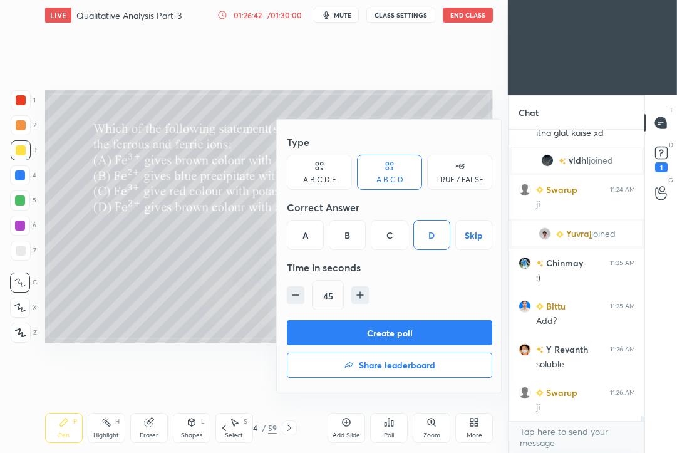
click at [346, 332] on button "Create poll" at bounding box center [389, 332] width 205 height 25
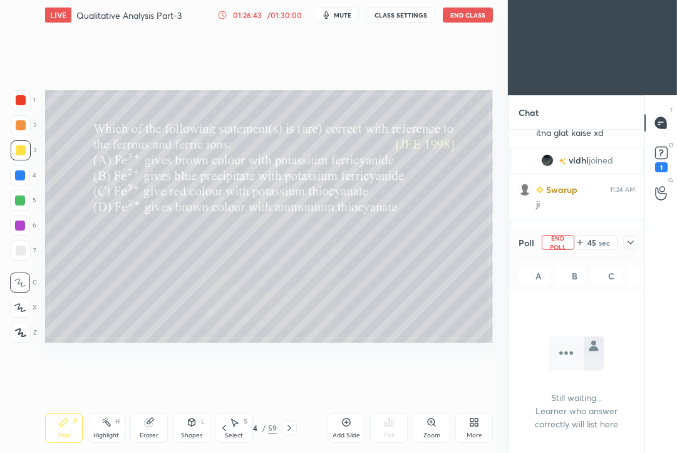
scroll to position [255, 133]
click at [629, 244] on icon at bounding box center [630, 242] width 10 height 10
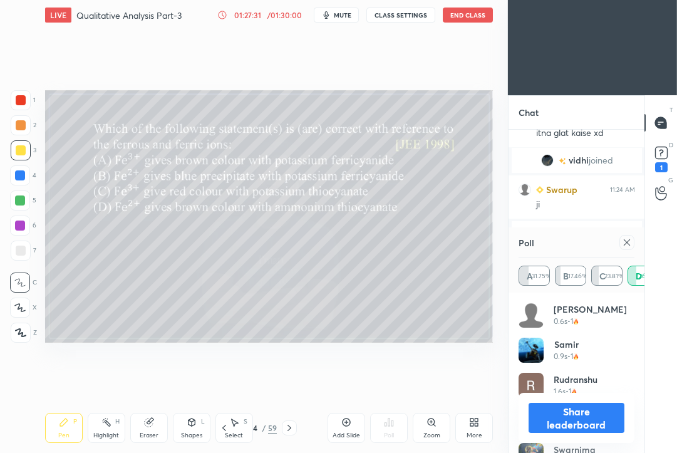
scroll to position [17411, 0]
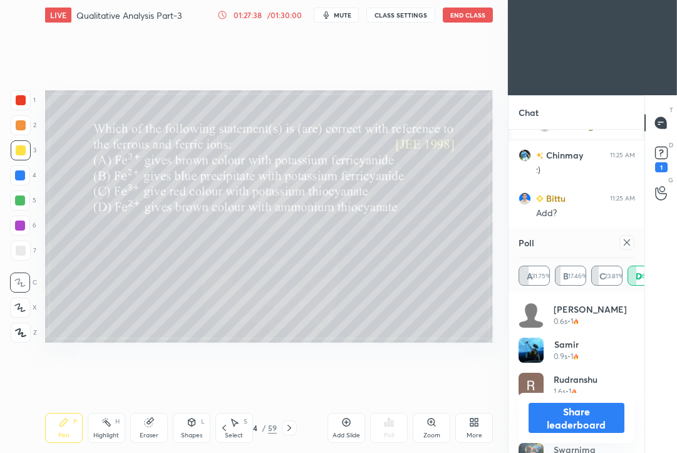
click at [633, 240] on div at bounding box center [626, 242] width 15 height 15
type textarea "x"
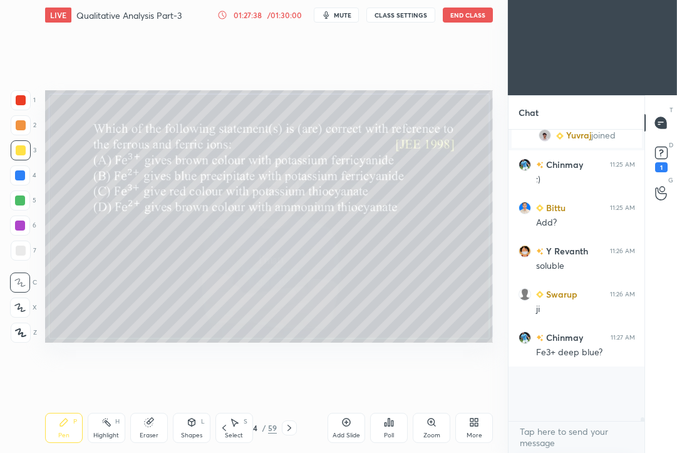
scroll to position [313, 133]
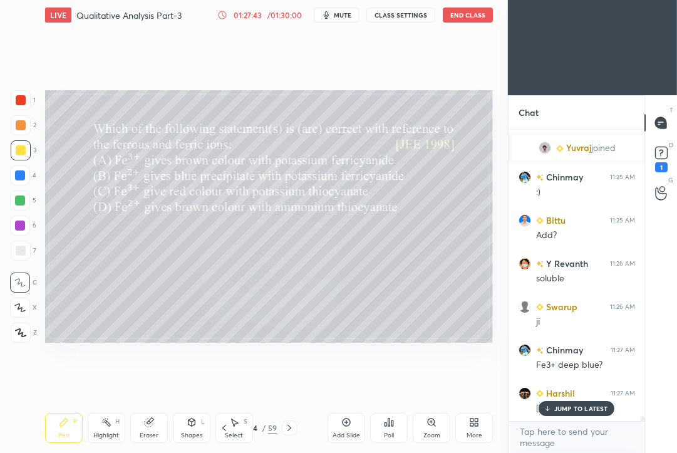
click at [563, 410] on p "JUMP TO LATEST" at bounding box center [581, 408] width 54 height 8
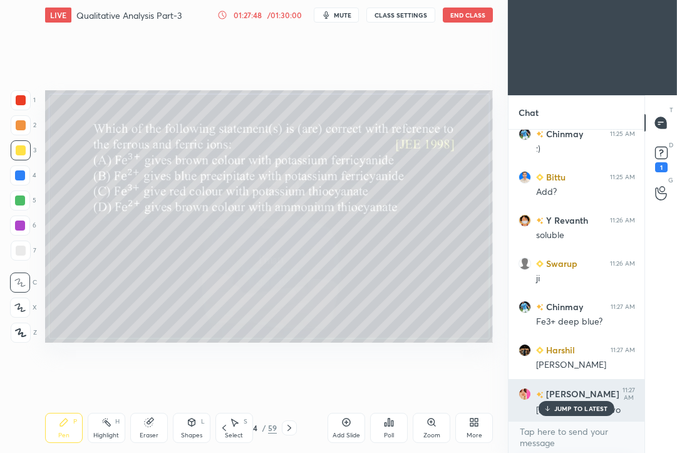
click at [570, 408] on p "JUMP TO LATEST" at bounding box center [581, 408] width 54 height 8
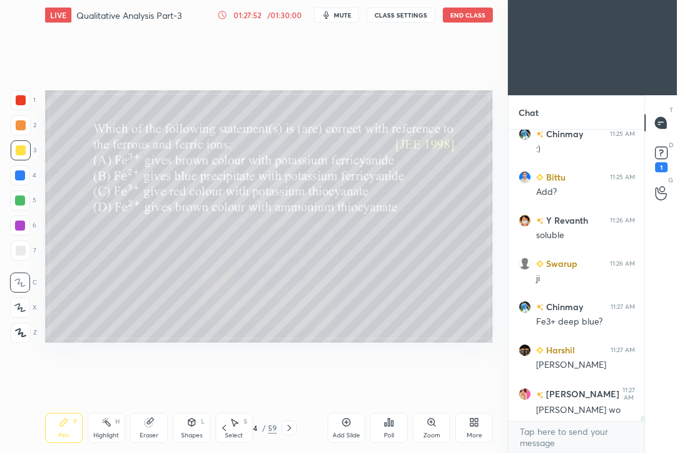
scroll to position [17476, 0]
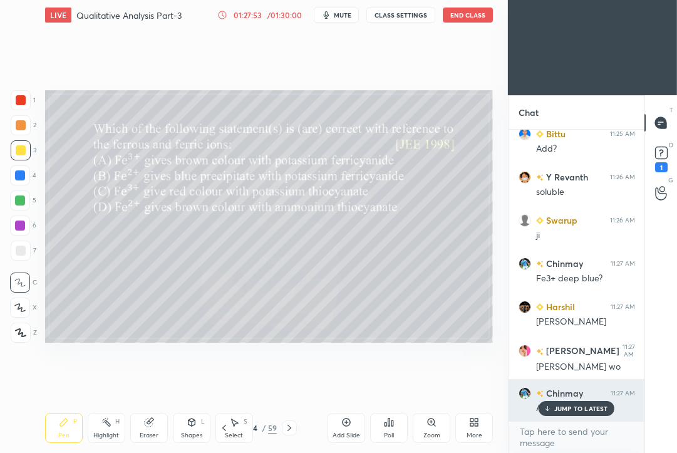
click at [570, 409] on p "JUMP TO LATEST" at bounding box center [581, 408] width 54 height 8
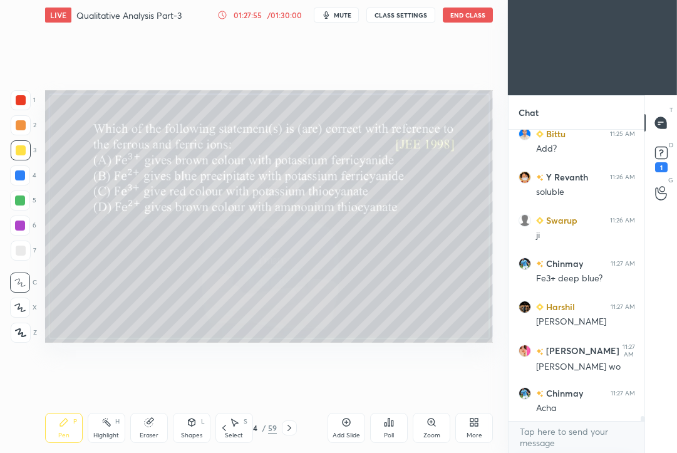
click at [291, 427] on icon at bounding box center [289, 428] width 10 height 10
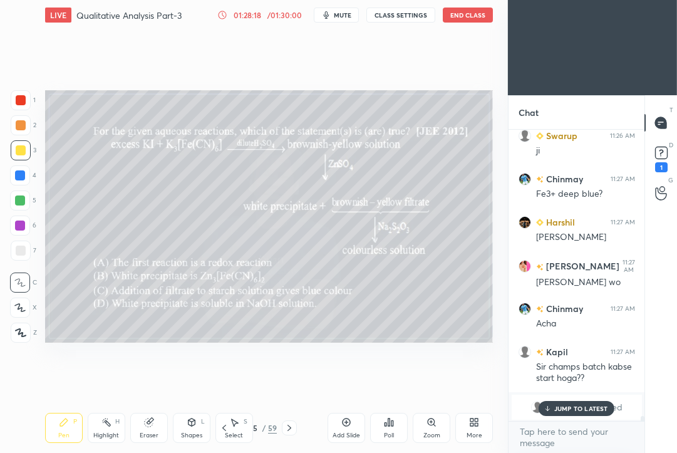
scroll to position [17604, 0]
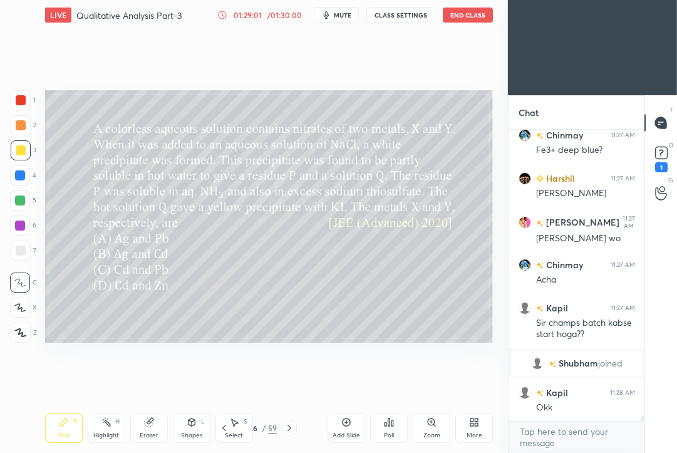
click at [388, 425] on icon at bounding box center [389, 422] width 2 height 8
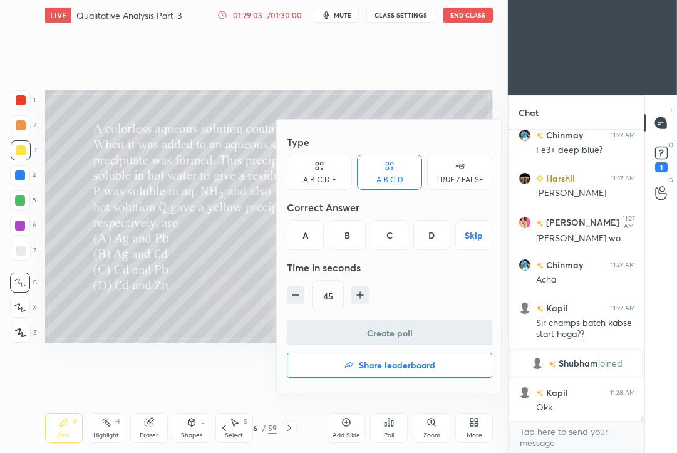
click at [306, 235] on div "A" at bounding box center [305, 235] width 37 height 30
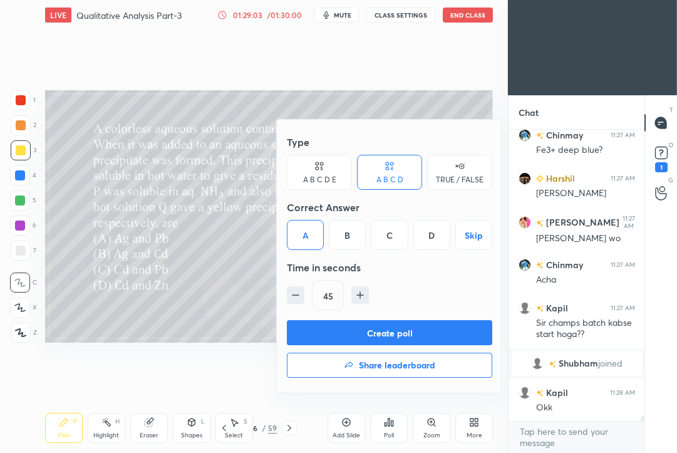
click at [363, 290] on icon "button" at bounding box center [360, 295] width 13 height 13
type input "60"
click at [344, 334] on button "Create poll" at bounding box center [389, 332] width 205 height 25
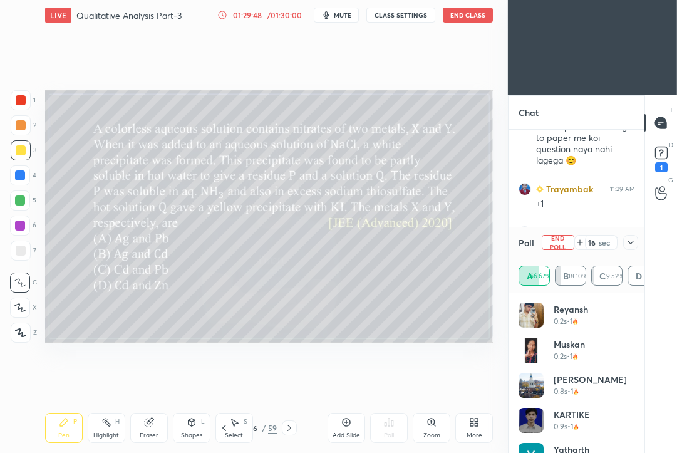
scroll to position [18005, 0]
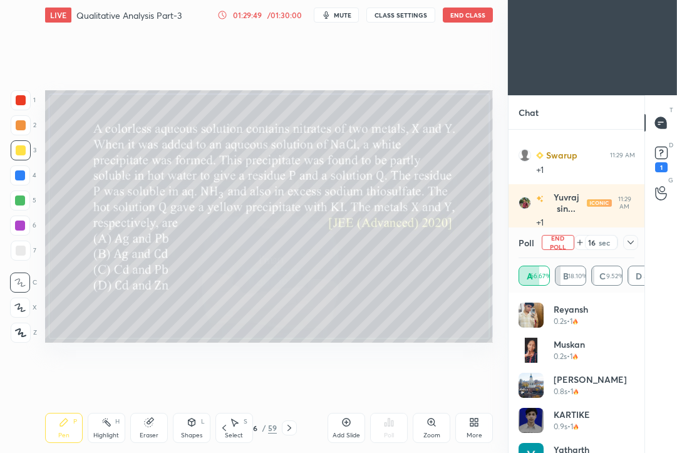
click at [630, 245] on icon at bounding box center [630, 242] width 10 height 10
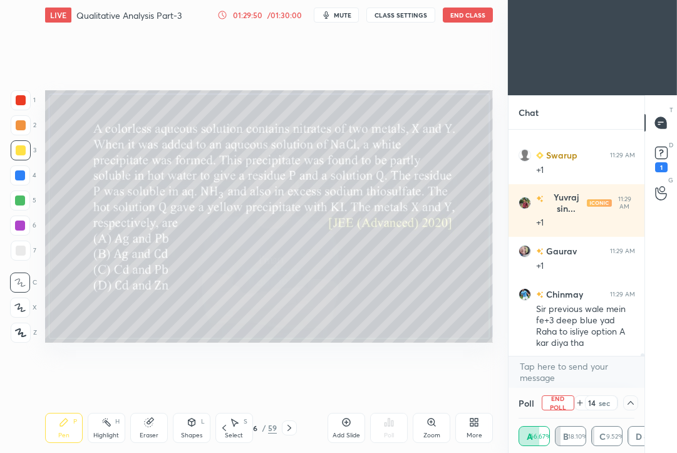
scroll to position [18048, 0]
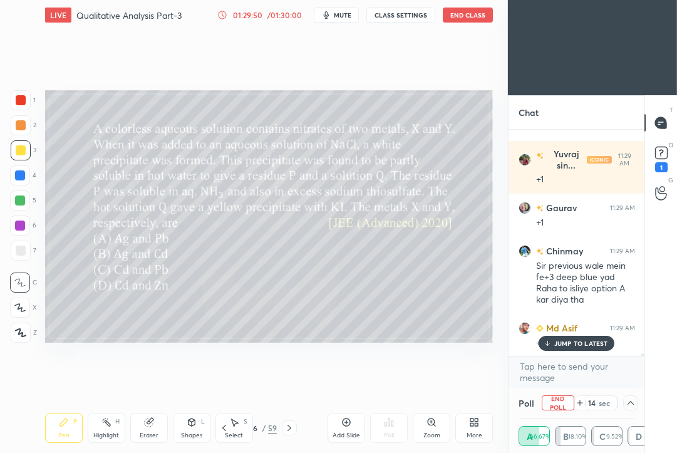
click at [580, 343] on p "JUMP TO LATEST" at bounding box center [581, 343] width 54 height 8
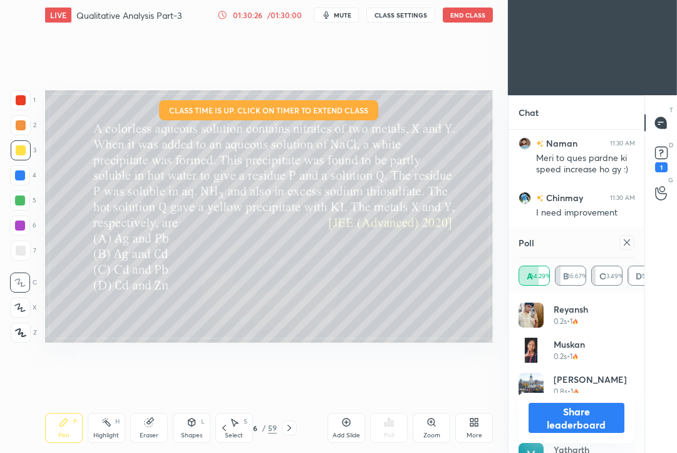
scroll to position [18407, 0]
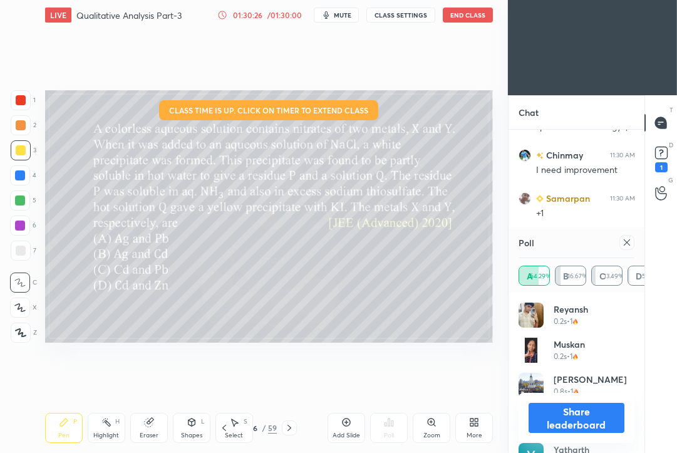
click at [628, 247] on icon at bounding box center [627, 242] width 10 height 10
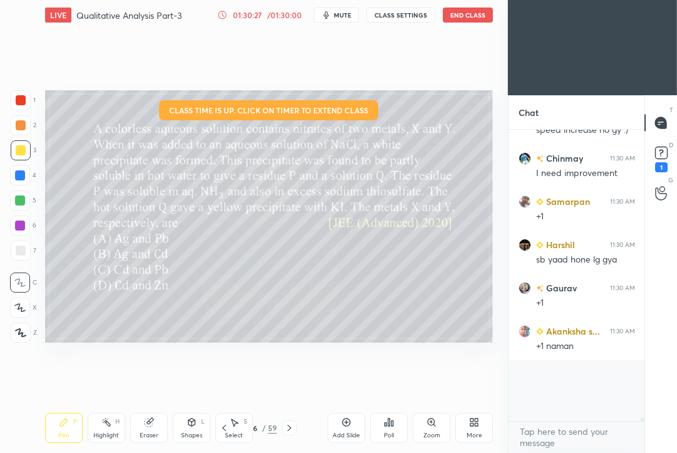
scroll to position [4, 4]
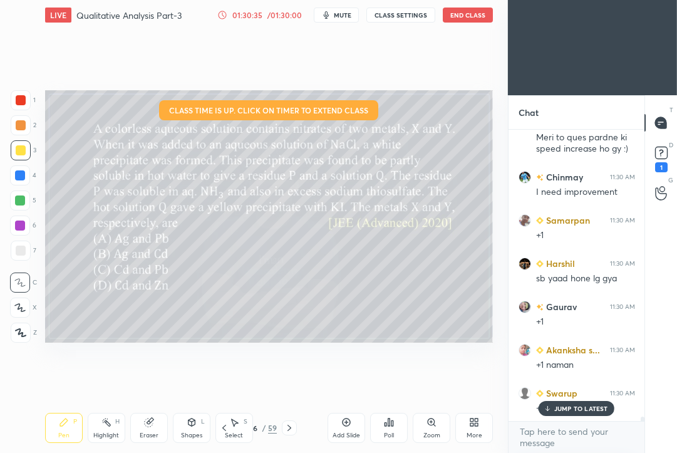
click at [557, 409] on p "JUMP TO LATEST" at bounding box center [581, 408] width 54 height 8
click at [388, 423] on icon at bounding box center [389, 422] width 2 height 8
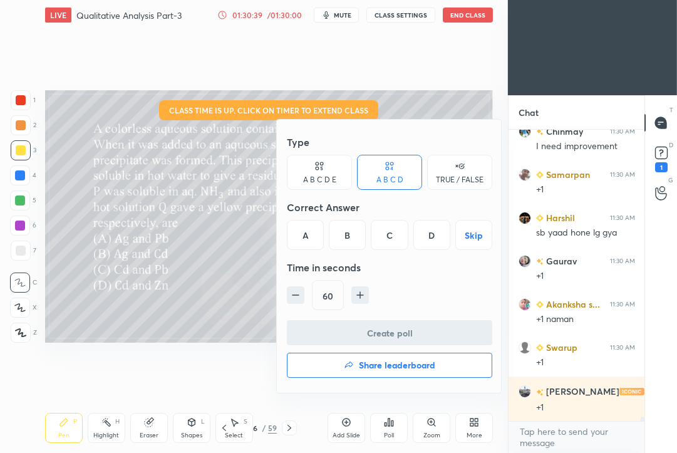
click at [359, 368] on h4 "Share leaderboard" at bounding box center [397, 365] width 76 height 9
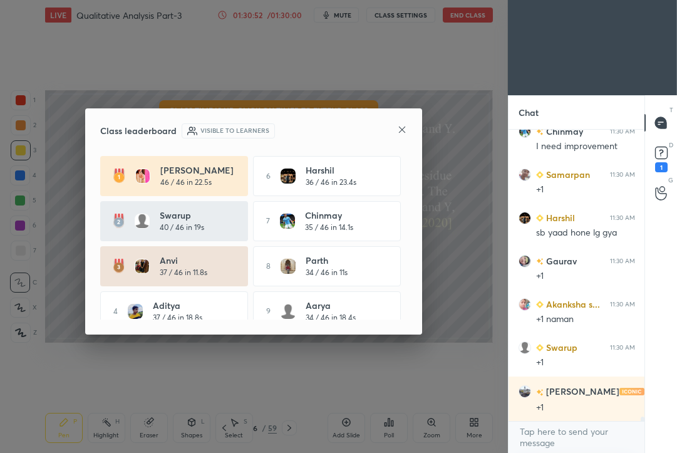
click at [404, 128] on icon at bounding box center [402, 130] width 10 height 10
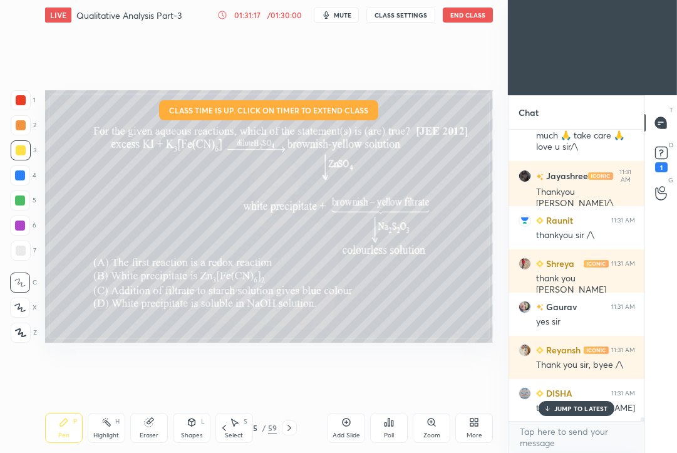
click at [468, 13] on button "End Class" at bounding box center [468, 15] width 50 height 15
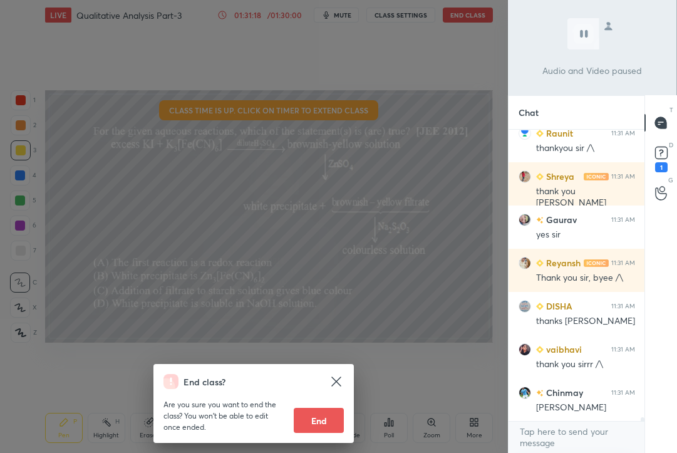
click at [320, 426] on button "End" at bounding box center [319, 420] width 50 height 25
type textarea "x"
